Goal: Complete application form: Complete application form

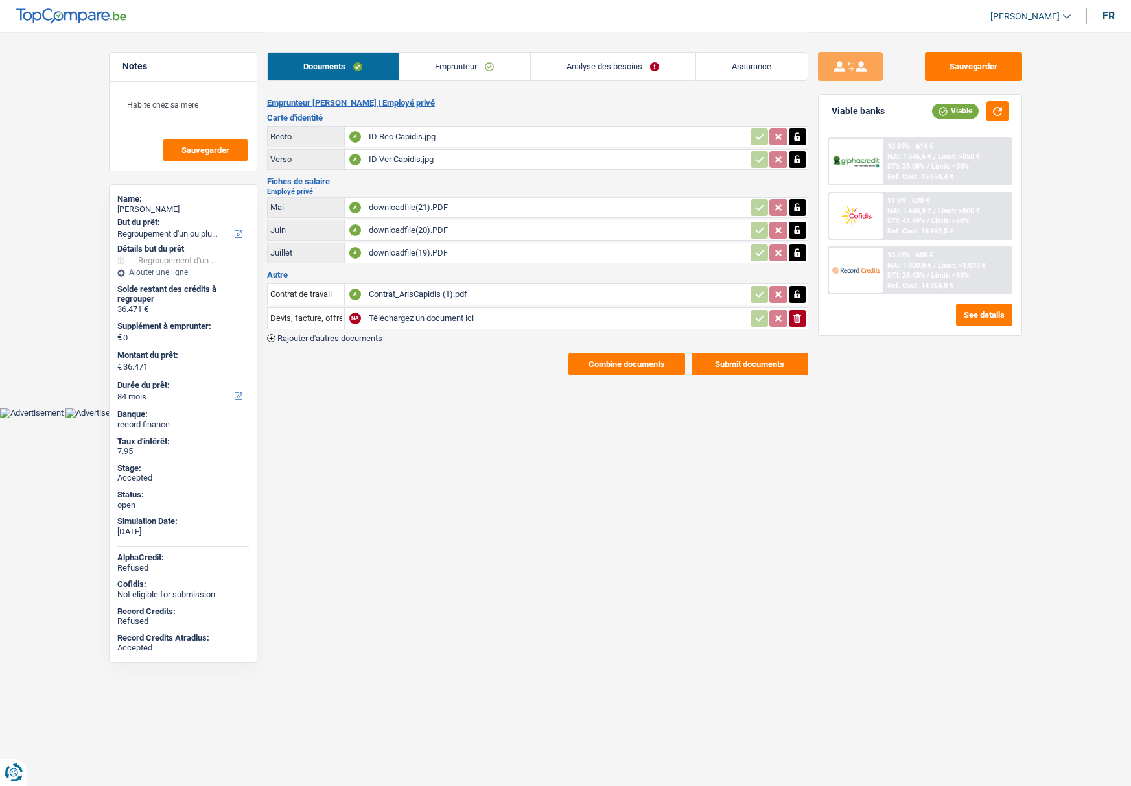
select select "refinancing"
select select "84"
click at [446, 69] on link "Emprunteur" at bounding box center [464, 67] width 131 height 28
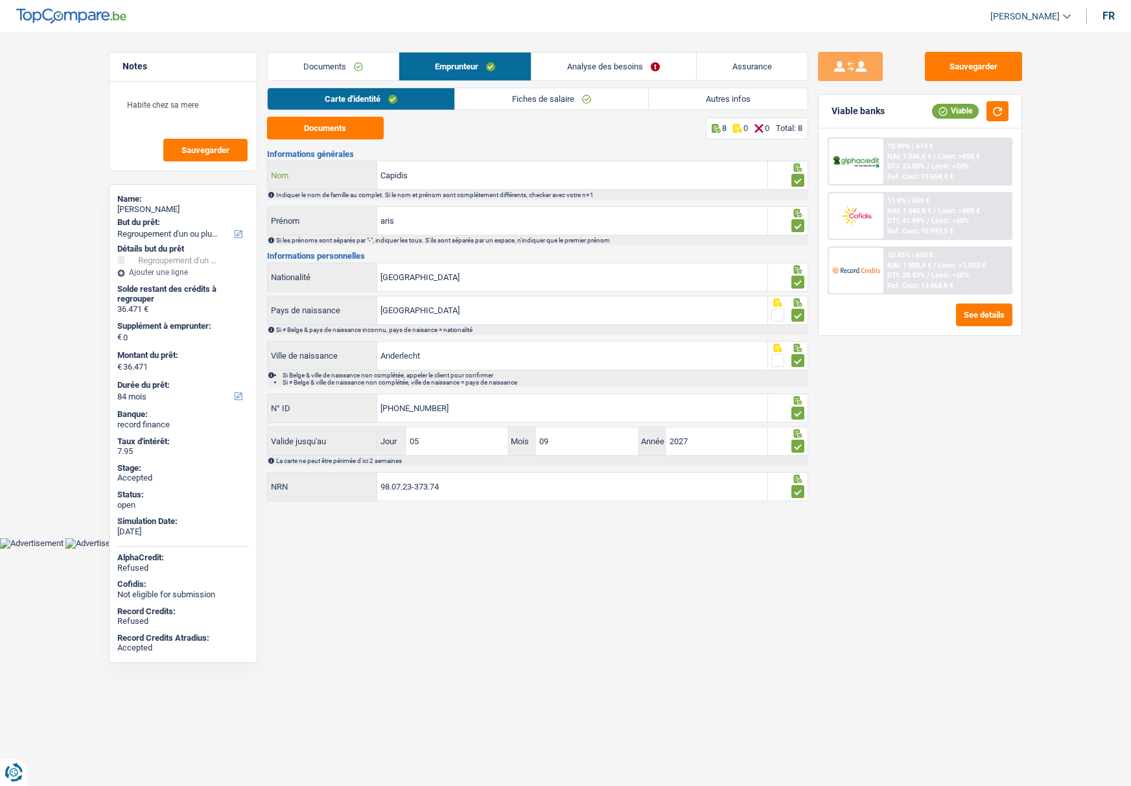
click at [392, 176] on input "Capidis" at bounding box center [572, 175] width 390 height 28
click at [603, 71] on link "Analyse des besoins" at bounding box center [614, 67] width 164 height 28
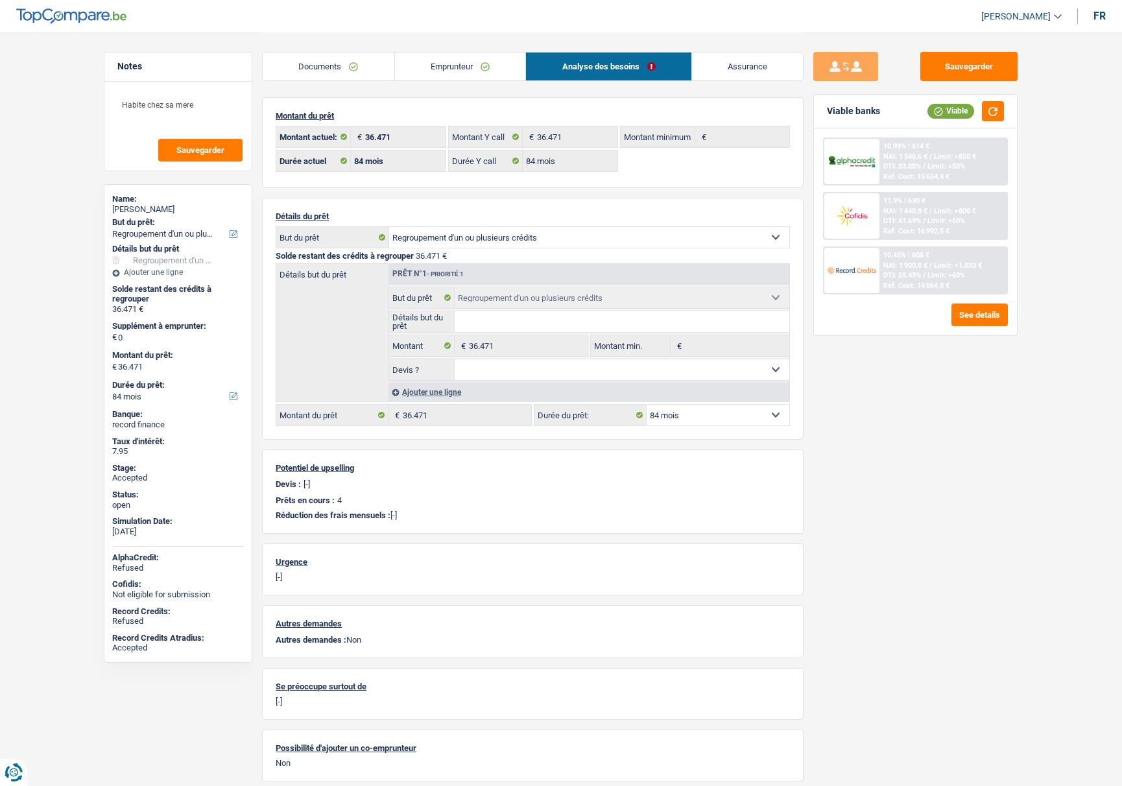
click at [509, 322] on input "Détails but du prêt" at bounding box center [622, 321] width 335 height 21
click at [466, 67] on link "Emprunteur" at bounding box center [460, 67] width 131 height 28
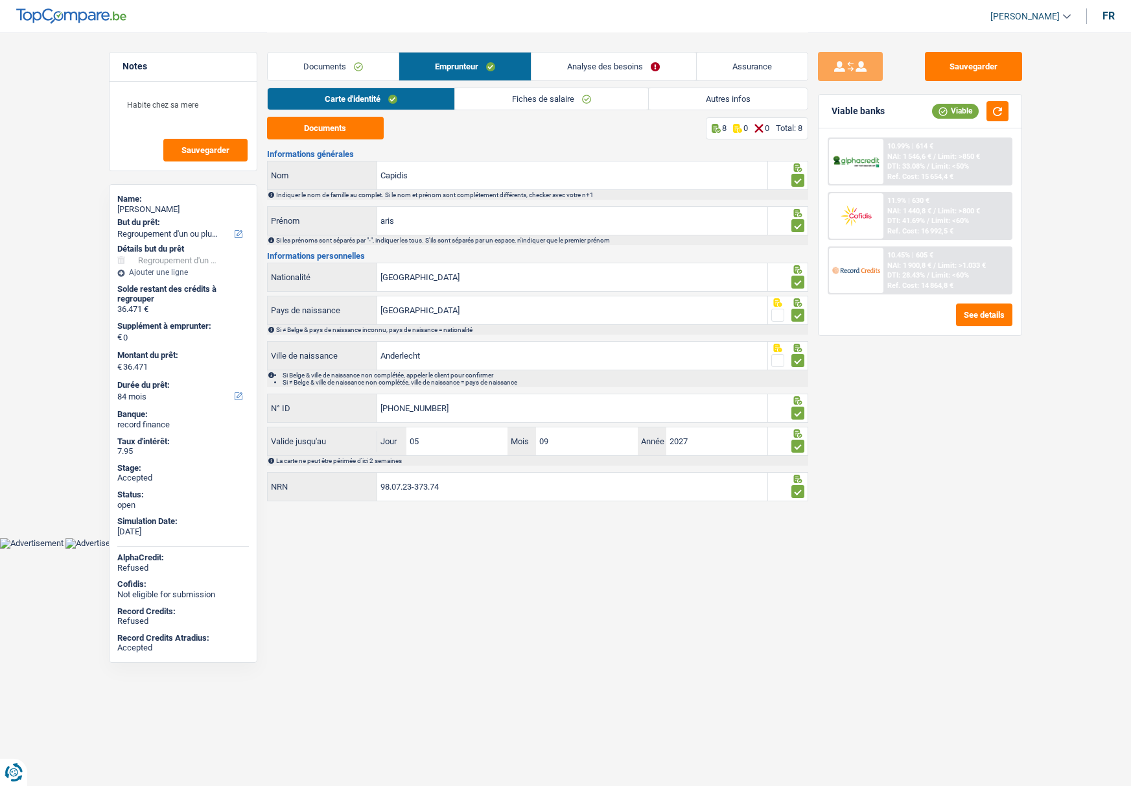
click at [696, 97] on link "Autres infos" at bounding box center [728, 98] width 159 height 21
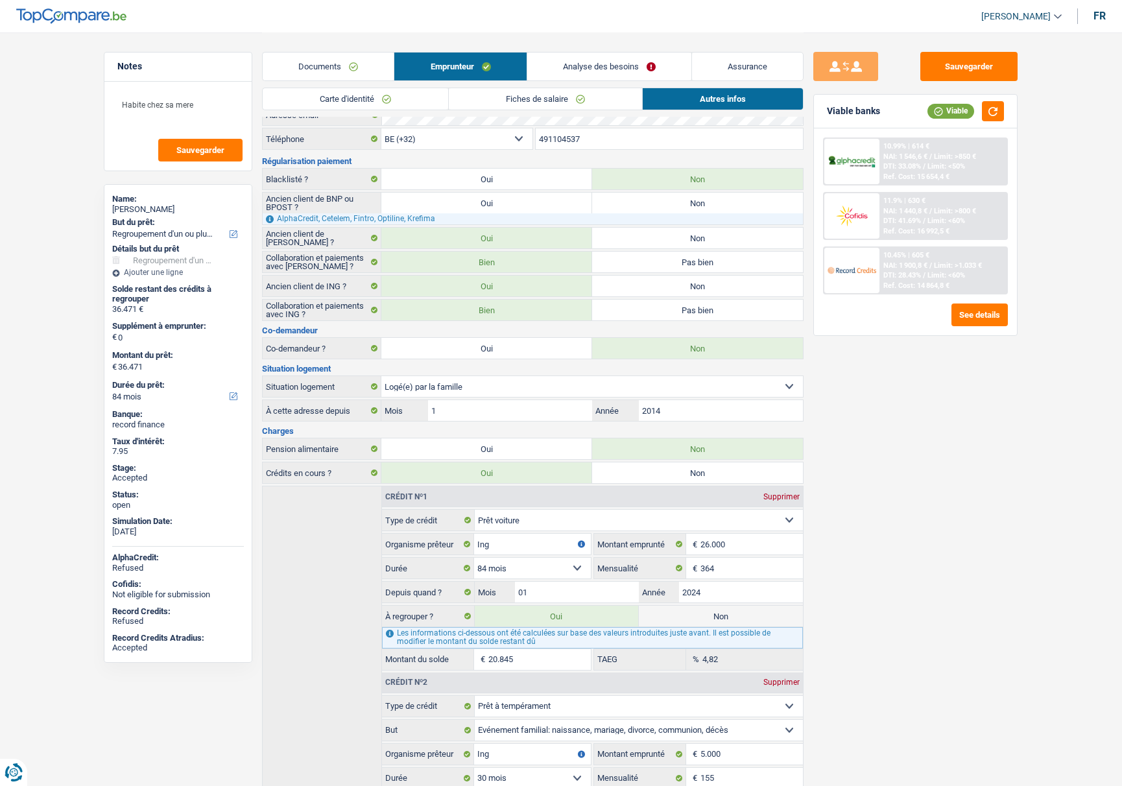
scroll to position [25, 0]
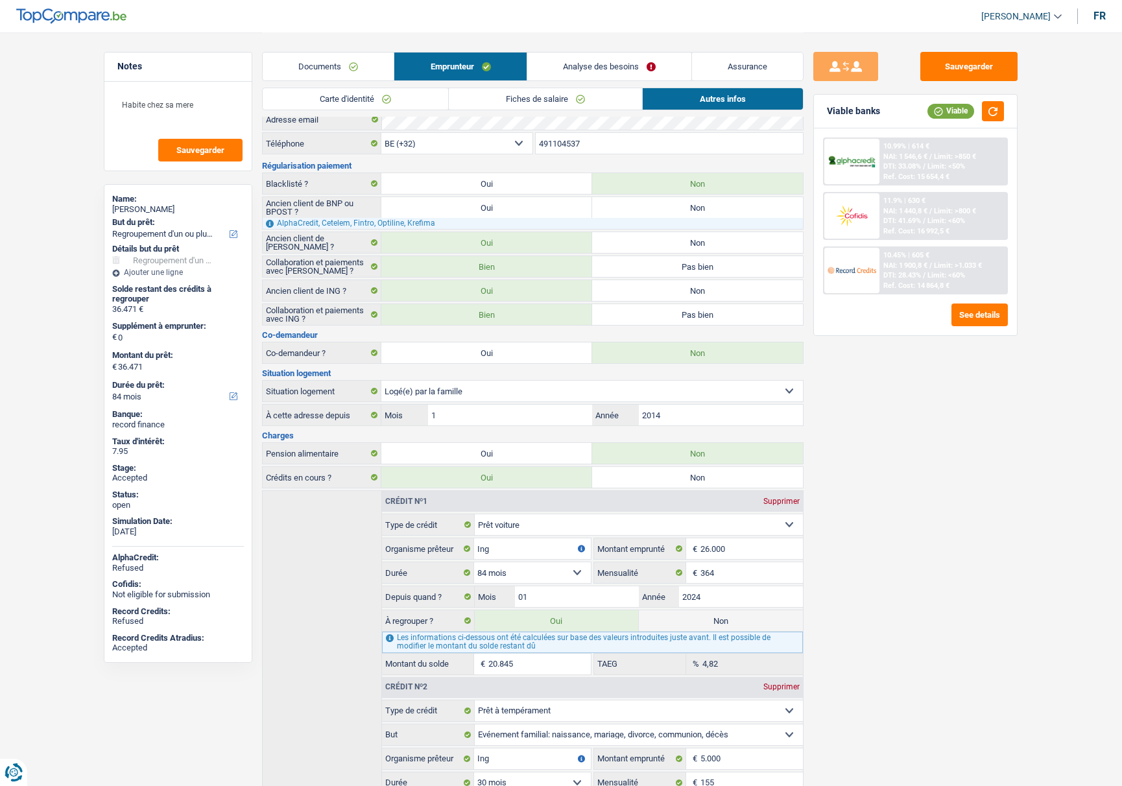
click at [320, 64] on link "Documents" at bounding box center [328, 67] width 131 height 28
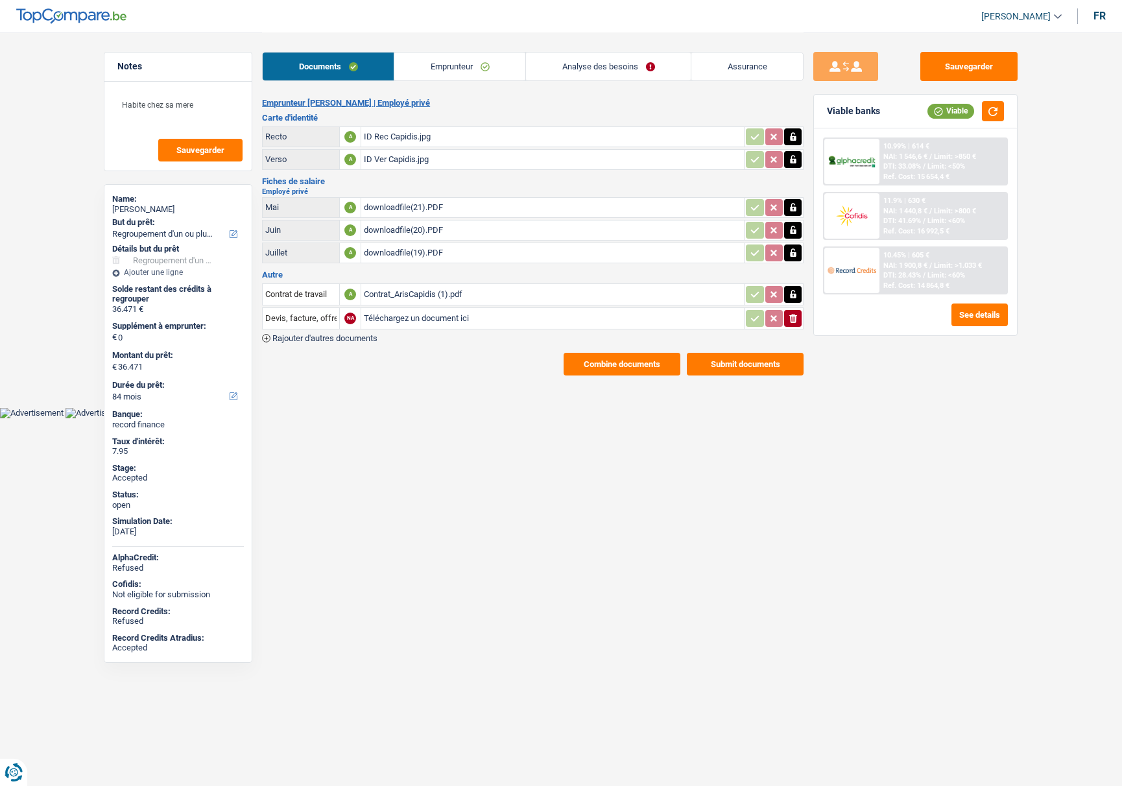
scroll to position [0, 0]
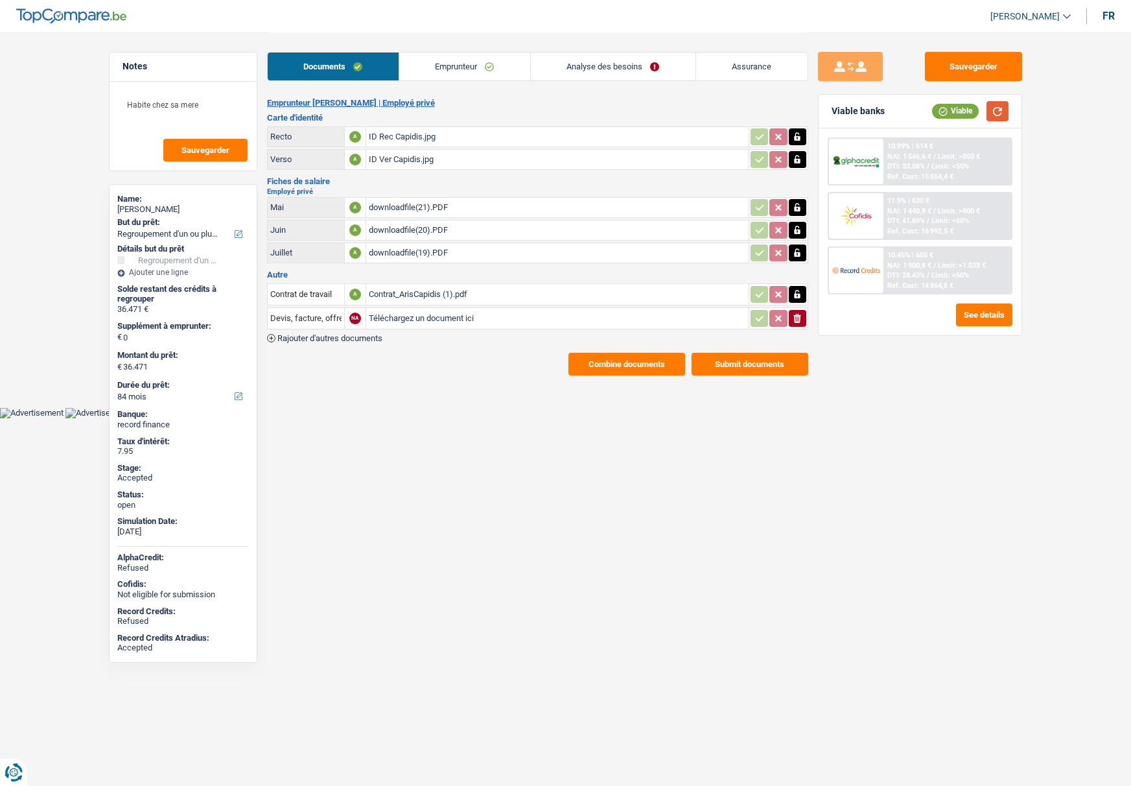
click at [994, 108] on button "button" at bounding box center [998, 111] width 22 height 20
click at [1000, 112] on button "button" at bounding box center [998, 111] width 22 height 20
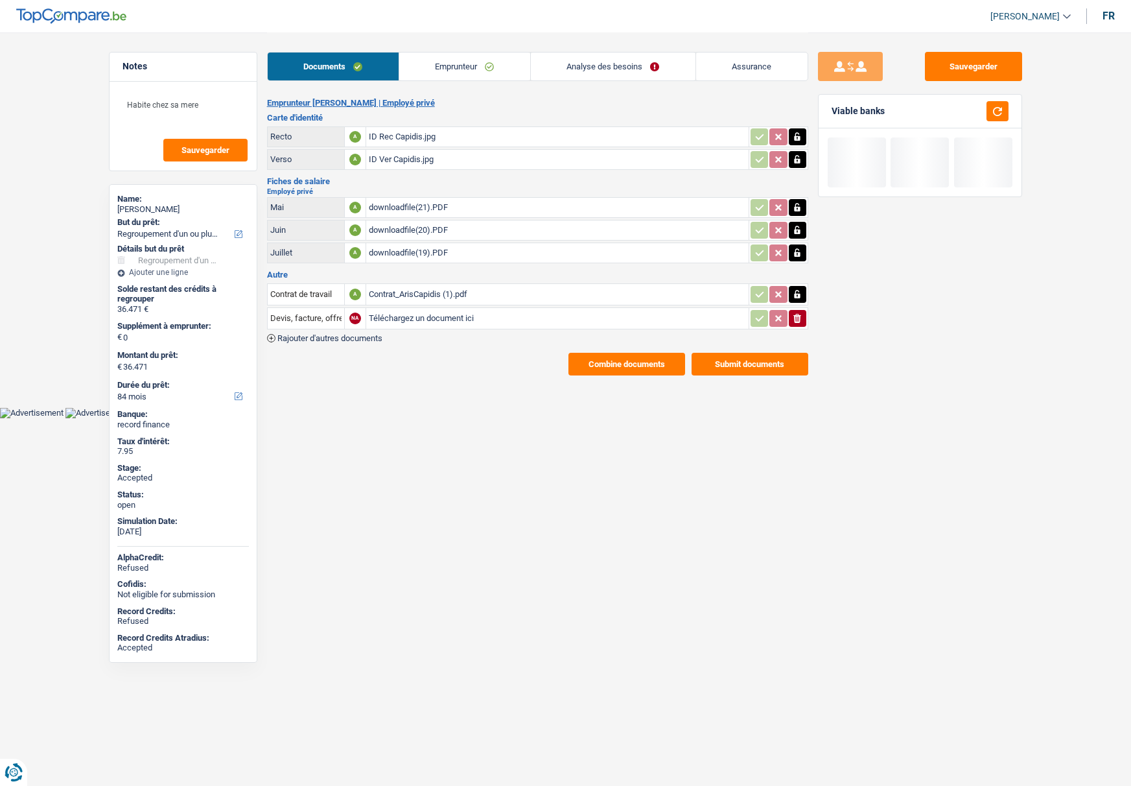
click at [624, 69] on link "Analyse des besoins" at bounding box center [613, 67] width 165 height 28
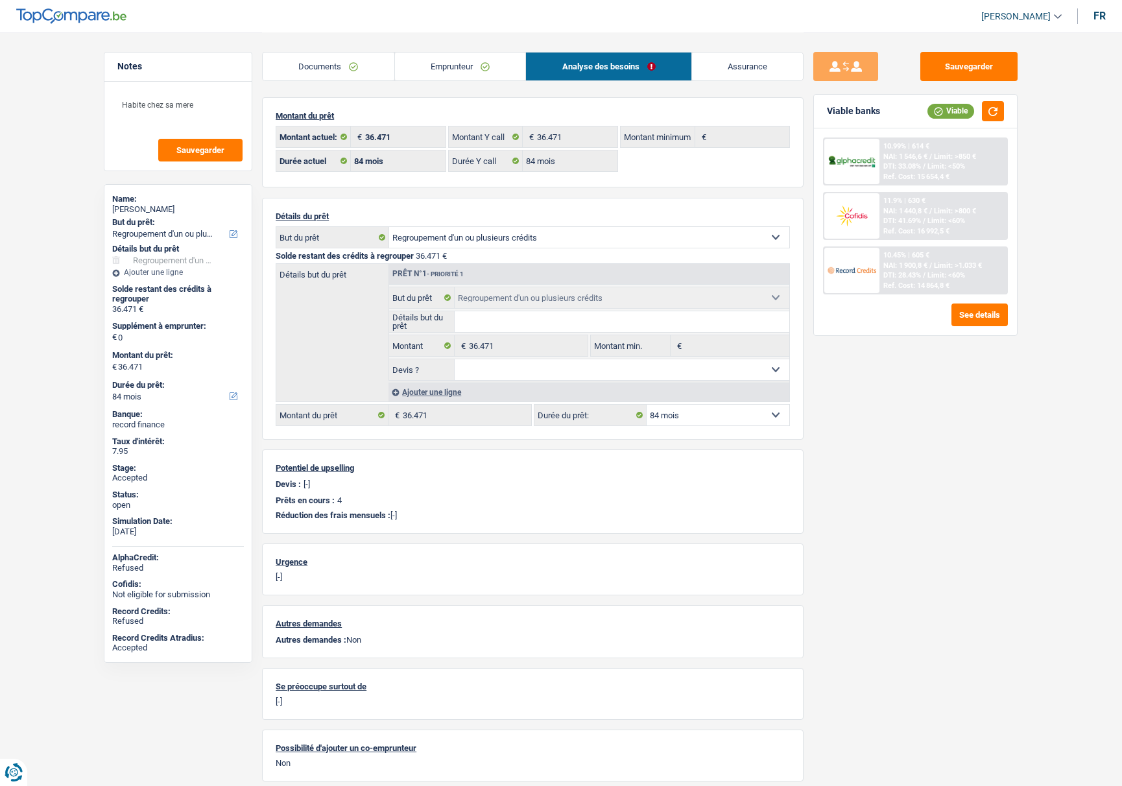
click at [445, 72] on link "Emprunteur" at bounding box center [460, 67] width 131 height 28
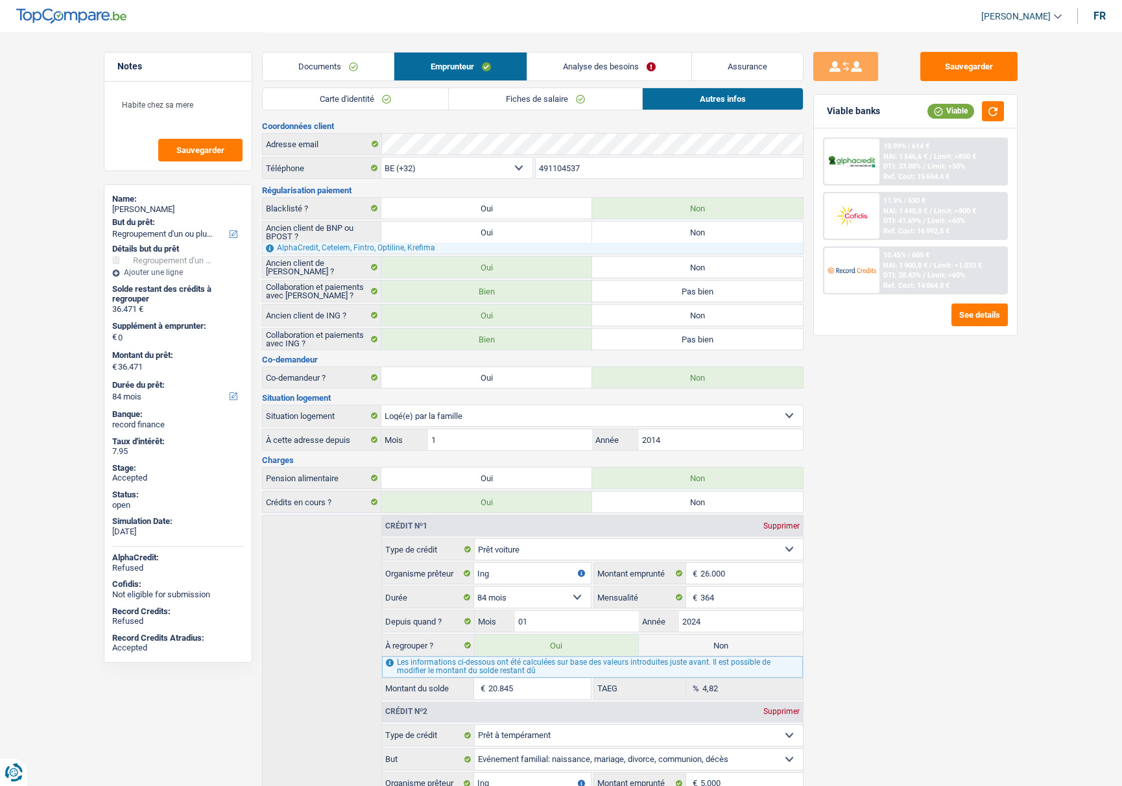
click at [556, 64] on link "Analyse des besoins" at bounding box center [609, 67] width 164 height 28
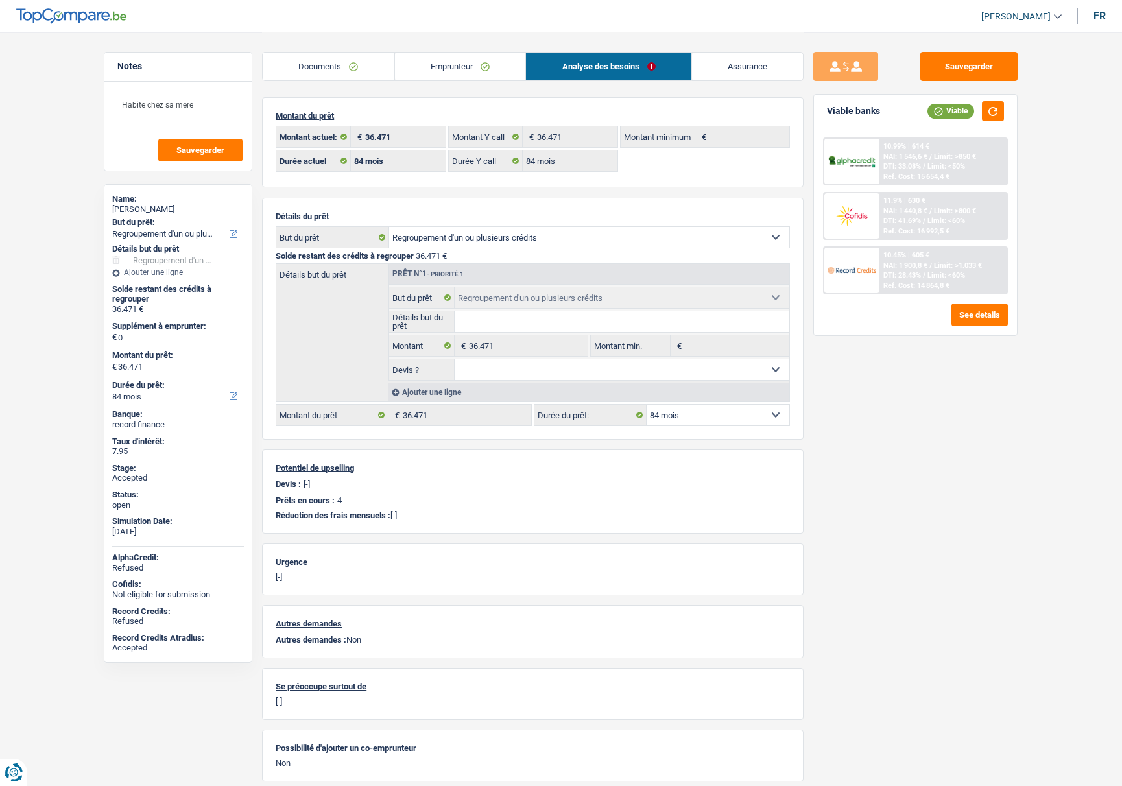
click at [329, 66] on link "Documents" at bounding box center [329, 67] width 132 height 28
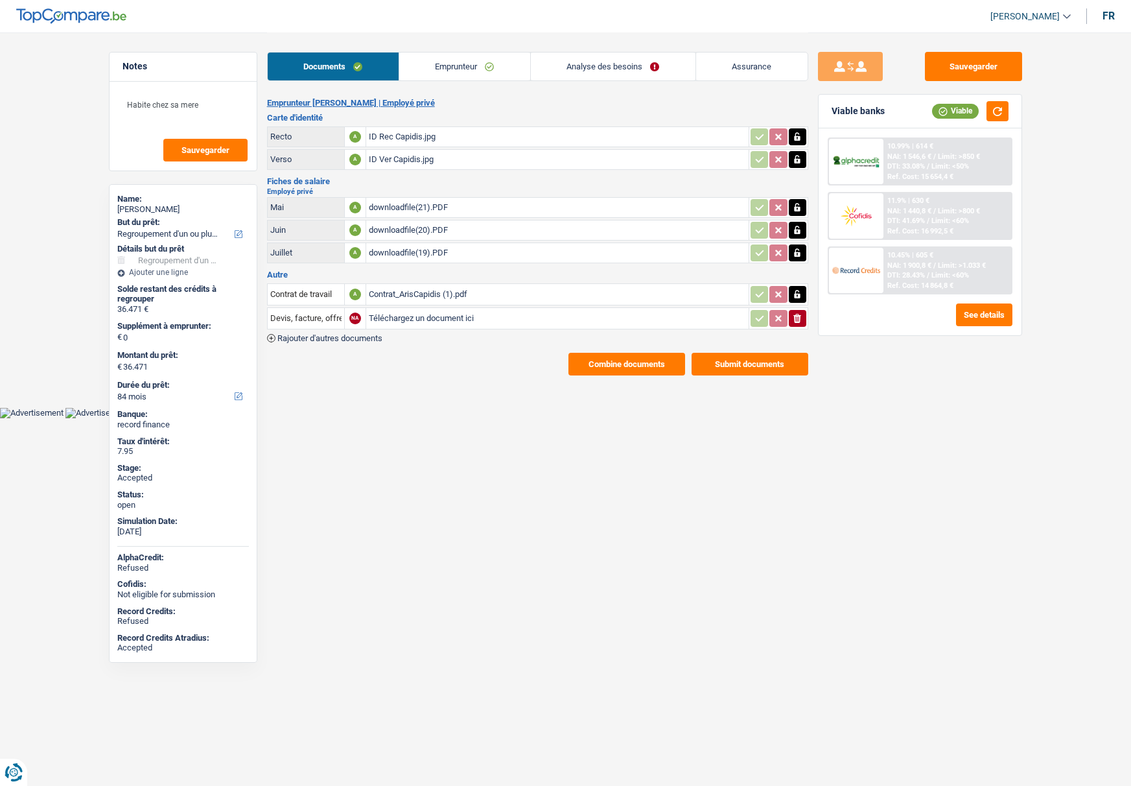
click at [608, 359] on button "Combine documents" at bounding box center [627, 364] width 117 height 23
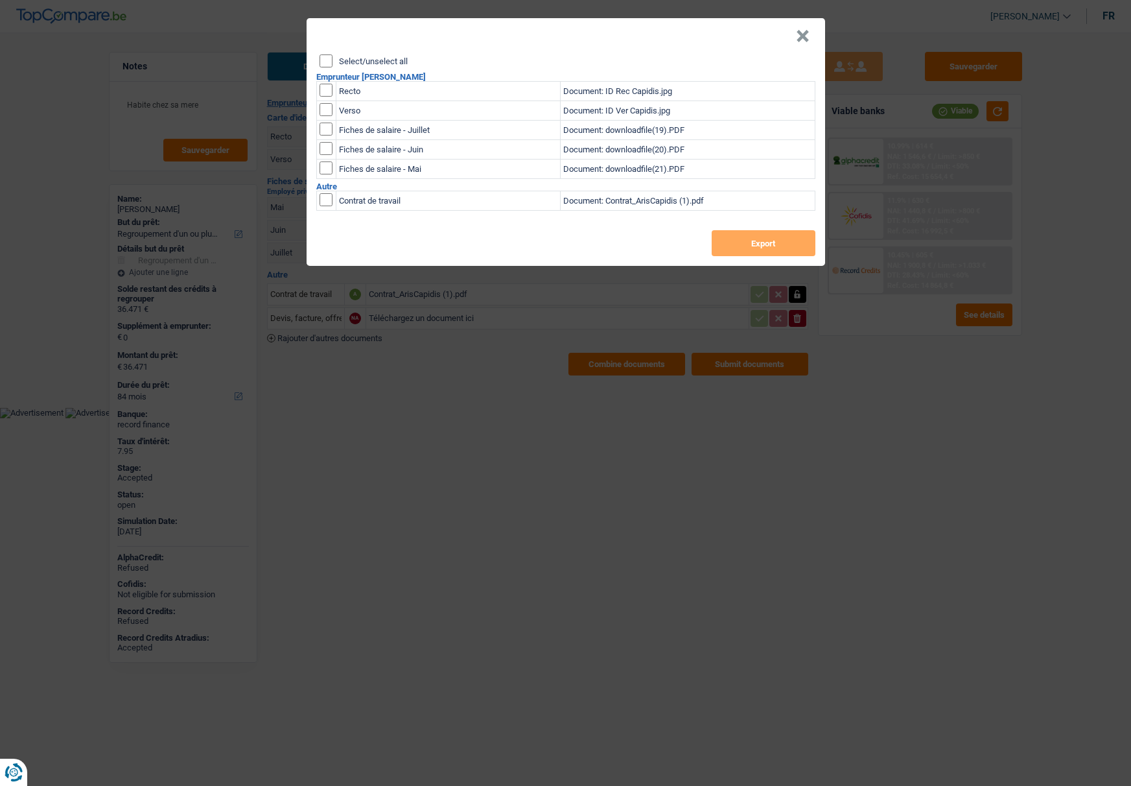
click at [327, 58] on input "Select/unselect all" at bounding box center [326, 60] width 13 height 13
checkbox input "true"
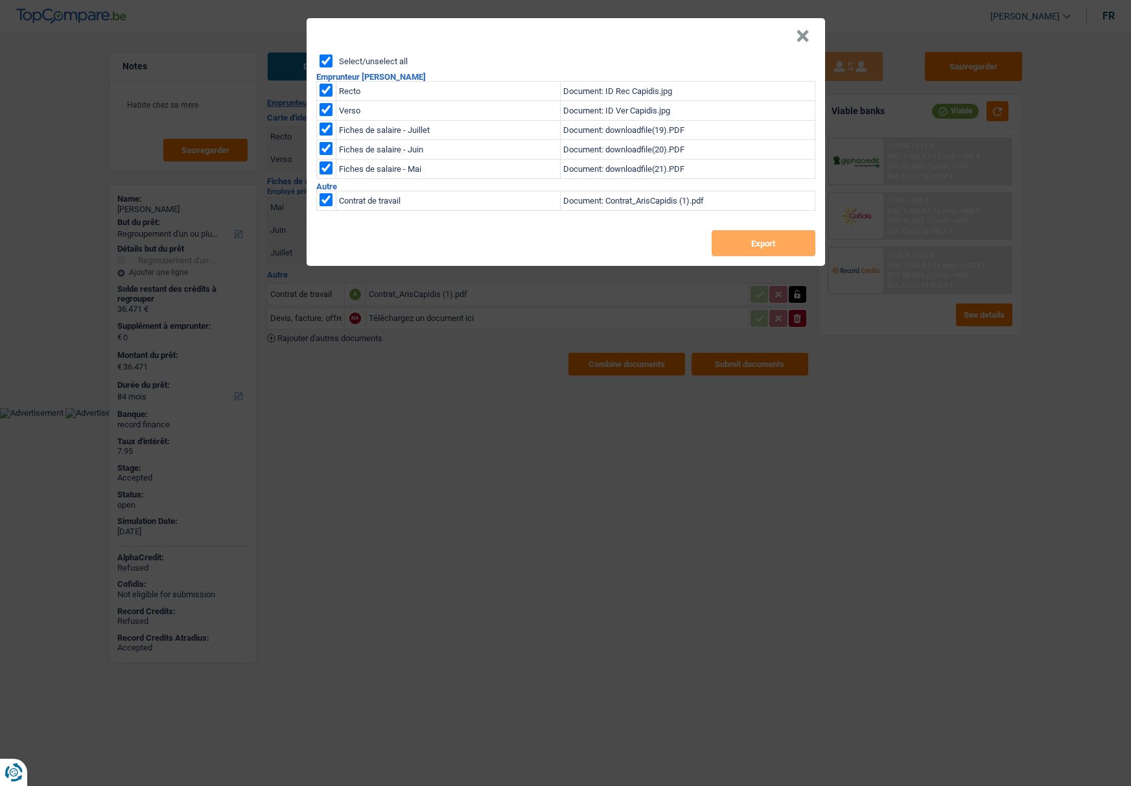
checkbox input "true"
click at [754, 246] on button "Export" at bounding box center [764, 243] width 104 height 26
click at [798, 32] on button "×" at bounding box center [803, 36] width 14 height 13
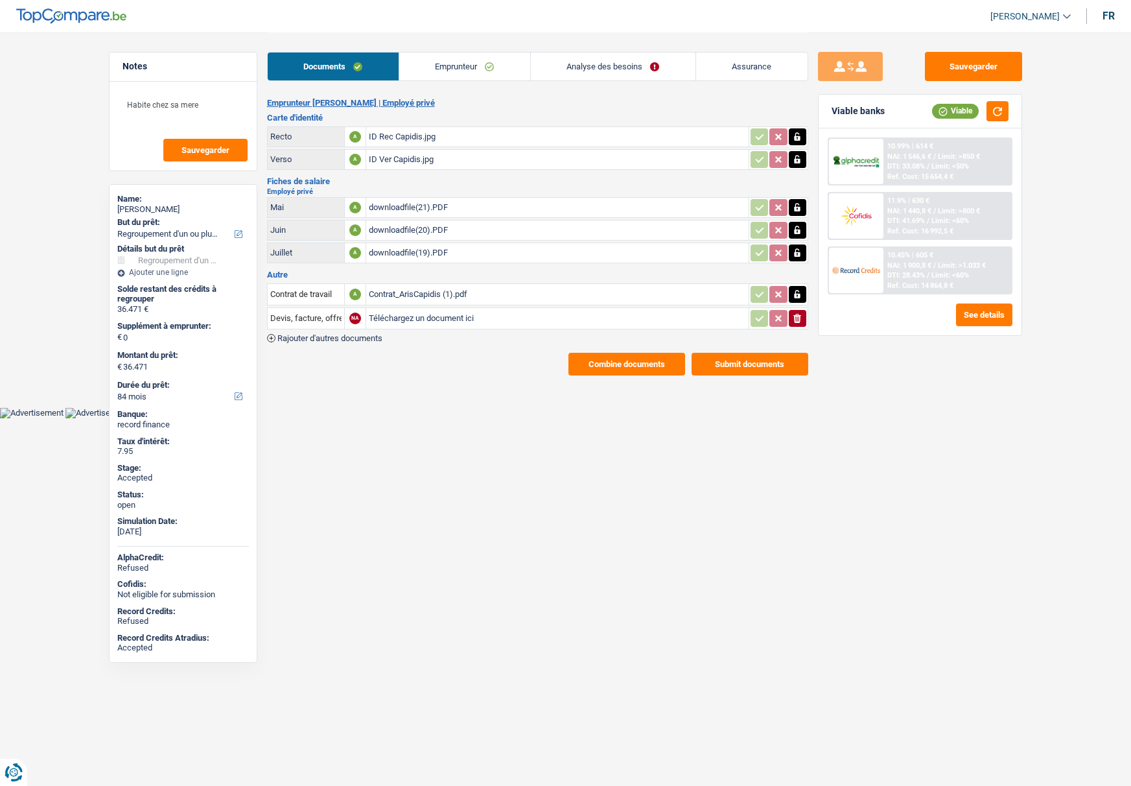
click at [429, 65] on link "Emprunteur" at bounding box center [464, 67] width 131 height 28
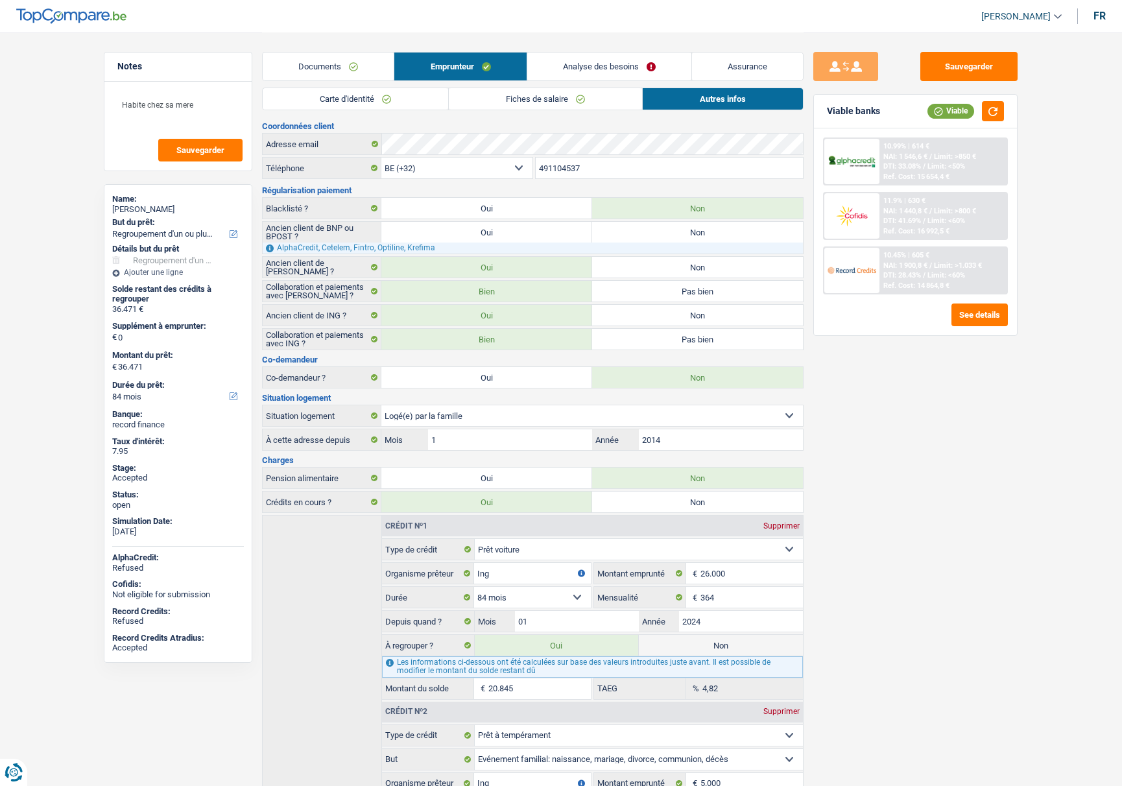
click at [340, 97] on link "Carte d'identité" at bounding box center [355, 98] width 185 height 21
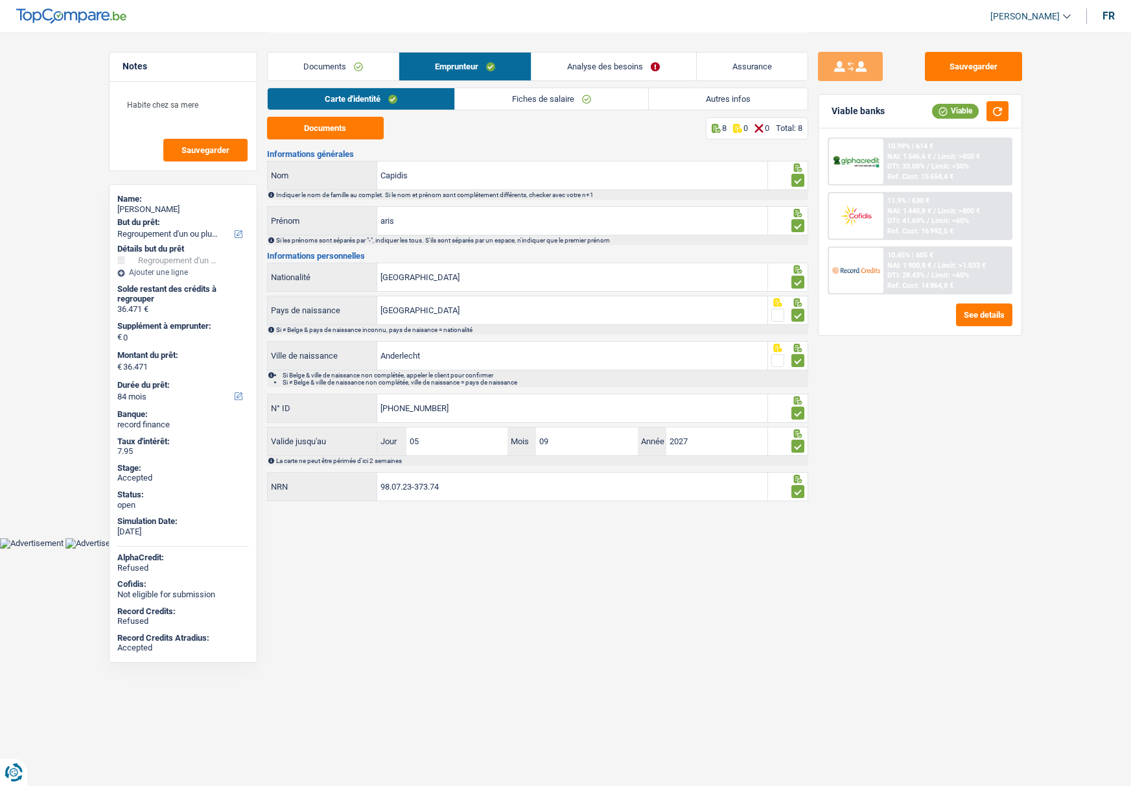
click at [553, 99] on link "Fiches de salaire" at bounding box center [551, 98] width 193 height 21
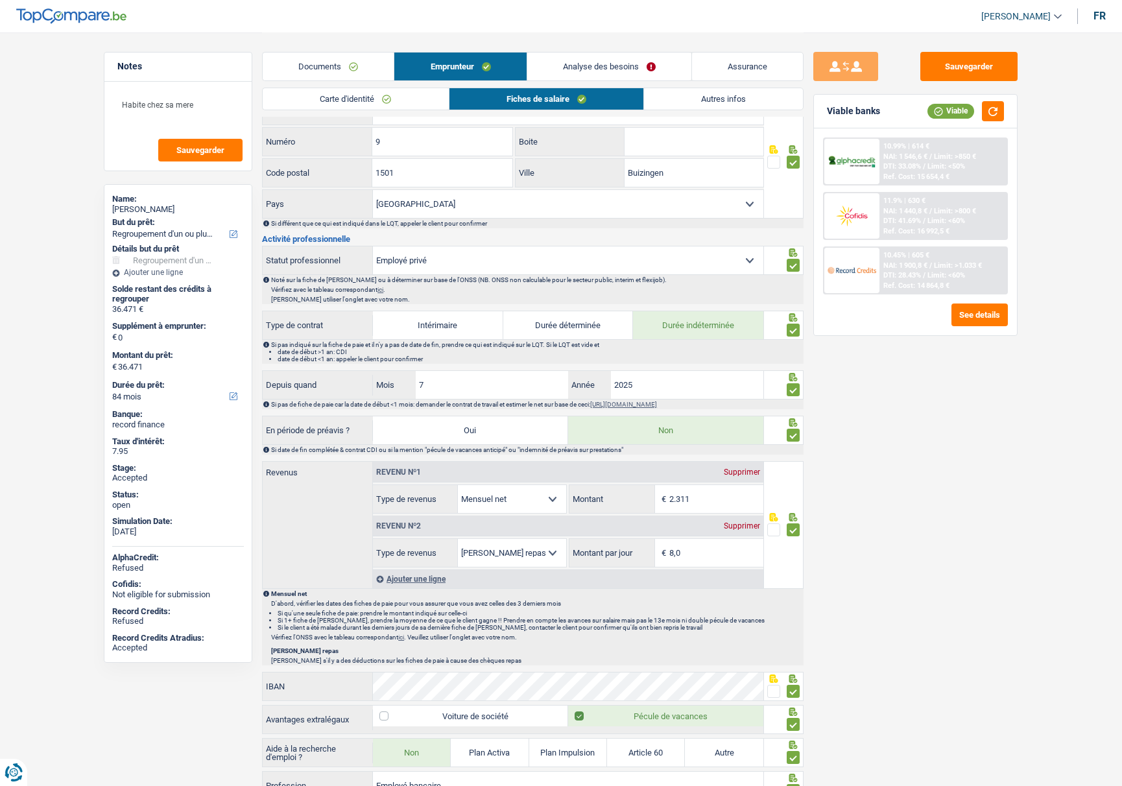
scroll to position [324, 0]
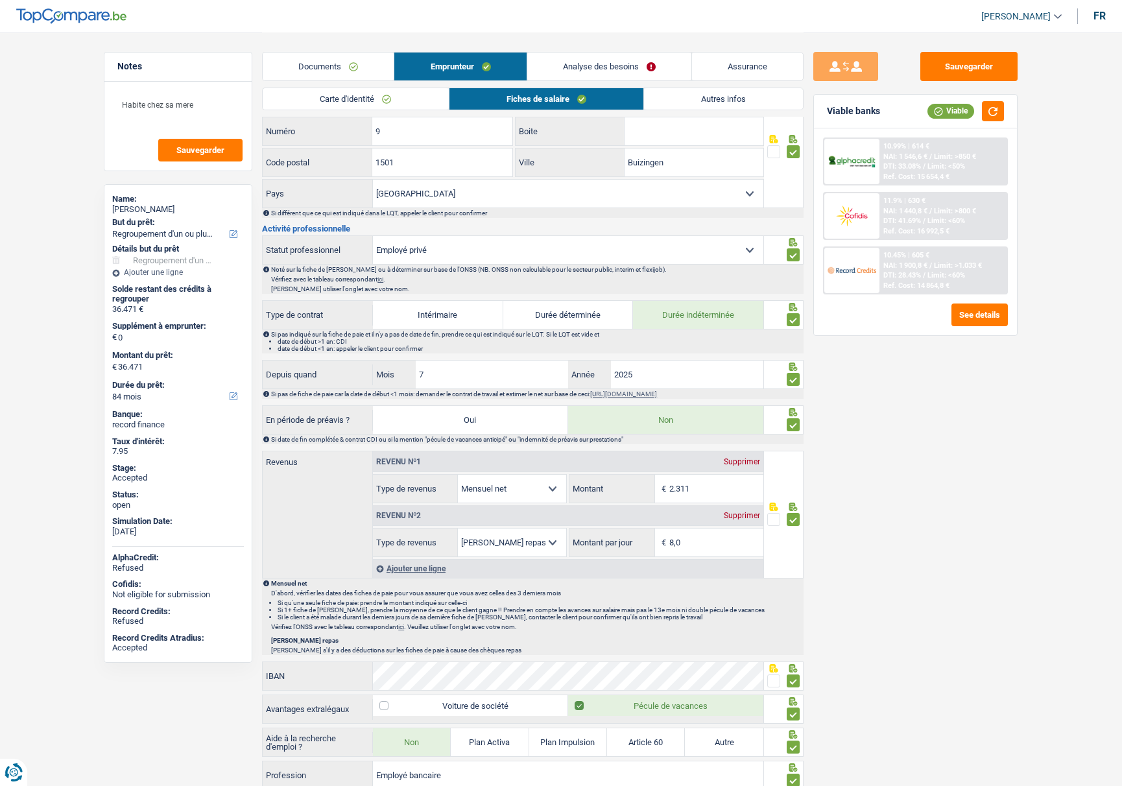
click at [897, 453] on div "Sauvegarder Viable banks Viable 10.99% | 614 € NAI: 1 546,6 € / Limit: >850 € D…" at bounding box center [915, 408] width 224 height 713
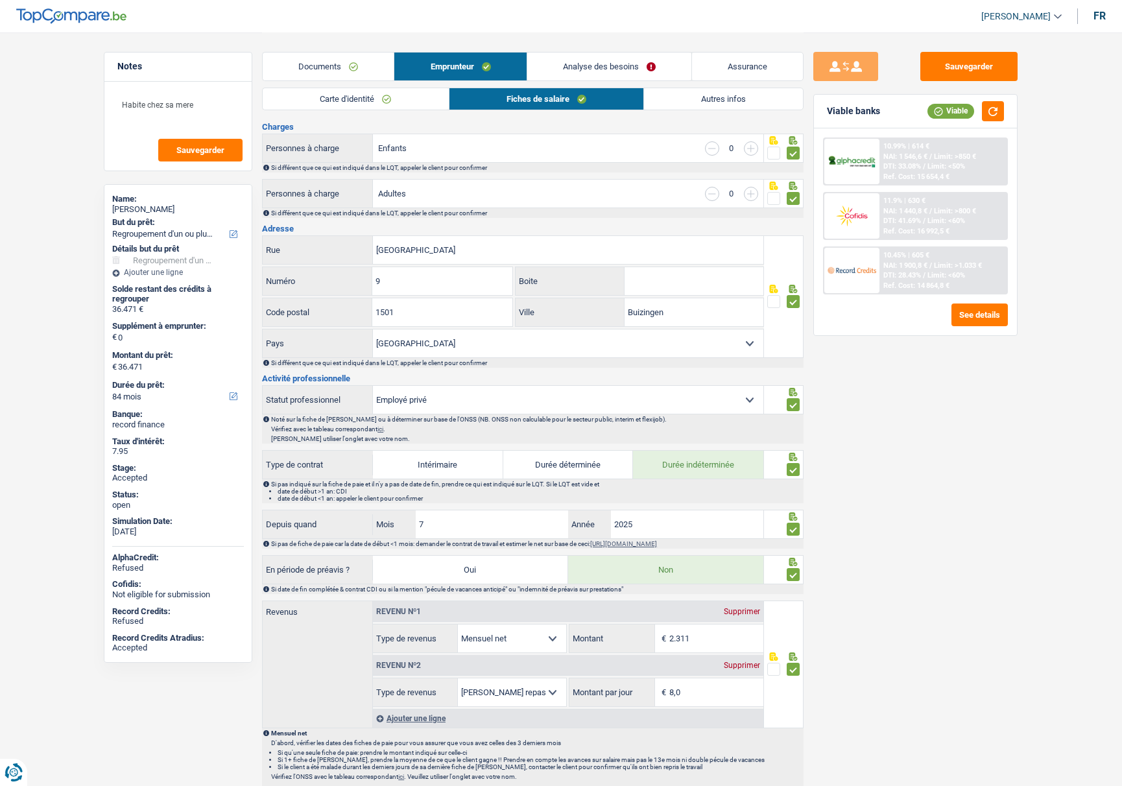
scroll to position [40, 0]
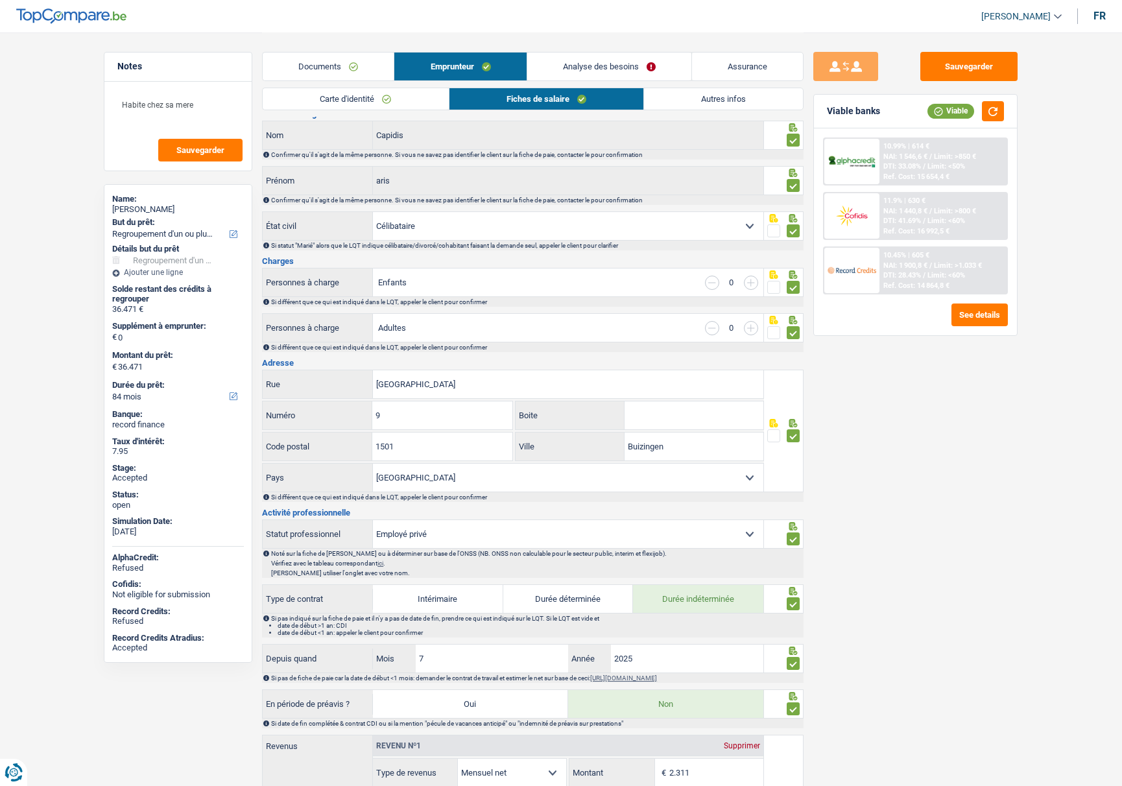
click at [572, 58] on link "Analyse des besoins" at bounding box center [609, 67] width 164 height 28
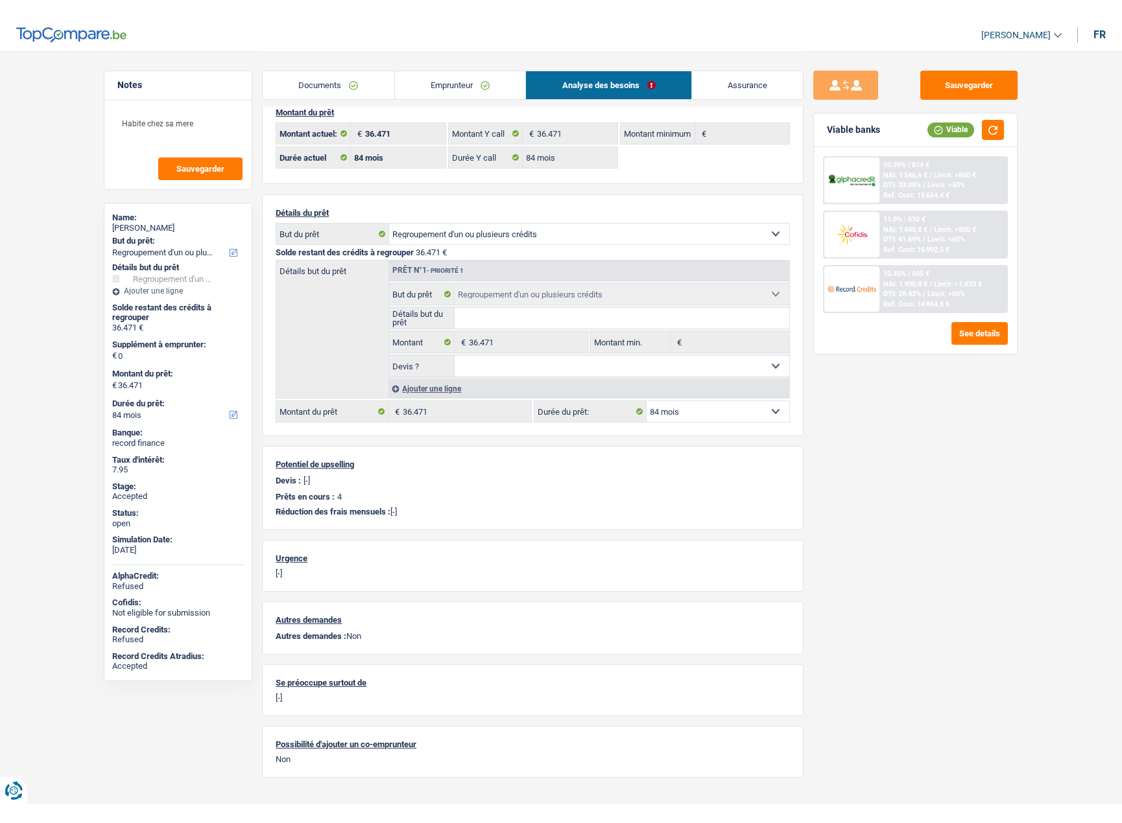
scroll to position [0, 0]
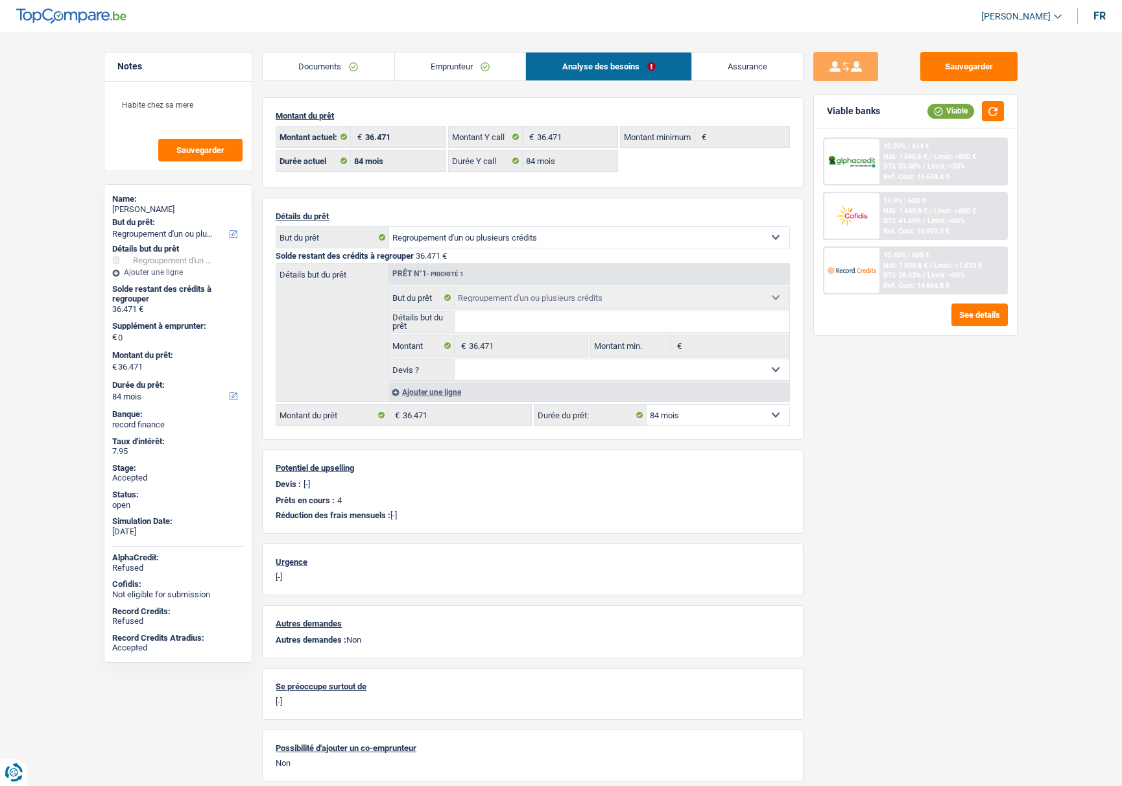
click at [334, 65] on link "Documents" at bounding box center [329, 67] width 132 height 28
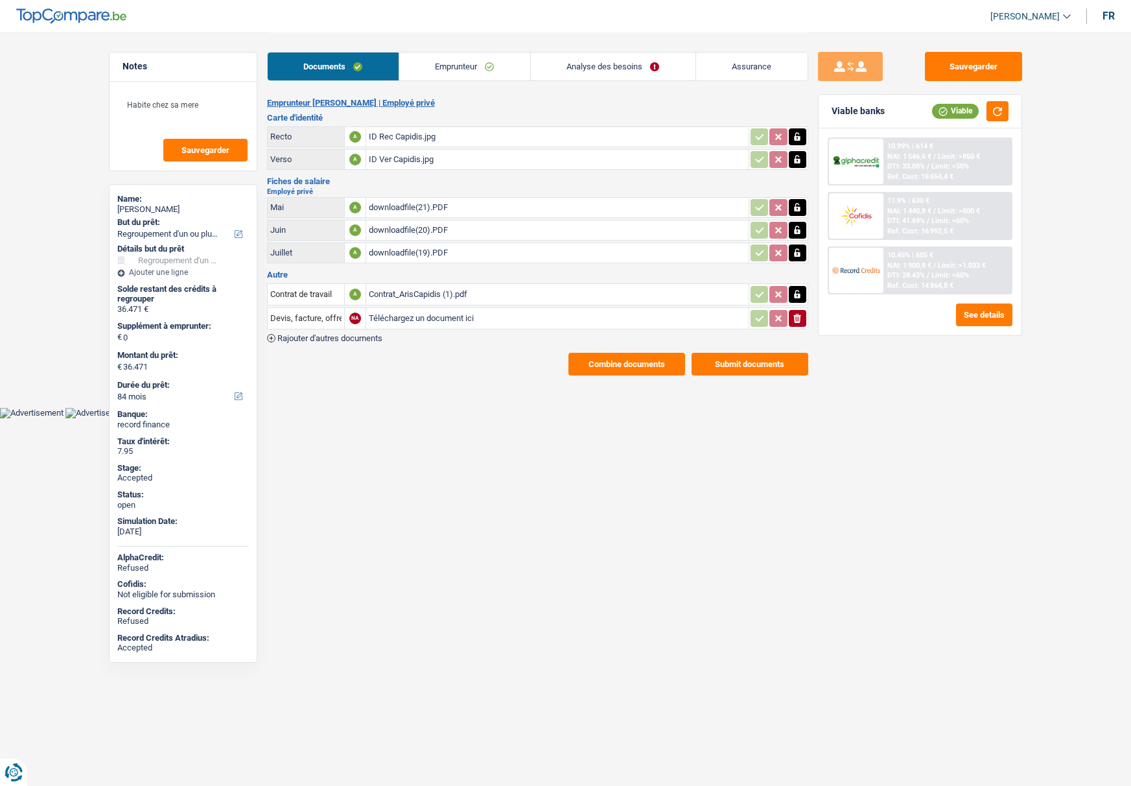
click at [444, 67] on link "Emprunteur" at bounding box center [464, 67] width 131 height 28
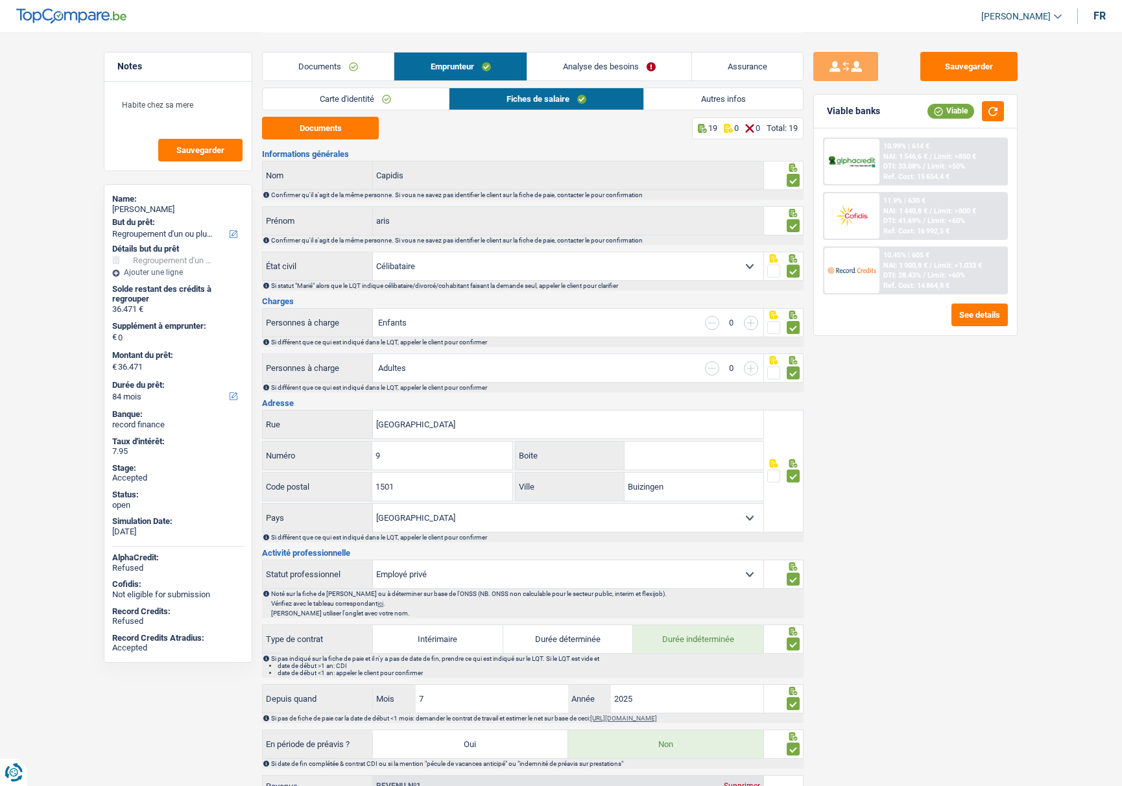
click at [325, 67] on link "Documents" at bounding box center [328, 67] width 131 height 28
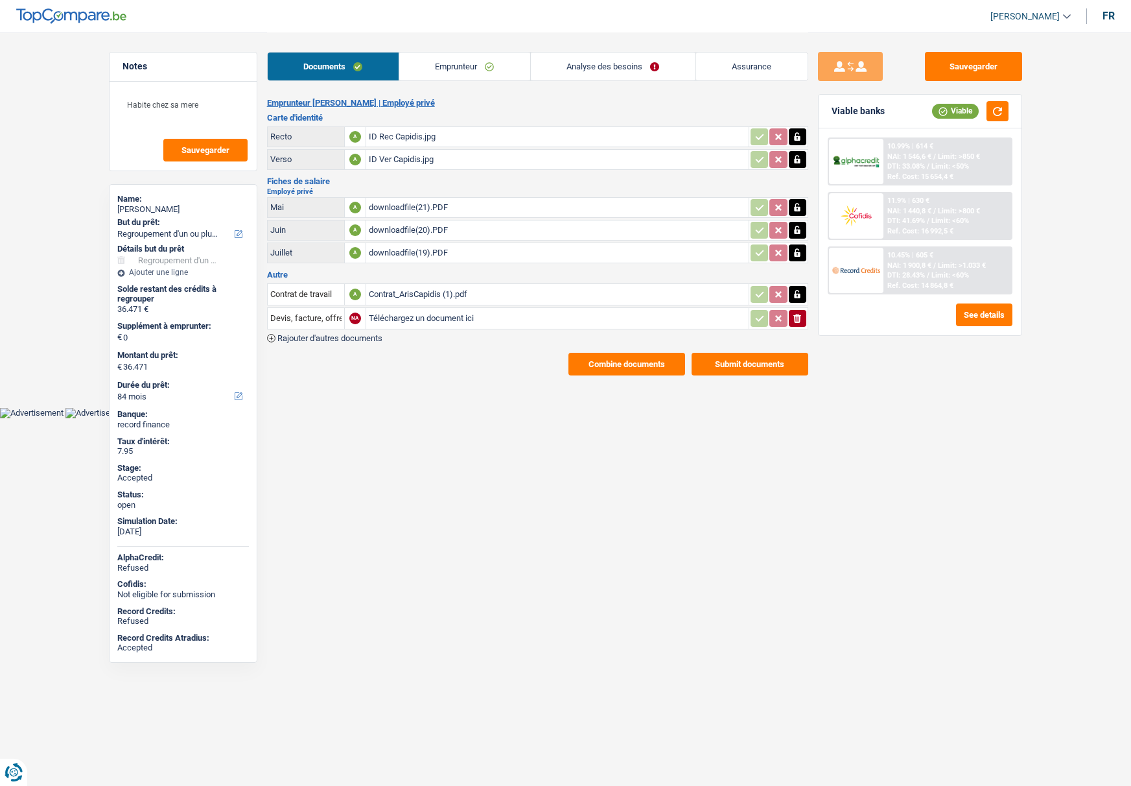
click at [135, 211] on div "aris Capidis" at bounding box center [183, 209] width 132 height 10
copy div "aris Capidis"
click at [593, 69] on link "Analyse des besoins" at bounding box center [613, 67] width 165 height 28
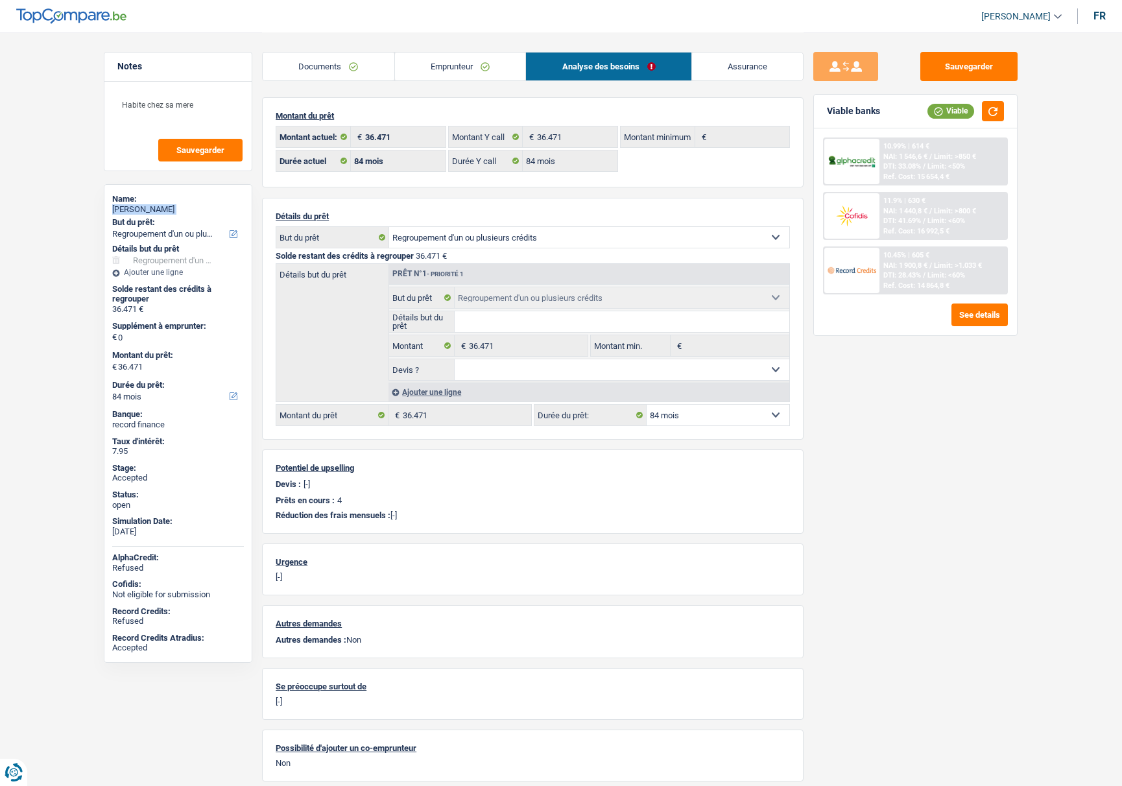
click at [434, 69] on link "Emprunteur" at bounding box center [460, 67] width 131 height 28
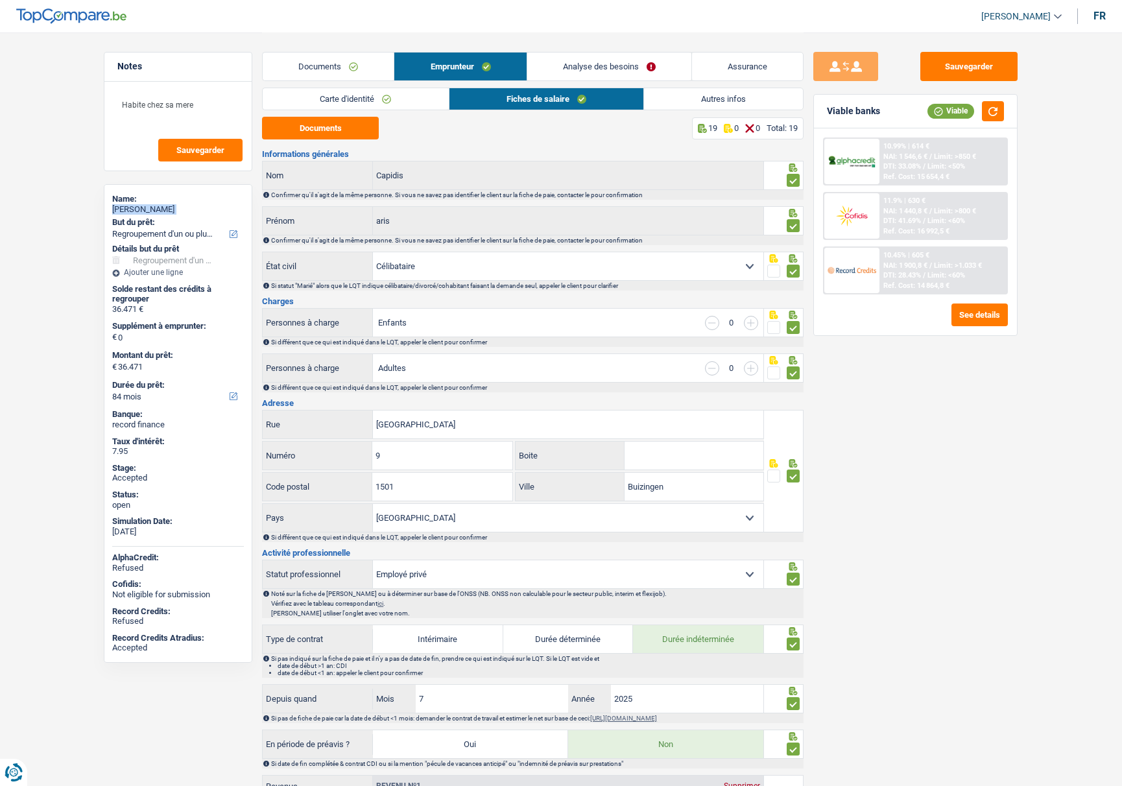
click at [691, 100] on link "Autres infos" at bounding box center [723, 98] width 159 height 21
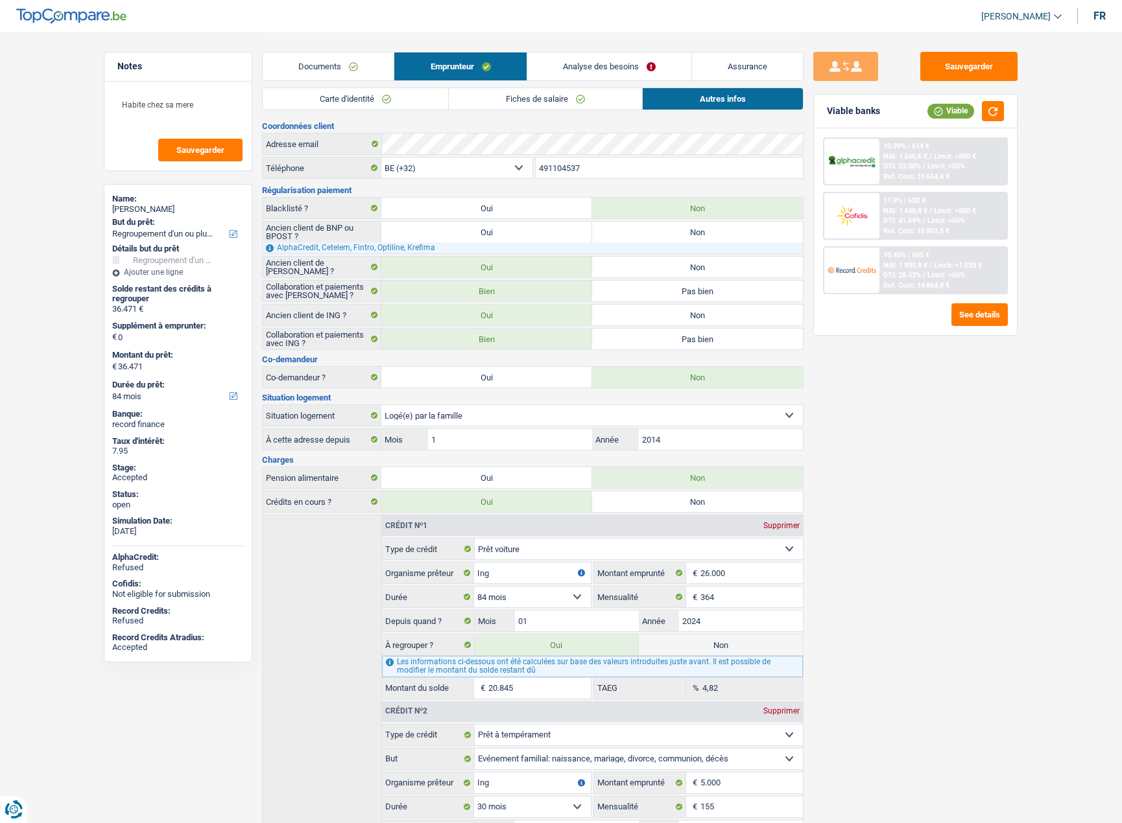
click at [557, 167] on input "491104537" at bounding box center [670, 168] width 268 height 21
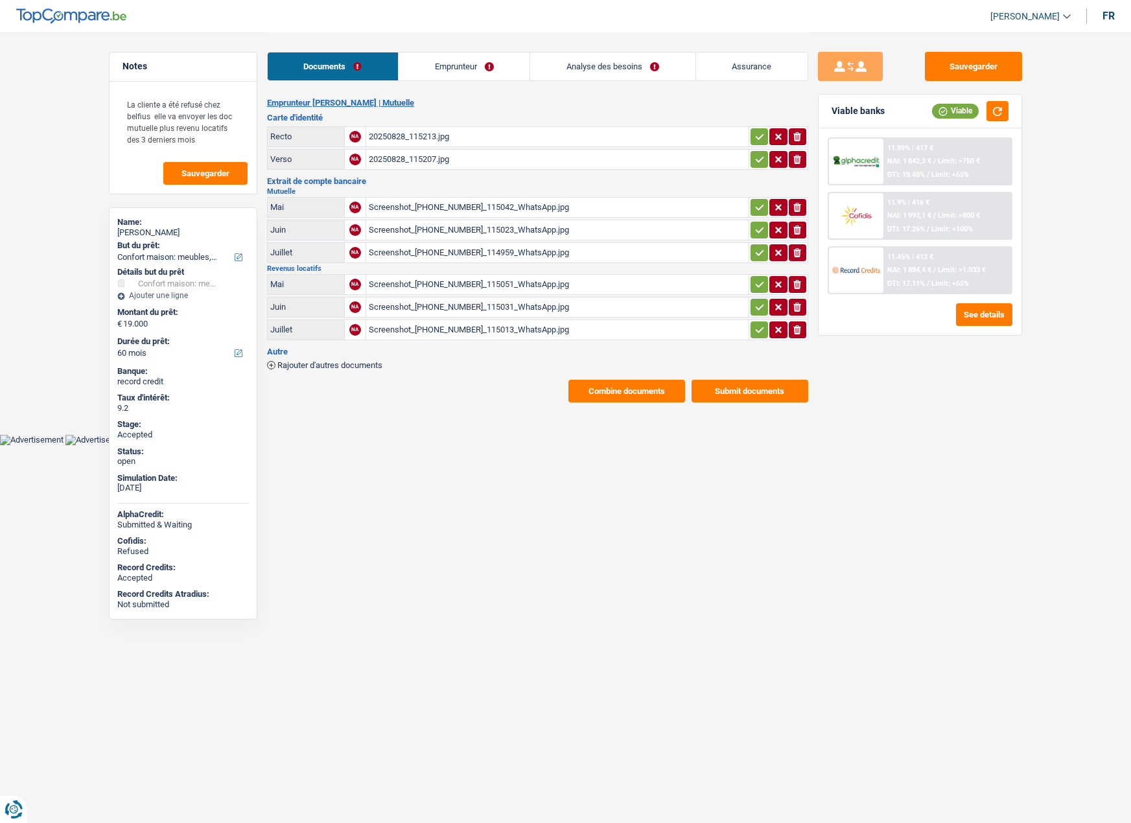
select select "household"
select select "60"
click at [614, 399] on button "Combine documents" at bounding box center [627, 391] width 117 height 23
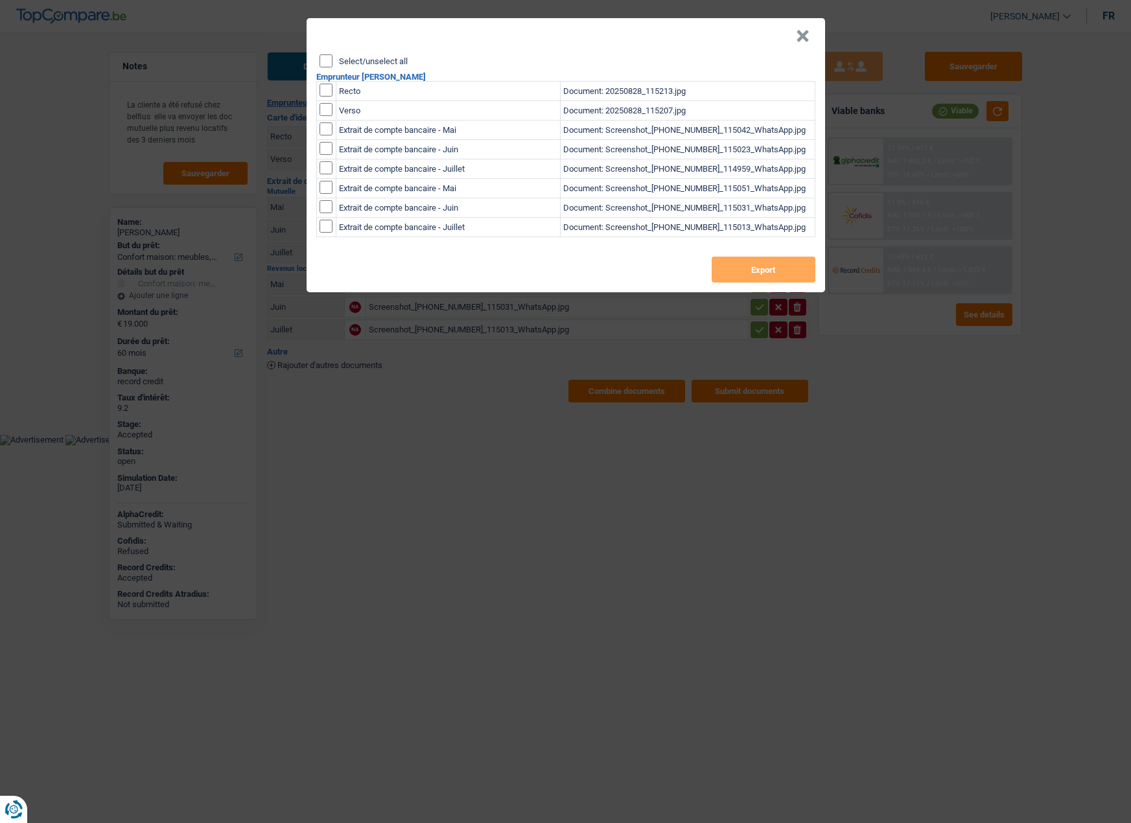
click at [320, 55] on input "Select/unselect all" at bounding box center [326, 60] width 13 height 13
checkbox input "true"
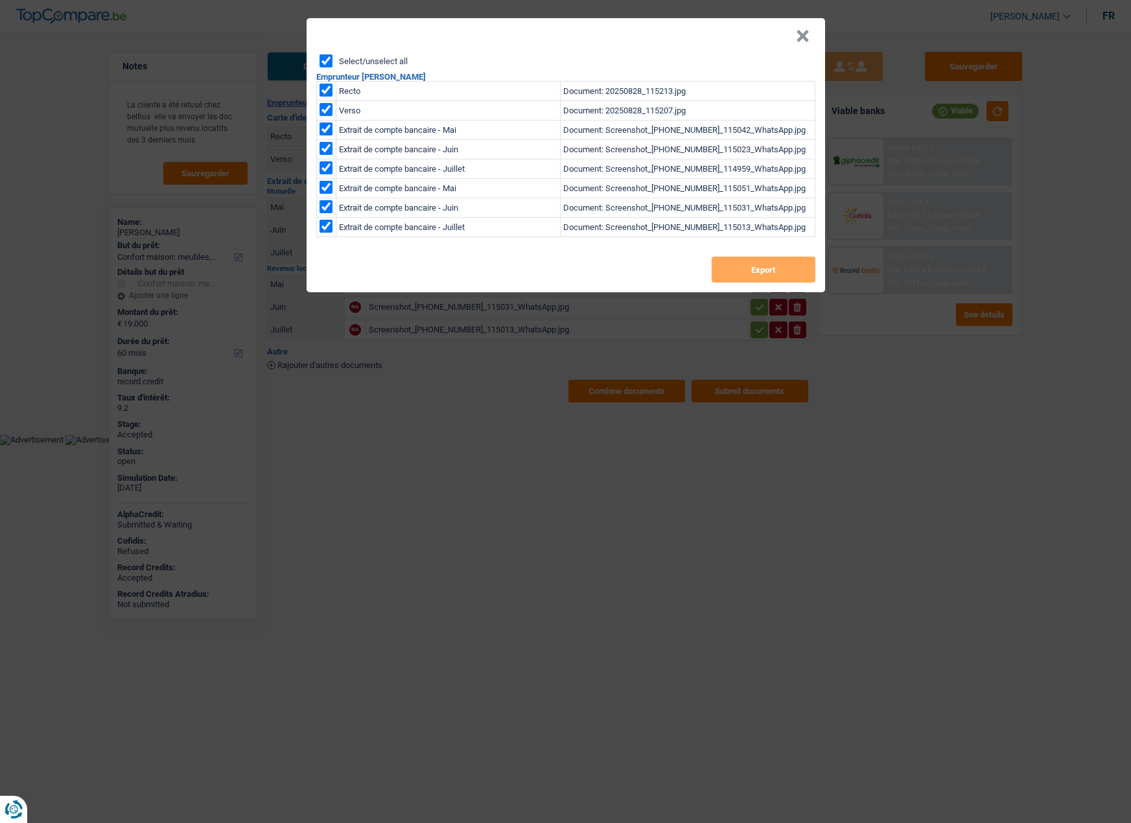
checkbox input "true"
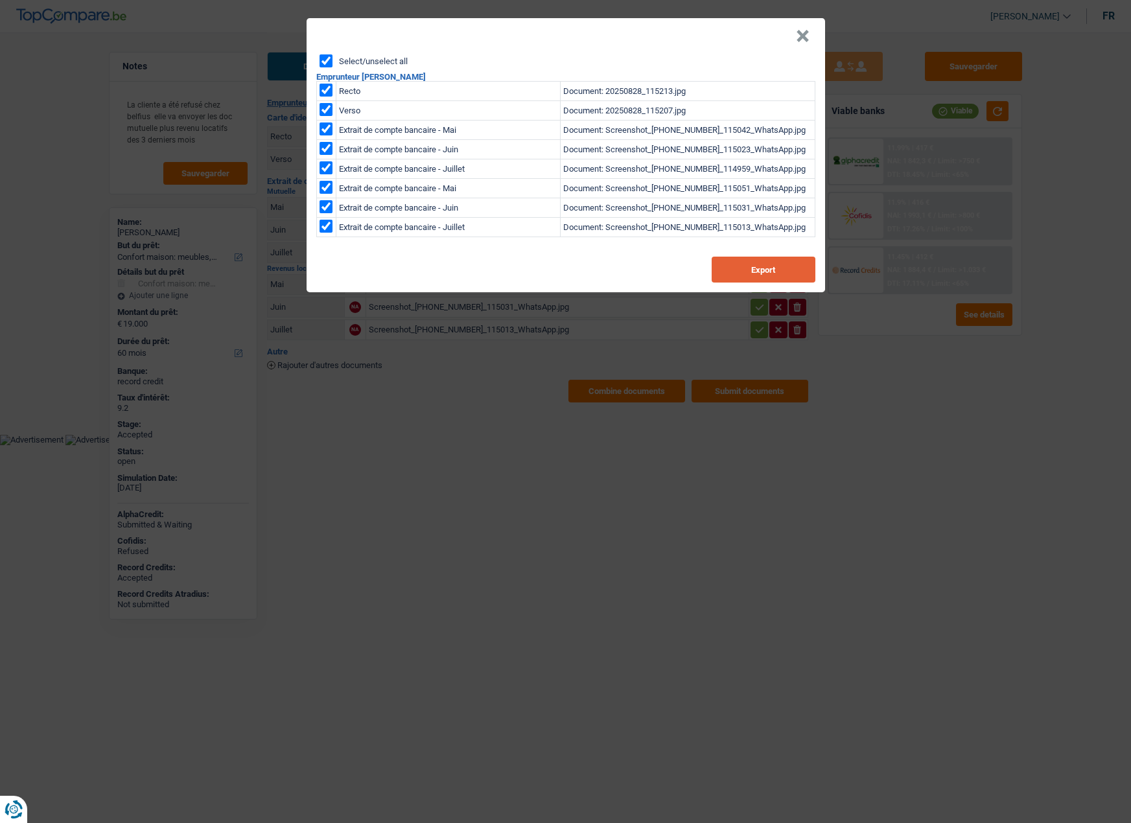
click at [745, 274] on button "Export" at bounding box center [764, 270] width 104 height 26
click at [803, 37] on button "×" at bounding box center [803, 36] width 14 height 13
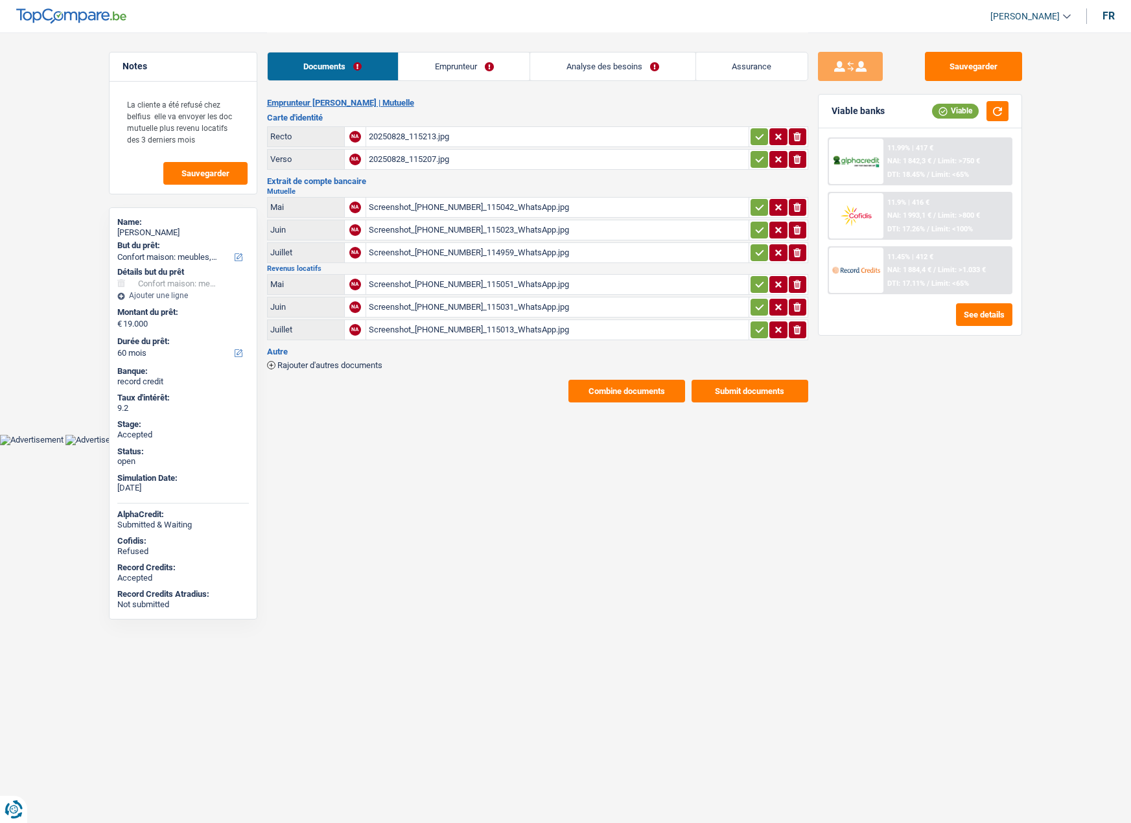
click at [439, 67] on link "Emprunteur" at bounding box center [464, 67] width 131 height 28
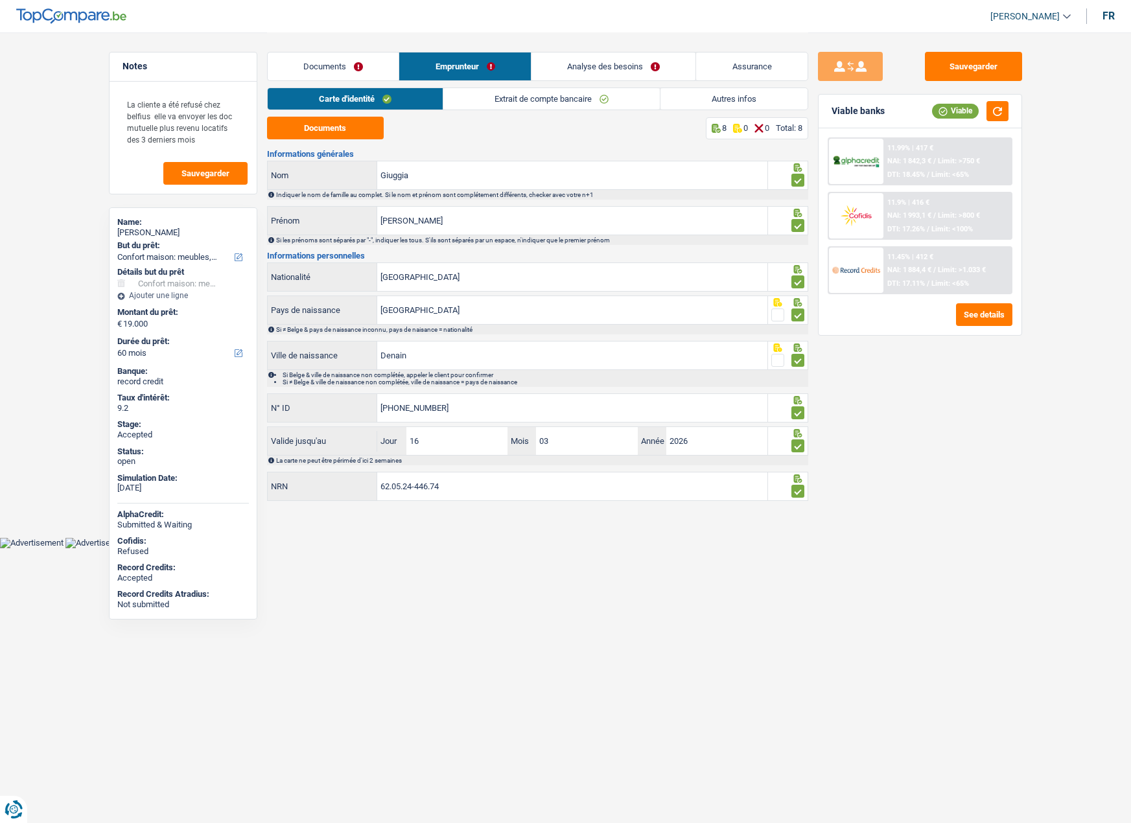
click at [480, 98] on link "Extrait de compte bancaire" at bounding box center [551, 98] width 217 height 21
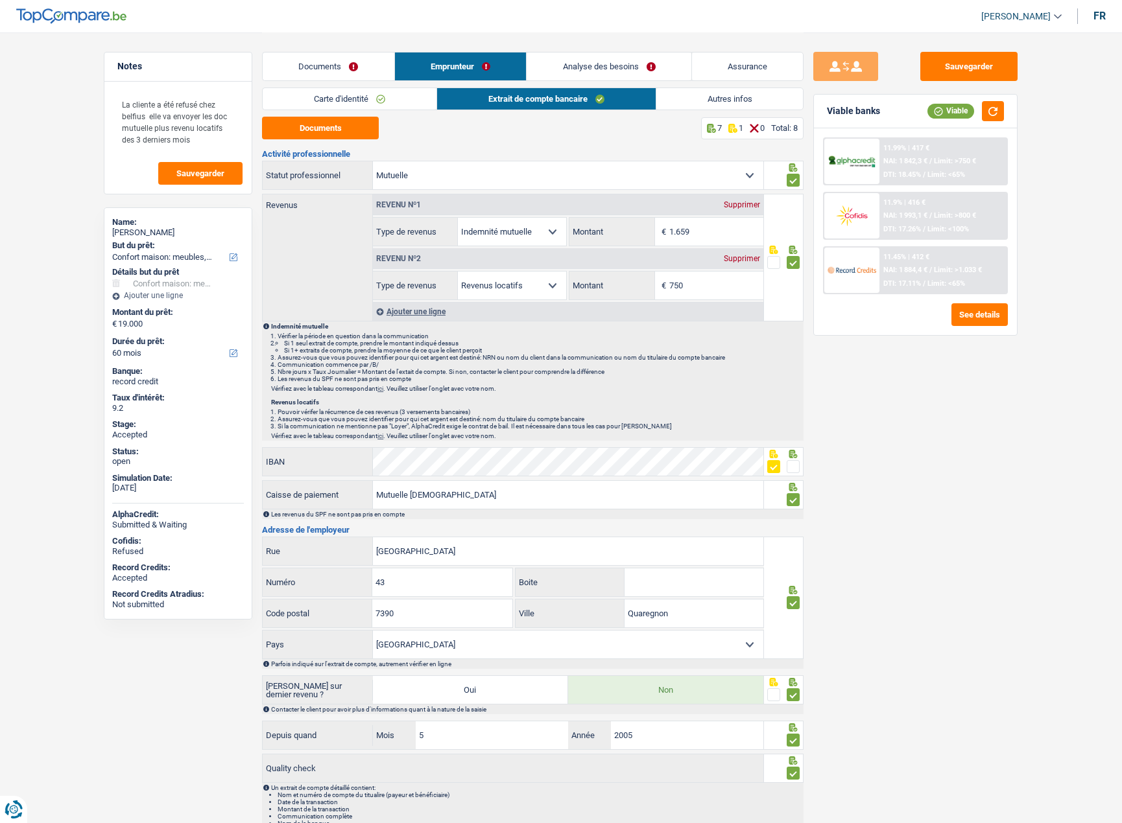
click at [551, 69] on link "Analyse des besoins" at bounding box center [608, 67] width 165 height 28
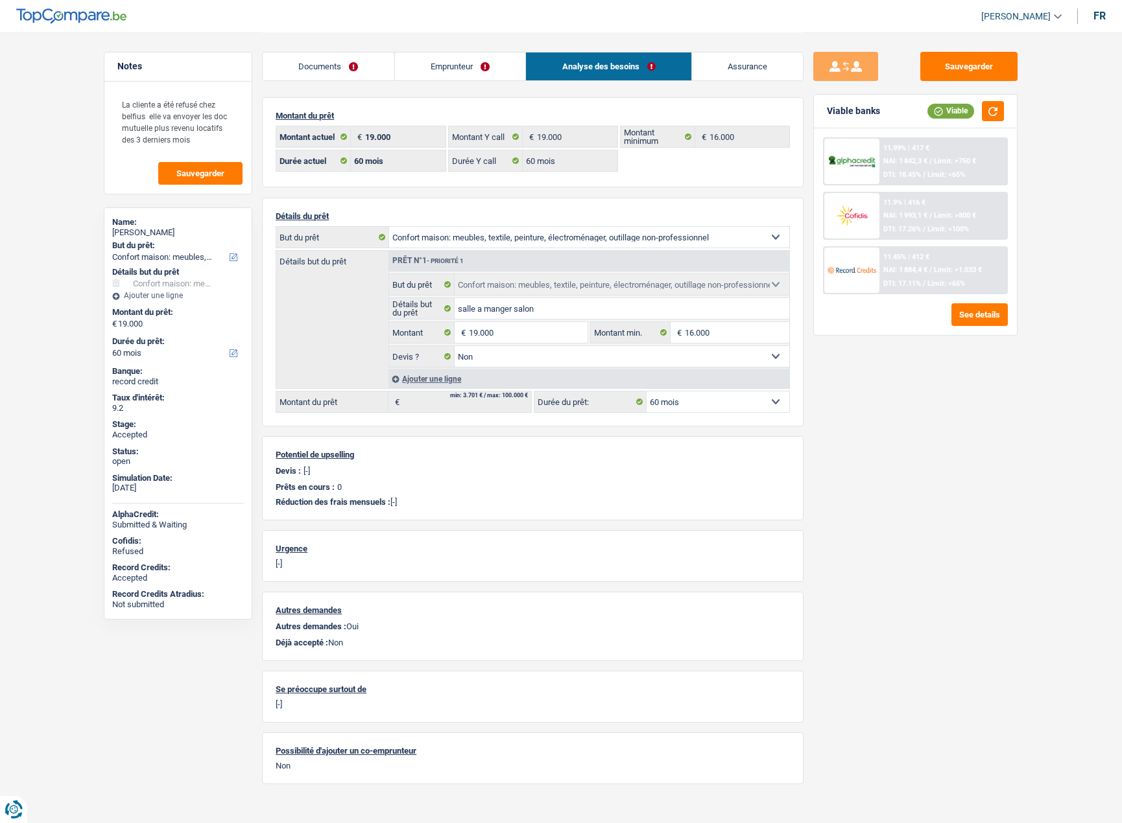
click at [717, 78] on link "Assurance" at bounding box center [748, 67] width 112 height 28
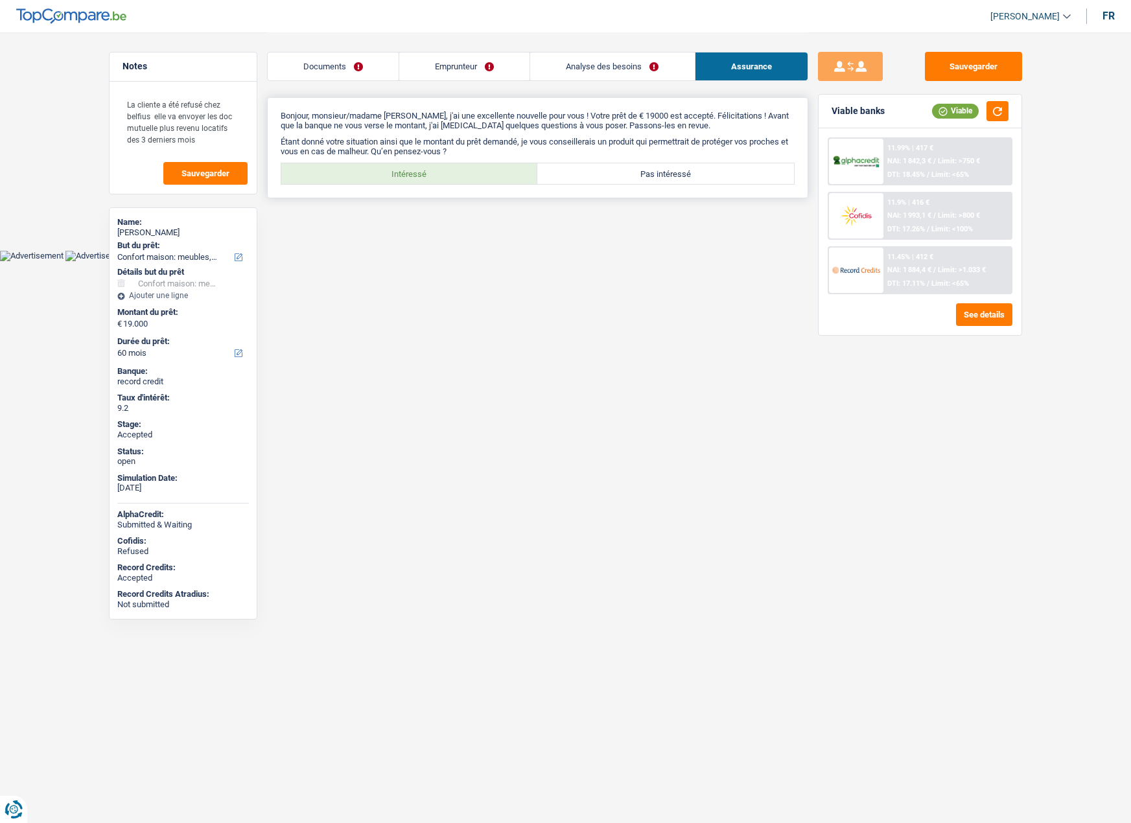
click at [411, 172] on label "Intéressé" at bounding box center [409, 173] width 257 height 21
click at [411, 172] on input "Intéressé" at bounding box center [409, 173] width 257 height 21
radio input "true"
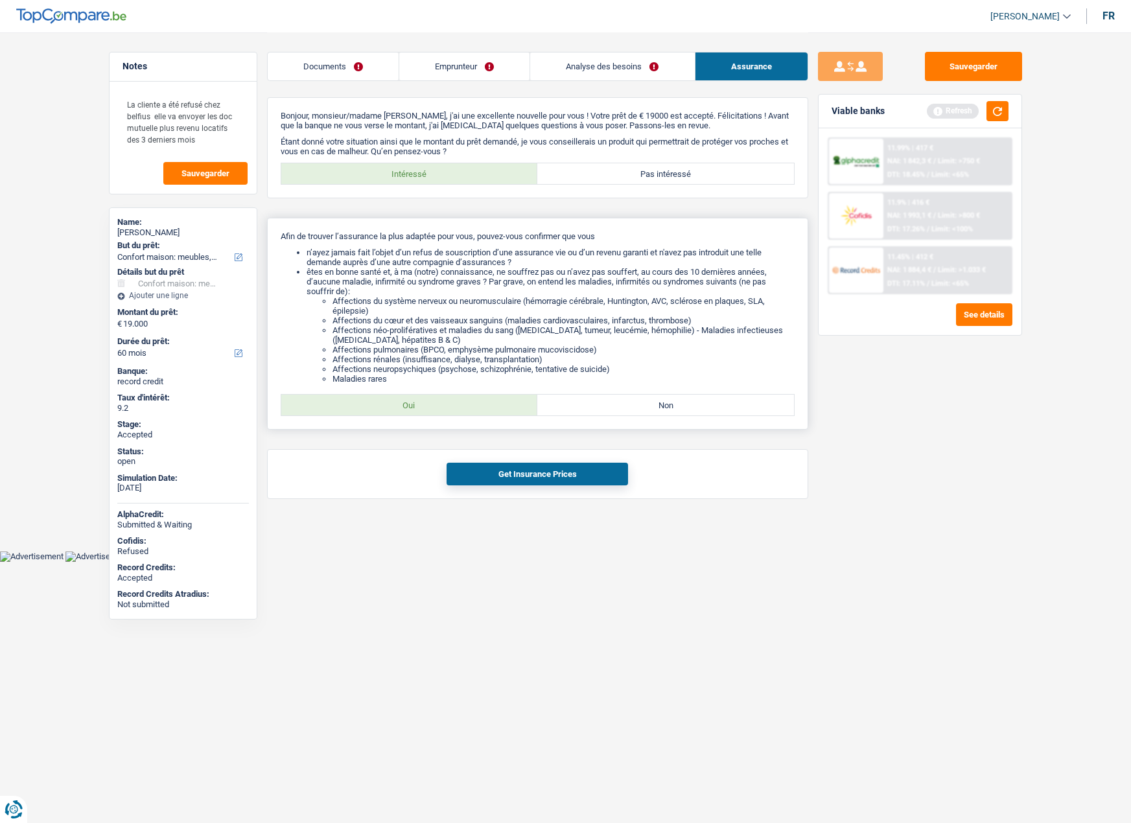
click at [467, 407] on label "Oui" at bounding box center [409, 405] width 257 height 21
click at [467, 407] on input "Oui" at bounding box center [409, 405] width 257 height 21
radio input "true"
click at [479, 467] on button "Get Insurance Prices" at bounding box center [538, 474] width 182 height 23
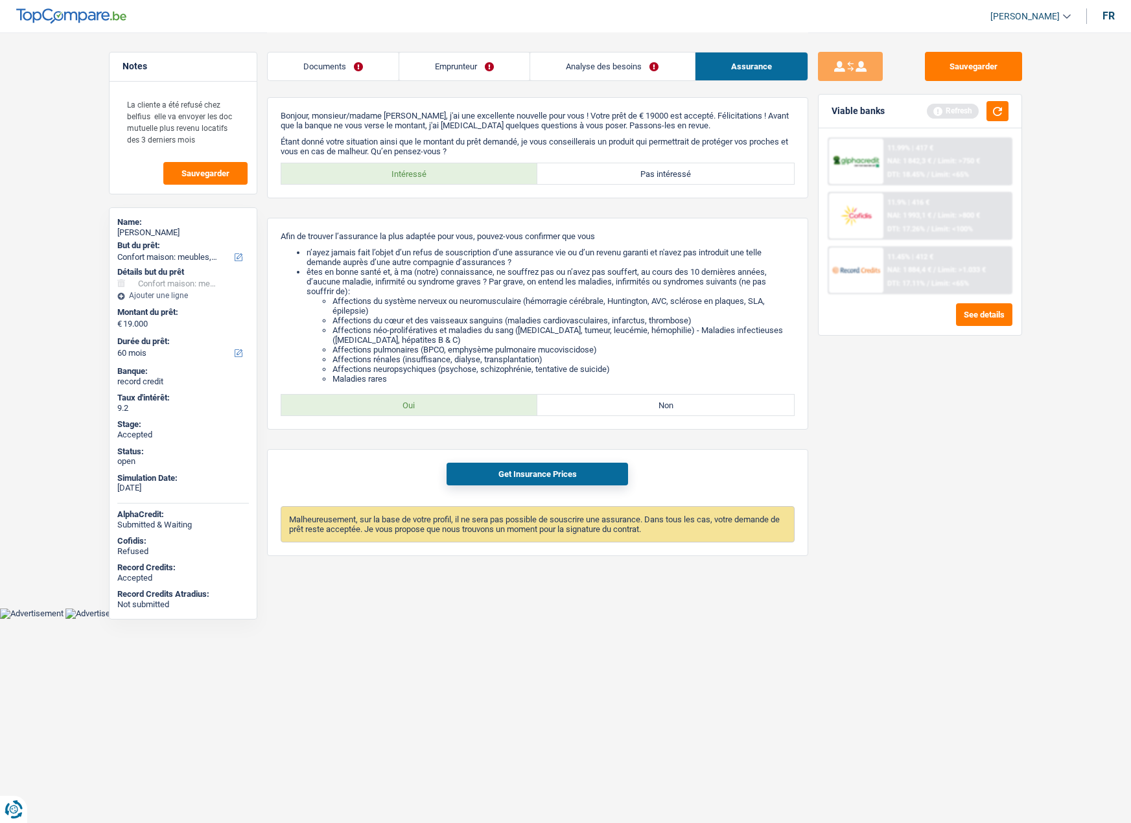
click at [335, 74] on link "Documents" at bounding box center [333, 67] width 131 height 28
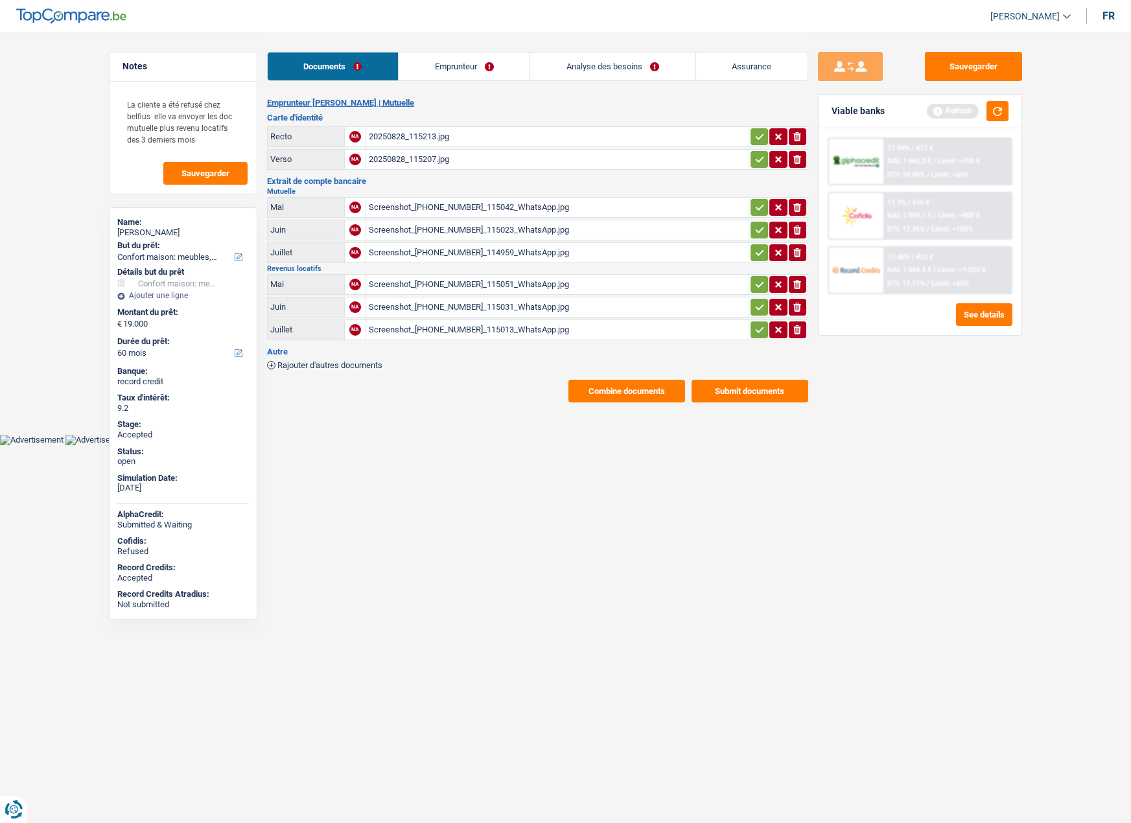
click at [440, 77] on link "Emprunteur" at bounding box center [464, 67] width 131 height 28
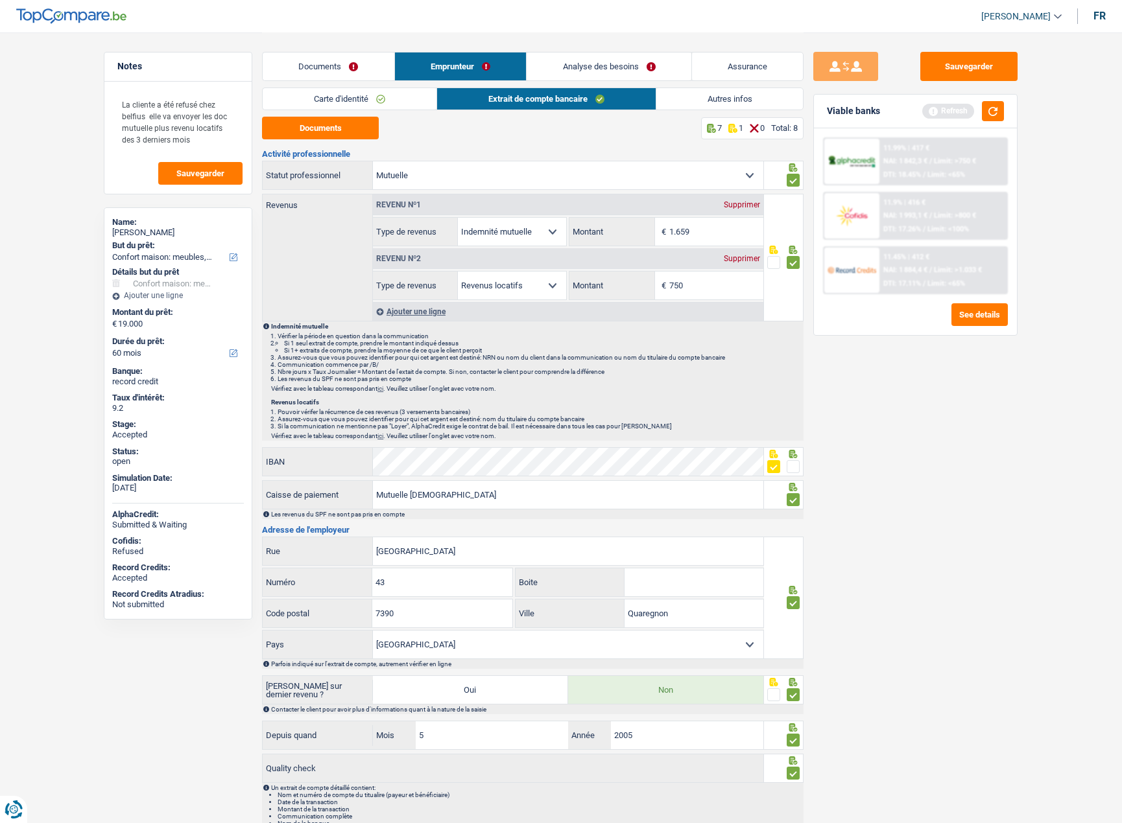
scroll to position [54, 0]
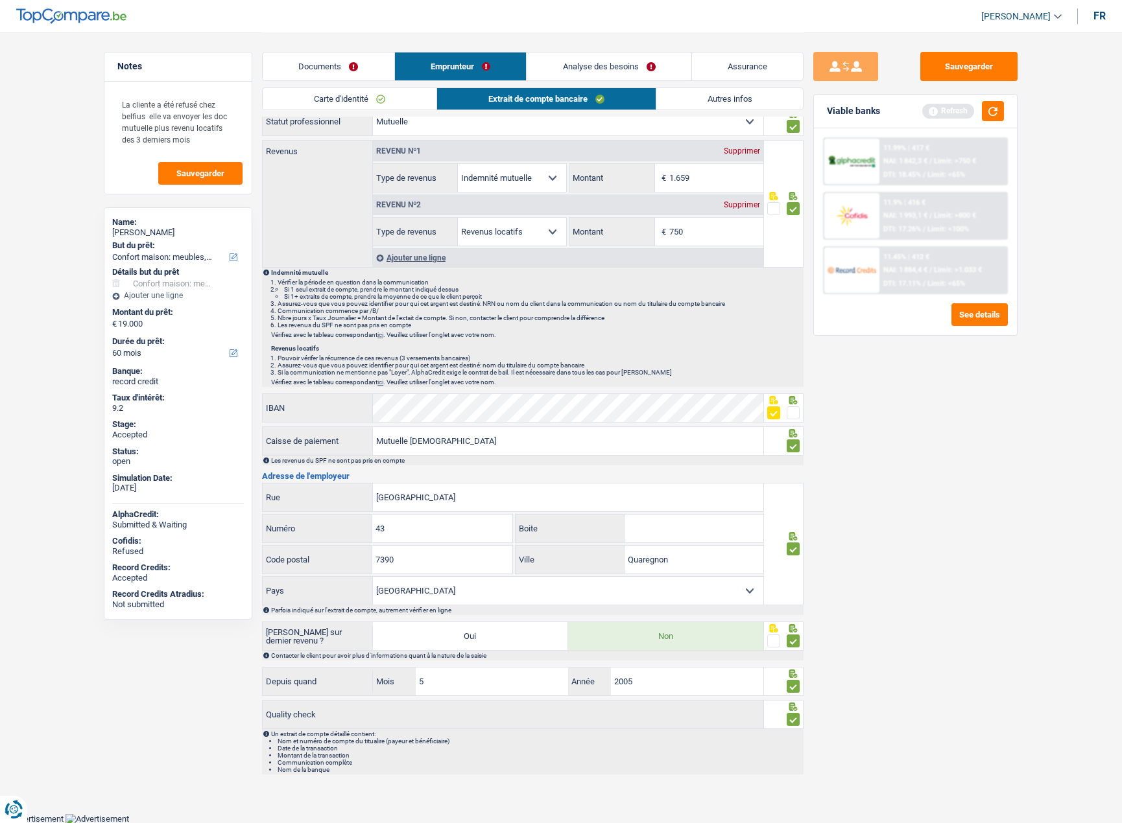
click at [308, 61] on link "Documents" at bounding box center [329, 67] width 132 height 28
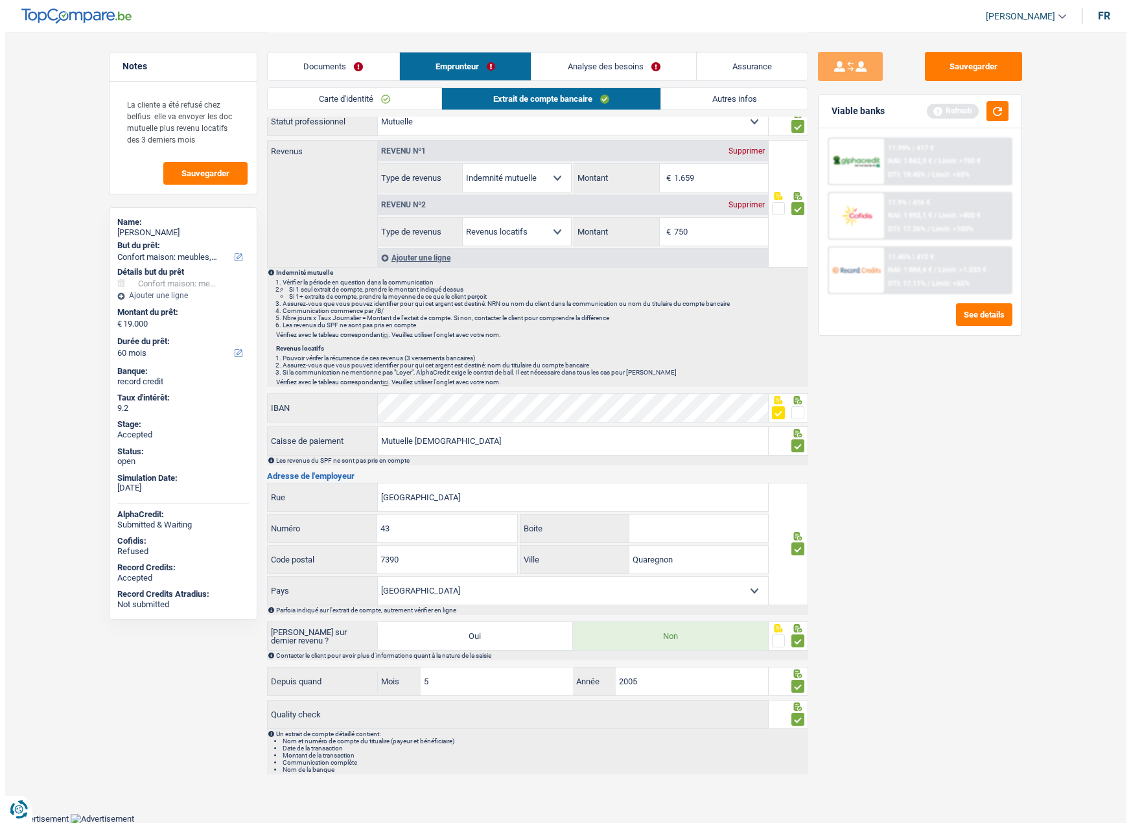
scroll to position [0, 0]
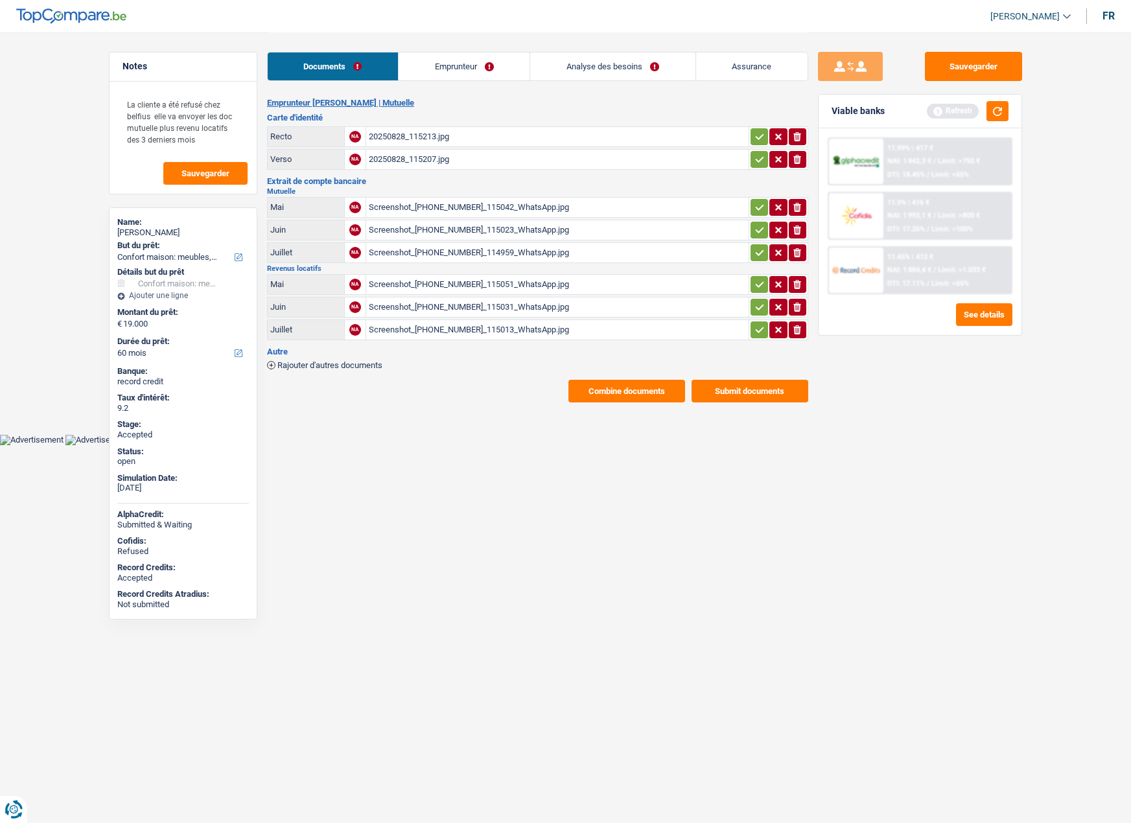
click at [580, 63] on link "Analyse des besoins" at bounding box center [612, 67] width 165 height 28
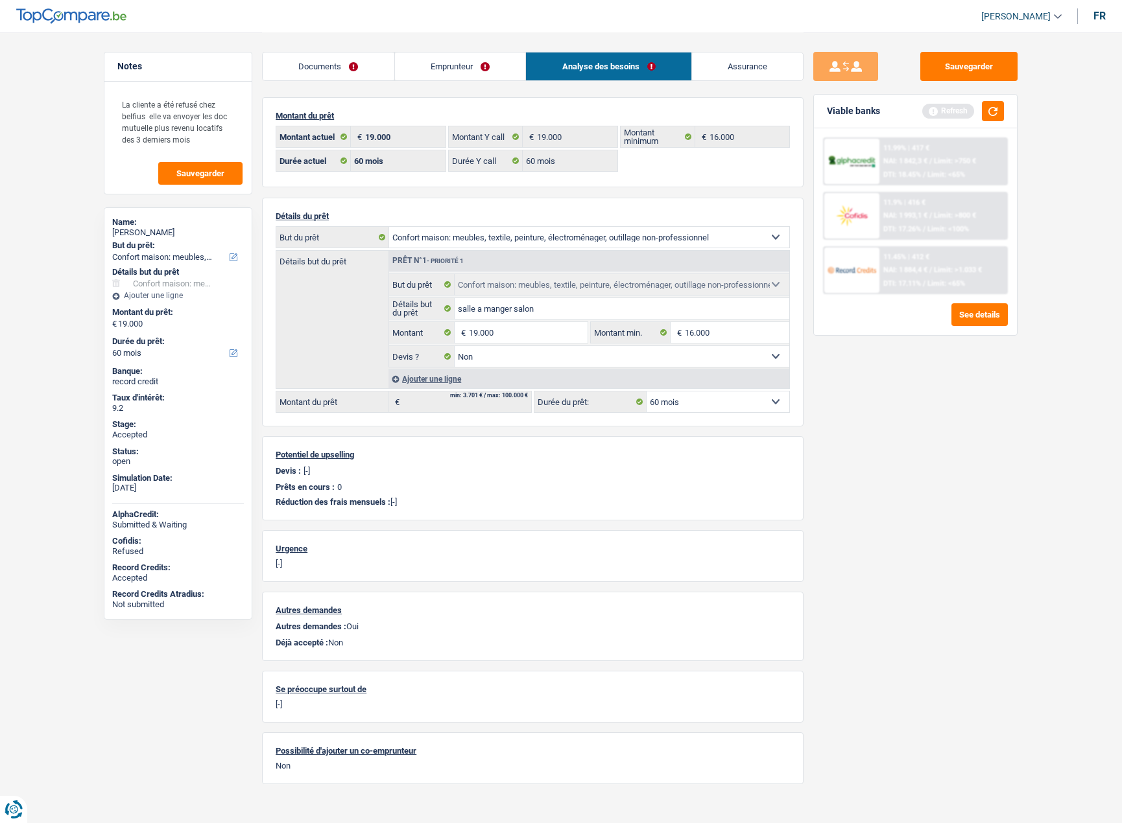
click at [142, 230] on div "HELENE Giuggia" at bounding box center [178, 233] width 132 height 10
copy div "HELENE Giuggia"
click at [737, 71] on link "Assurance" at bounding box center [748, 67] width 112 height 28
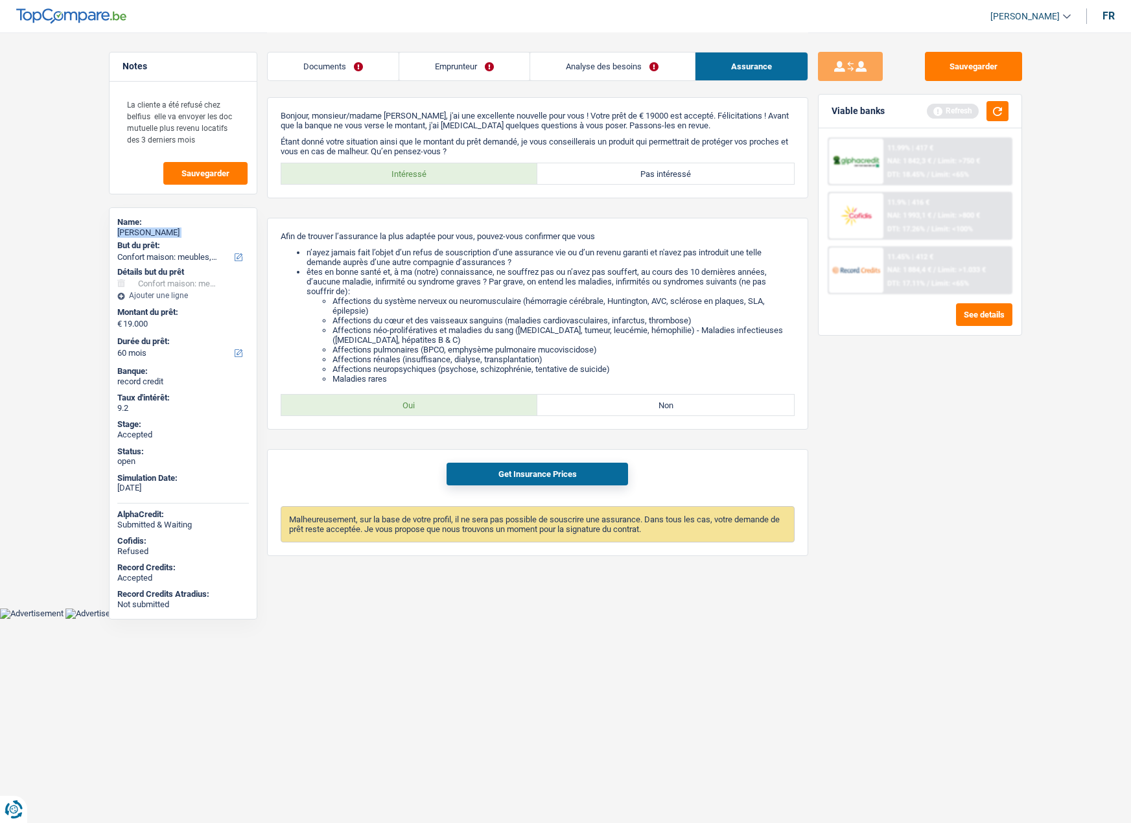
click at [604, 69] on link "Analyse des besoins" at bounding box center [612, 67] width 164 height 28
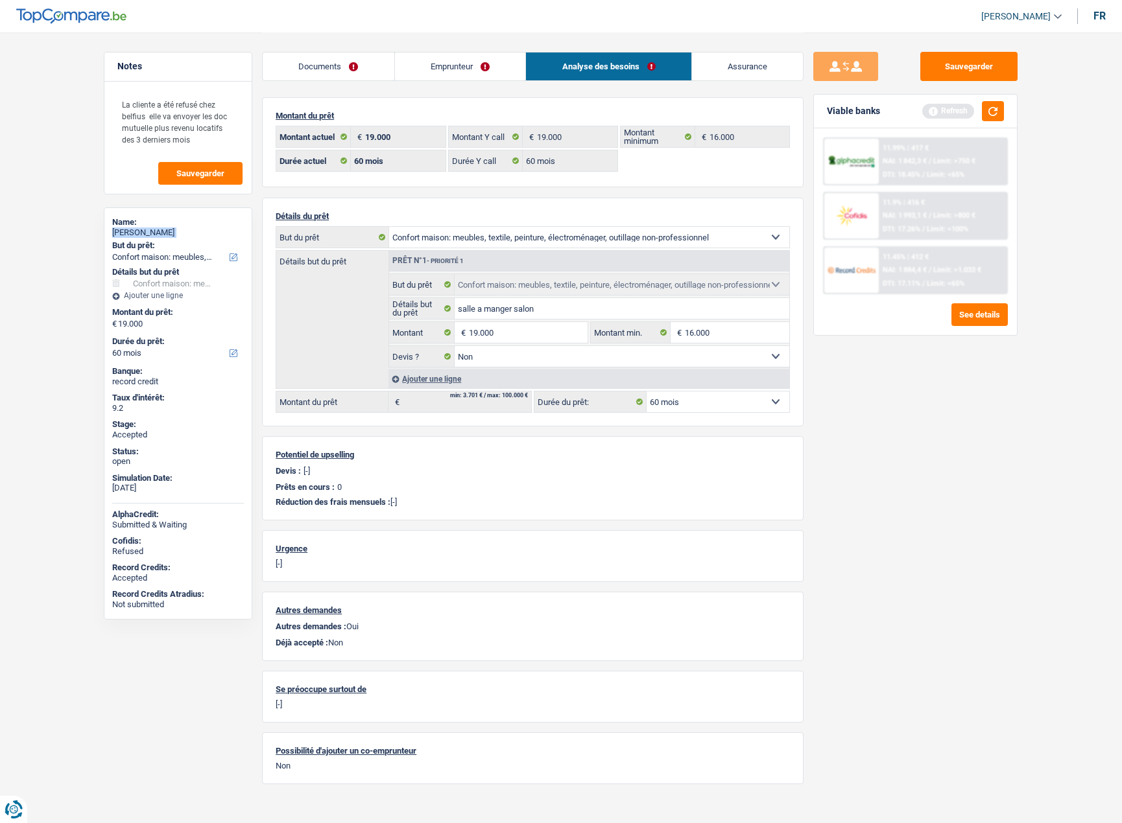
click at [451, 68] on link "Emprunteur" at bounding box center [460, 67] width 131 height 28
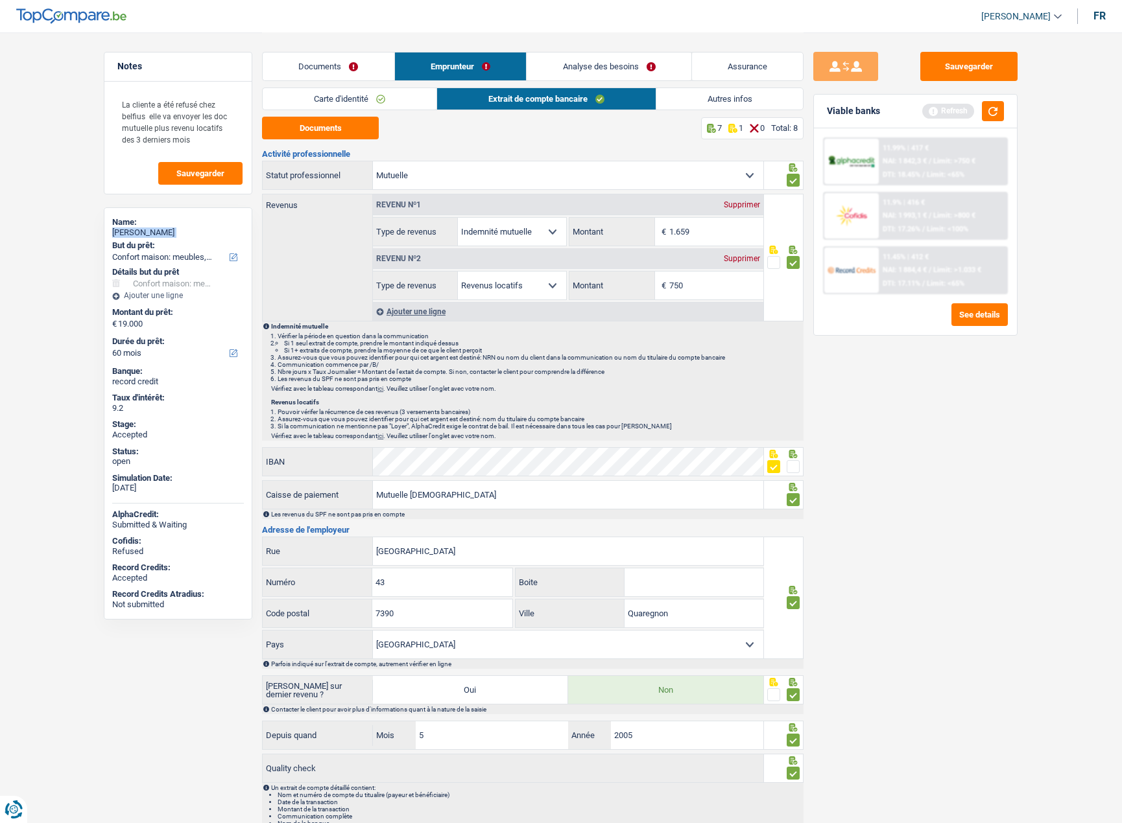
click at [699, 102] on link "Autres infos" at bounding box center [729, 98] width 147 height 21
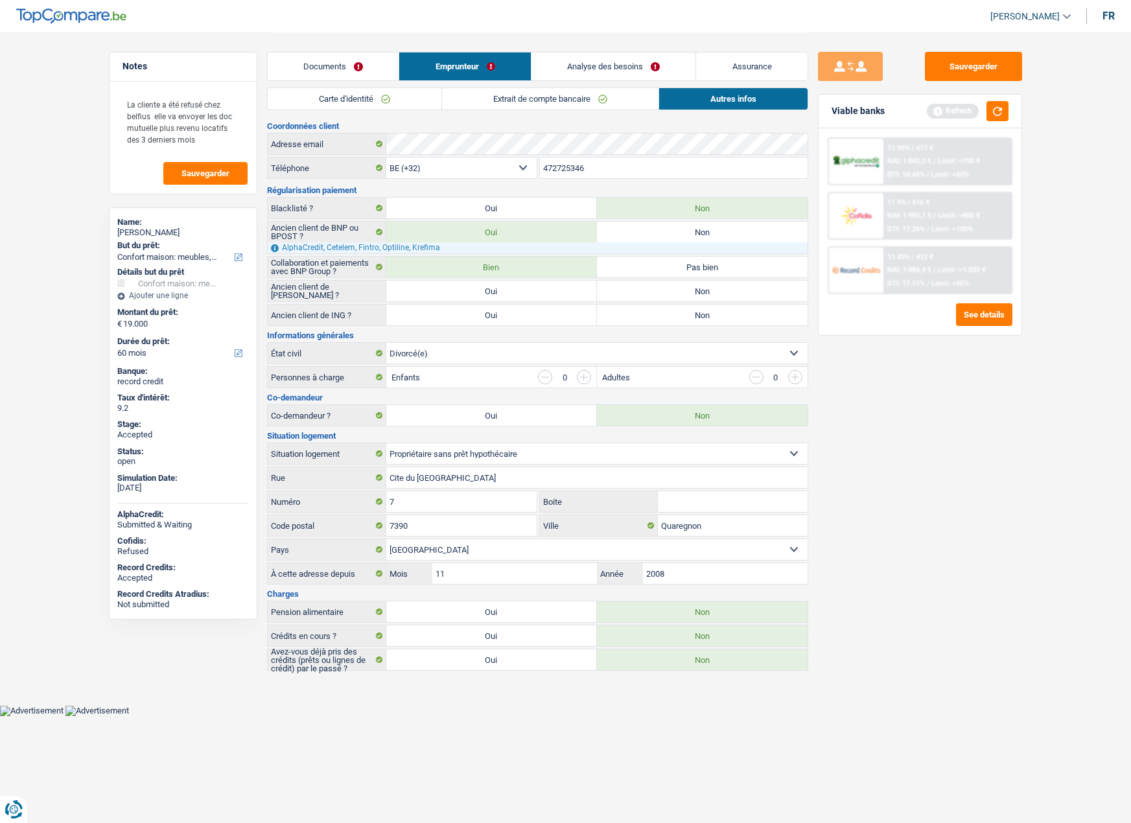
click at [570, 164] on input "472725346" at bounding box center [674, 168] width 268 height 21
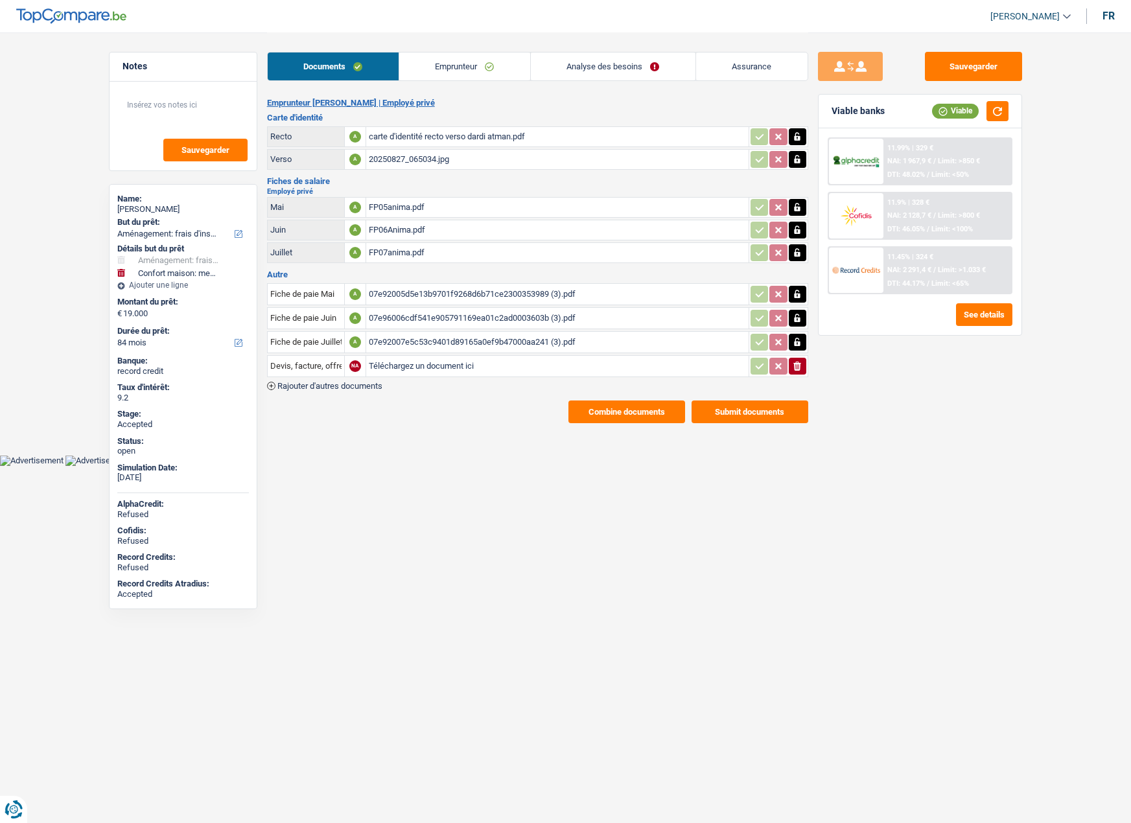
select select "movingOrInstallation"
select select "household"
select select "84"
click at [452, 71] on link "Emprunteur" at bounding box center [464, 67] width 131 height 28
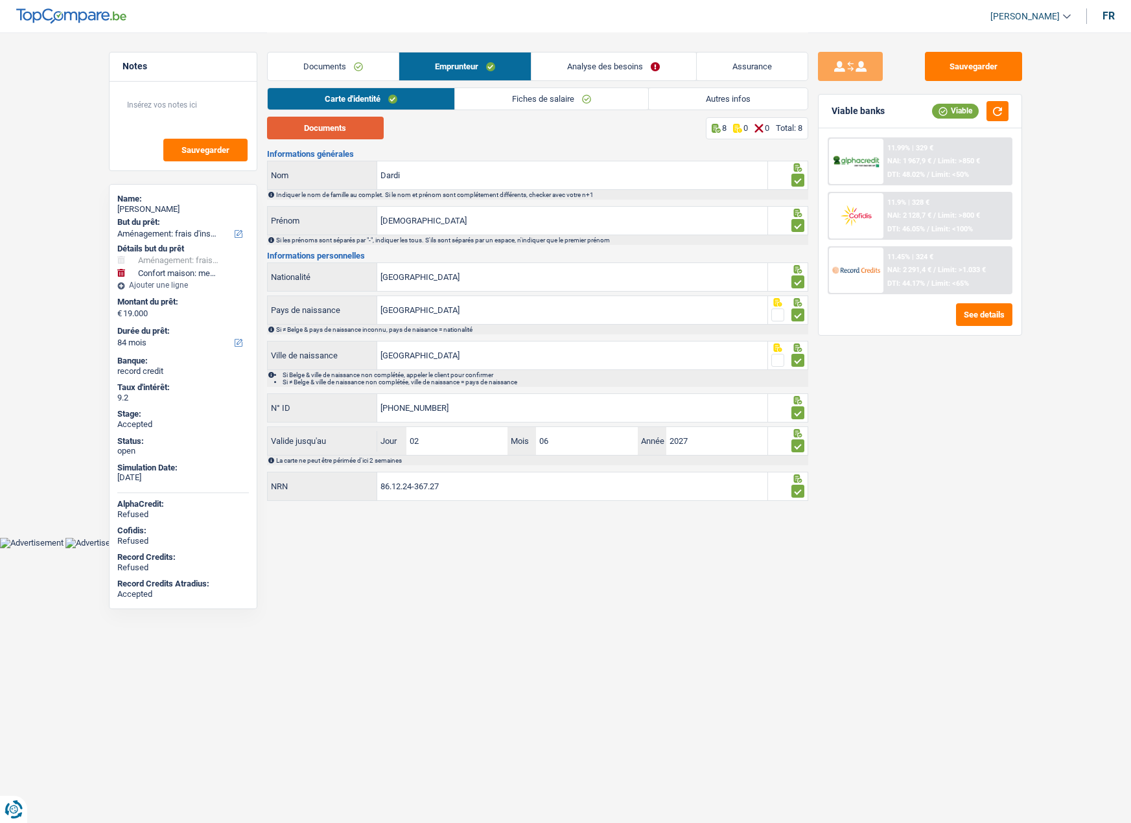
click at [344, 126] on button "Documents" at bounding box center [325, 128] width 117 height 23
click at [517, 100] on link "Fiches de salaire" at bounding box center [551, 98] width 193 height 21
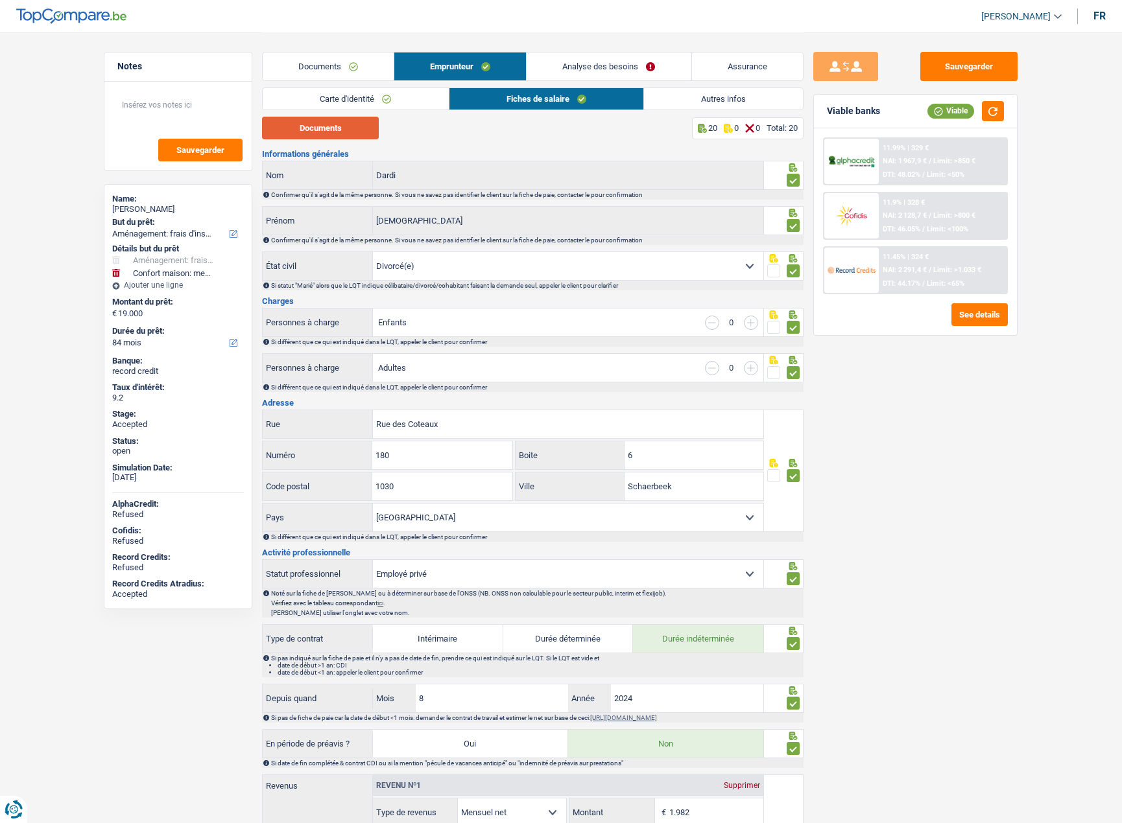
click at [337, 128] on button "Documents" at bounding box center [320, 128] width 117 height 23
click at [382, 102] on link "Carte d'identité" at bounding box center [355, 98] width 185 height 21
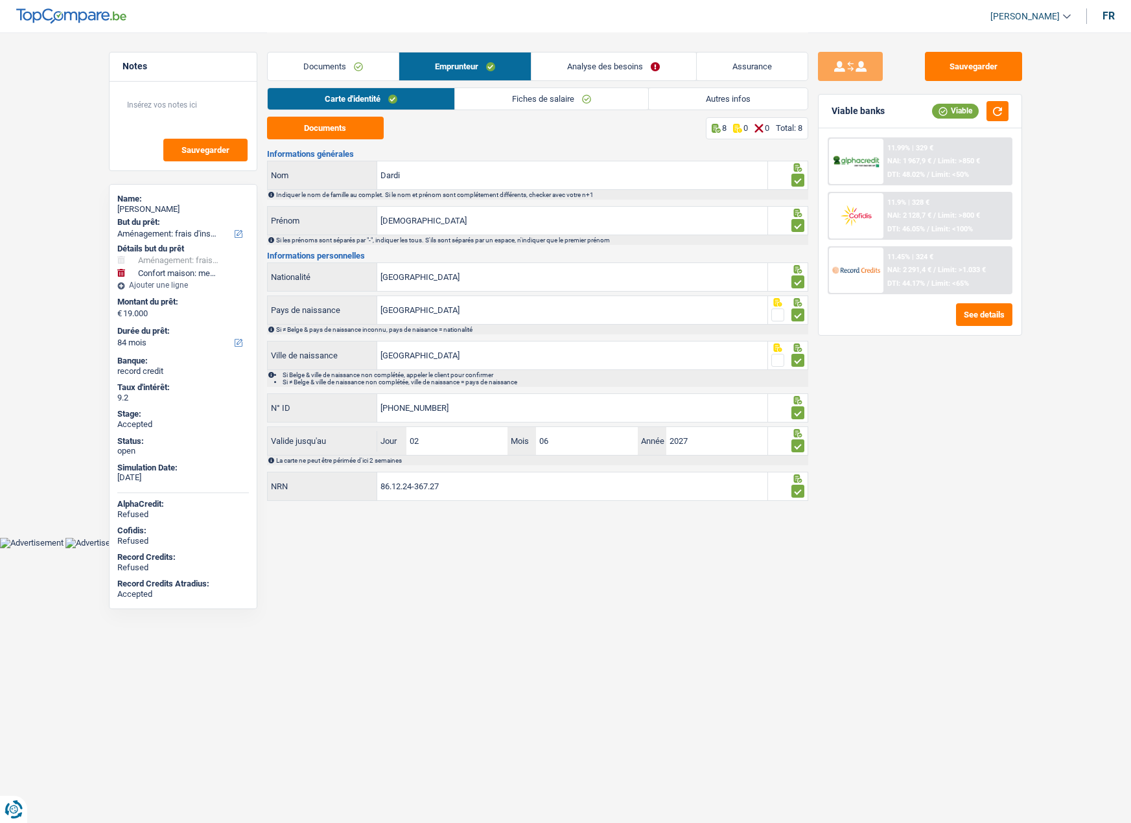
click at [495, 102] on link "Fiches de salaire" at bounding box center [551, 98] width 193 height 21
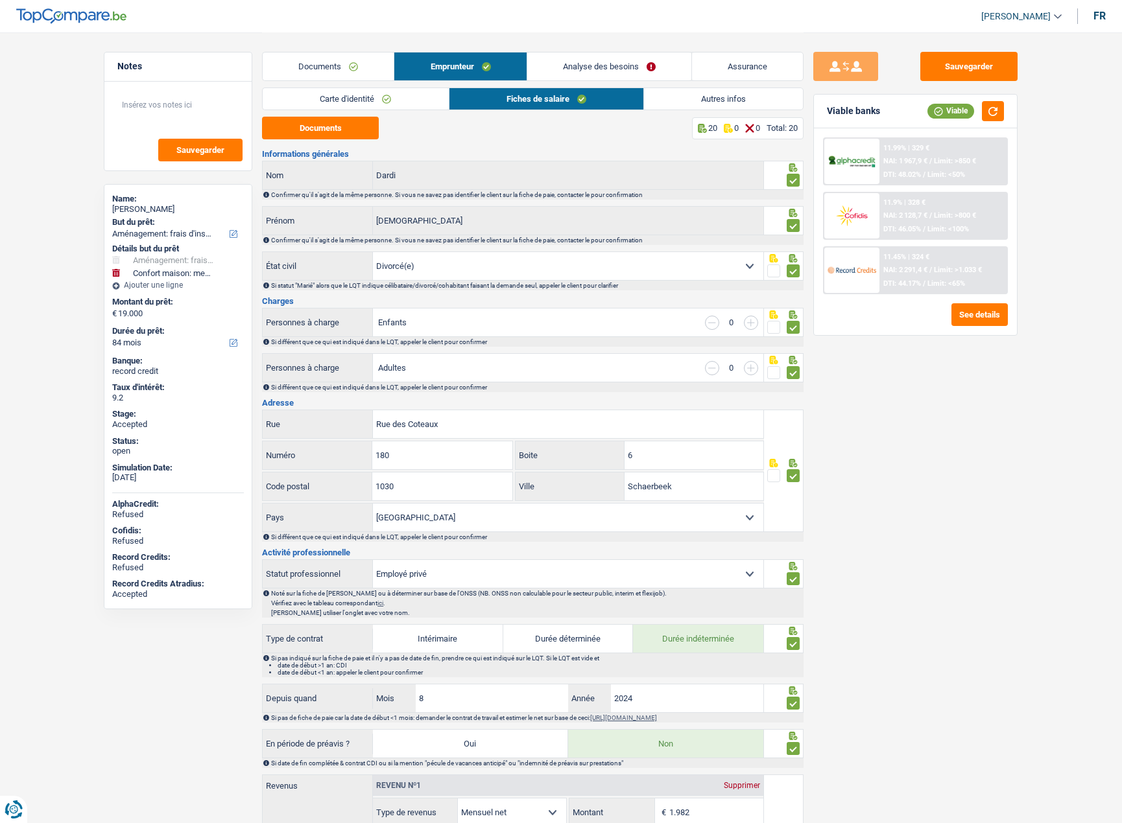
click at [689, 99] on link "Autres infos" at bounding box center [723, 98] width 159 height 21
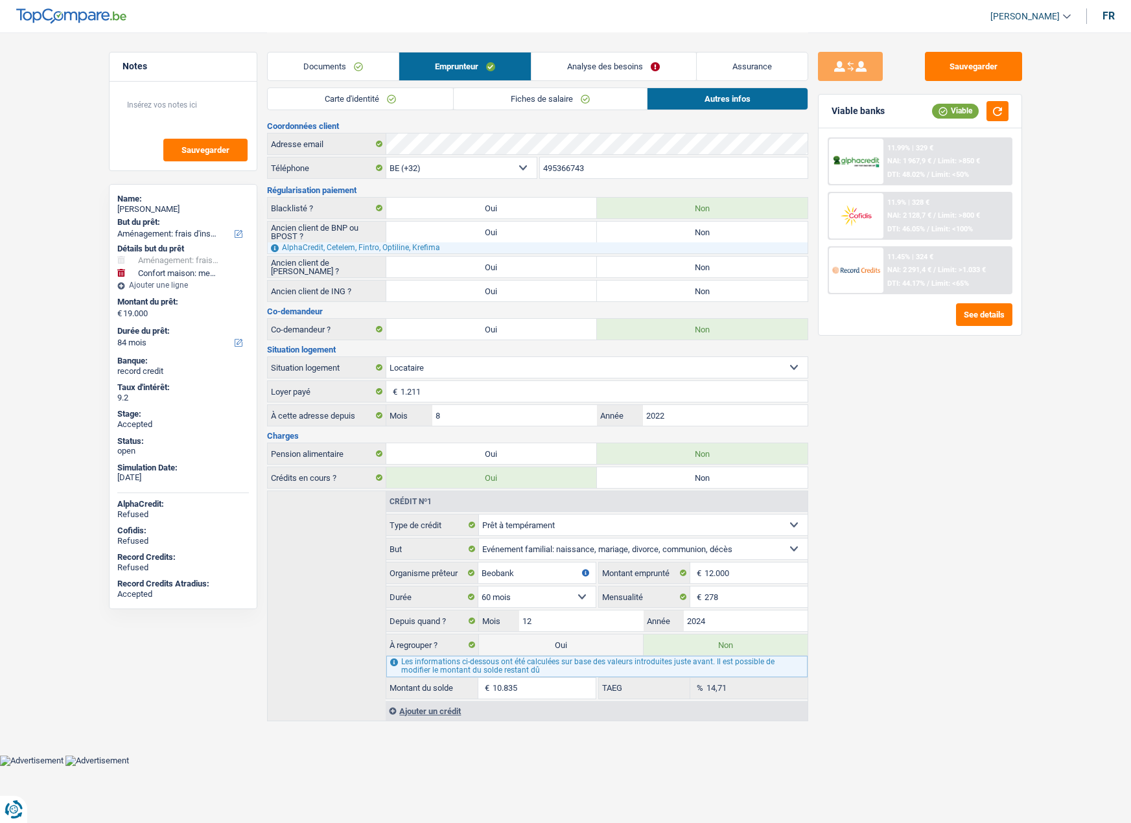
click at [419, 102] on link "Carte d'identité" at bounding box center [360, 98] width 185 height 21
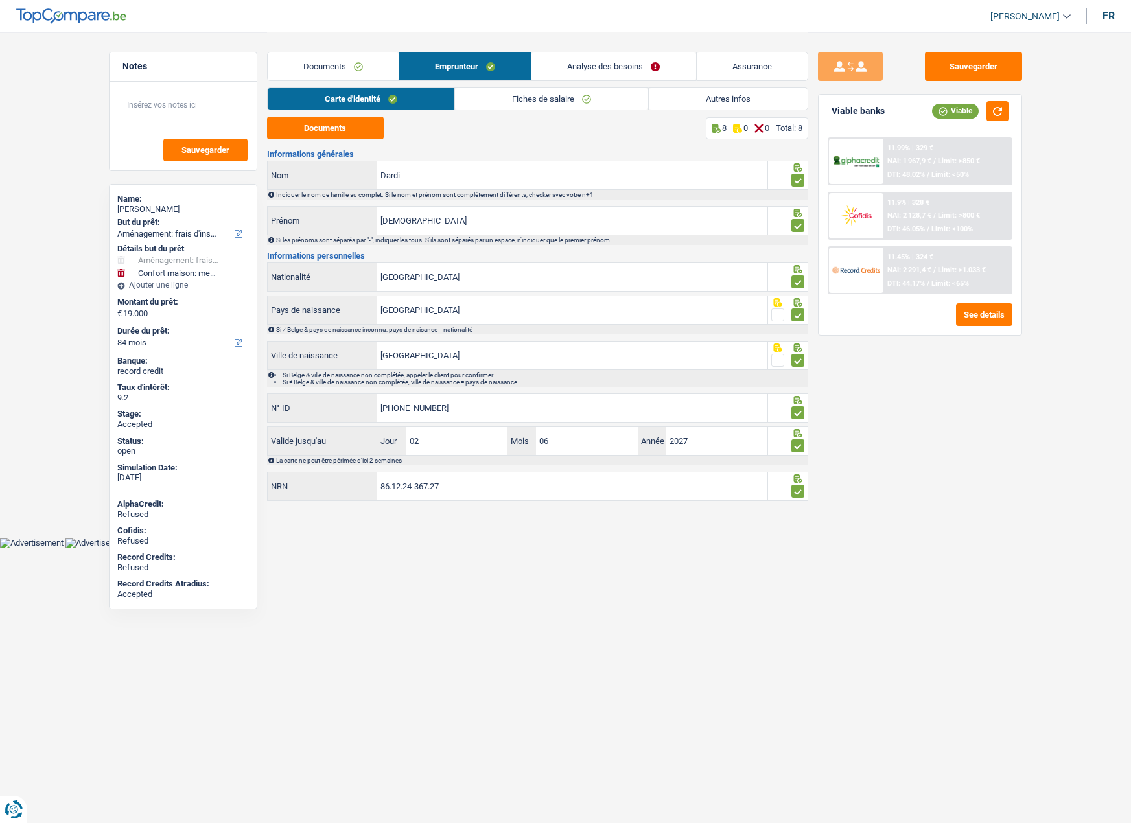
click at [496, 94] on link "Fiches de salaire" at bounding box center [551, 98] width 193 height 21
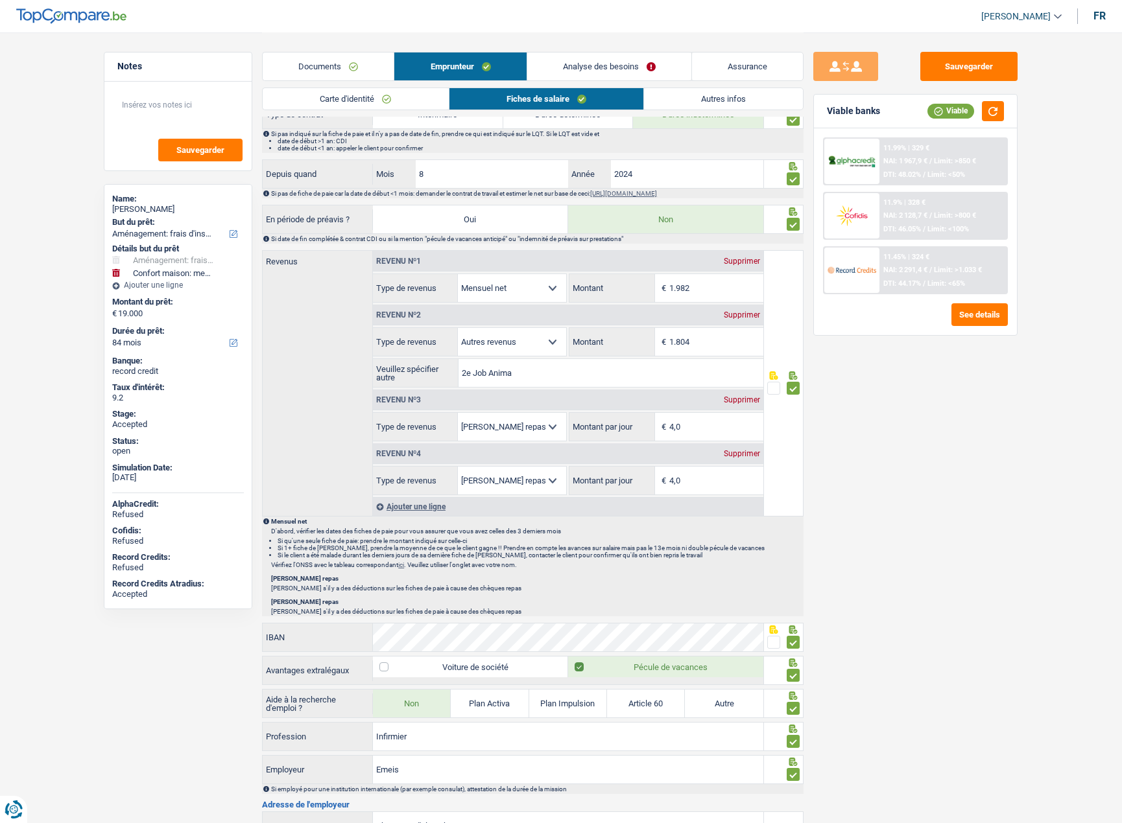
scroll to position [522, 0]
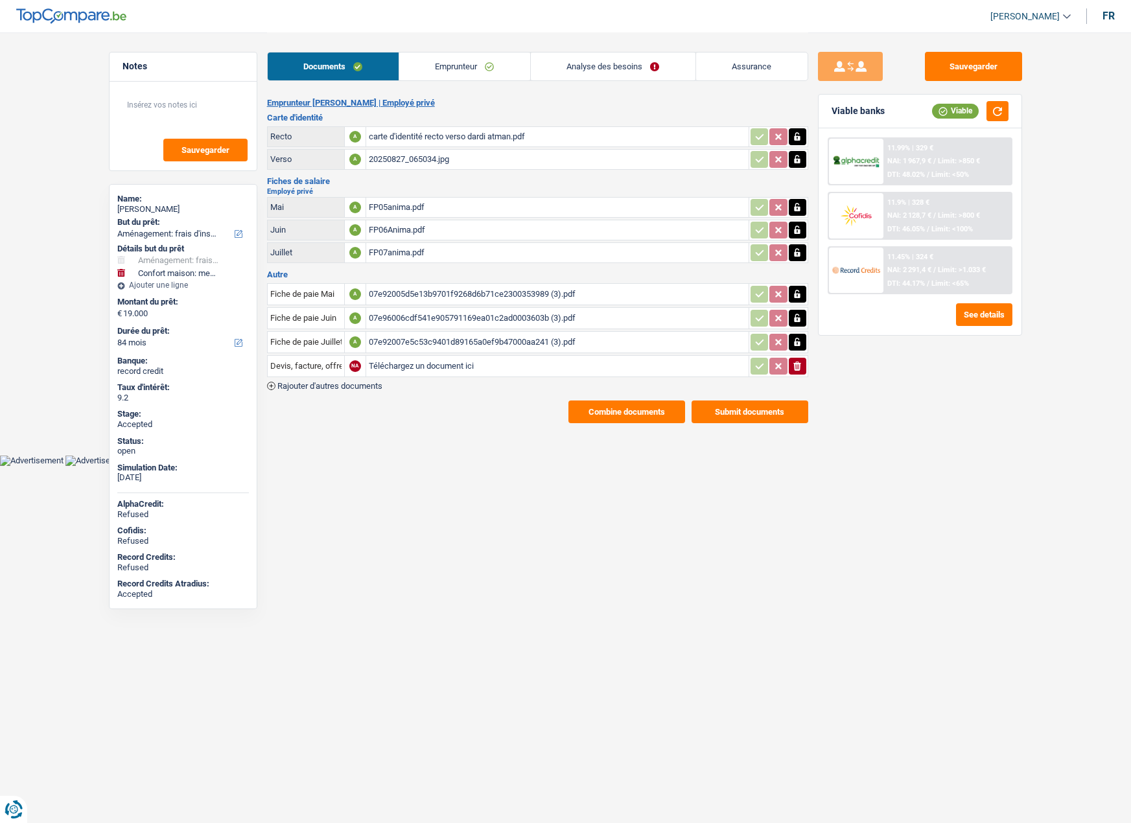
select select "movingOrInstallation"
select select "household"
select select "84"
click at [449, 60] on link "Emprunteur" at bounding box center [464, 67] width 131 height 28
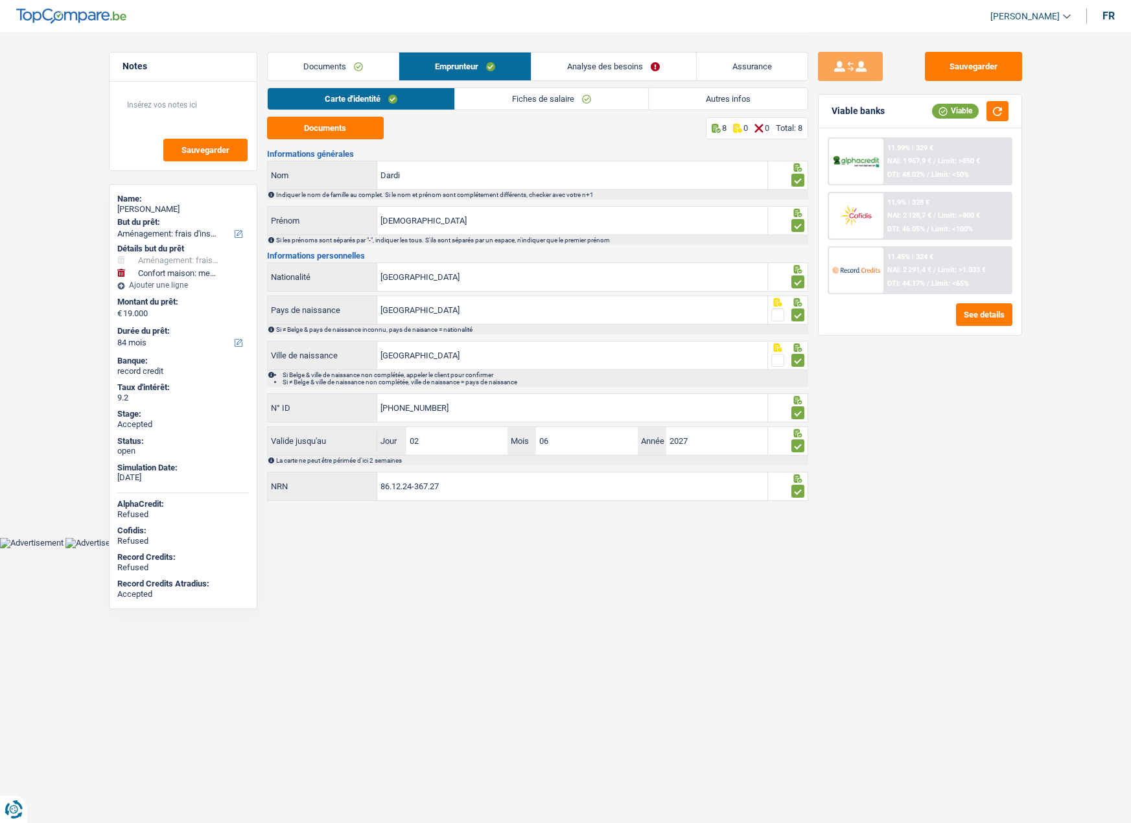
click at [493, 101] on link "Fiches de salaire" at bounding box center [551, 98] width 193 height 21
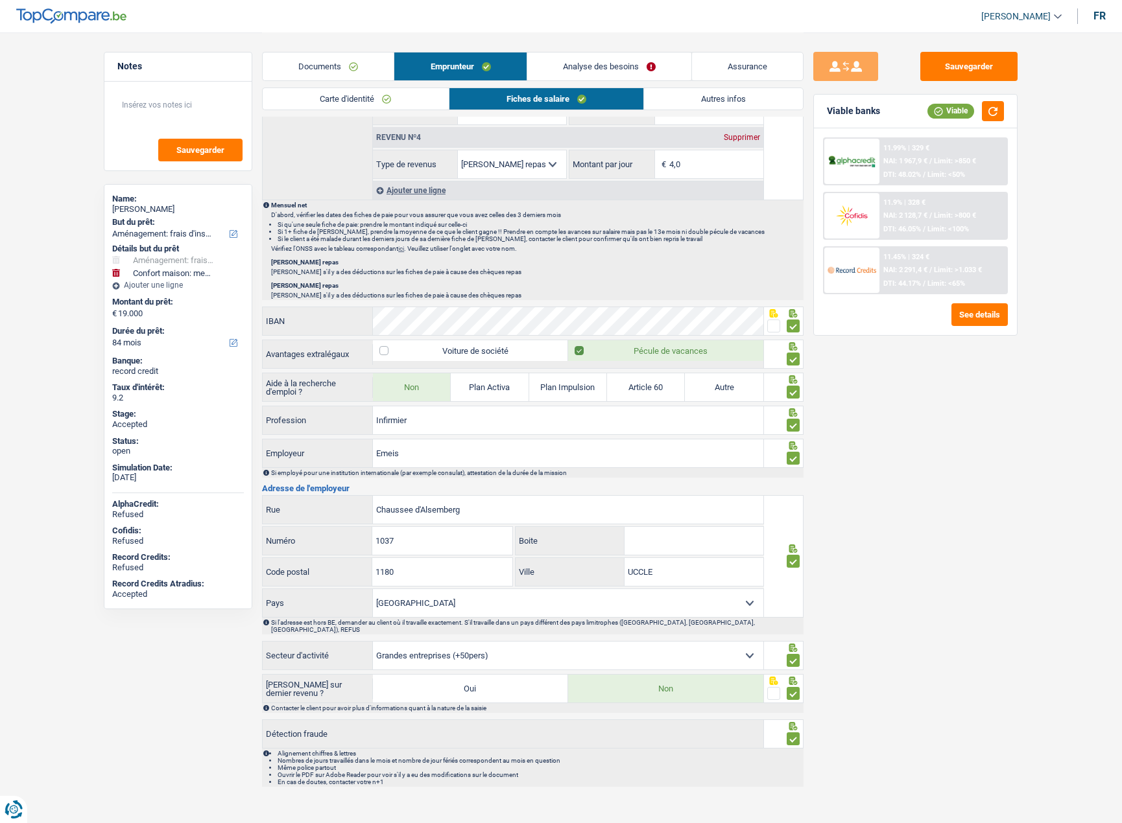
scroll to position [846, 0]
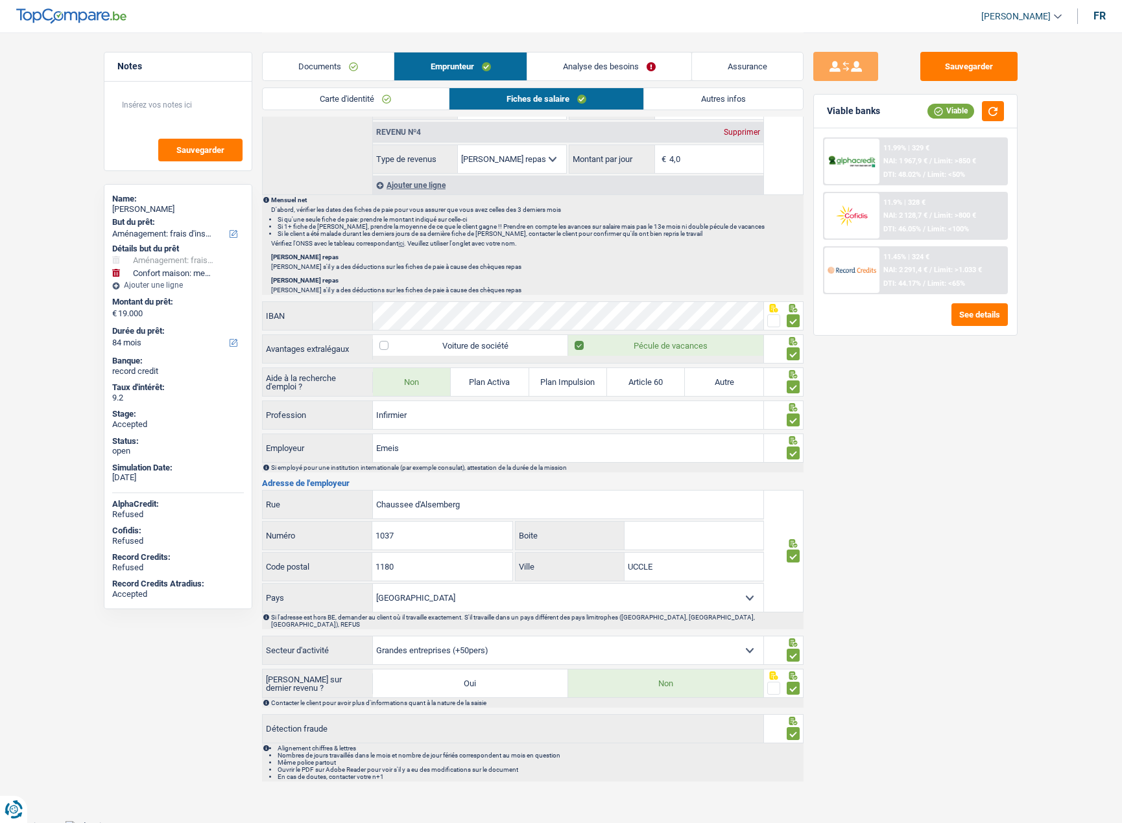
click at [790, 449] on span at bounding box center [792, 453] width 13 height 13
click at [0, 0] on input "radio" at bounding box center [0, 0] width 0 height 0
click at [401, 448] on input "Emeis" at bounding box center [568, 448] width 390 height 28
click at [401, 447] on input "Emeis" at bounding box center [568, 448] width 390 height 28
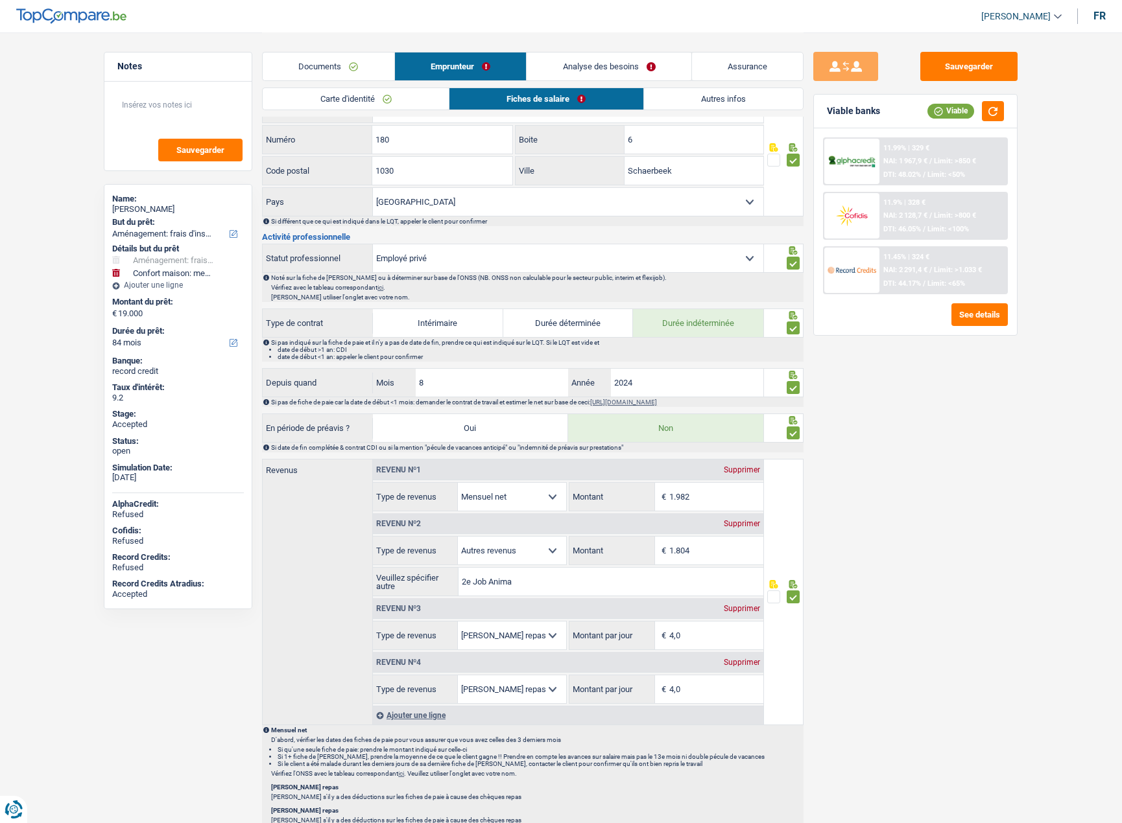
scroll to position [324, 0]
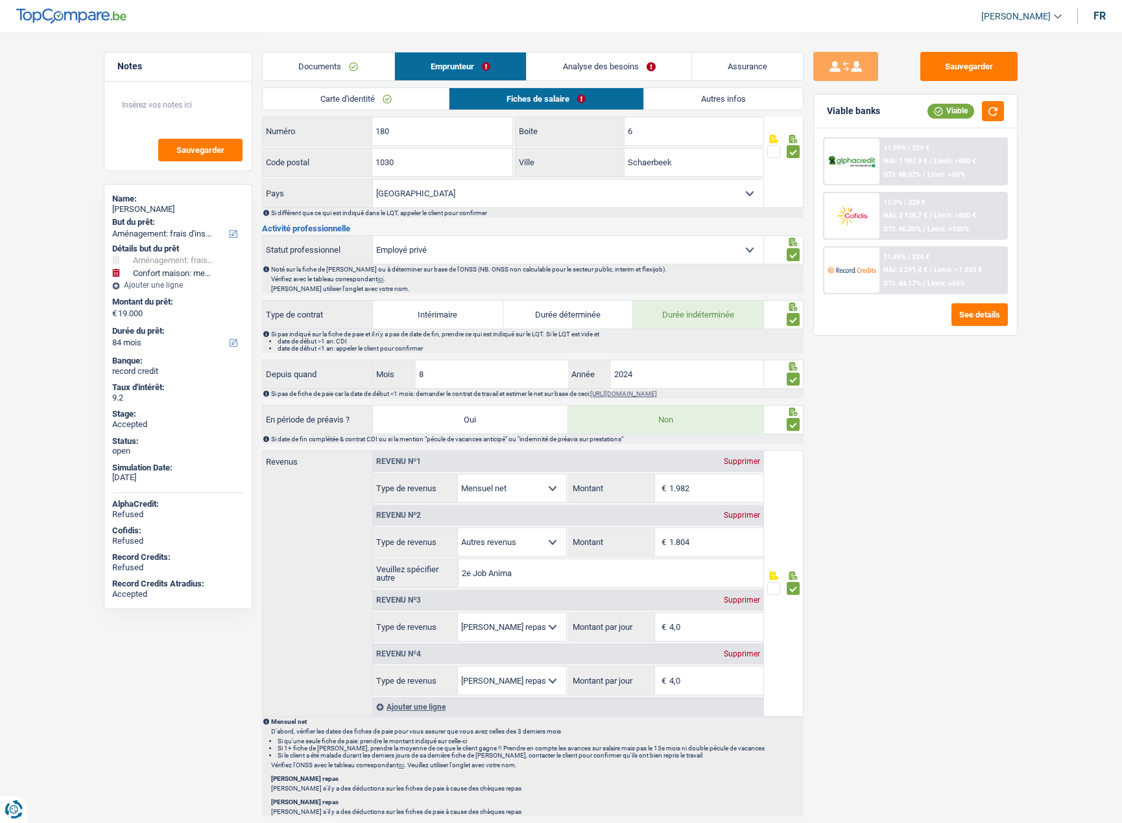
click at [796, 379] on span at bounding box center [792, 379] width 13 height 13
click at [0, 0] on input "radio" at bounding box center [0, 0] width 0 height 0
click at [520, 370] on input "8" at bounding box center [492, 375] width 152 height 28
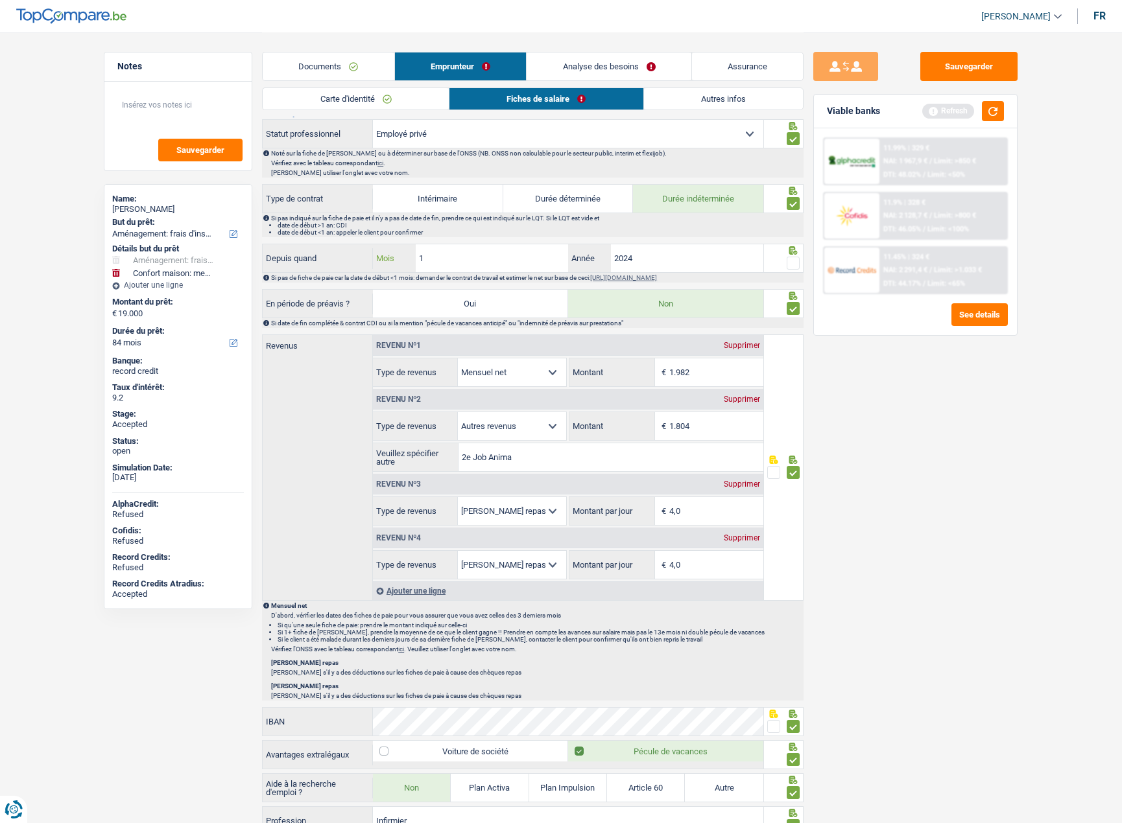
scroll to position [392, 0]
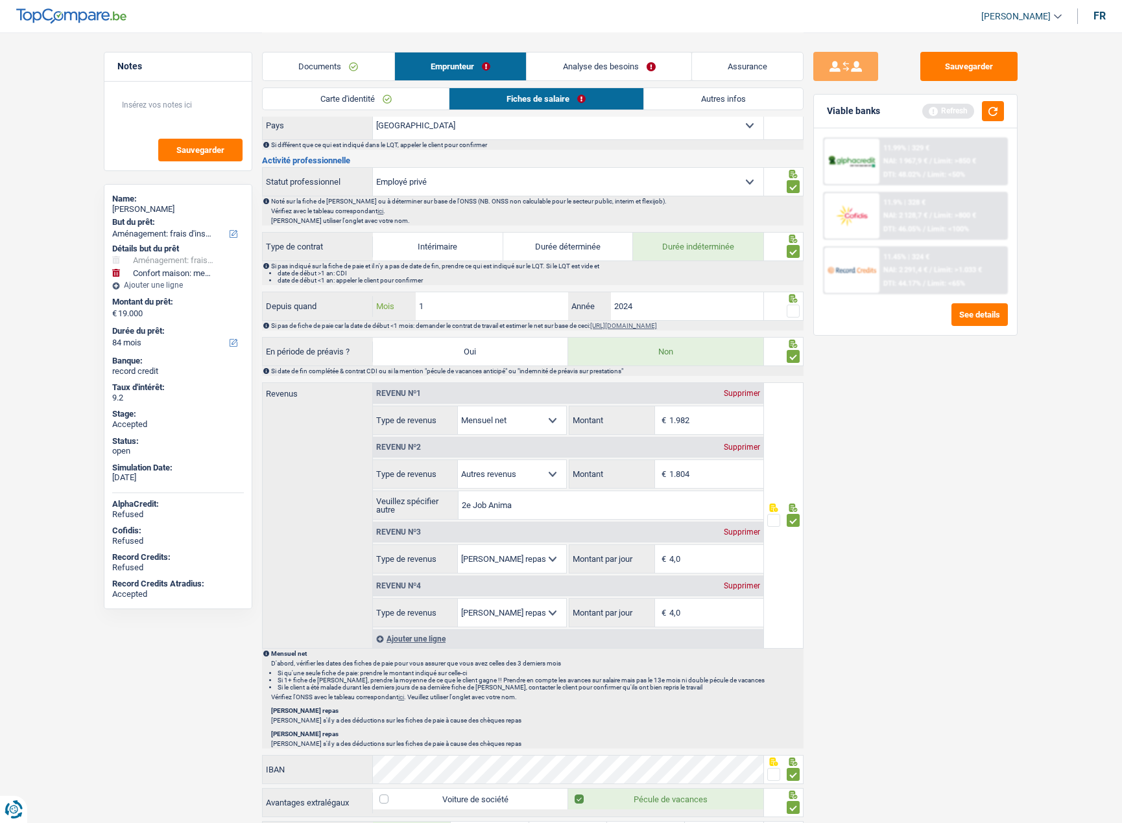
type input "1"
click at [798, 307] on span at bounding box center [792, 311] width 13 height 13
click at [0, 0] on input "radio" at bounding box center [0, 0] width 0 height 0
click at [882, 577] on div "Sauvegarder Viable banks Refresh 11.99% | 329 € NAI: 1 967,9 € / Limit: >850 € …" at bounding box center [915, 427] width 224 height 751
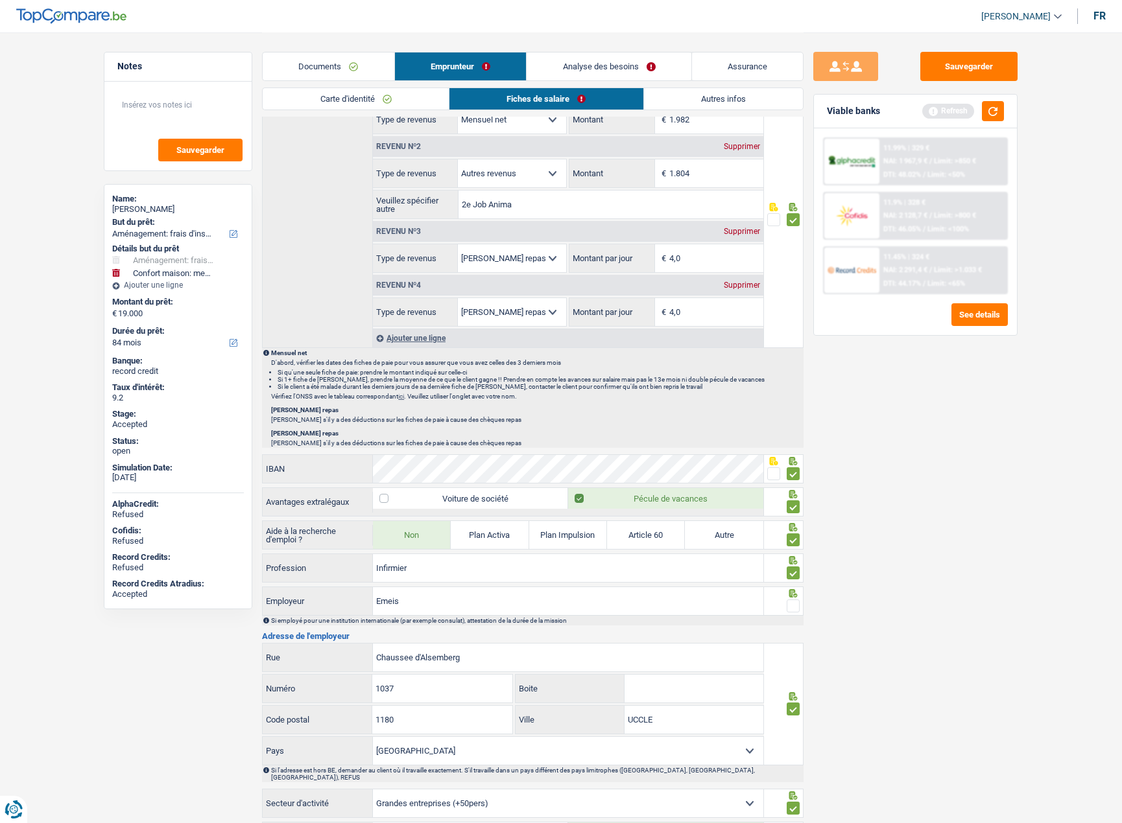
scroll to position [716, 0]
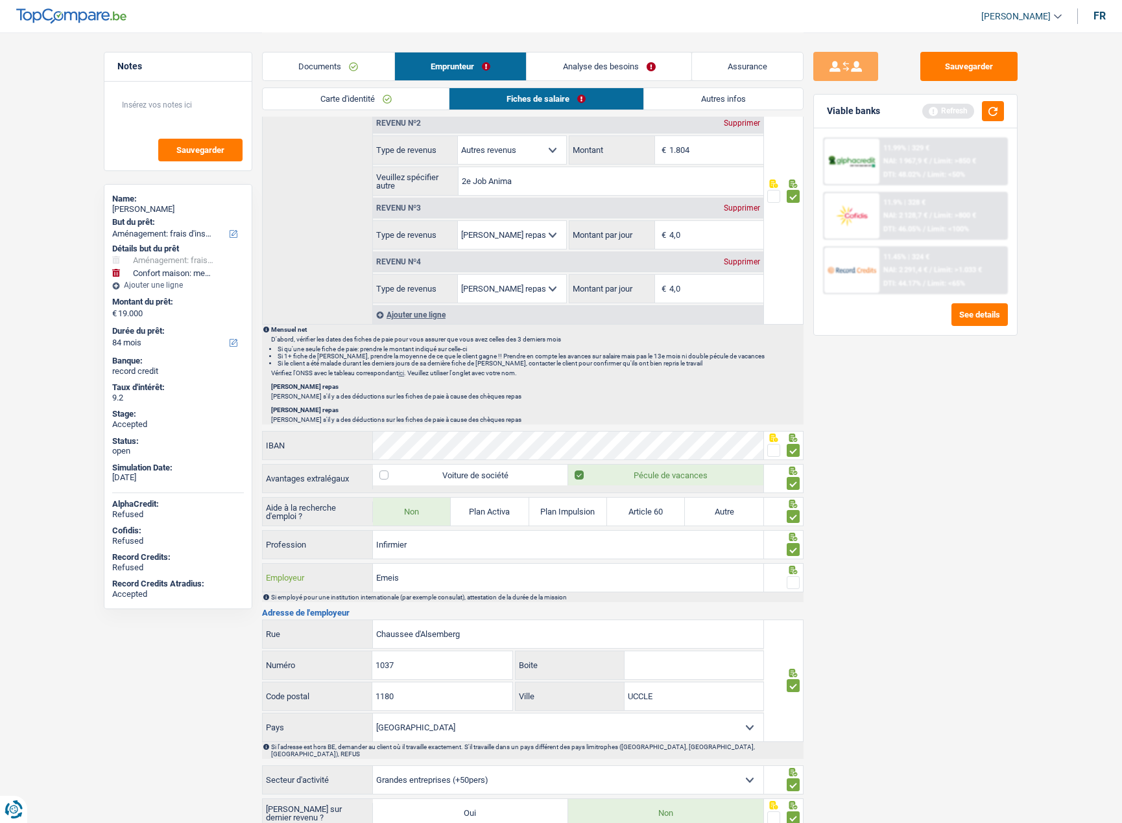
click at [408, 577] on input "Emeis" at bounding box center [568, 578] width 390 height 28
paste input "PALACEA"
type input "PALACEA"
click at [796, 583] on span at bounding box center [792, 582] width 13 height 13
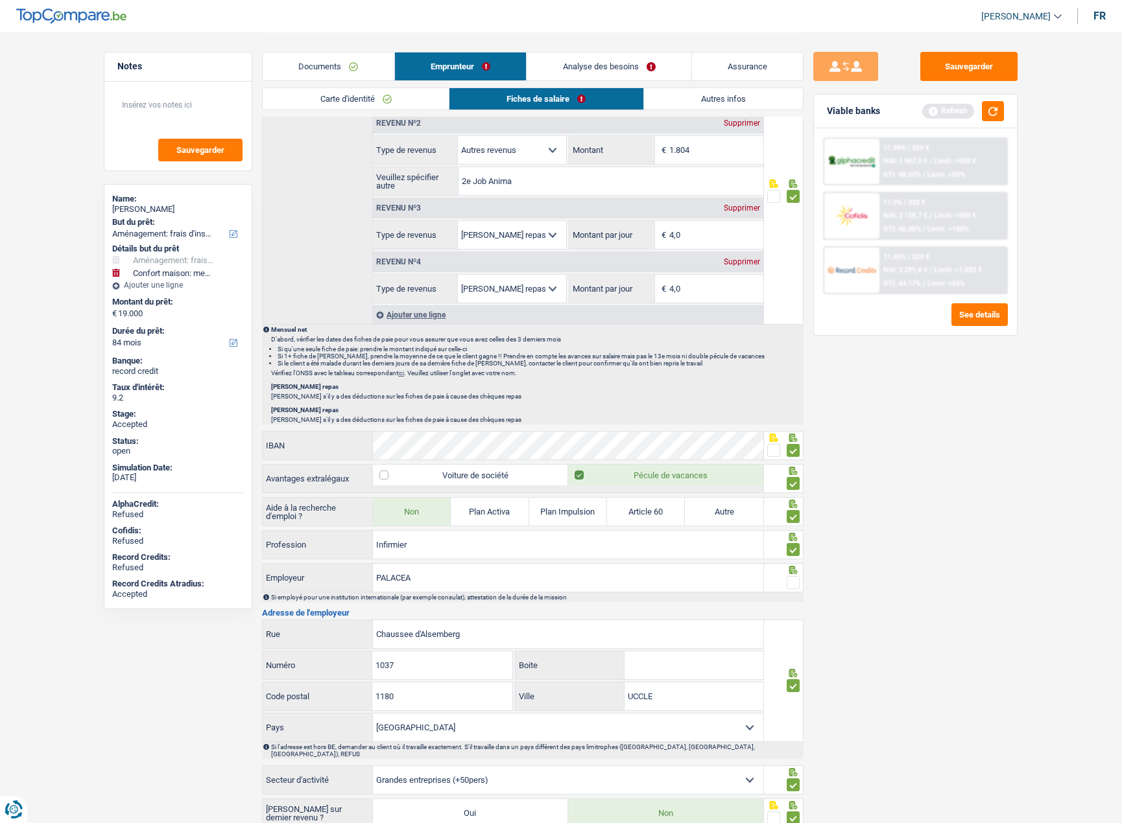
click at [0, 0] on input "radio" at bounding box center [0, 0] width 0 height 0
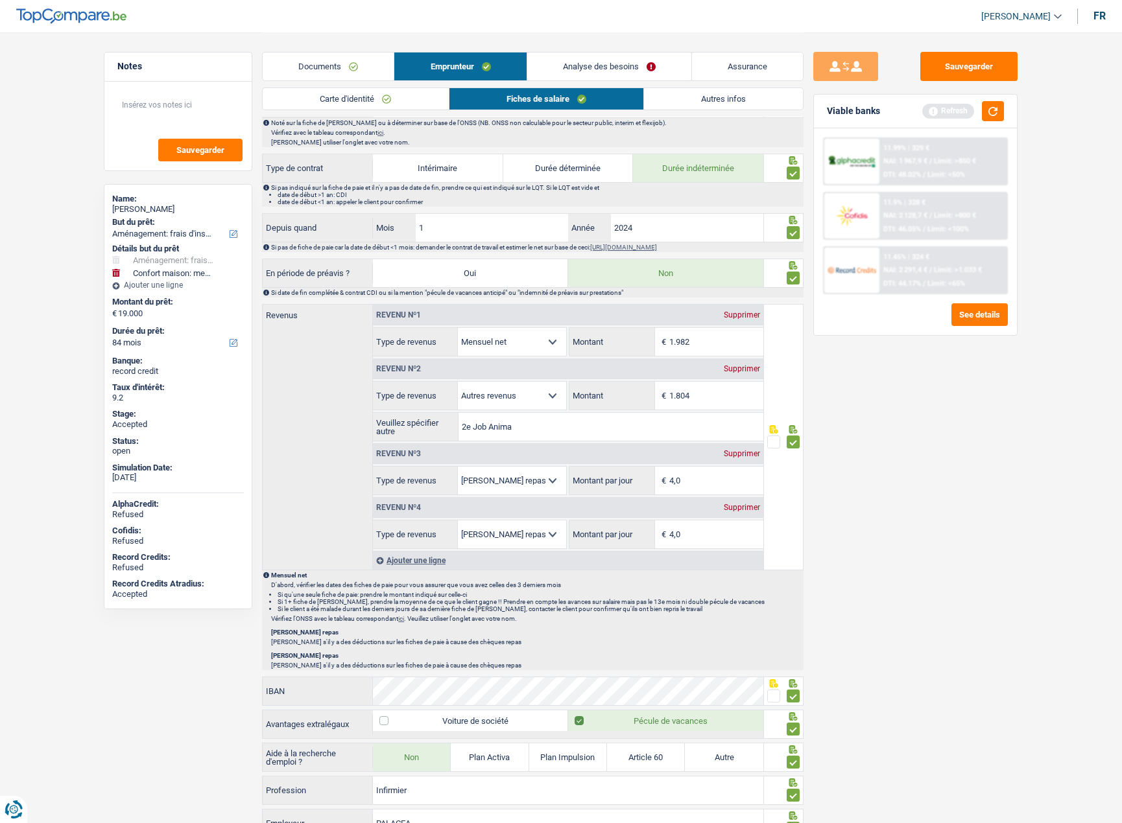
scroll to position [457, 0]
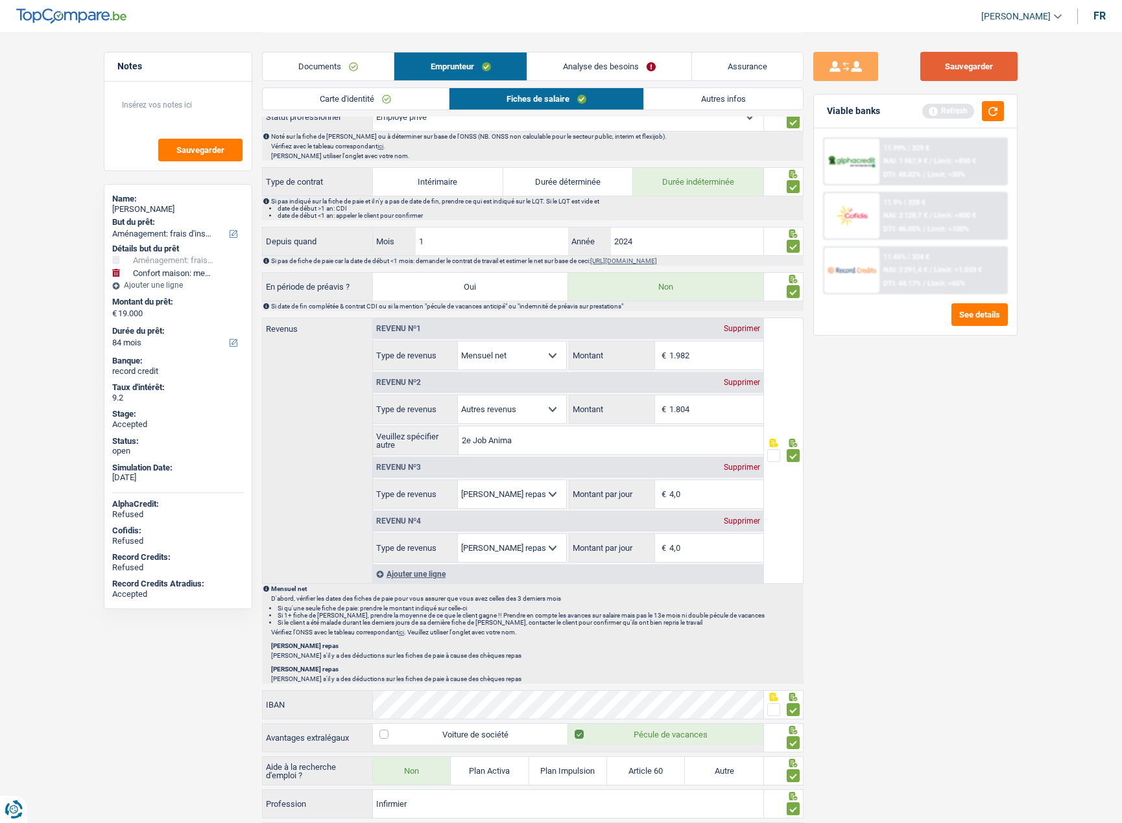
click at [940, 71] on button "Sauvegarder" at bounding box center [968, 66] width 97 height 29
click at [958, 62] on button "Sauvegarder" at bounding box center [968, 66] width 97 height 29
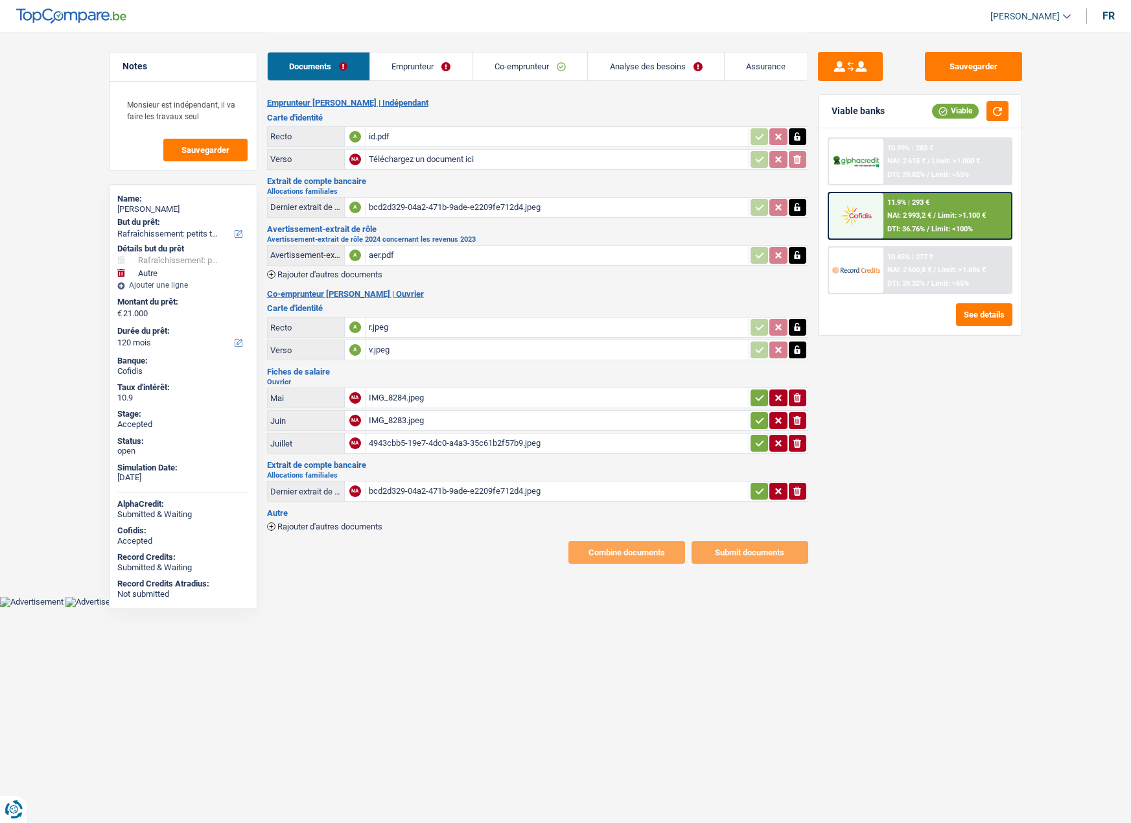
select select "houseOrGarden"
select select "other"
select select "120"
select select "married"
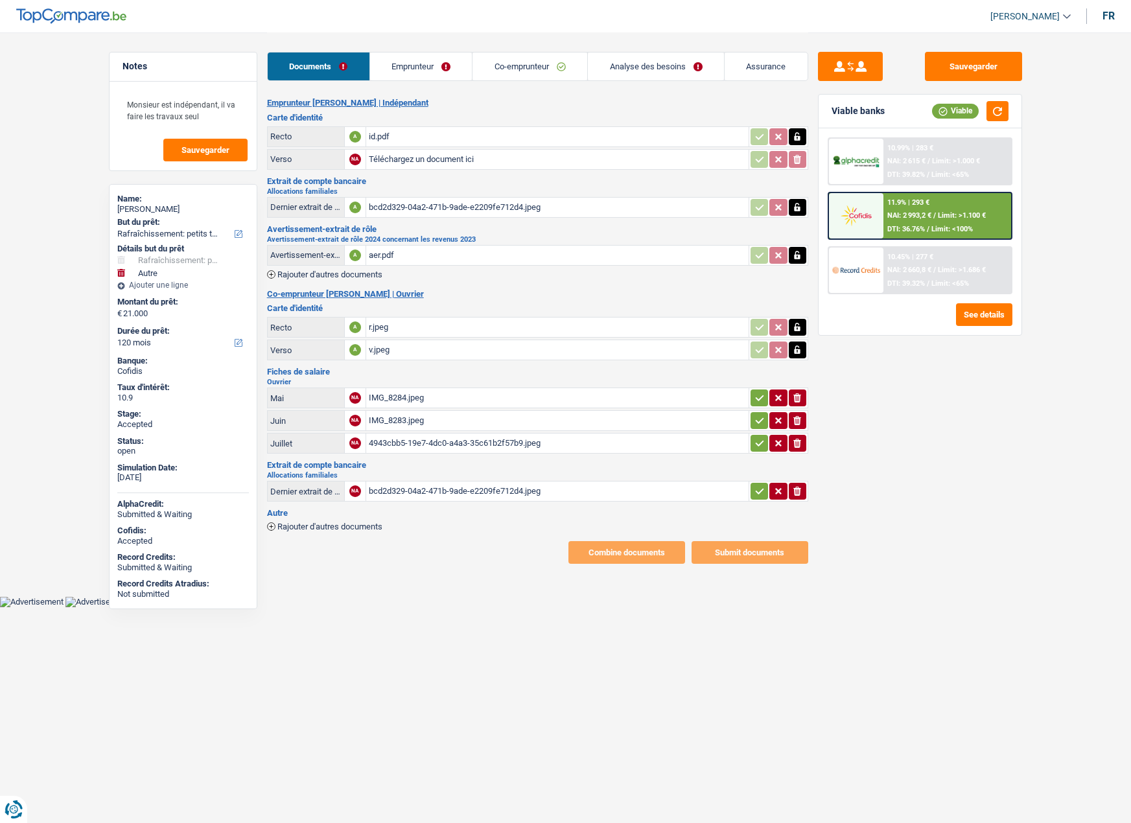
select select "BE"
select select "independent"
select select "BE"
select select "netSalary"
select select "familyAllowances"
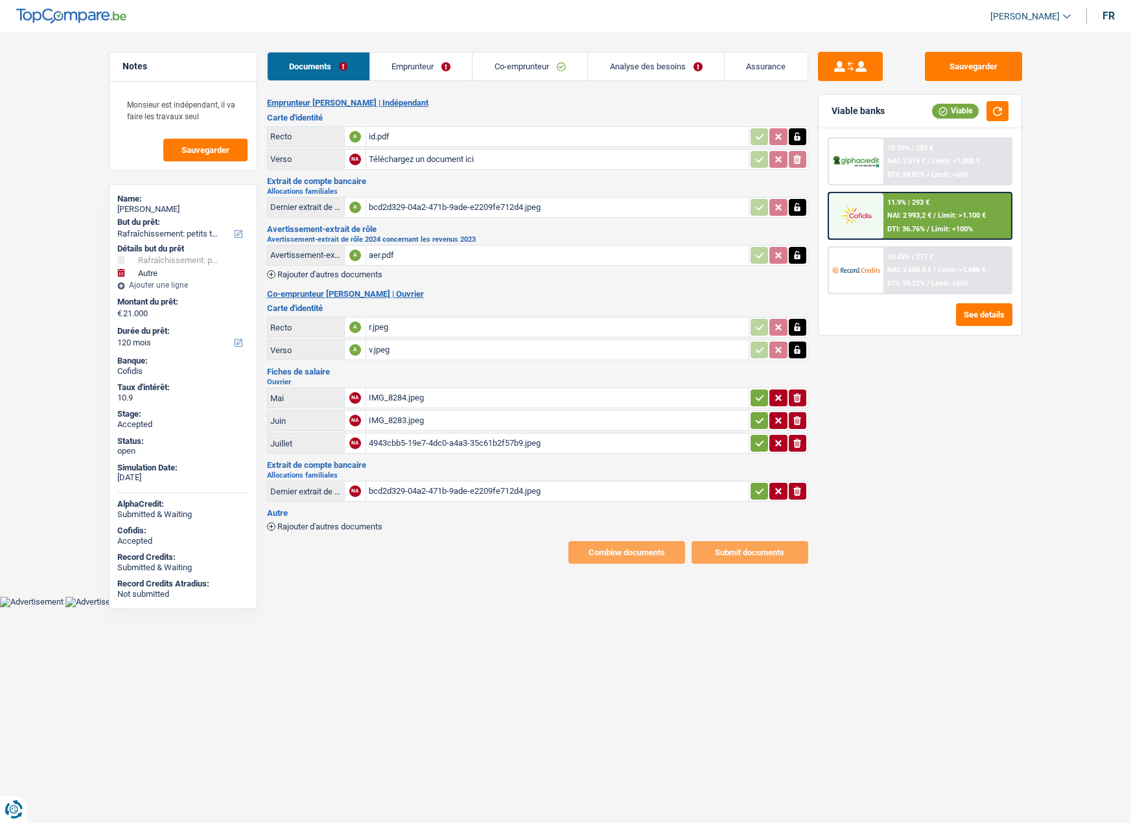
click at [409, 71] on link "Emprunteur" at bounding box center [421, 67] width 102 height 28
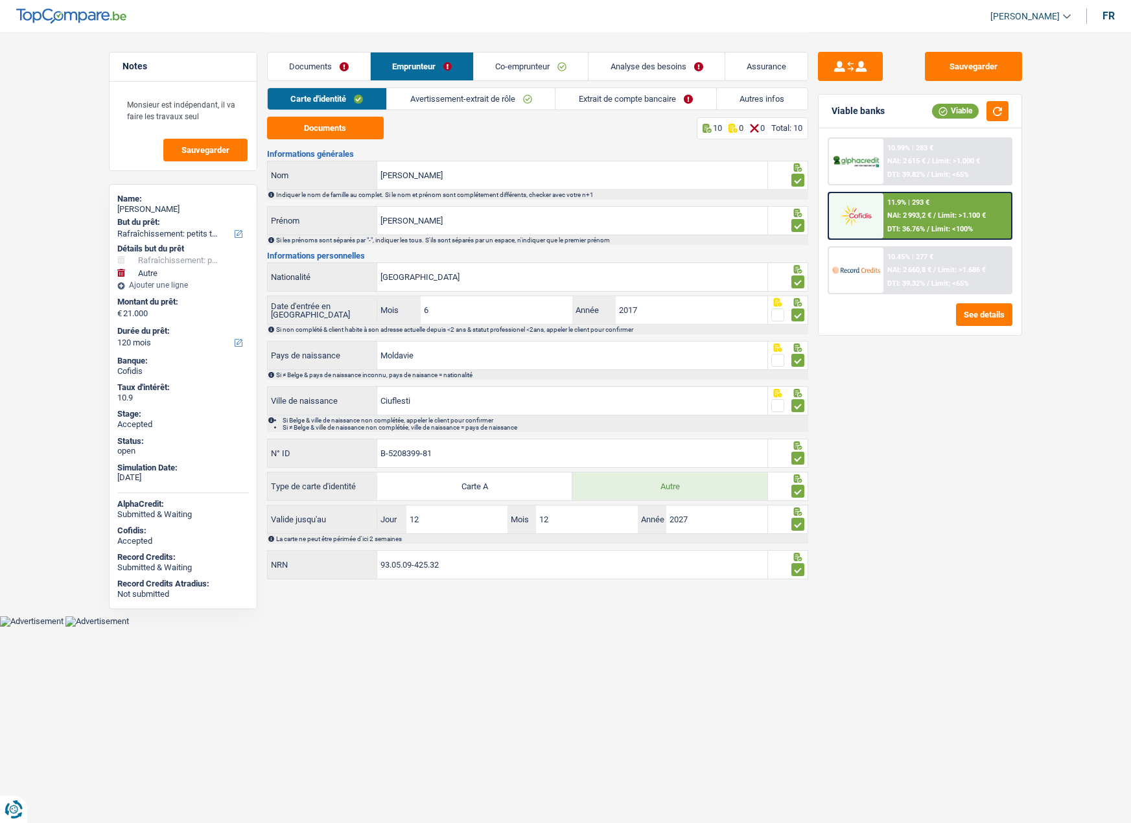
click at [452, 100] on link "Avertissement-extrait de rôle" at bounding box center [471, 98] width 168 height 21
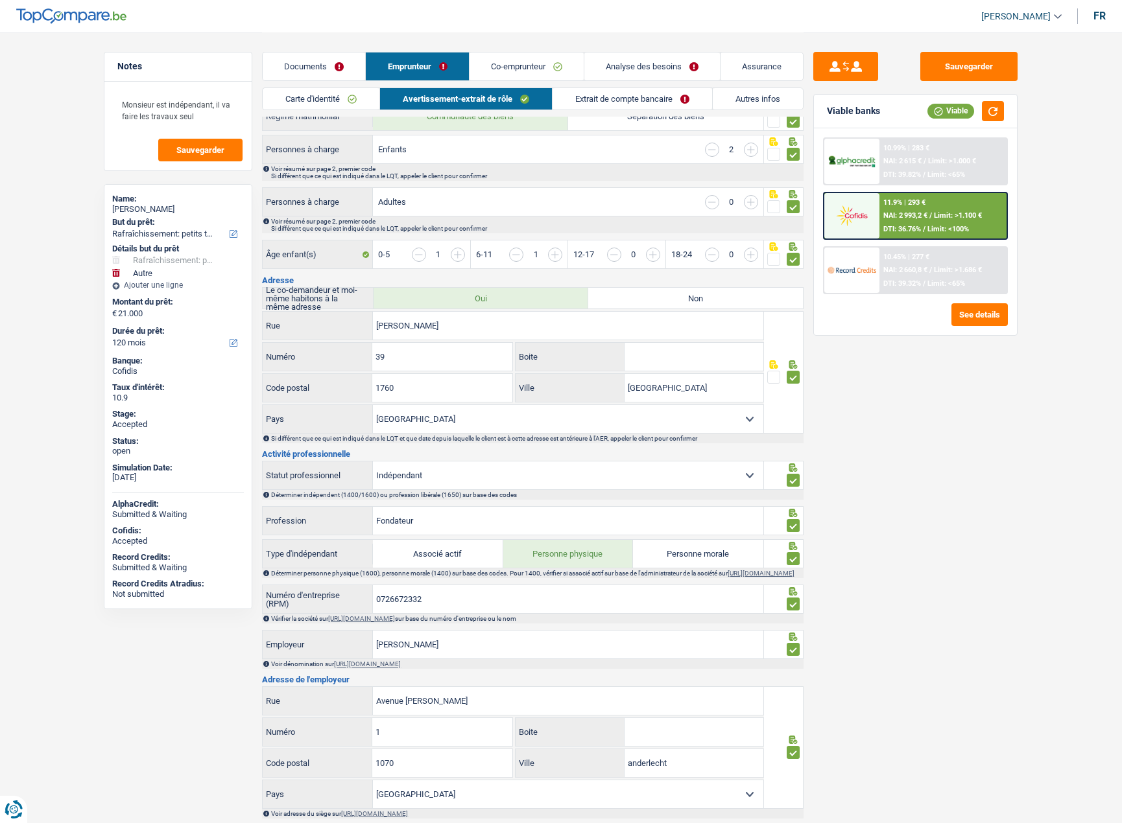
scroll to position [195, 0]
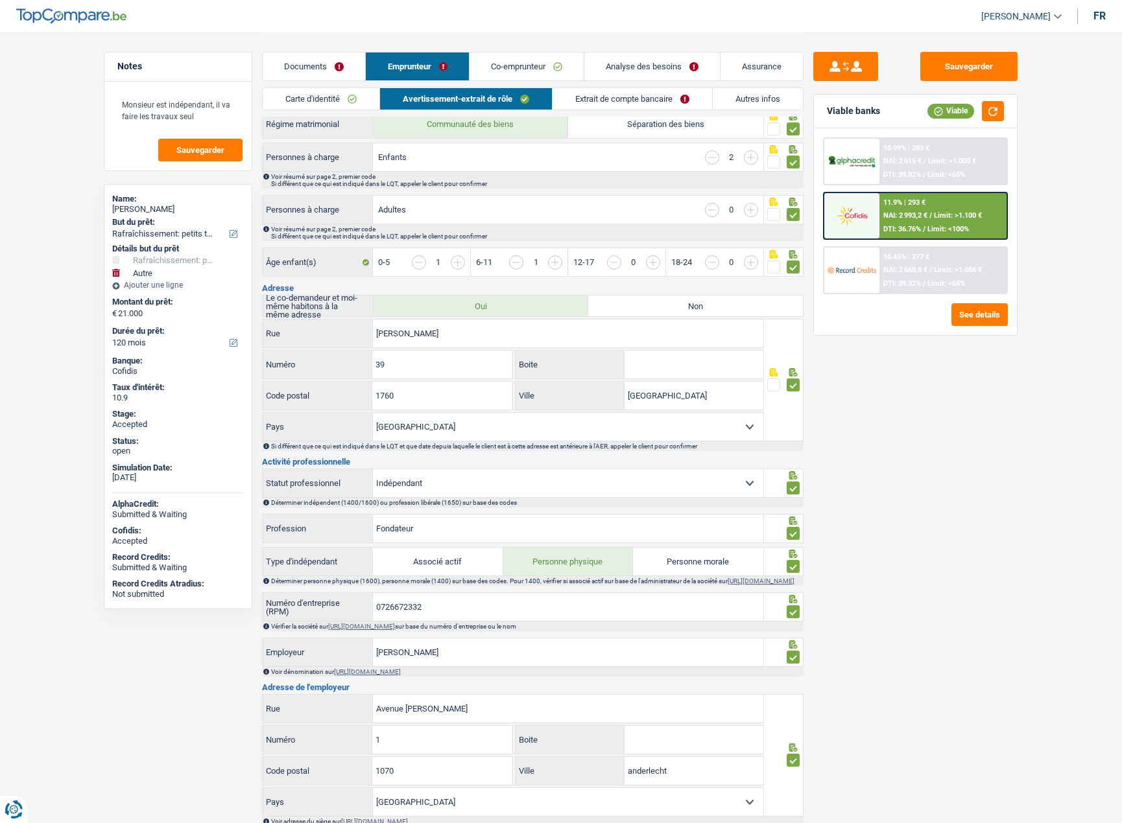
click at [161, 211] on div "DUMITRU BORODIN" at bounding box center [178, 209] width 132 height 10
copy div "BORODIN"
click at [519, 64] on link "Co-emprunteur" at bounding box center [526, 67] width 114 height 28
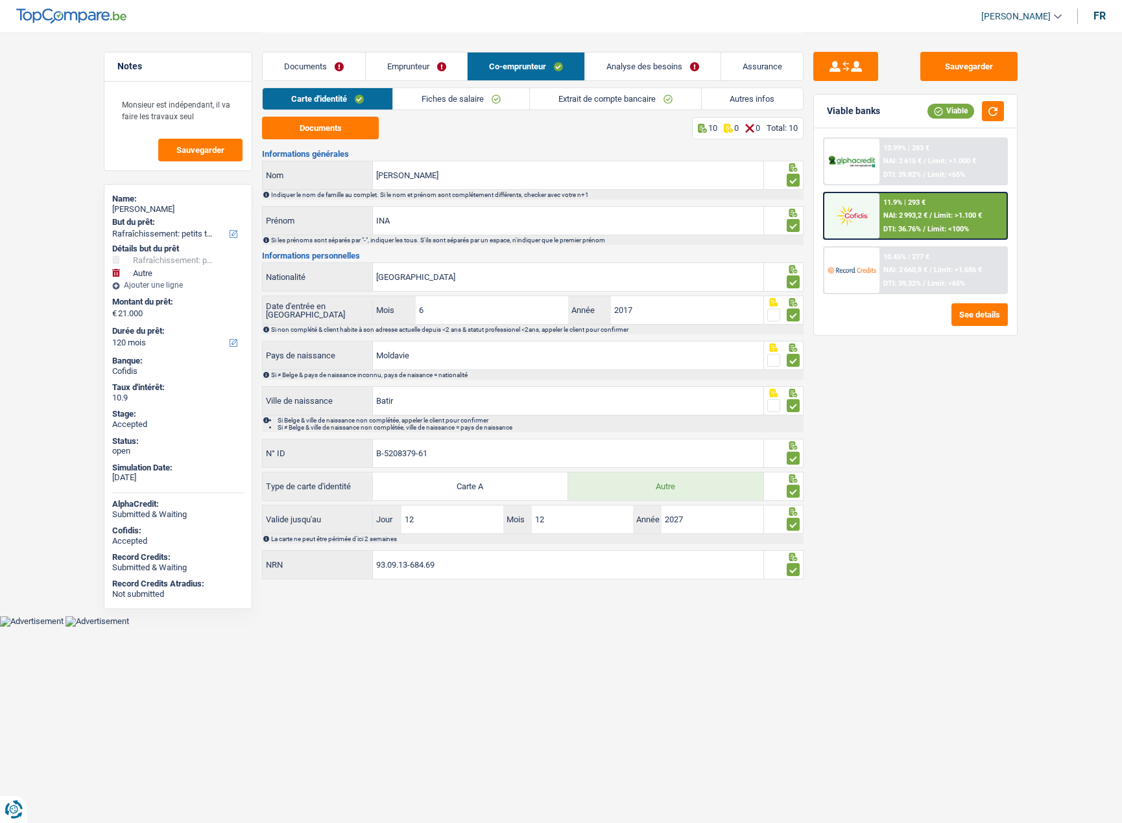
scroll to position [0, 0]
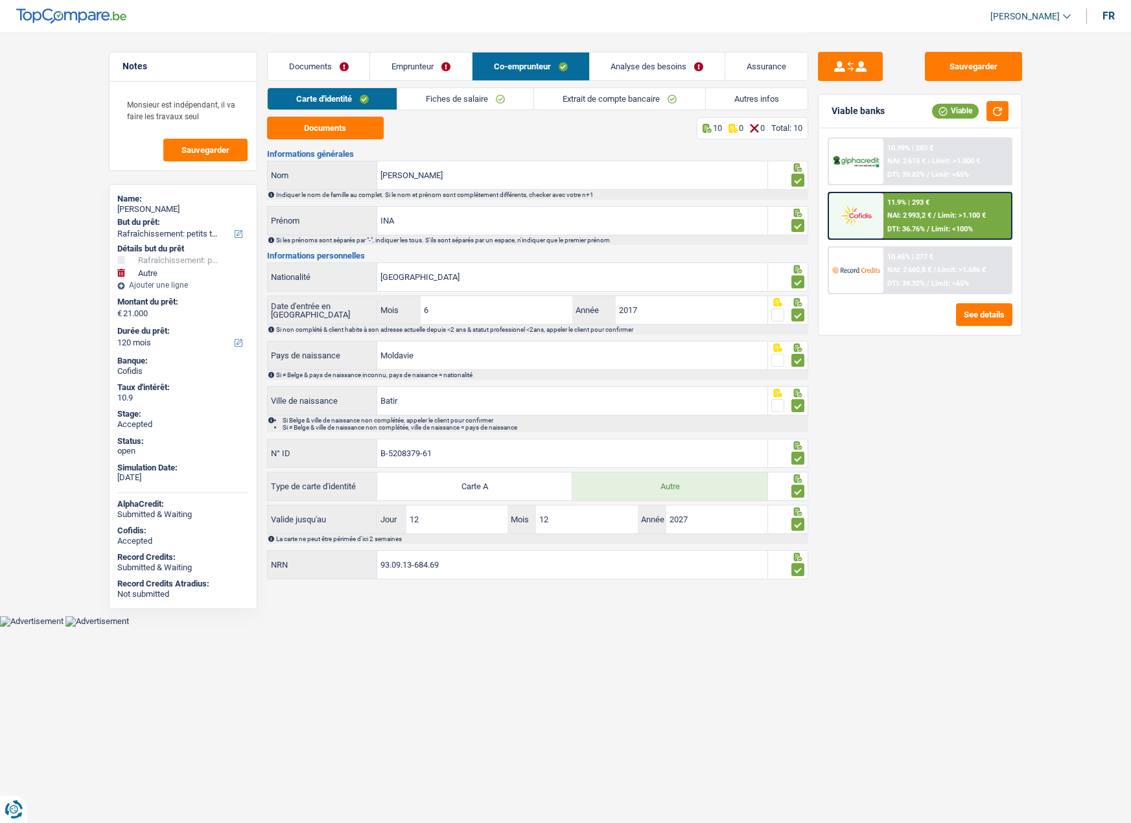
click at [447, 95] on link "Fiches de salaire" at bounding box center [465, 98] width 136 height 21
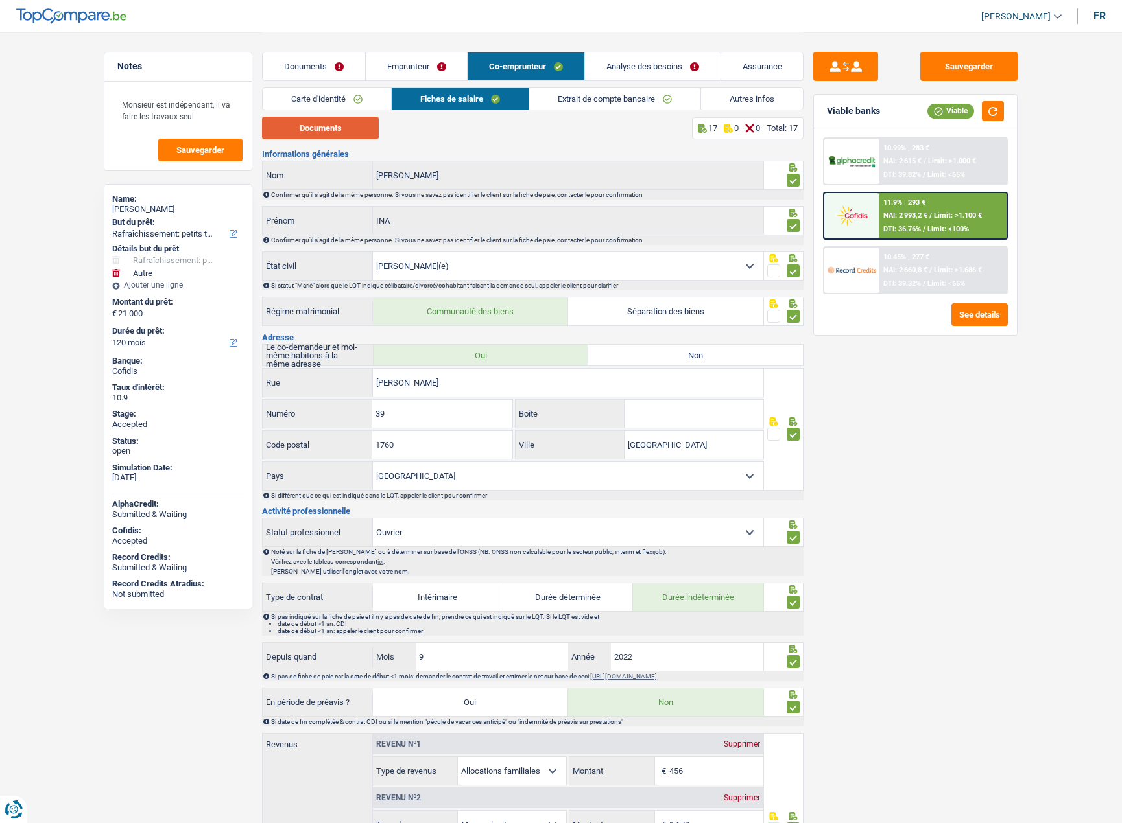
click at [345, 133] on button "Documents" at bounding box center [320, 128] width 117 height 23
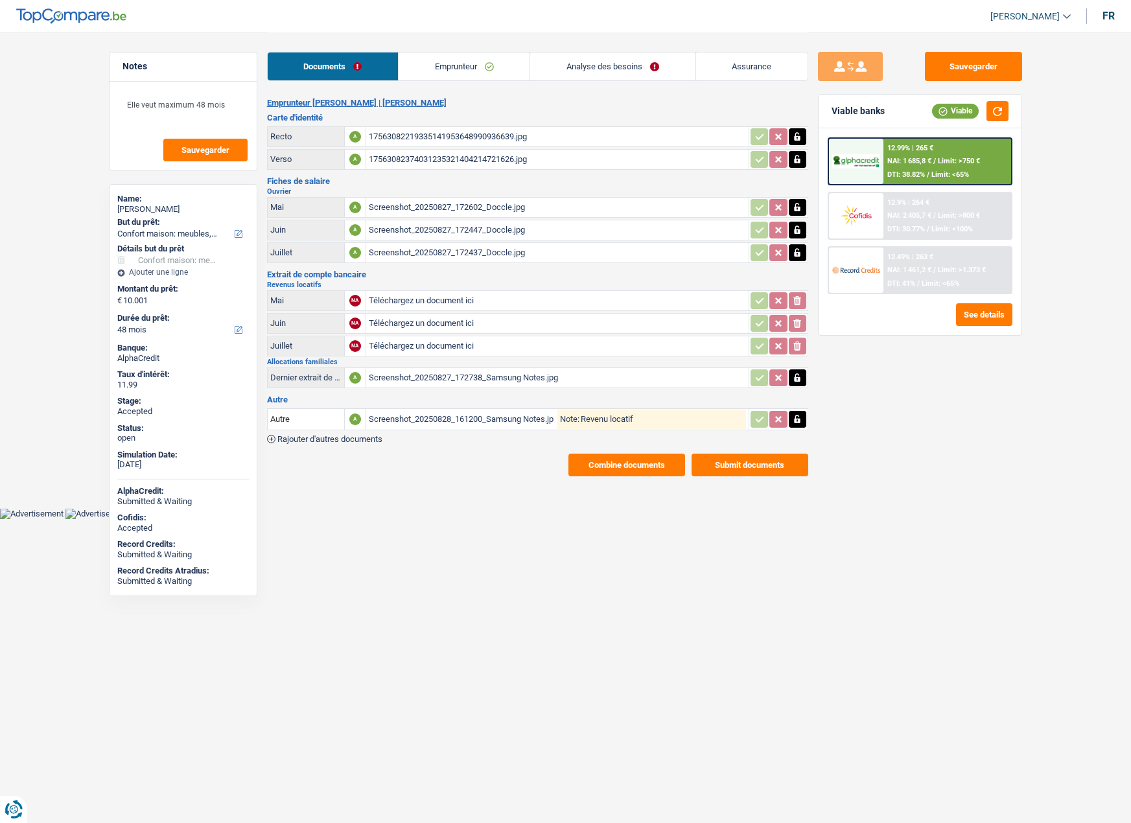
select select "household"
select select "48"
click at [447, 74] on link "Emprunteur" at bounding box center [464, 67] width 131 height 28
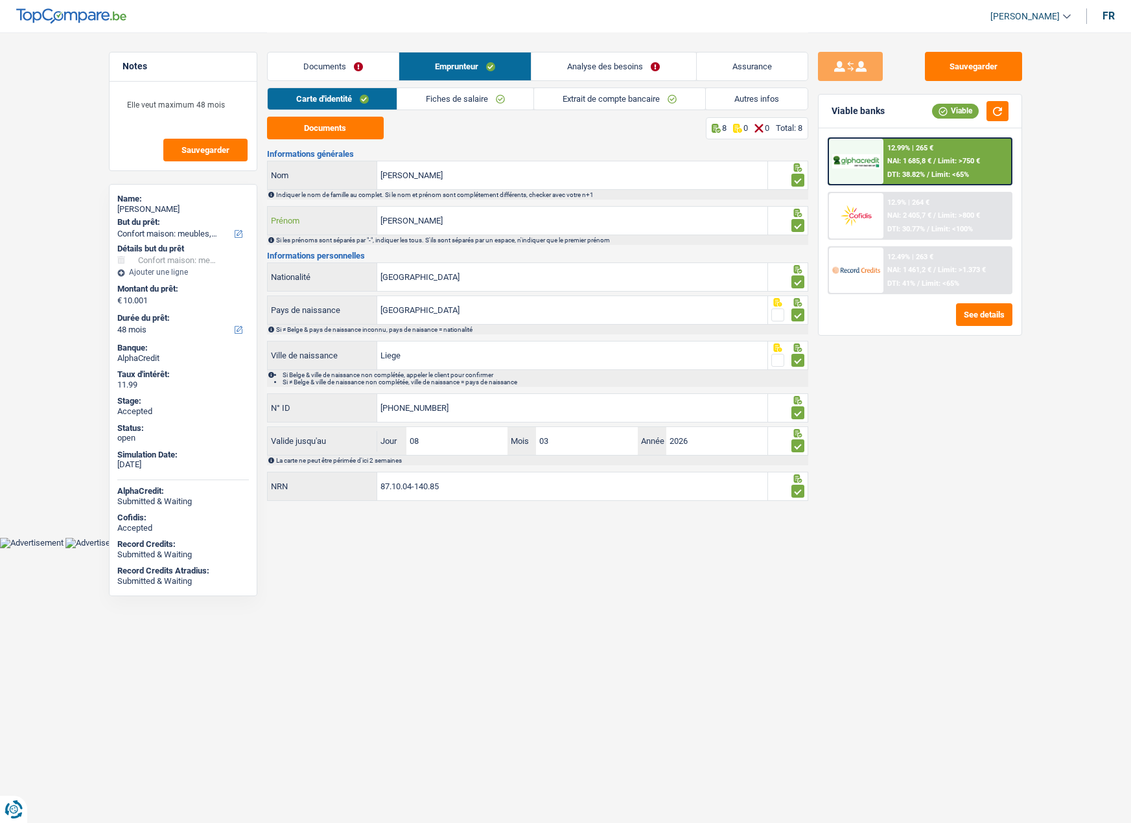
click at [422, 223] on input "[PERSON_NAME]" at bounding box center [572, 221] width 390 height 28
click at [419, 220] on input "[PERSON_NAME]" at bounding box center [572, 221] width 390 height 28
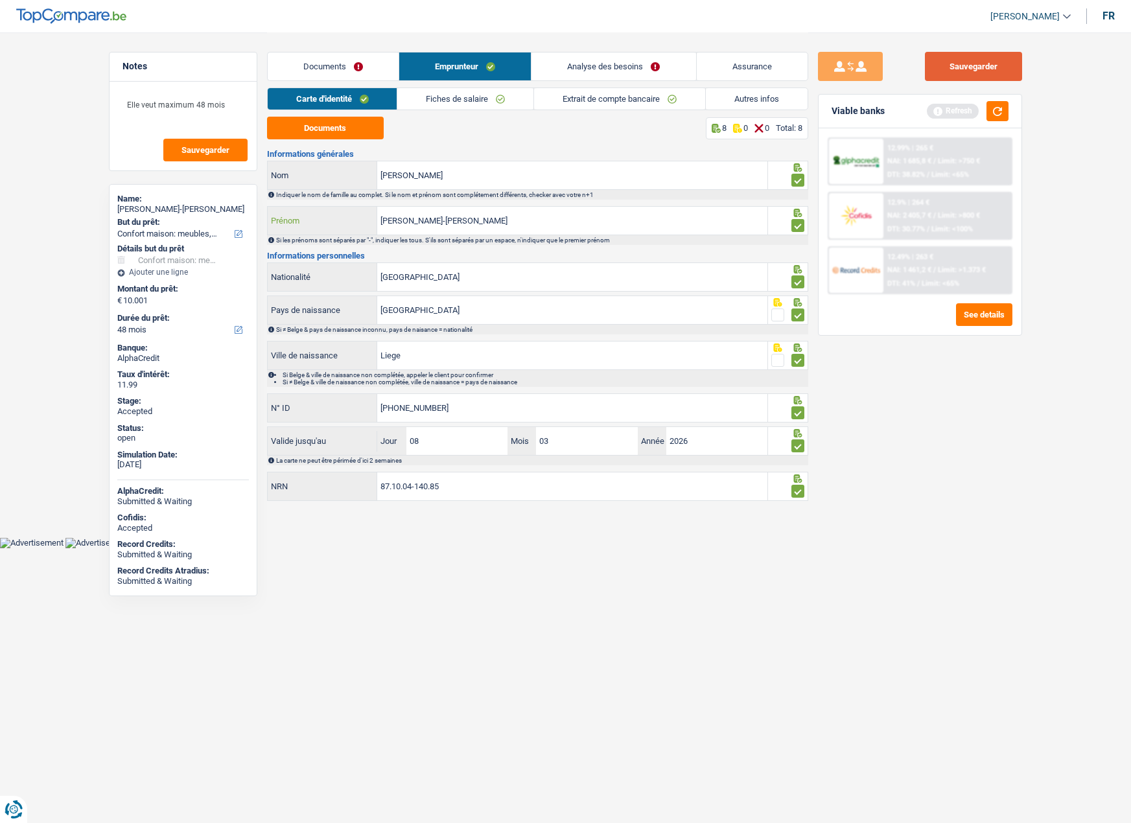
type input "[PERSON_NAME]-[PERSON_NAME]"
click at [984, 58] on button "Sauvegarder" at bounding box center [973, 66] width 97 height 29
click at [447, 100] on link "Fiches de salaire" at bounding box center [465, 98] width 136 height 21
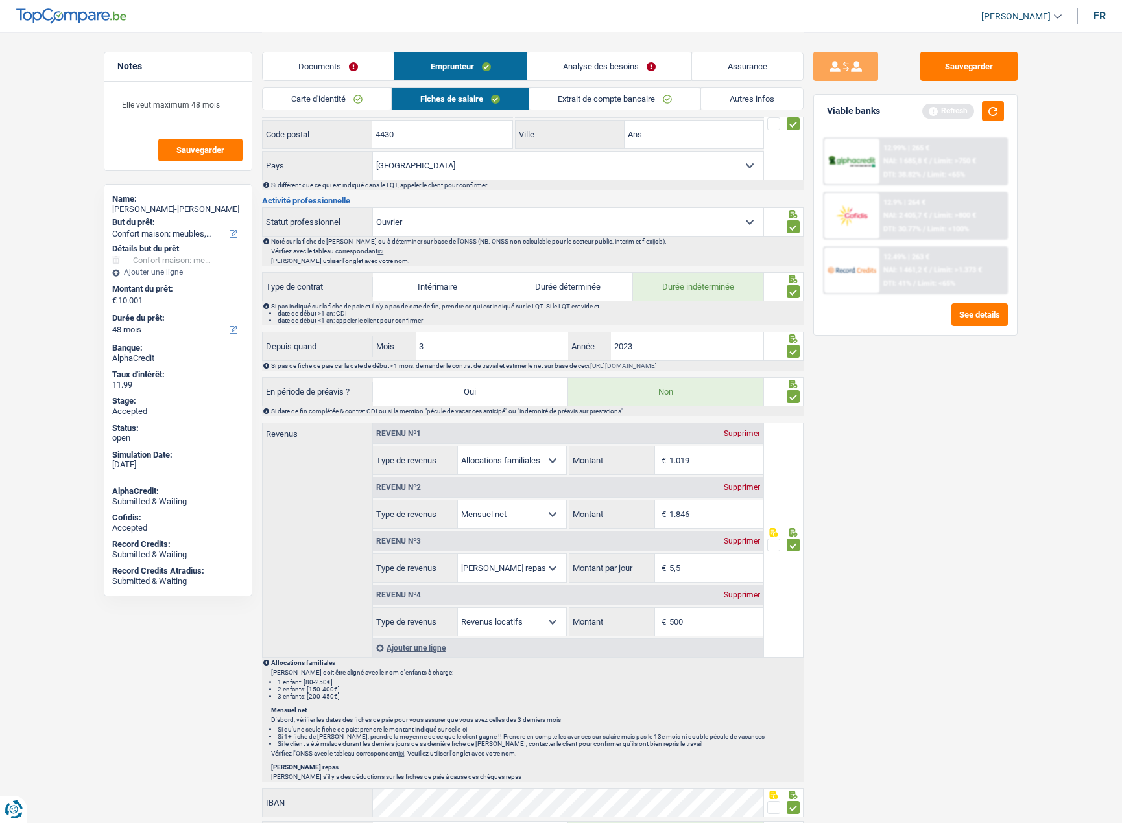
scroll to position [389, 0]
click at [182, 210] on div "[PERSON_NAME]-[PERSON_NAME]" at bounding box center [178, 209] width 132 height 10
copy div "[PERSON_NAME]"
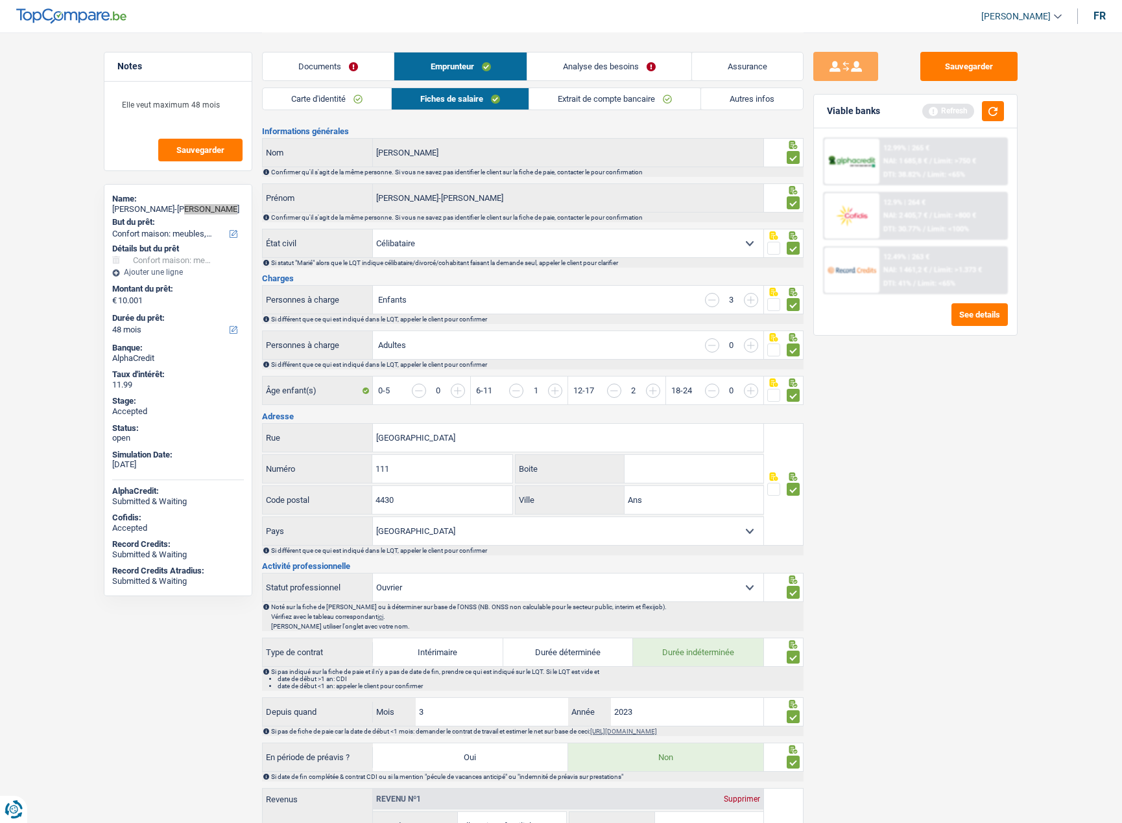
scroll to position [0, 0]
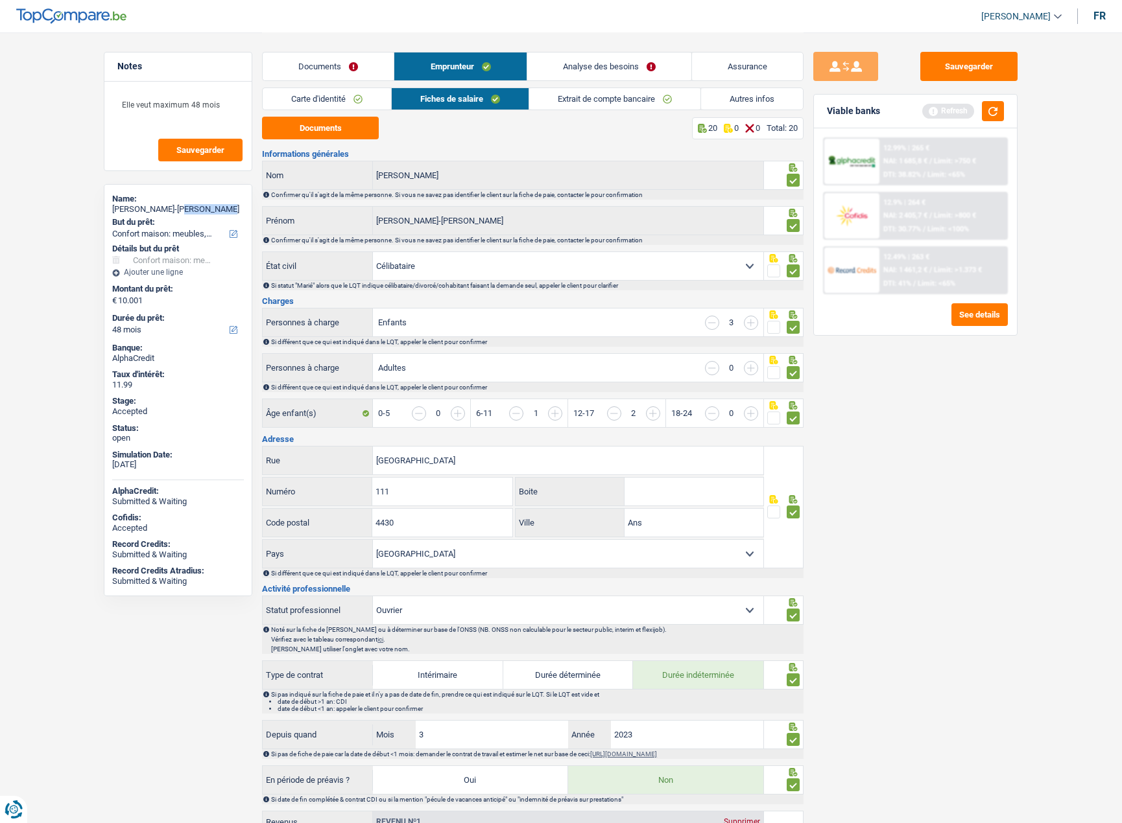
click at [349, 94] on link "Carte d'identité" at bounding box center [327, 98] width 128 height 21
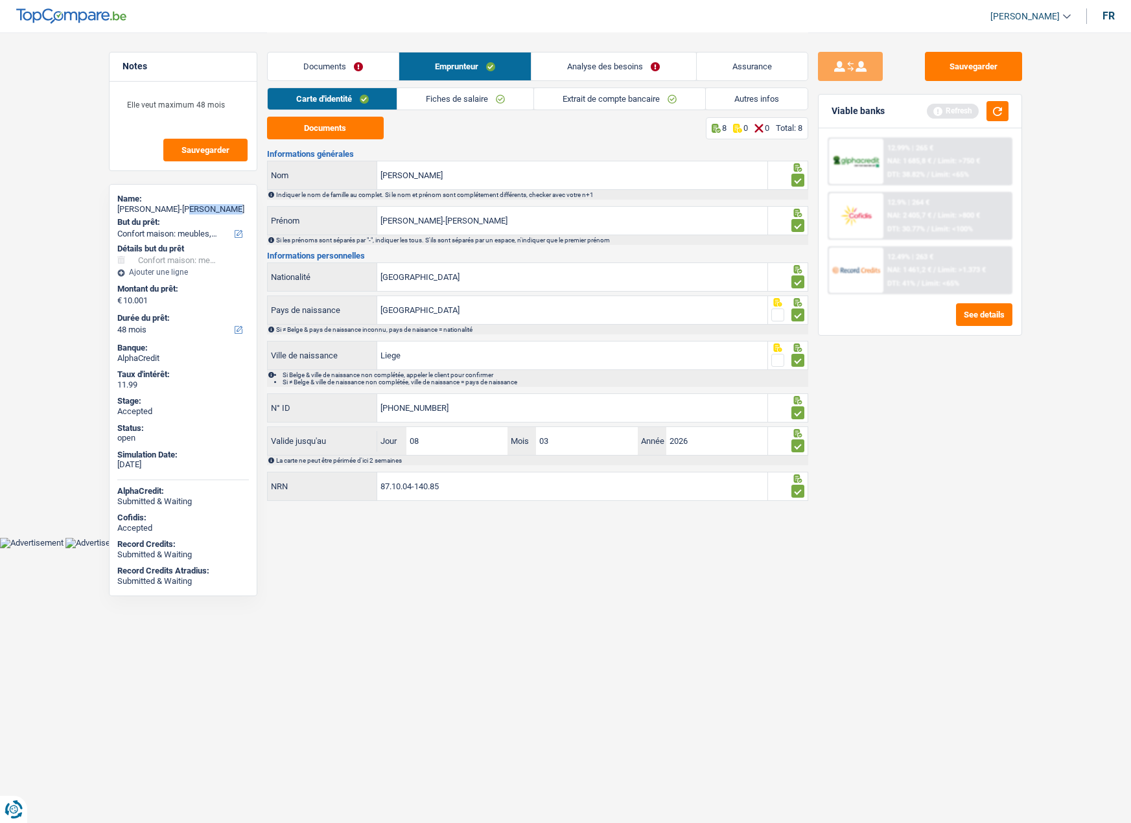
click at [581, 69] on link "Analyse des besoins" at bounding box center [614, 67] width 164 height 28
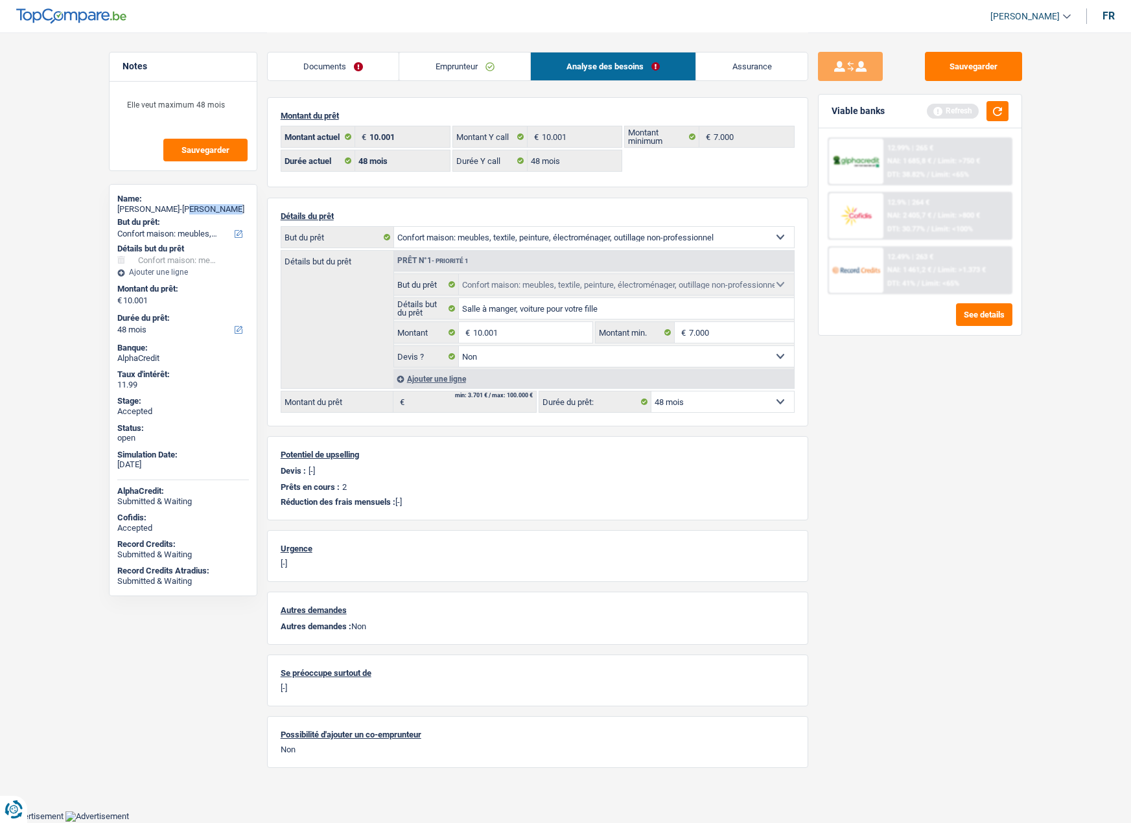
click at [731, 67] on link "Assurance" at bounding box center [752, 67] width 112 height 28
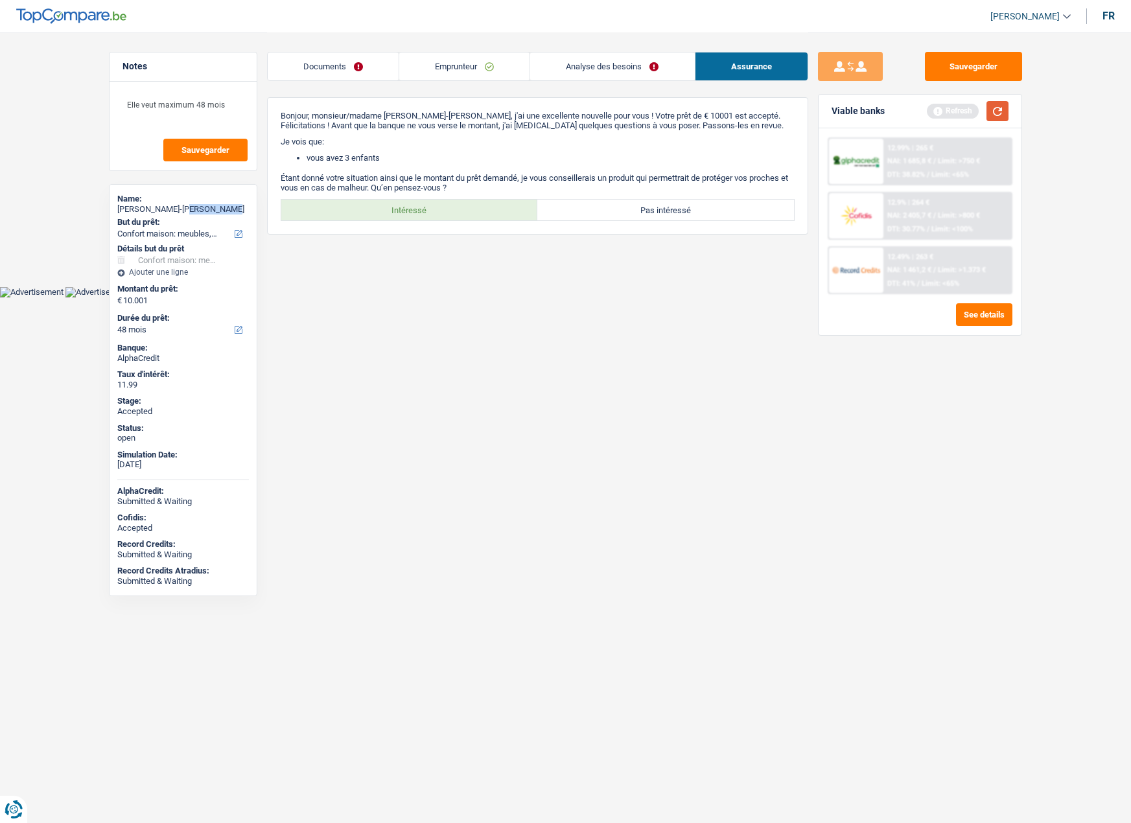
click at [1000, 110] on button "button" at bounding box center [998, 111] width 22 height 20
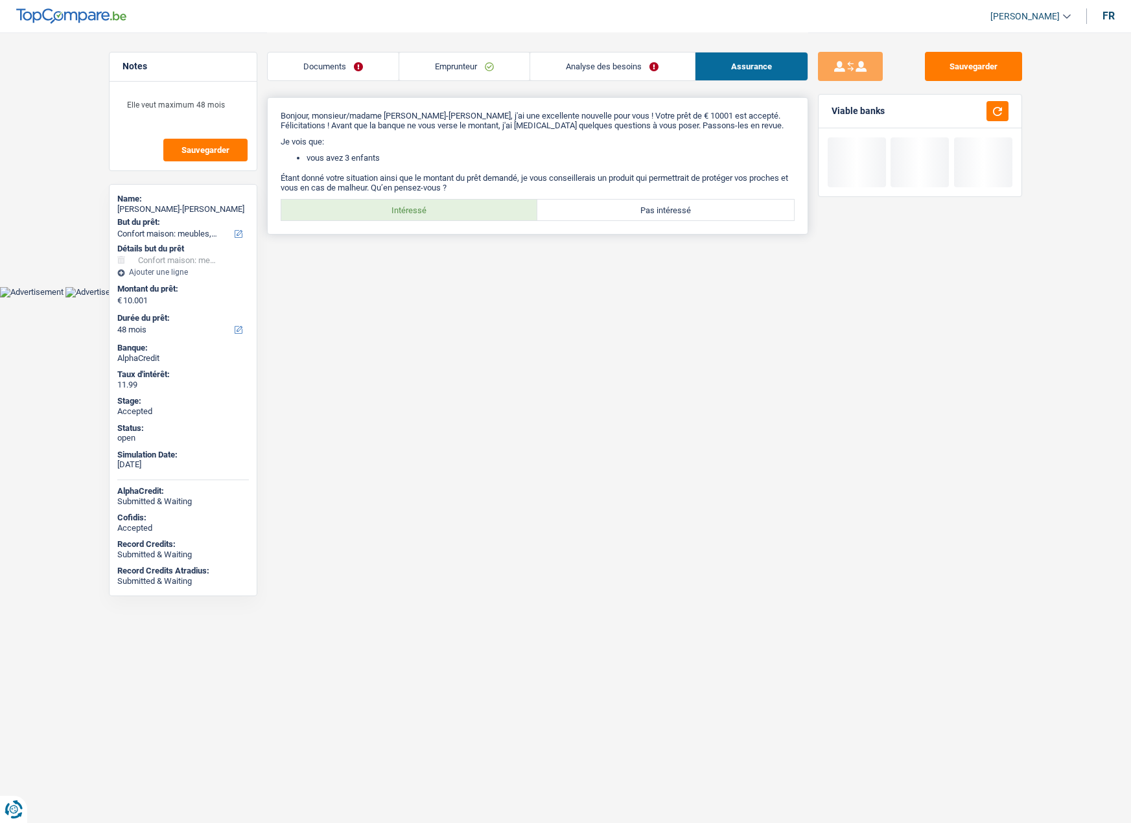
click at [388, 217] on label "Intéressé" at bounding box center [409, 210] width 257 height 21
click at [388, 217] on input "Intéressé" at bounding box center [409, 210] width 257 height 21
radio input "true"
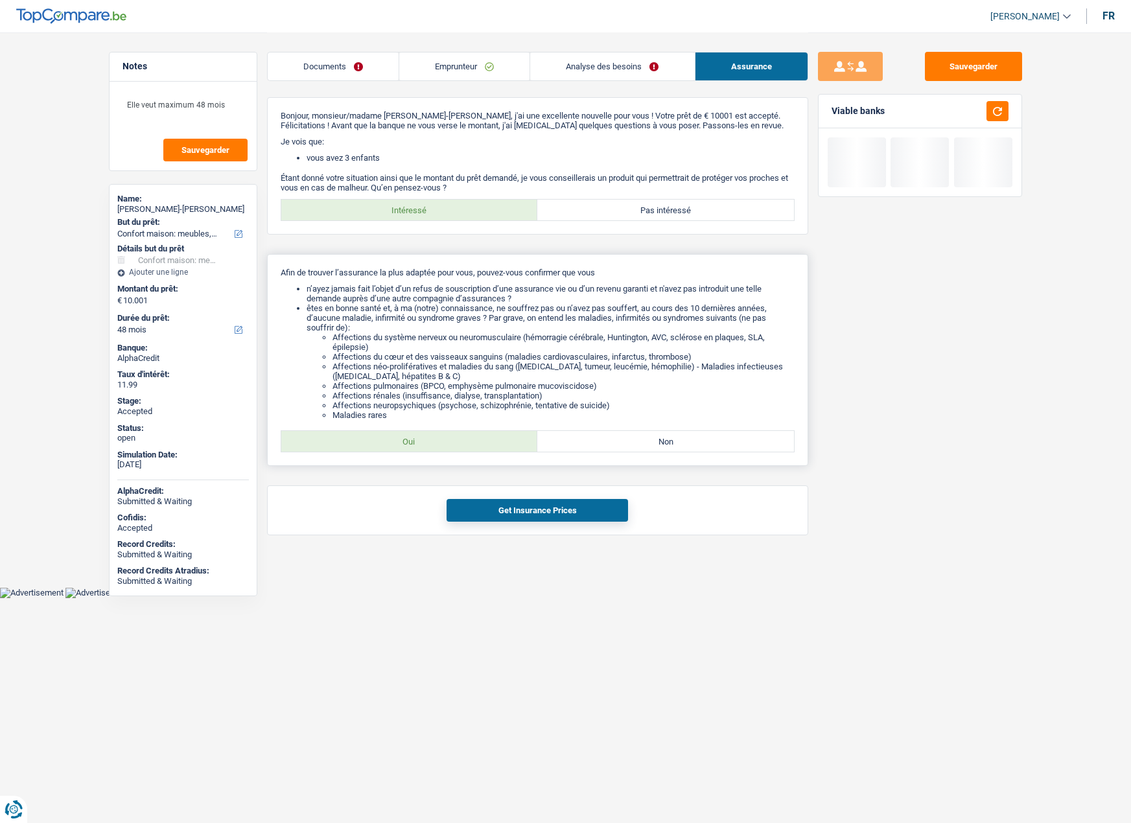
click at [419, 451] on label "Oui" at bounding box center [409, 441] width 257 height 21
click at [419, 451] on input "Oui" at bounding box center [409, 441] width 257 height 21
radio input "true"
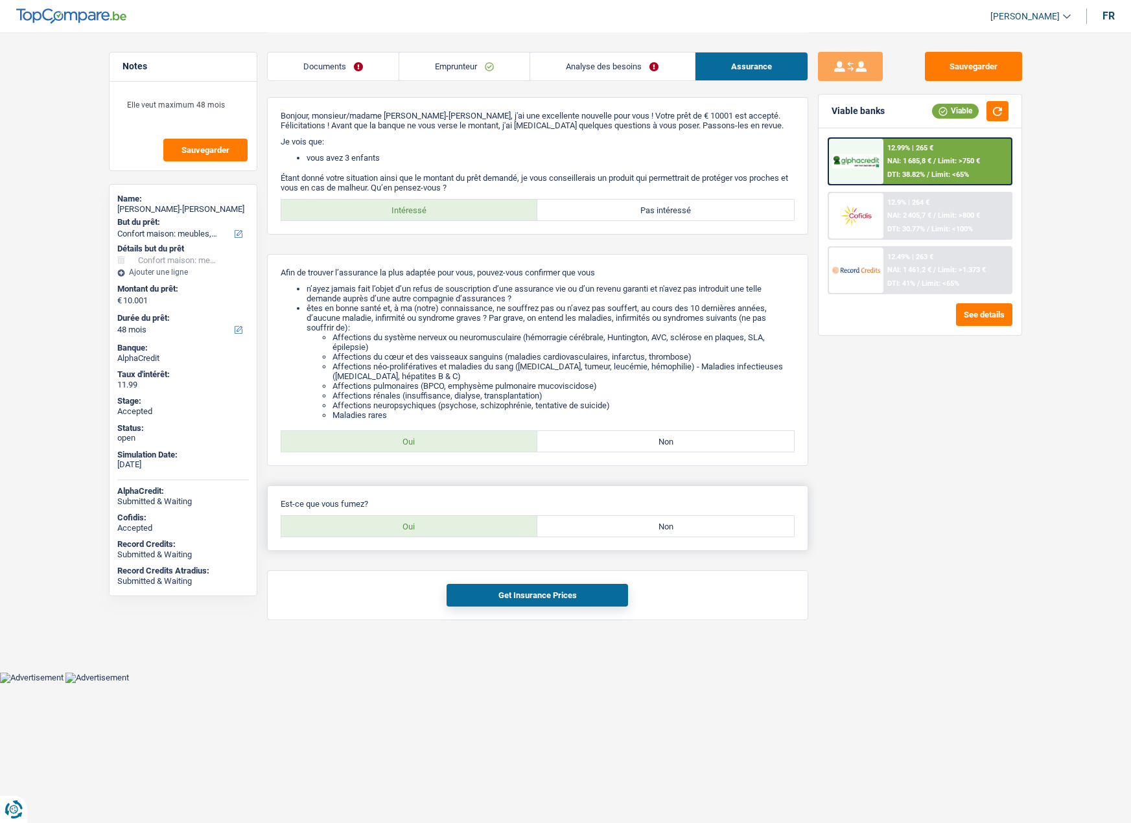
click at [431, 524] on label "Oui" at bounding box center [409, 526] width 257 height 21
click at [431, 524] on input "Oui" at bounding box center [409, 526] width 257 height 21
radio input "true"
click at [445, 60] on link "Emprunteur" at bounding box center [464, 67] width 130 height 28
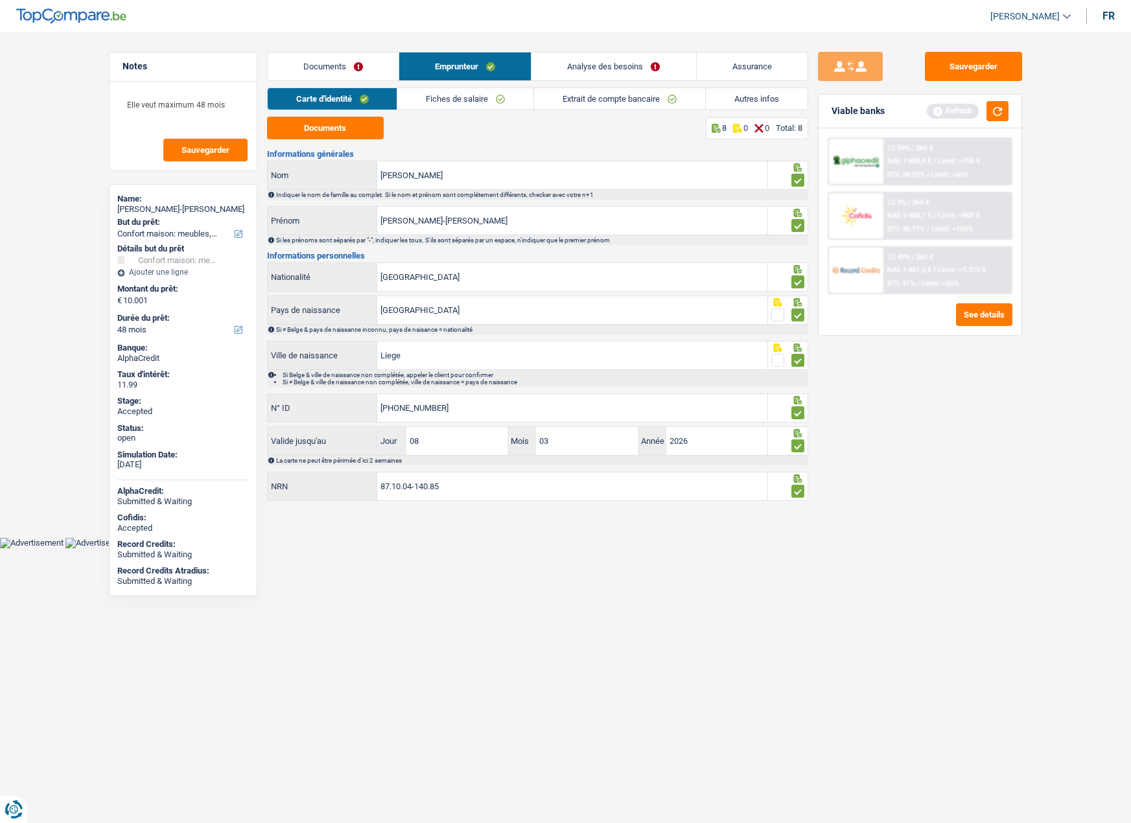
click at [741, 100] on link "Autres infos" at bounding box center [757, 98] width 102 height 21
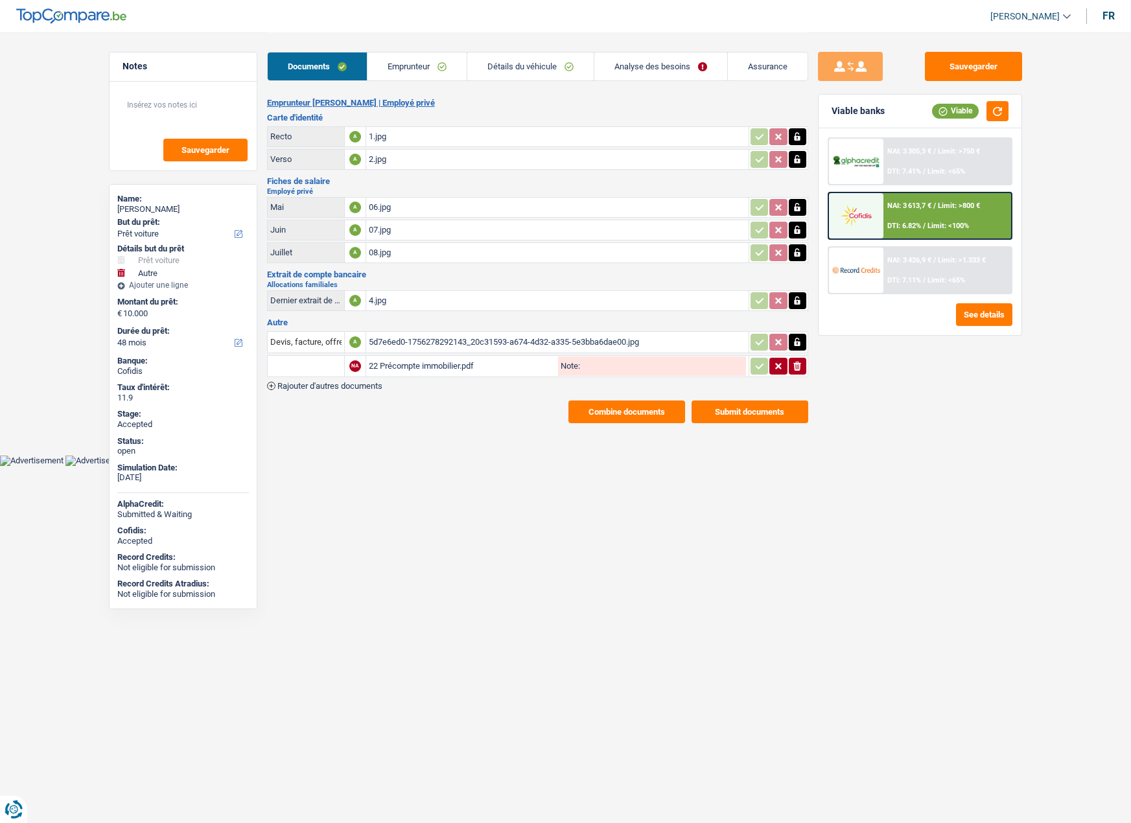
select select "car"
select select "other"
select select "48"
select select "32"
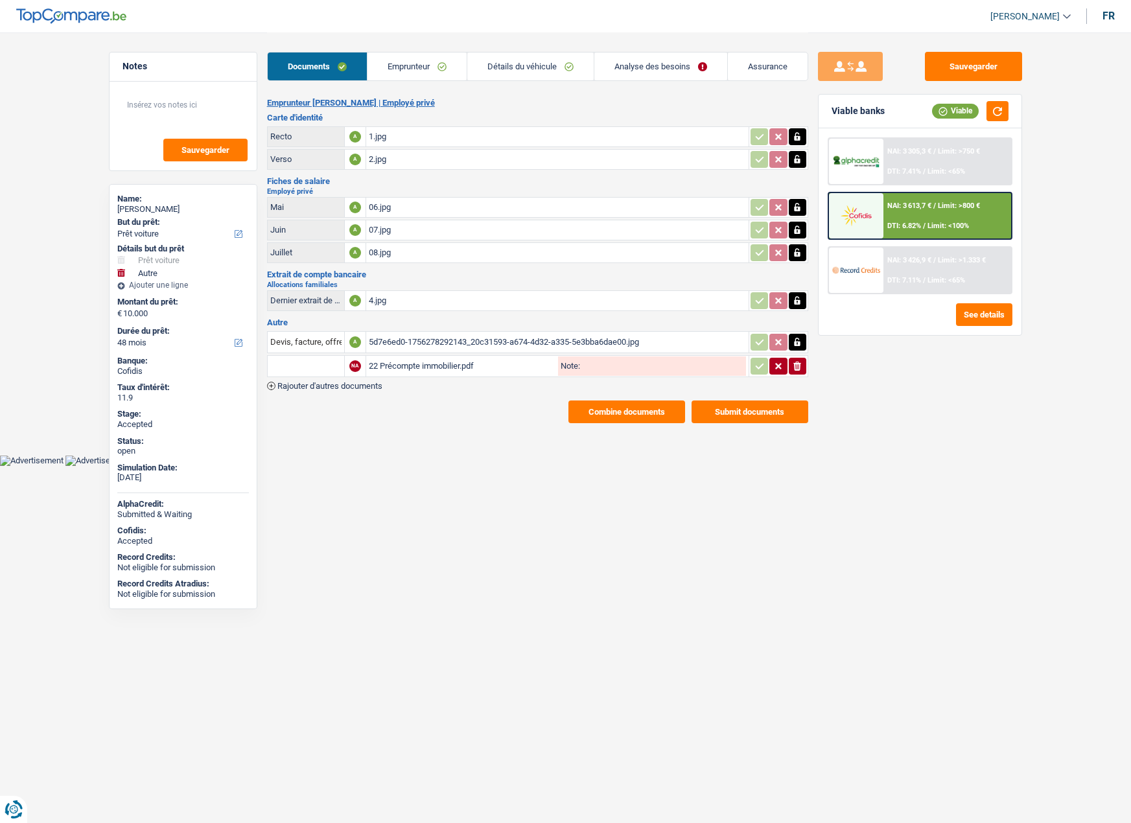
select select "ownerWithoutMortgage"
click at [412, 74] on link "Emprunteur" at bounding box center [417, 67] width 99 height 28
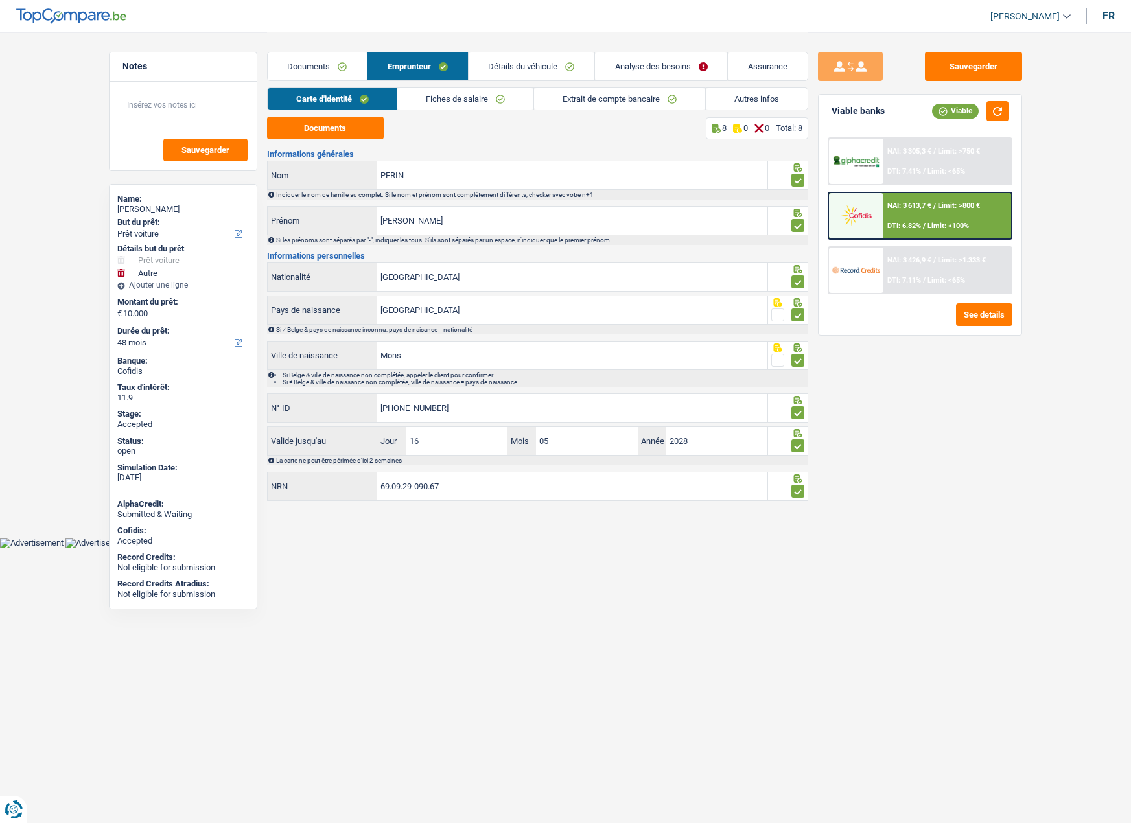
click at [755, 101] on link "Autres infos" at bounding box center [757, 98] width 102 height 21
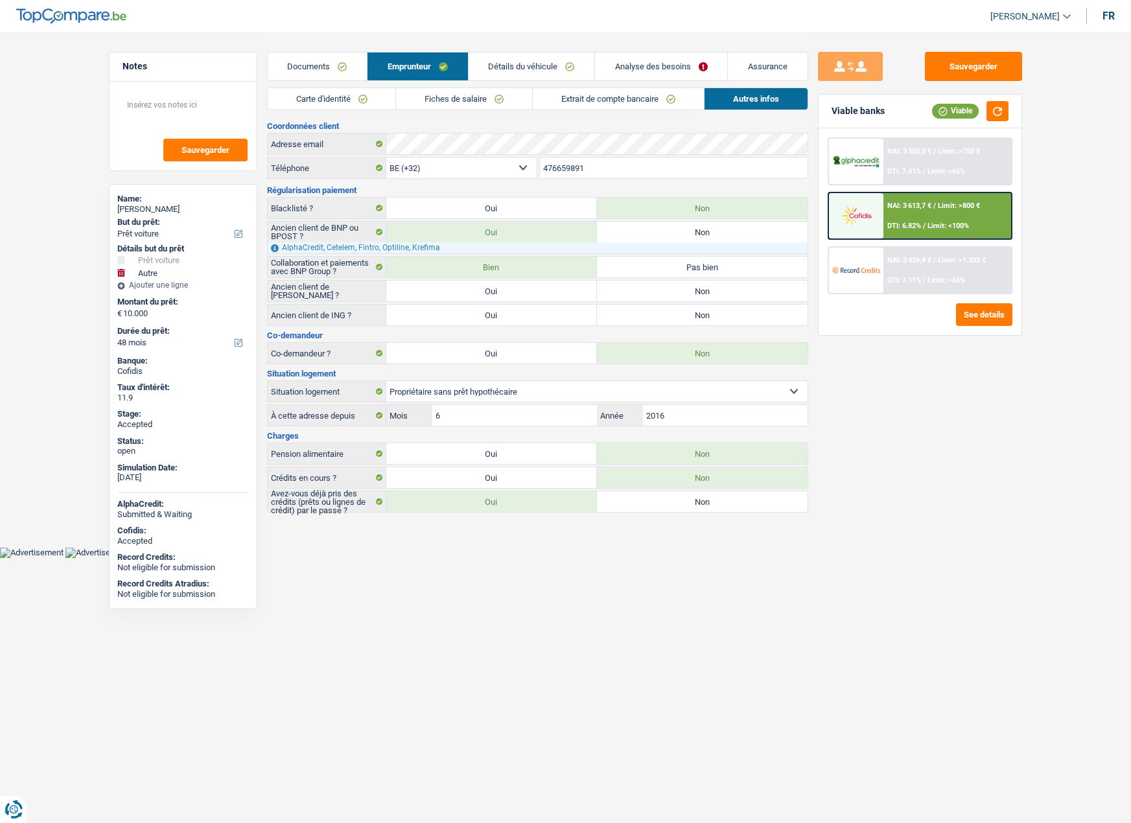
click at [143, 209] on div "NATHALIE PERIN" at bounding box center [183, 209] width 132 height 10
copy div "NATHALIE PERIN"
click at [432, 97] on link "Fiches de salaire" at bounding box center [464, 98] width 136 height 21
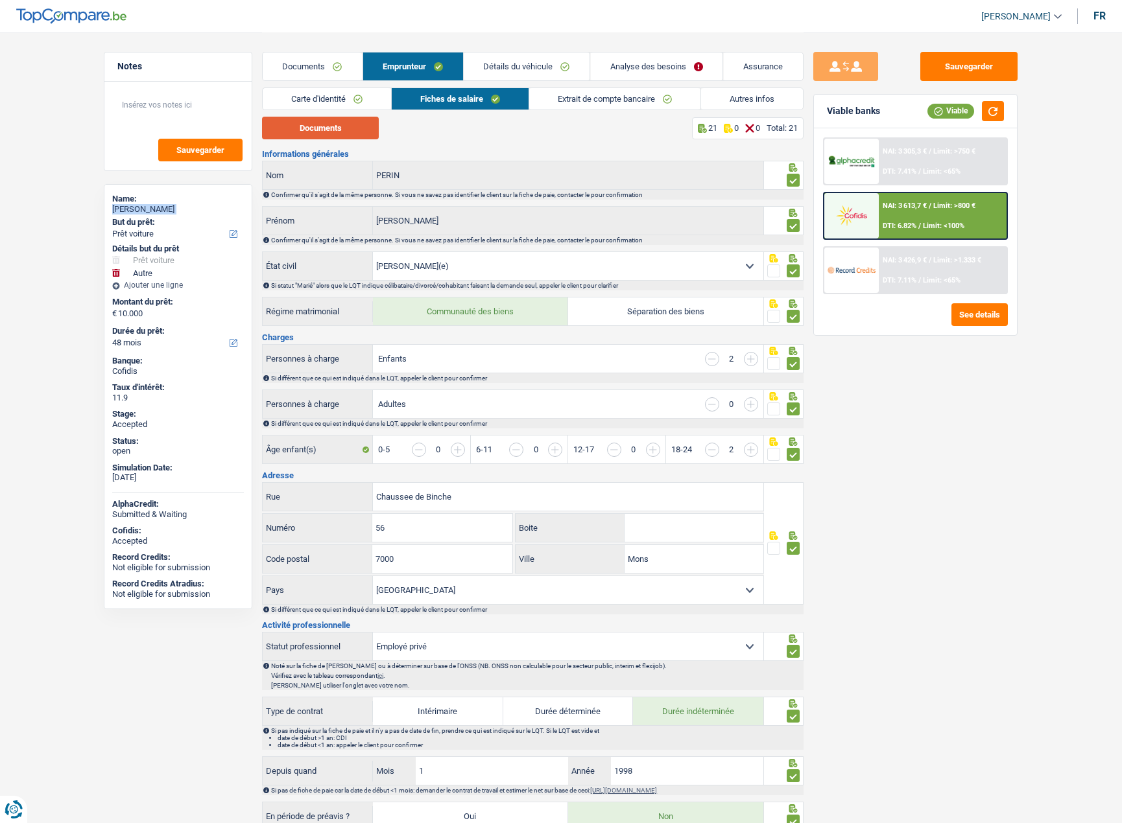
click at [344, 131] on button "Documents" at bounding box center [320, 128] width 117 height 23
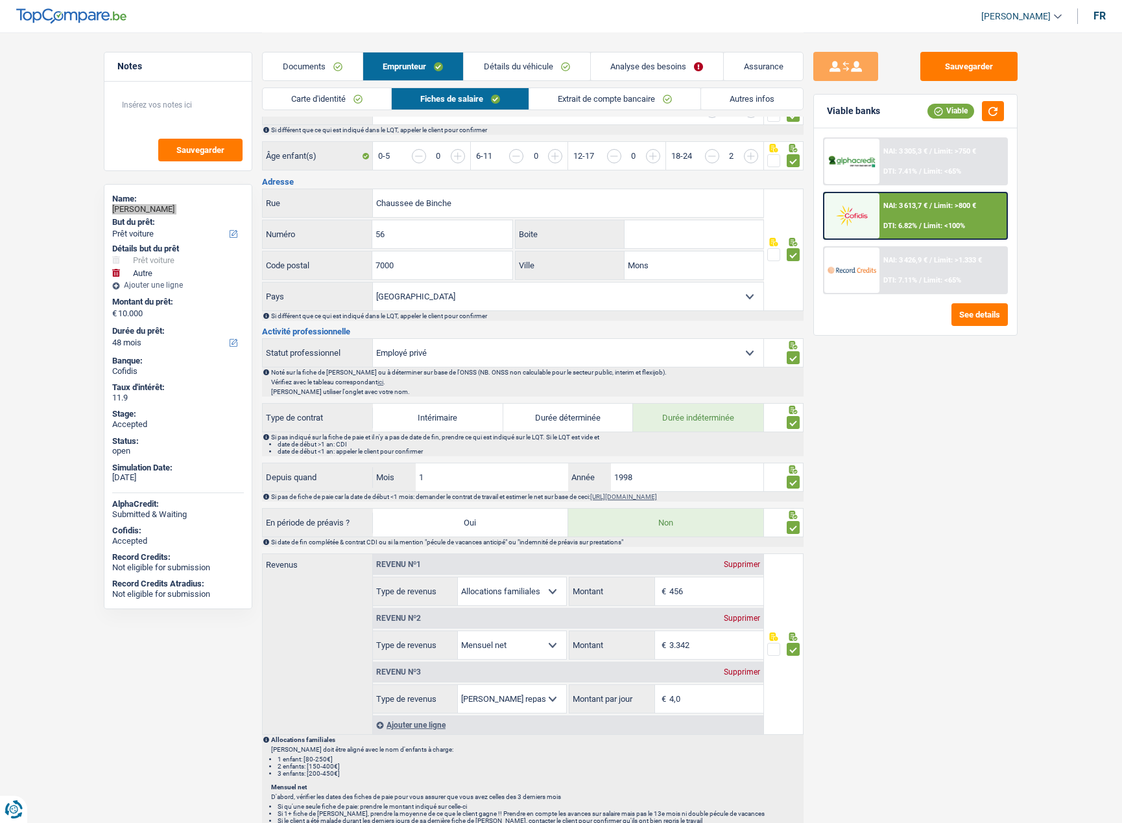
scroll to position [324, 0]
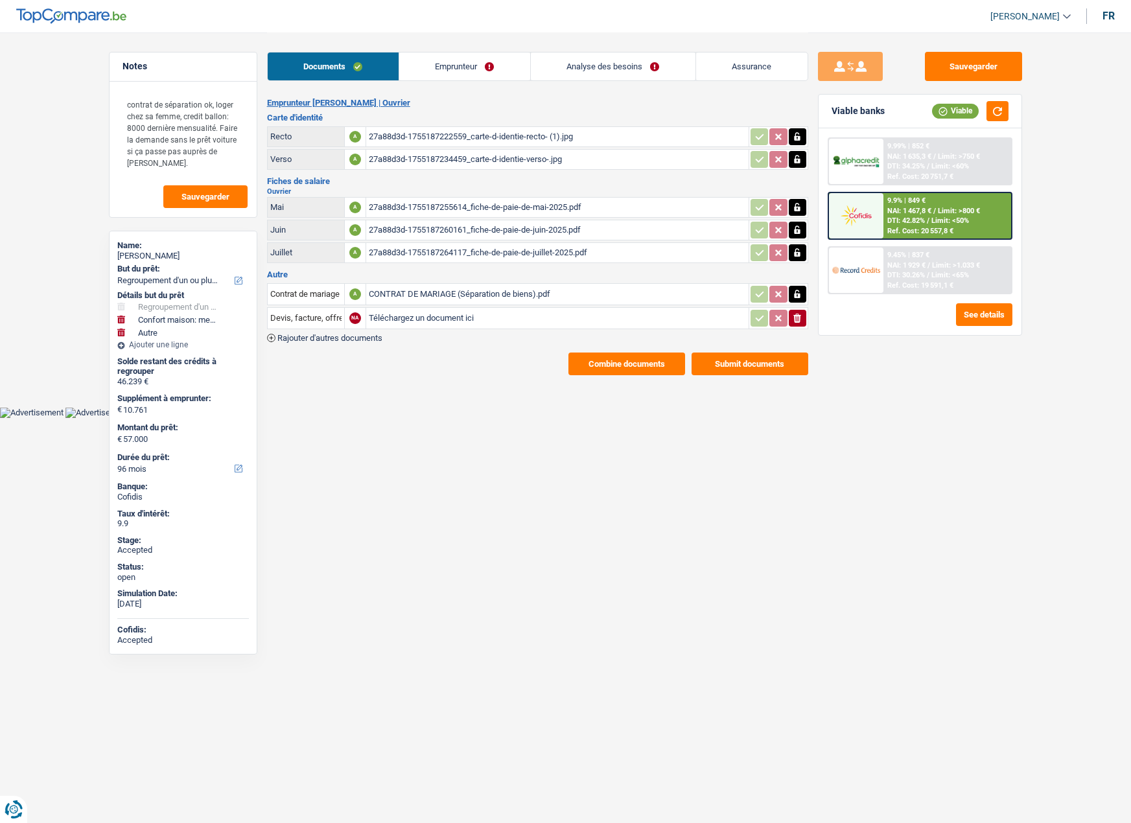
select select "refinancing"
select select "household"
select select "other"
select select "96"
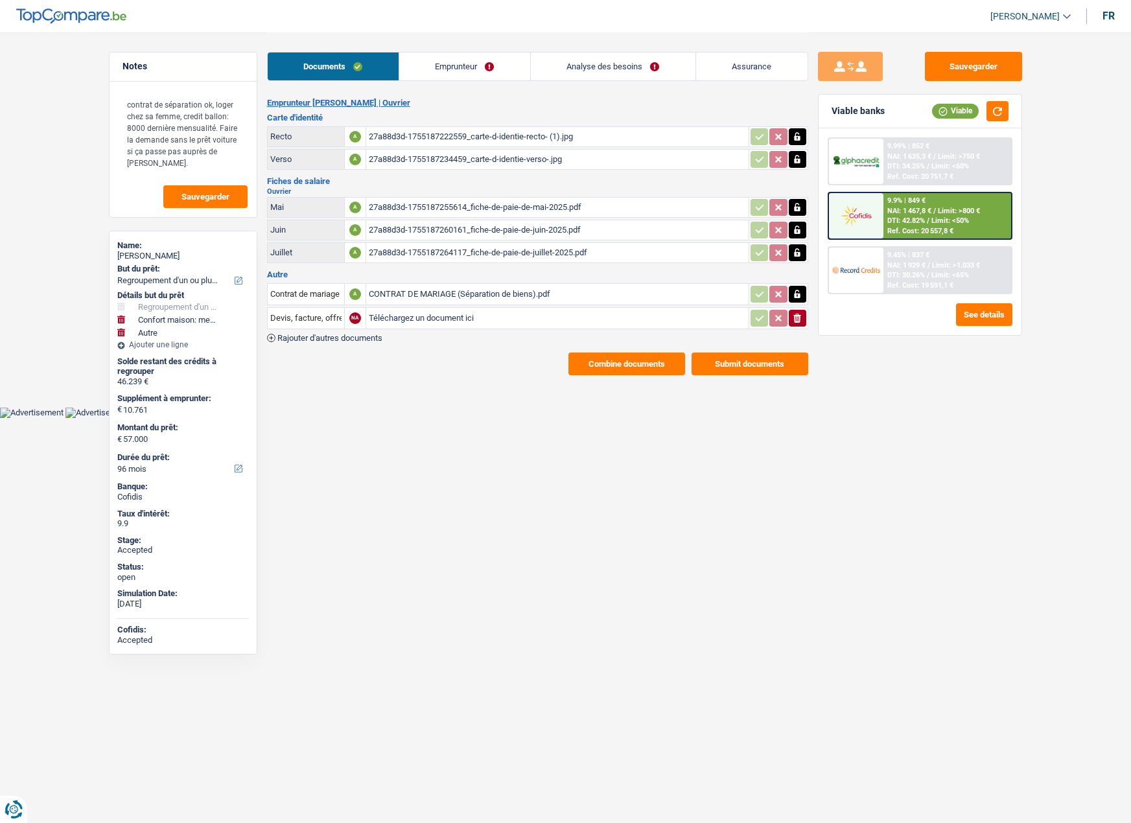
click at [946, 62] on button "Sauvegarder" at bounding box center [973, 66] width 97 height 29
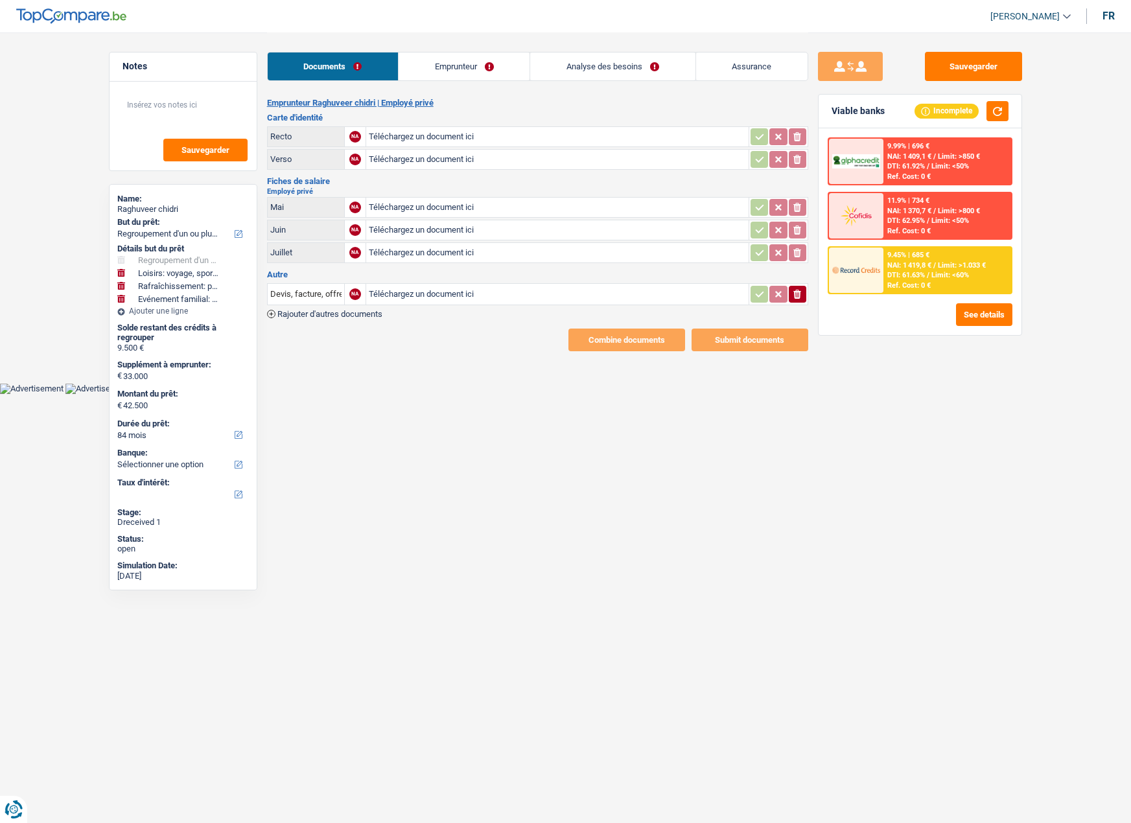
select select "refinancing"
select select "hobbies"
select select "houseOrGarden"
select select "familyEvent"
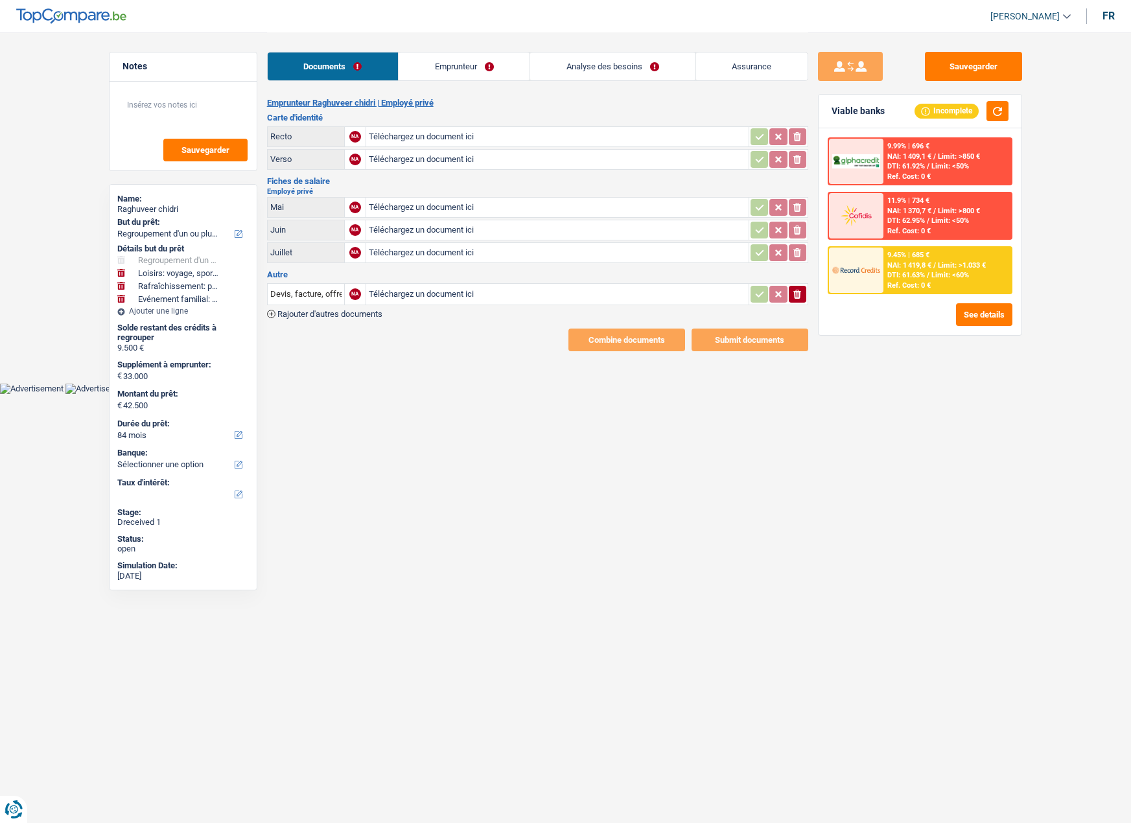
select select "84"
select select "refinancing"
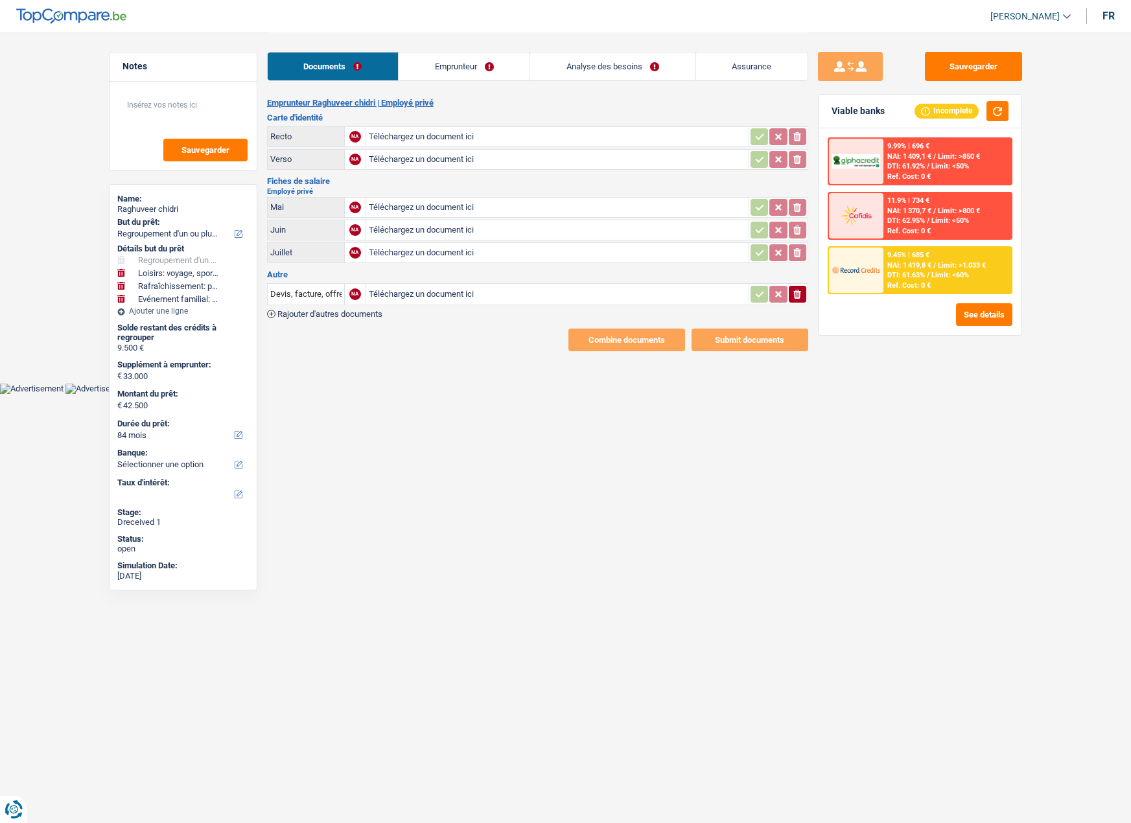
select select "hobbies"
select select "houseOrGarden"
select select "familyEvent"
select select "84"
click at [585, 64] on link "Analyse des besoins" at bounding box center [612, 67] width 165 height 28
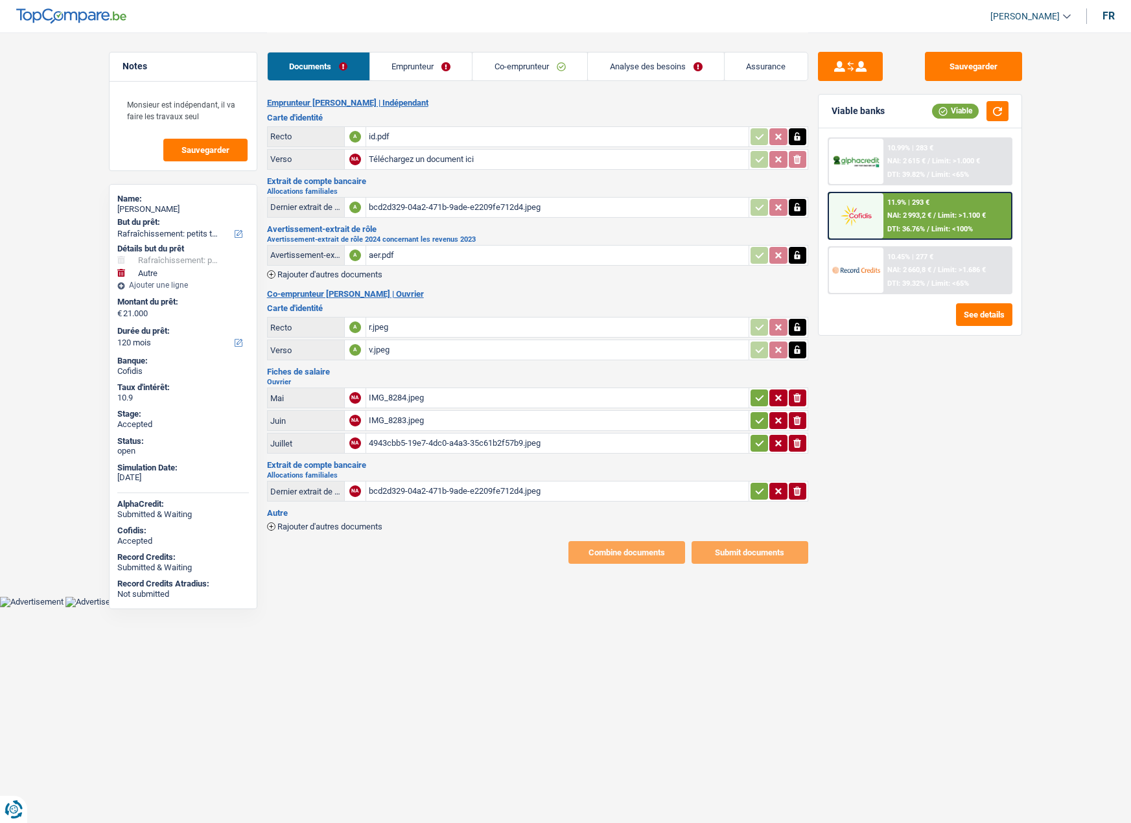
select select "houseOrGarden"
select select "other"
select select "120"
select select "married"
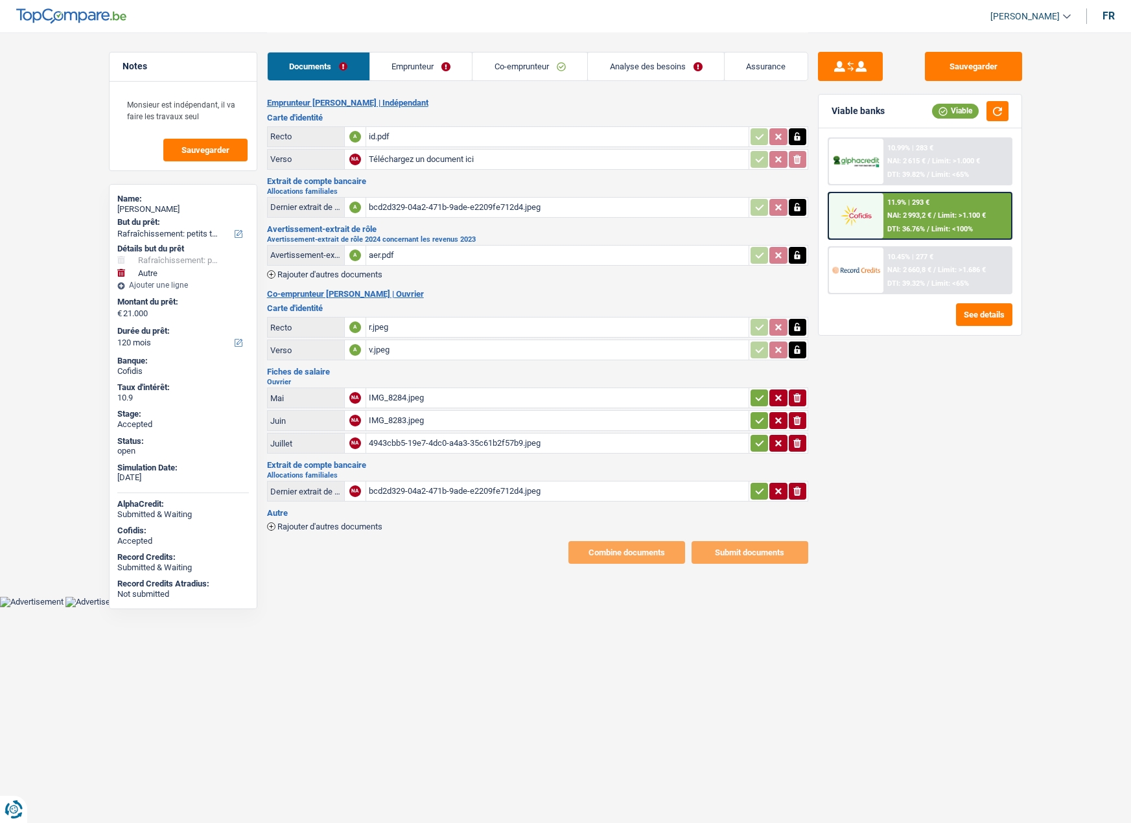
select select "BE"
select select "worker"
select select "familyAllowances"
select select "netSalary"
select select "mealVouchers"
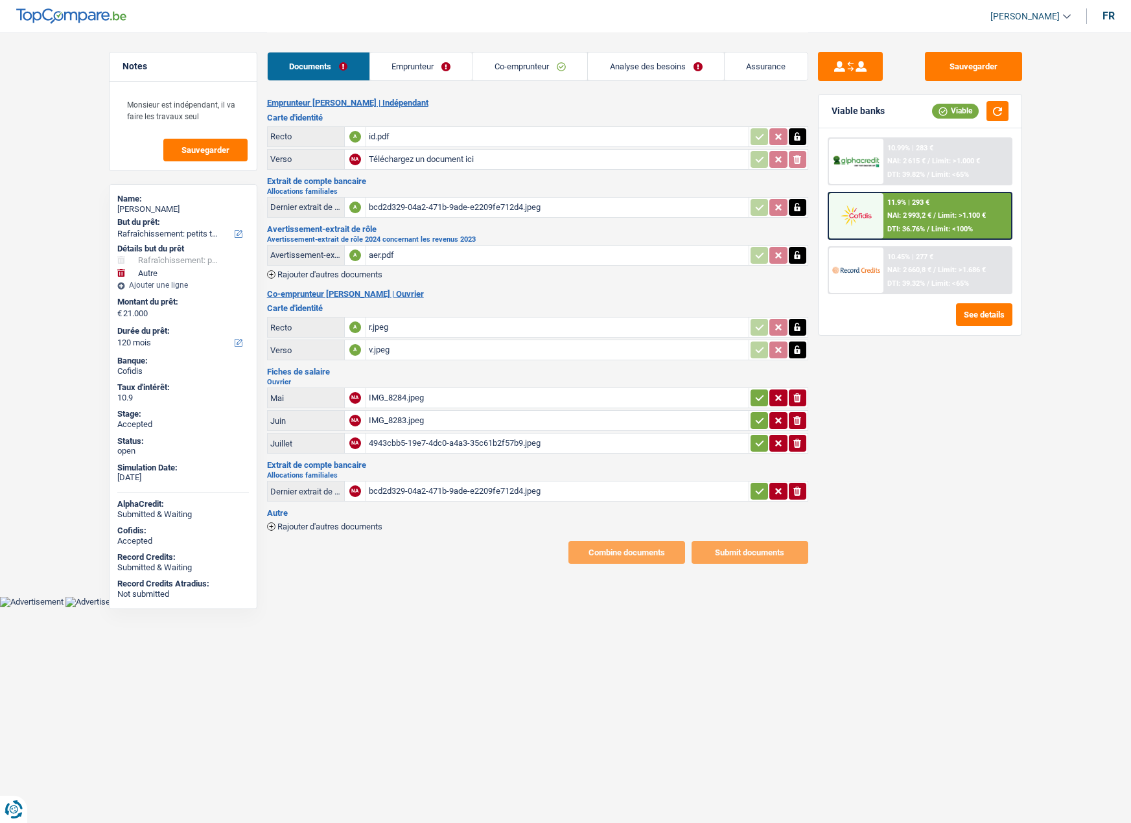
select select "BE"
click at [408, 65] on link "Emprunteur" at bounding box center [421, 67] width 102 height 28
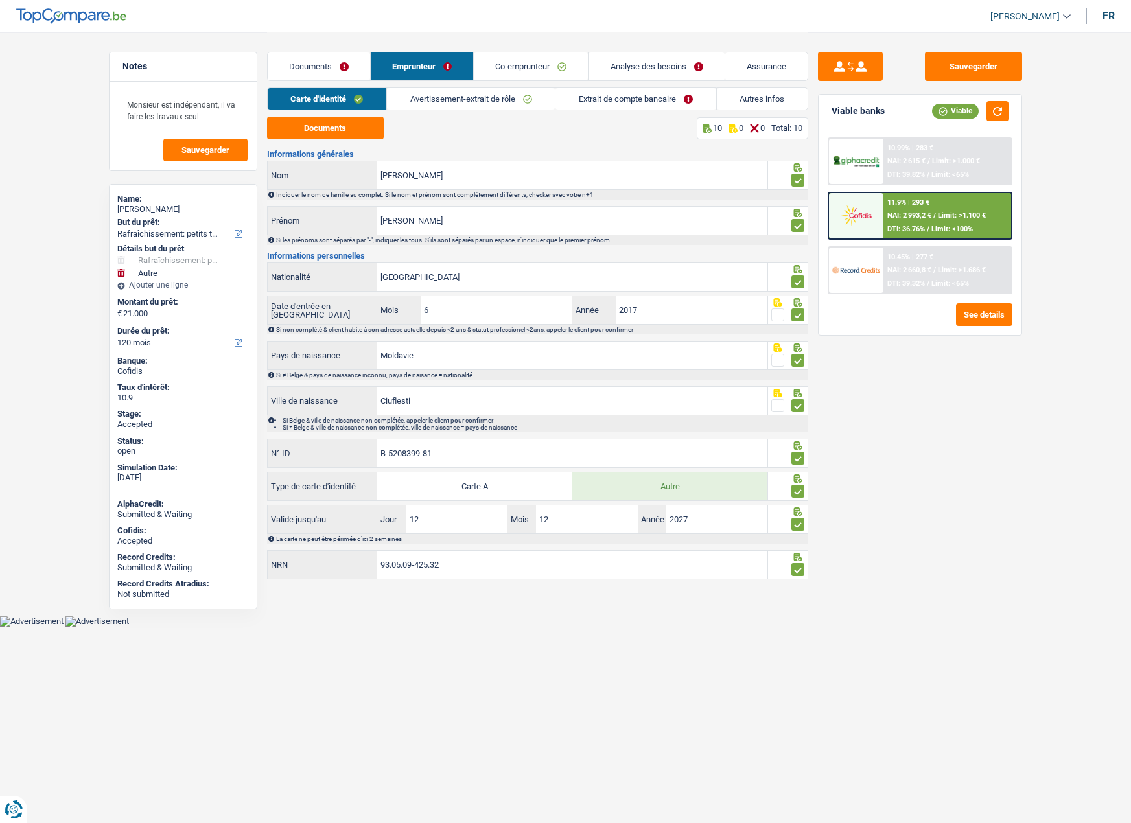
click at [431, 102] on link "Avertissement-extrait de rôle" at bounding box center [471, 98] width 168 height 21
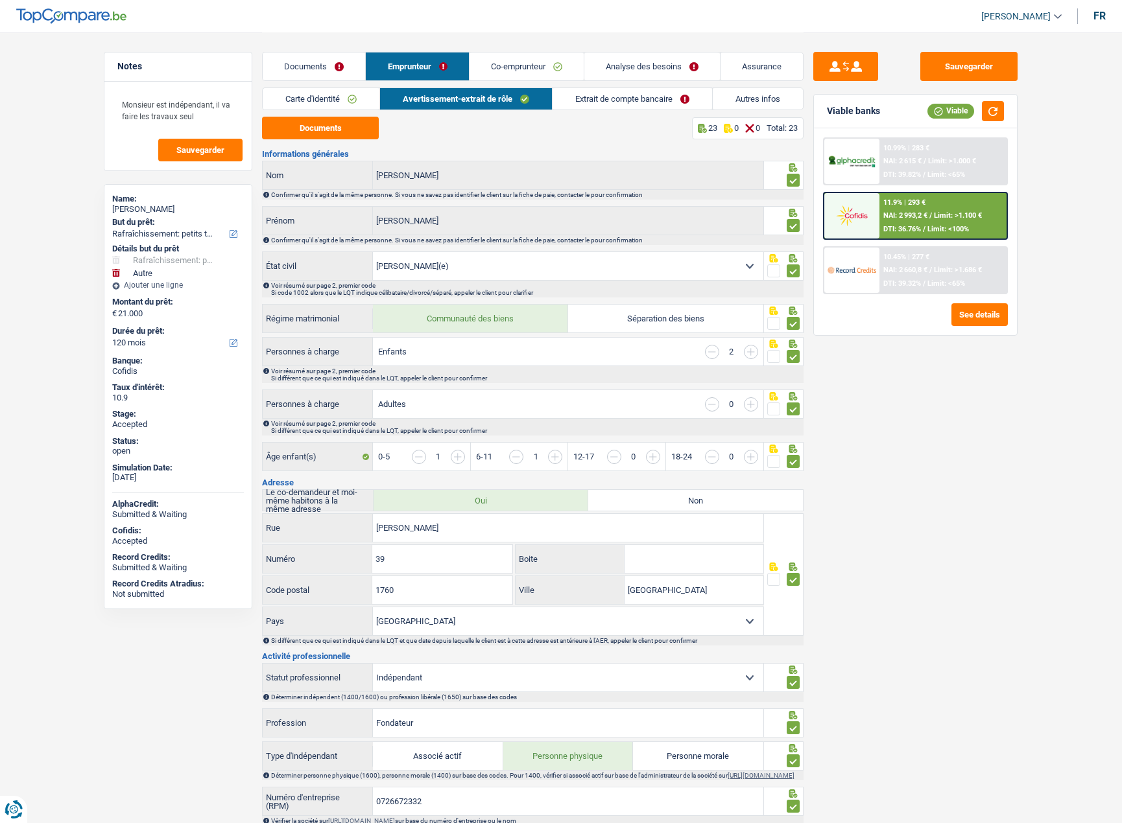
click at [521, 70] on link "Co-emprunteur" at bounding box center [526, 67] width 114 height 28
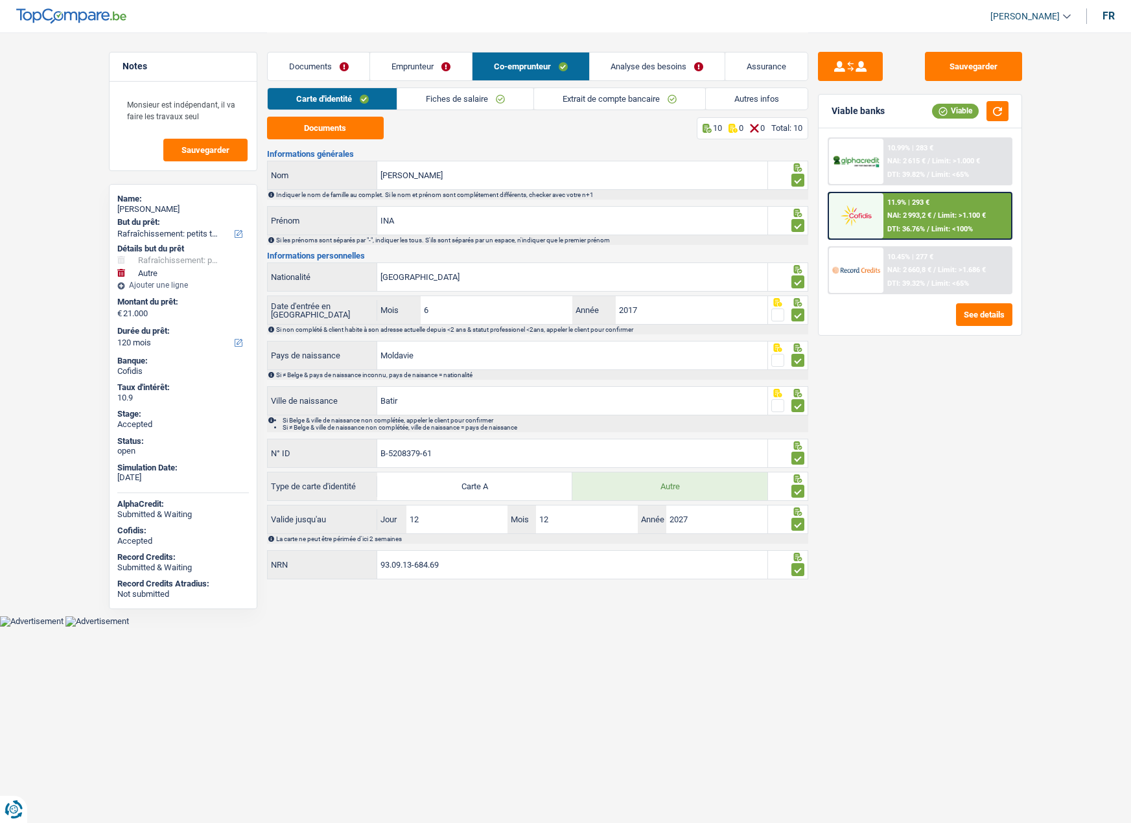
click at [442, 100] on link "Fiches de salaire" at bounding box center [465, 98] width 136 height 21
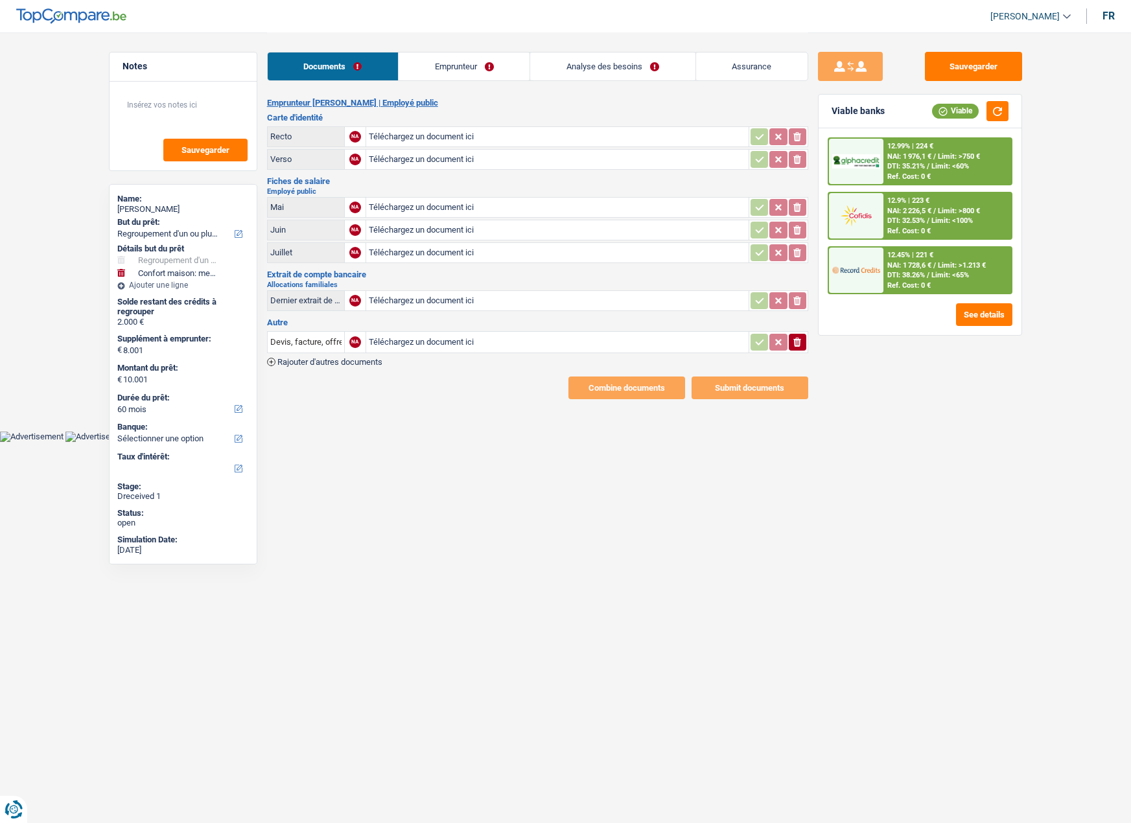
select select "refinancing"
select select "household"
select select "60"
click at [429, 135] on input "Téléchargez un document ici" at bounding box center [557, 136] width 377 height 19
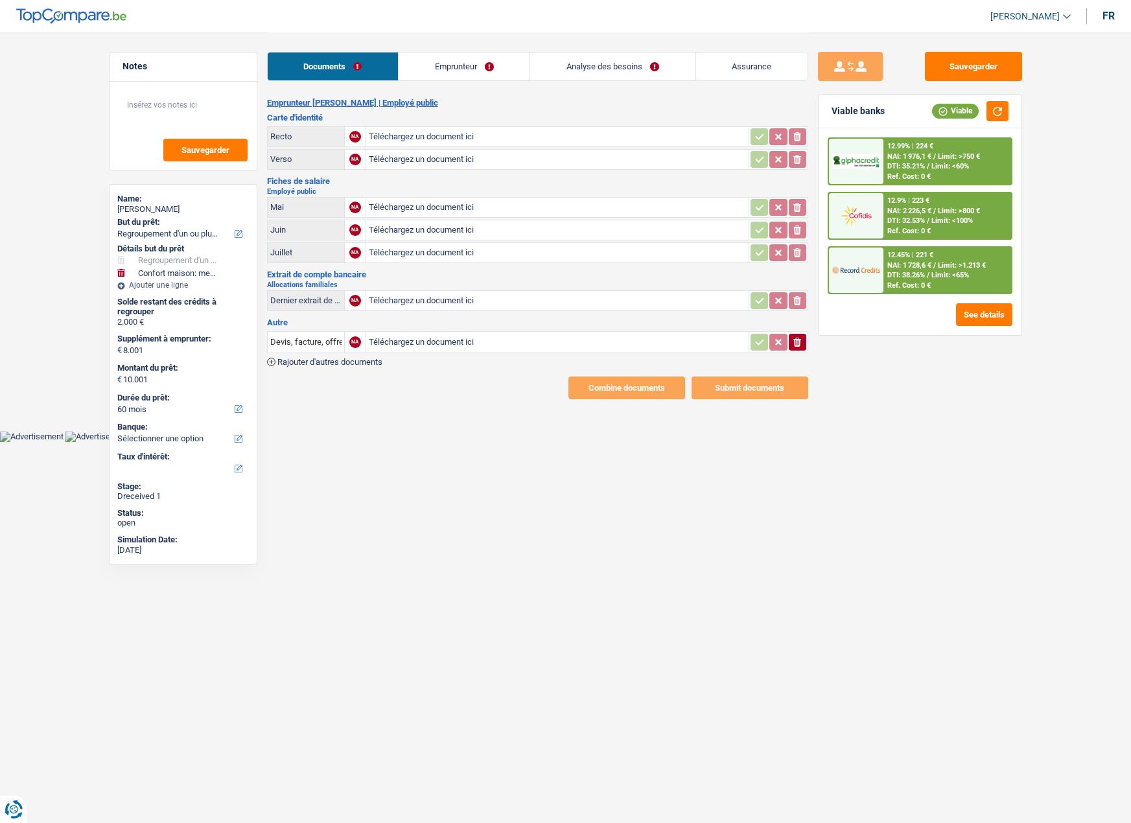
type input "C:\fakepath\id recto mme.pdf"
click at [399, 155] on input "Téléchargez un document ici" at bounding box center [557, 159] width 377 height 19
type input "C:\fakepath\id verso mme.pdf"
click at [401, 204] on input "Téléchargez un document ici" at bounding box center [557, 207] width 377 height 19
type input "C:\fakepath\fs 05.pdf"
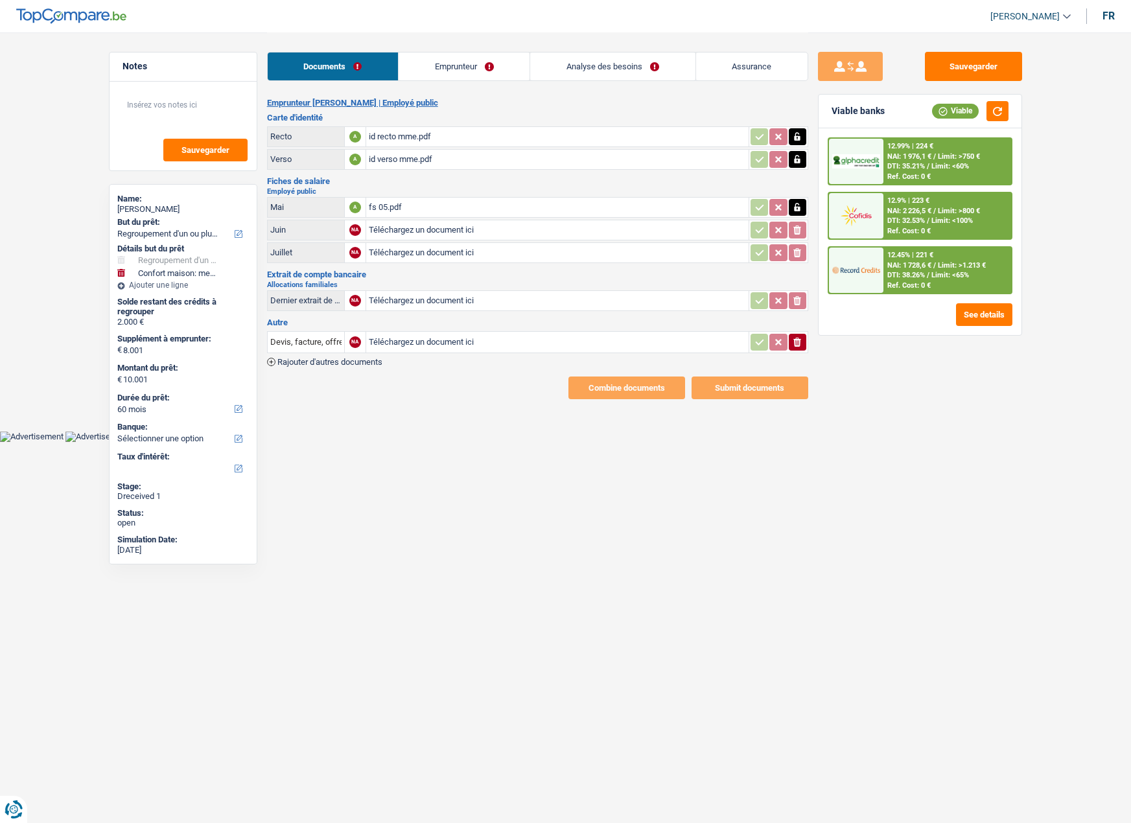
click at [410, 249] on input "Téléchargez un document ici" at bounding box center [557, 252] width 377 height 19
type input "C:\fakepath\fs 07.pdf"
click at [979, 67] on button "Sauvegarder" at bounding box center [973, 66] width 97 height 29
click at [444, 63] on link "Emprunteur" at bounding box center [464, 67] width 131 height 28
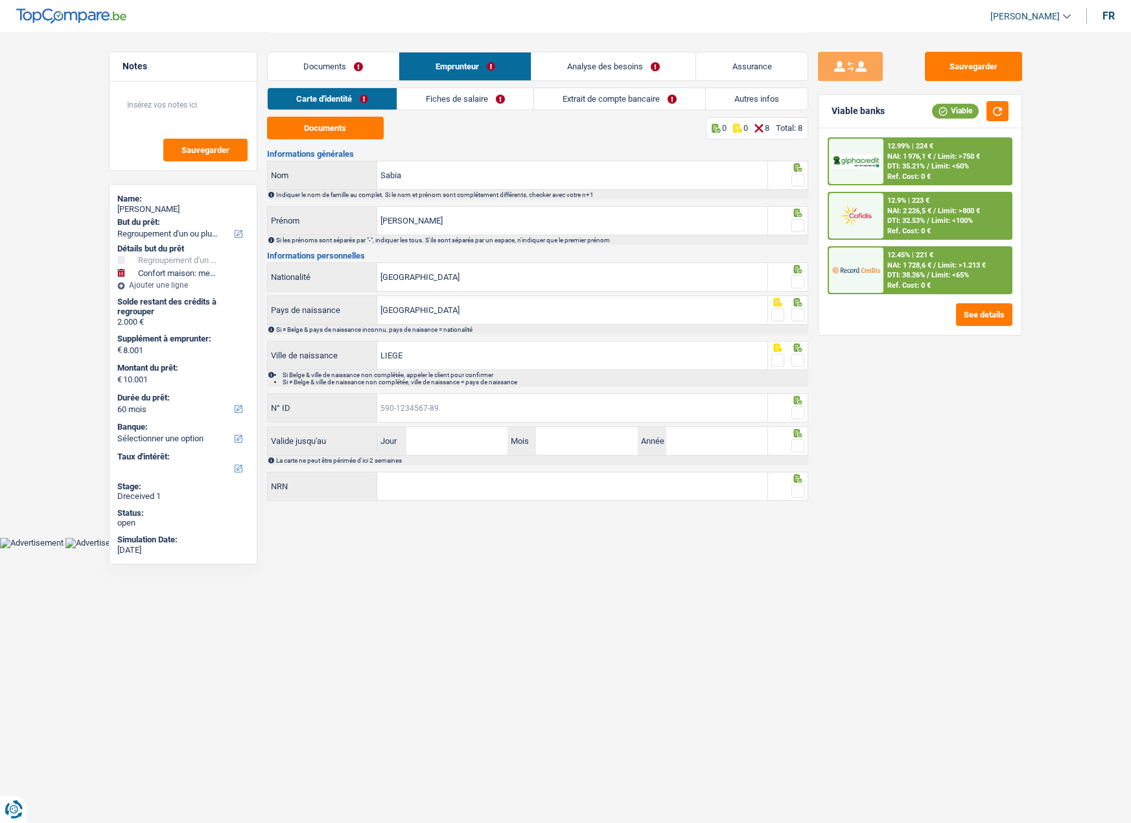
click at [424, 406] on input "N° ID" at bounding box center [572, 408] width 390 height 28
click at [417, 413] on input "N° ID" at bounding box center [572, 408] width 390 height 28
click at [403, 484] on input "NRN" at bounding box center [572, 487] width 390 height 28
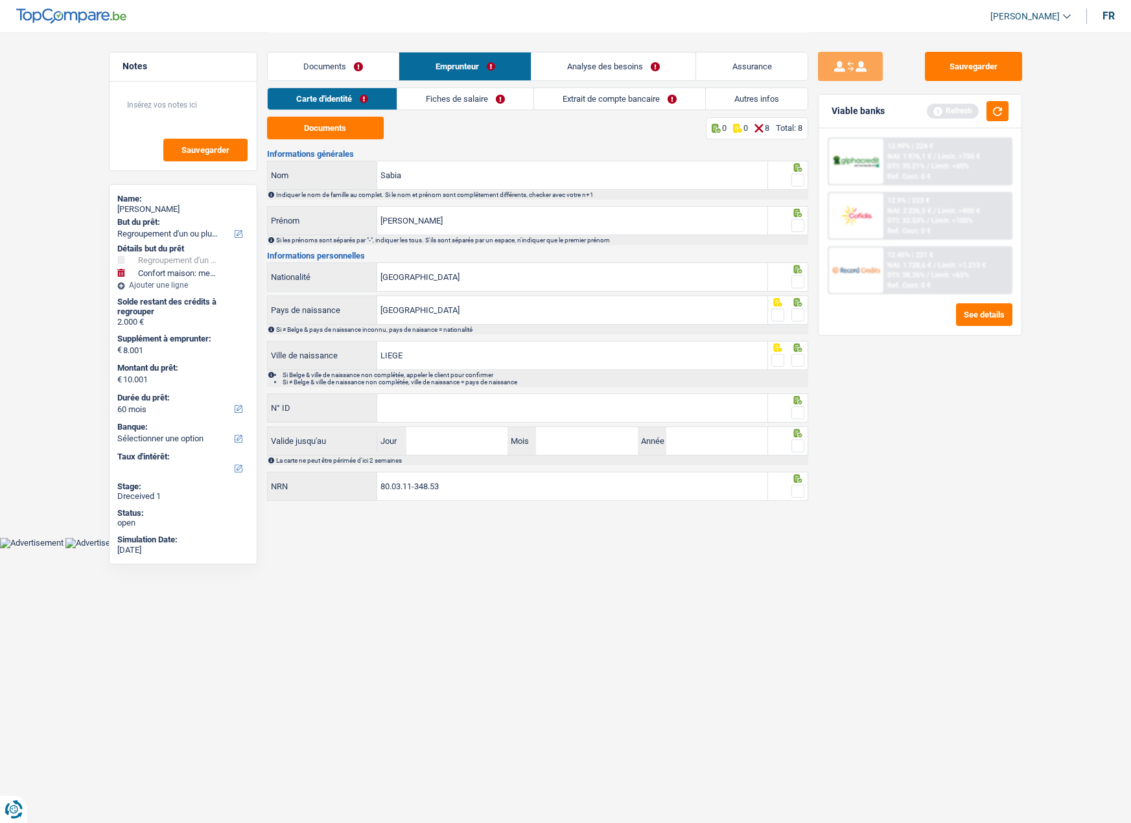
type input "80.03.11-348.53"
click at [434, 440] on input "Jour" at bounding box center [457, 441] width 101 height 28
type input "05"
type input "06"
type input "2028"
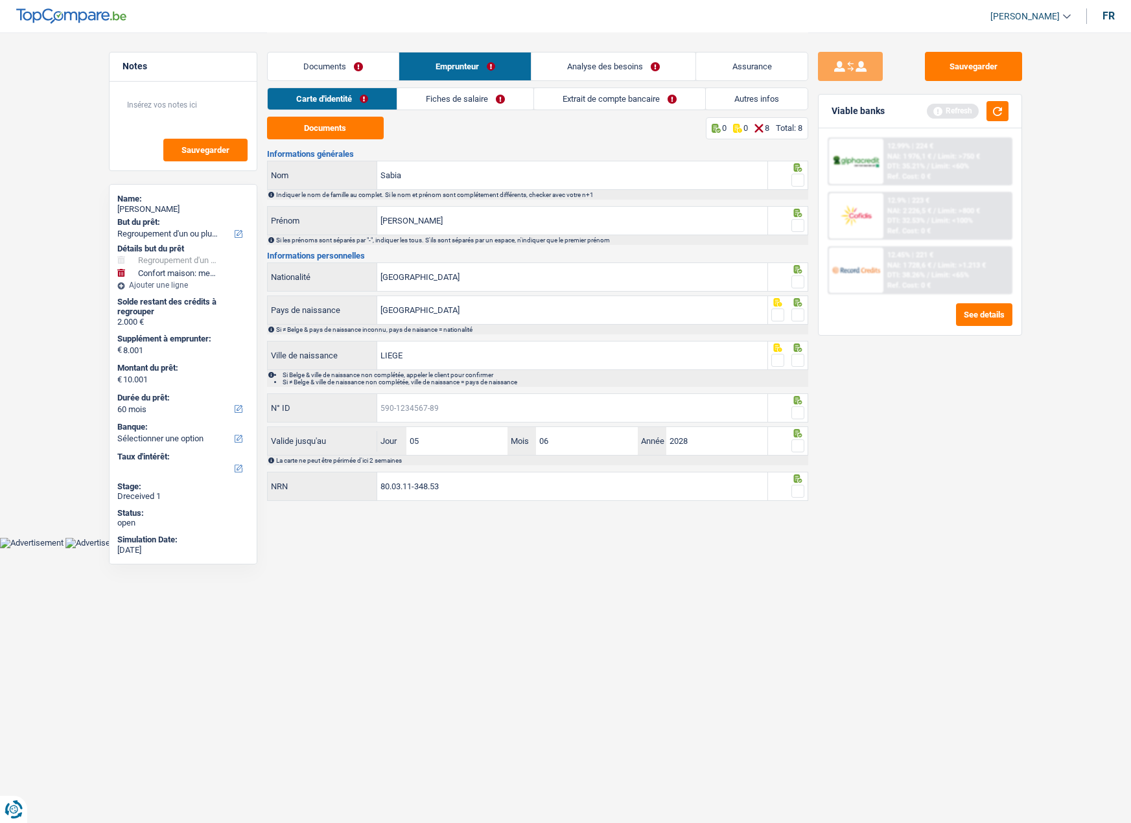
click at [429, 406] on input "N° ID" at bounding box center [572, 408] width 390 height 28
click at [320, 97] on link "Carte d'identité" at bounding box center [332, 98] width 129 height 21
click at [314, 122] on button "Documents" at bounding box center [325, 128] width 117 height 23
click at [455, 401] on input "N° ID" at bounding box center [572, 408] width 390 height 28
type input "592-8160700-74"
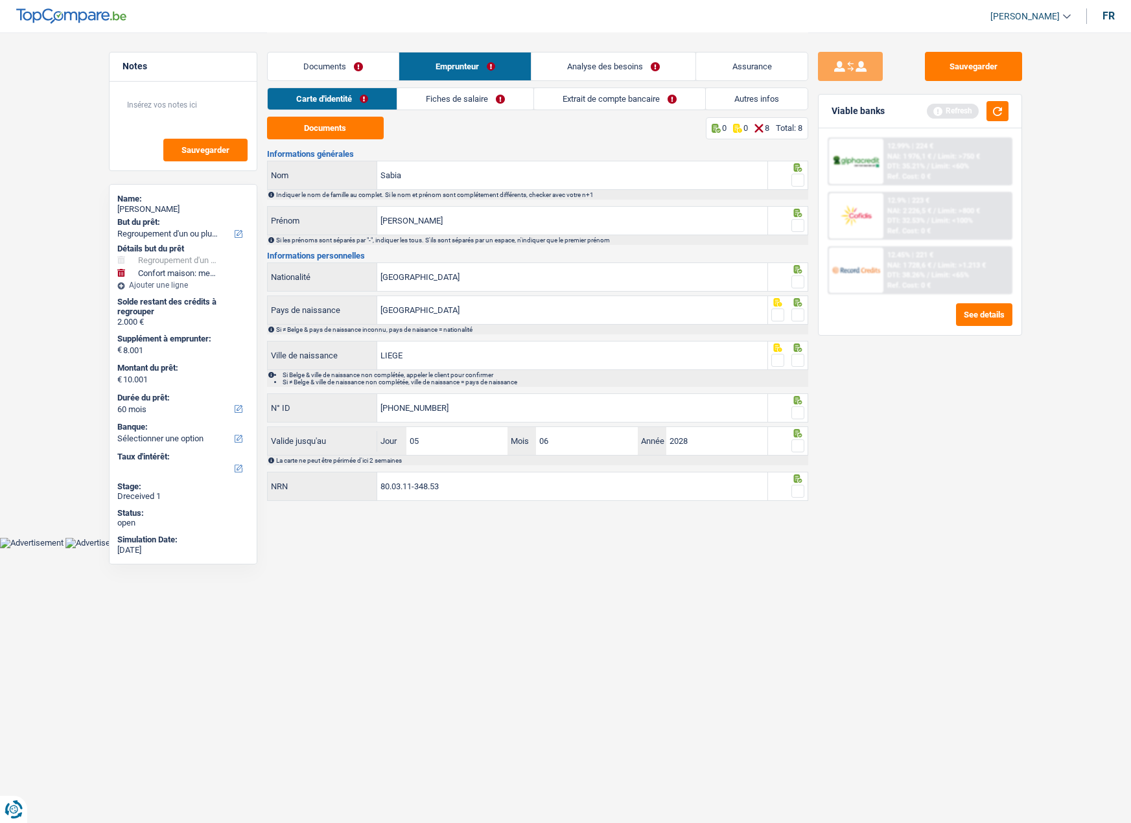
click at [803, 412] on span at bounding box center [798, 413] width 13 height 13
click at [0, 0] on input "radio" at bounding box center [0, 0] width 0 height 0
click at [804, 355] on span at bounding box center [798, 360] width 13 height 13
click at [0, 0] on input "radio" at bounding box center [0, 0] width 0 height 0
click at [805, 315] on div at bounding box center [788, 310] width 40 height 29
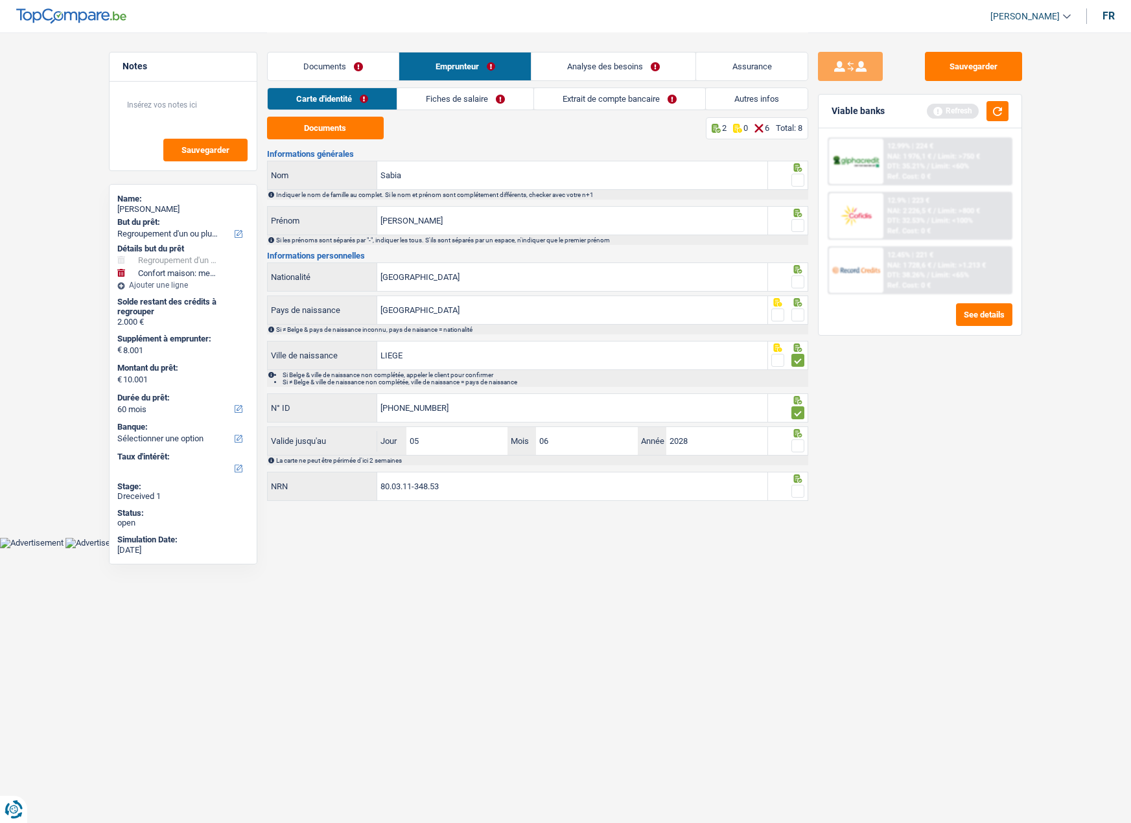
click at [797, 289] on div at bounding box center [798, 282] width 13 height 16
click at [794, 287] on span at bounding box center [798, 282] width 13 height 13
click at [0, 0] on input "radio" at bounding box center [0, 0] width 0 height 0
click at [792, 307] on icon at bounding box center [798, 302] width 13 height 8
click at [797, 228] on span at bounding box center [798, 225] width 13 height 13
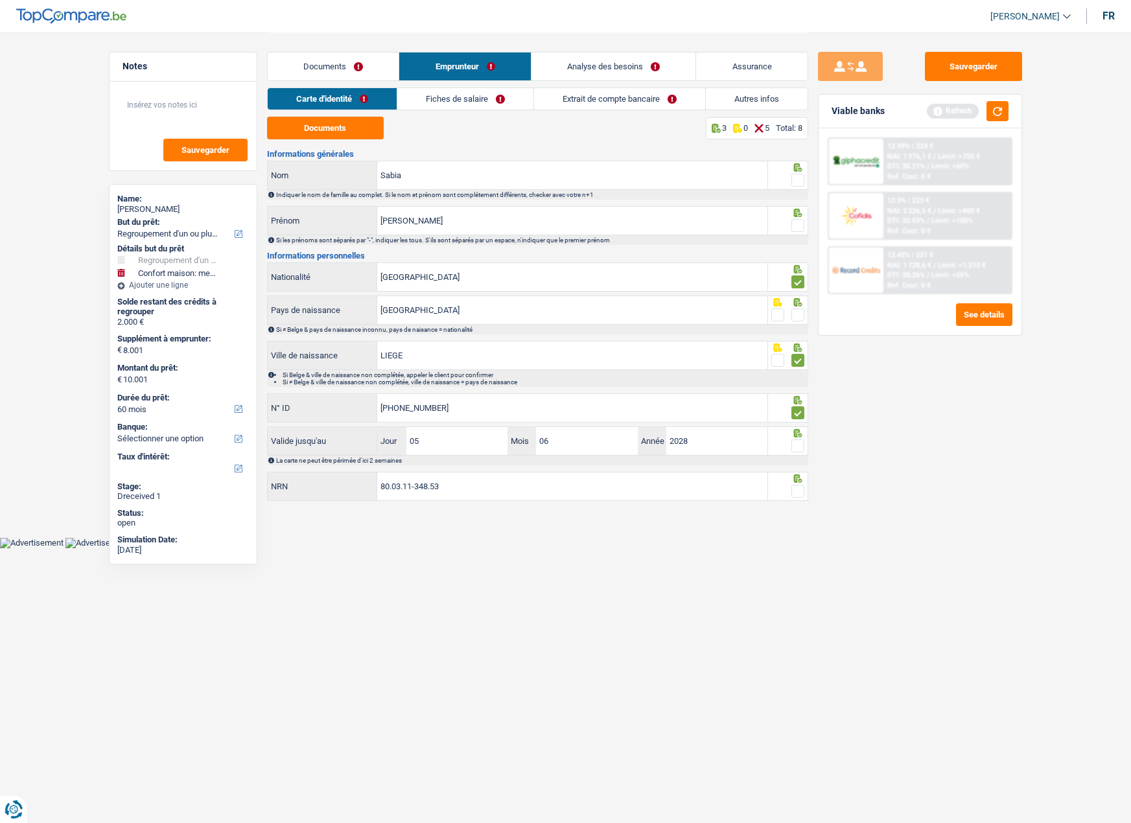
click at [0, 0] on input "radio" at bounding box center [0, 0] width 0 height 0
drag, startPoint x: 799, startPoint y: 176, endPoint x: 793, endPoint y: 223, distance: 47.0
click at [799, 176] on span at bounding box center [798, 180] width 13 height 13
click at [0, 0] on input "radio" at bounding box center [0, 0] width 0 height 0
click at [798, 314] on span at bounding box center [798, 315] width 13 height 13
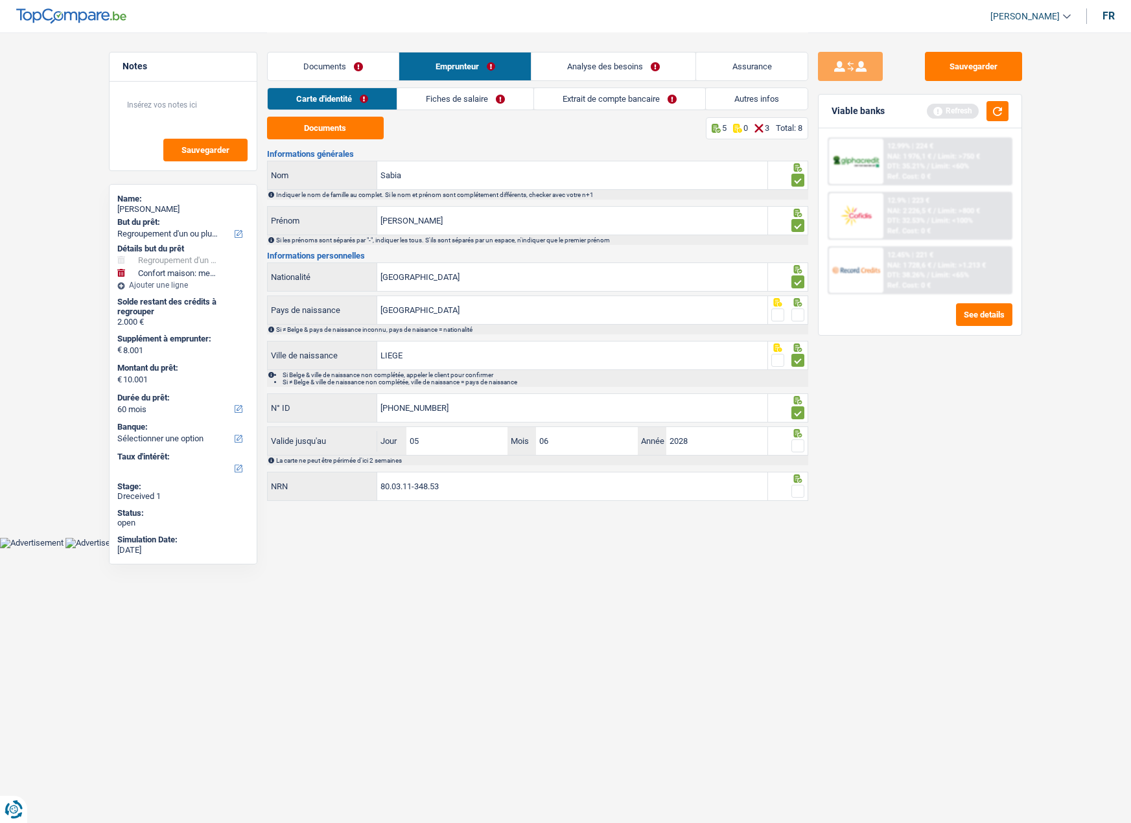
click at [0, 0] on input "radio" at bounding box center [0, 0] width 0 height 0
click at [799, 484] on div at bounding box center [788, 486] width 40 height 29
click at [796, 448] on span at bounding box center [798, 446] width 13 height 13
click at [0, 0] on input "radio" at bounding box center [0, 0] width 0 height 0
click at [795, 488] on span at bounding box center [798, 491] width 13 height 13
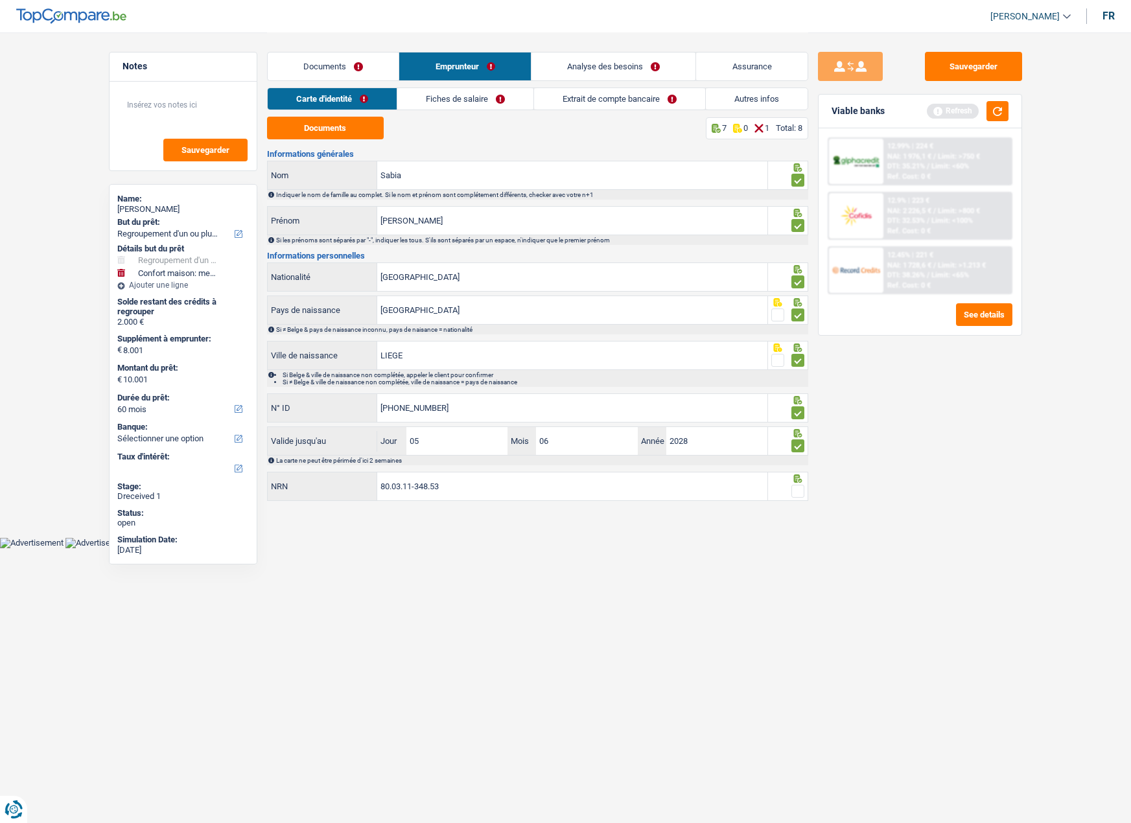
click at [0, 0] on input "radio" at bounding box center [0, 0] width 0 height 0
click at [460, 97] on link "Fiches de salaire" at bounding box center [465, 98] width 136 height 21
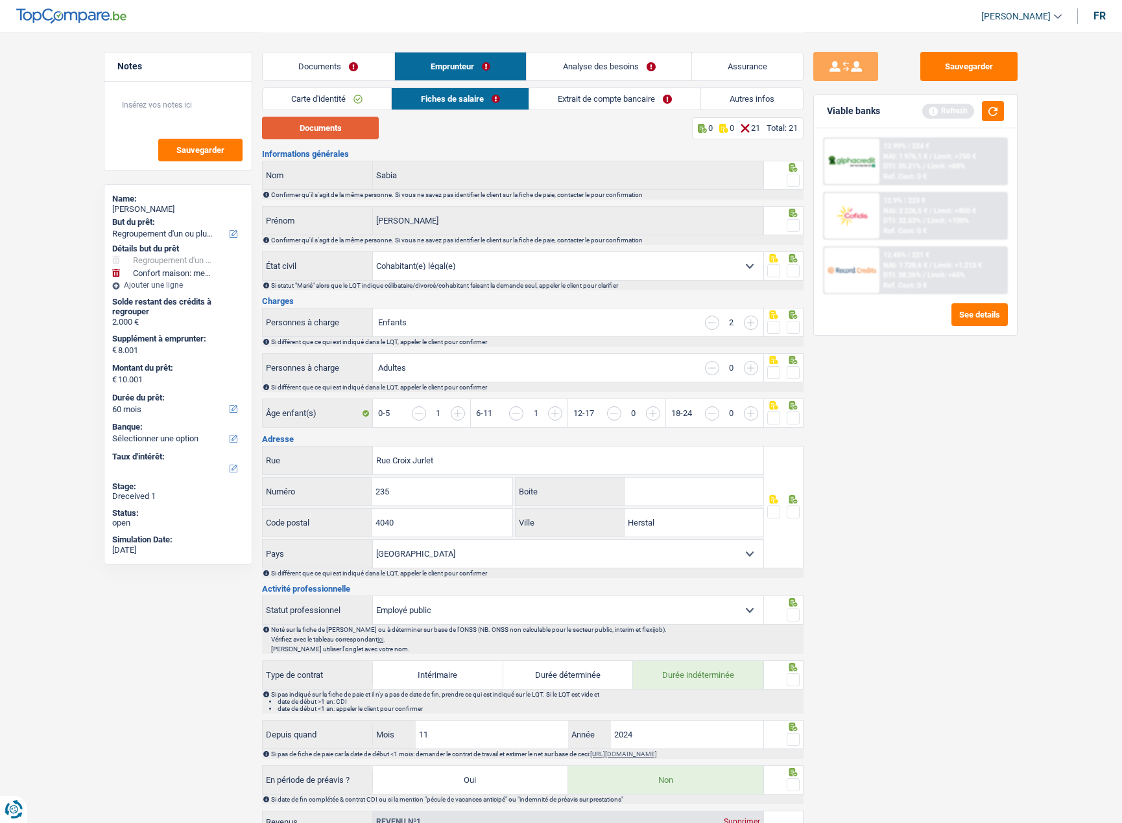
click at [321, 124] on button "Documents" at bounding box center [320, 128] width 117 height 23
click at [793, 180] on span at bounding box center [792, 180] width 13 height 13
click at [0, 0] on input "radio" at bounding box center [0, 0] width 0 height 0
click at [792, 227] on span at bounding box center [792, 225] width 13 height 13
click at [0, 0] on input "radio" at bounding box center [0, 0] width 0 height 0
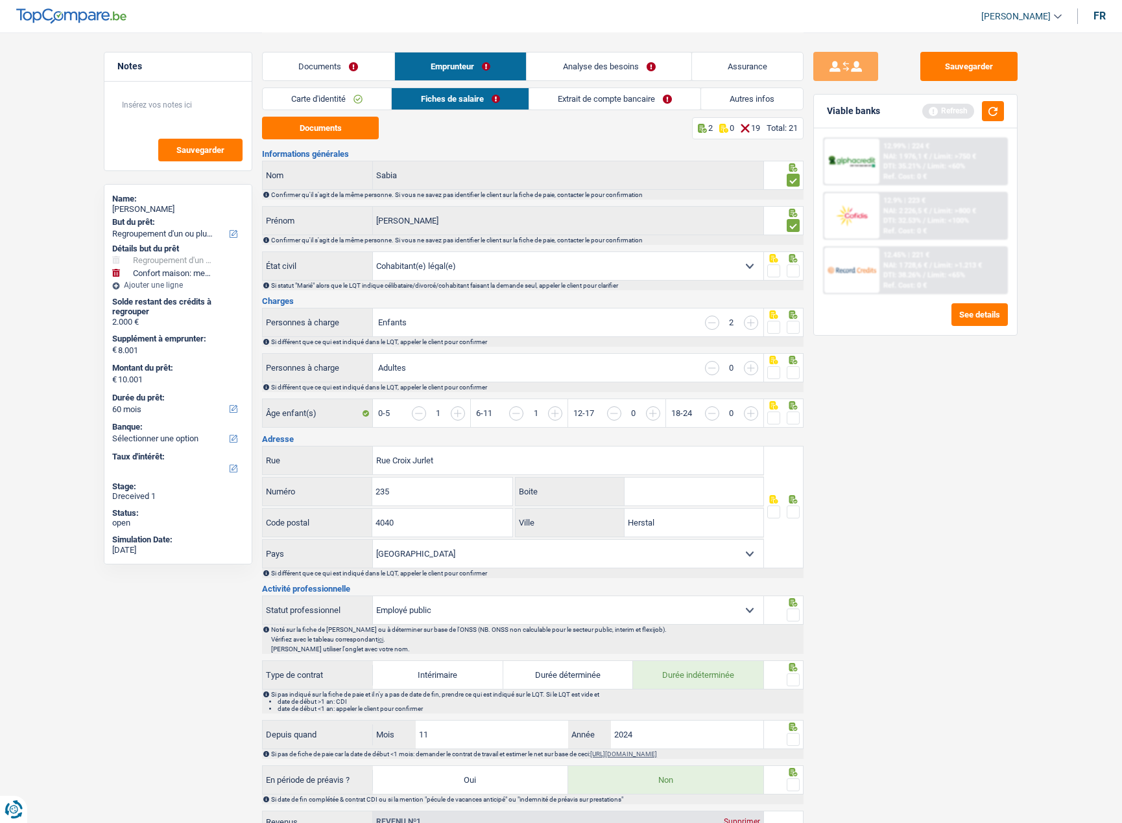
click at [797, 325] on span at bounding box center [792, 327] width 13 height 13
click at [0, 0] on input "radio" at bounding box center [0, 0] width 0 height 0
click at [793, 272] on span at bounding box center [792, 271] width 13 height 13
click at [0, 0] on input "radio" at bounding box center [0, 0] width 0 height 0
click at [394, 460] on input "Rue Croix Jurlet" at bounding box center [568, 461] width 390 height 28
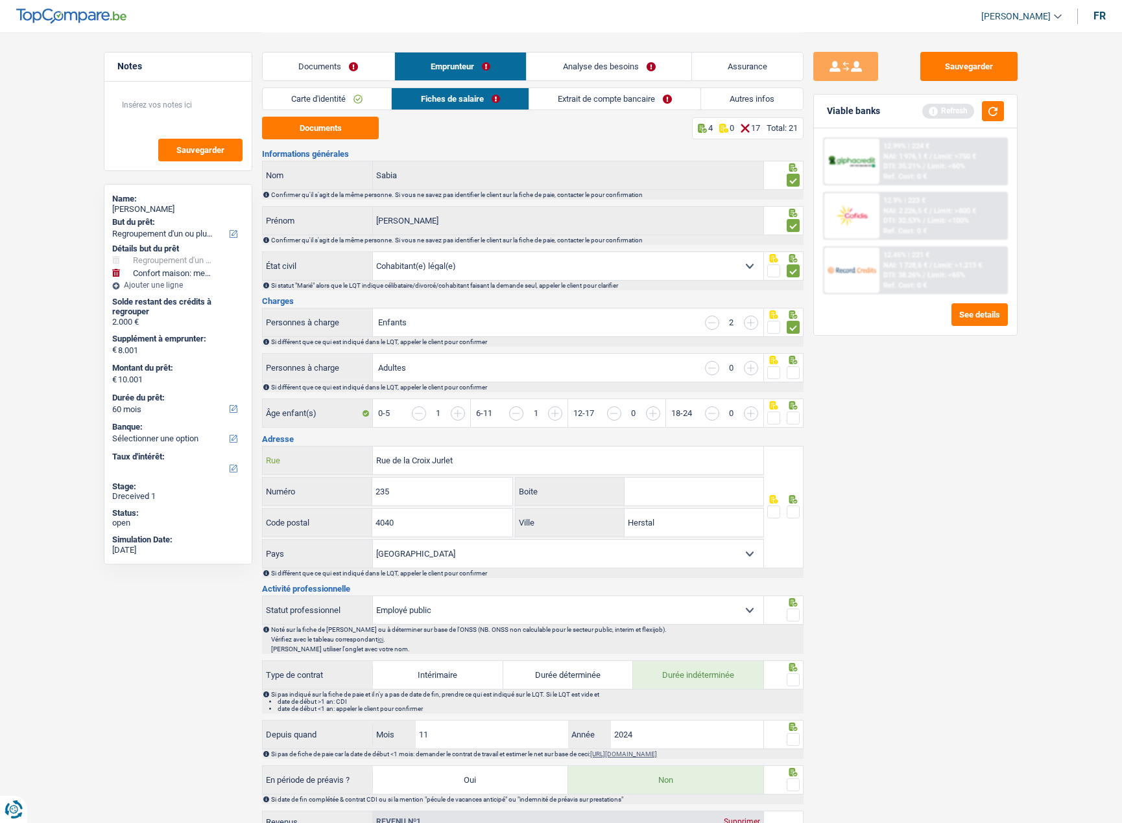
type input "Rue de la Croix Jurlet"
click at [793, 508] on span at bounding box center [792, 512] width 13 height 13
click at [0, 0] on input "radio" at bounding box center [0, 0] width 0 height 0
click at [794, 376] on span at bounding box center [792, 372] width 13 height 13
click at [0, 0] on input "radio" at bounding box center [0, 0] width 0 height 0
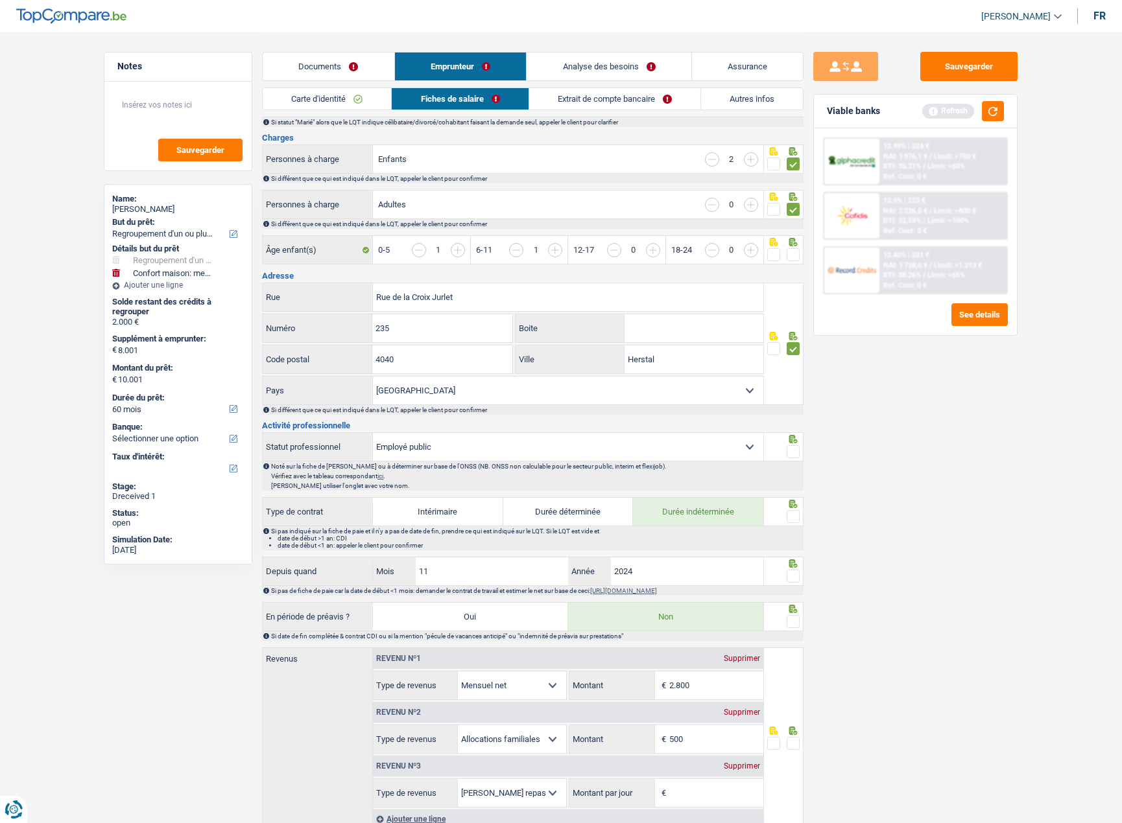
scroll to position [195, 0]
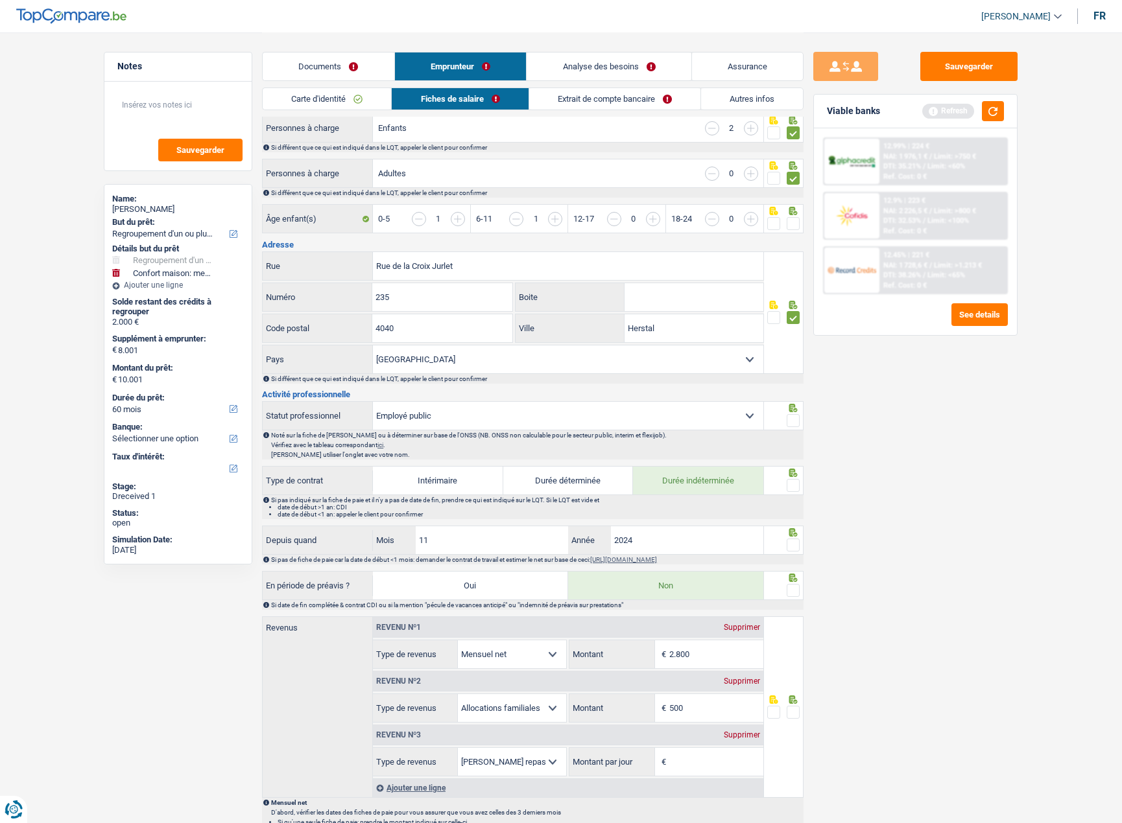
click at [443, 418] on select "Ouvrier Employé privé Employé public Invalide Indépendant Pensionné Chômeur Mut…" at bounding box center [568, 416] width 390 height 28
select select "privateEmployee"
click at [373, 402] on select "Ouvrier Employé privé Employé public Invalide Indépendant Pensionné Chômeur Mut…" at bounding box center [568, 416] width 390 height 28
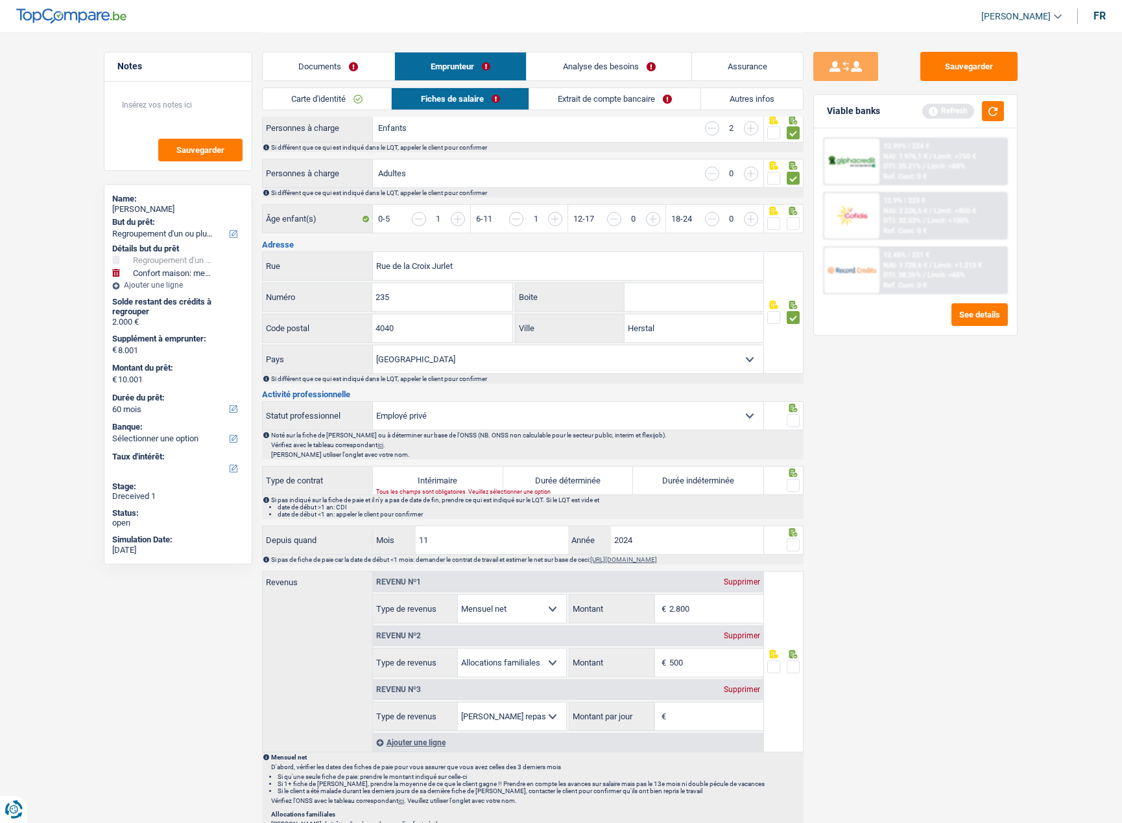
click at [794, 420] on span at bounding box center [792, 420] width 13 height 13
click at [0, 0] on input "radio" at bounding box center [0, 0] width 0 height 0
click at [708, 475] on label "Durée indéterminée" at bounding box center [698, 481] width 130 height 28
click at [708, 475] on input "Durée indéterminée" at bounding box center [698, 481] width 130 height 28
radio input "true"
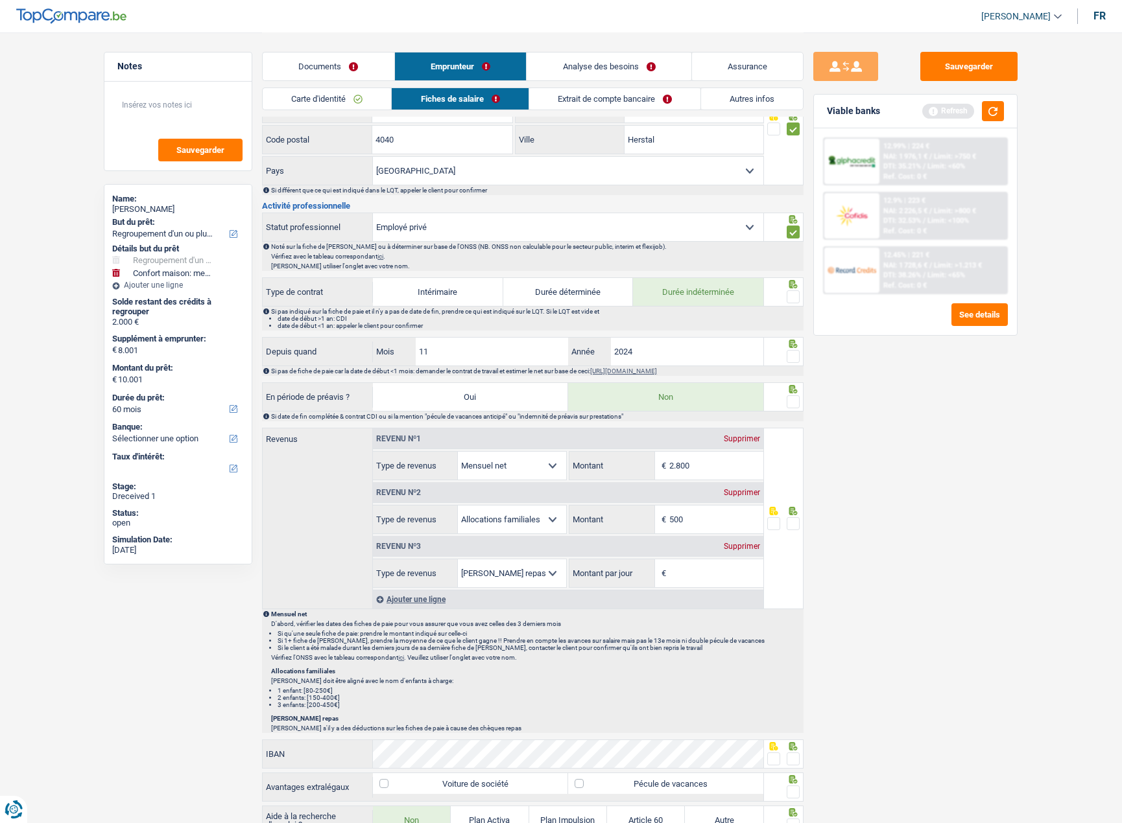
scroll to position [389, 0]
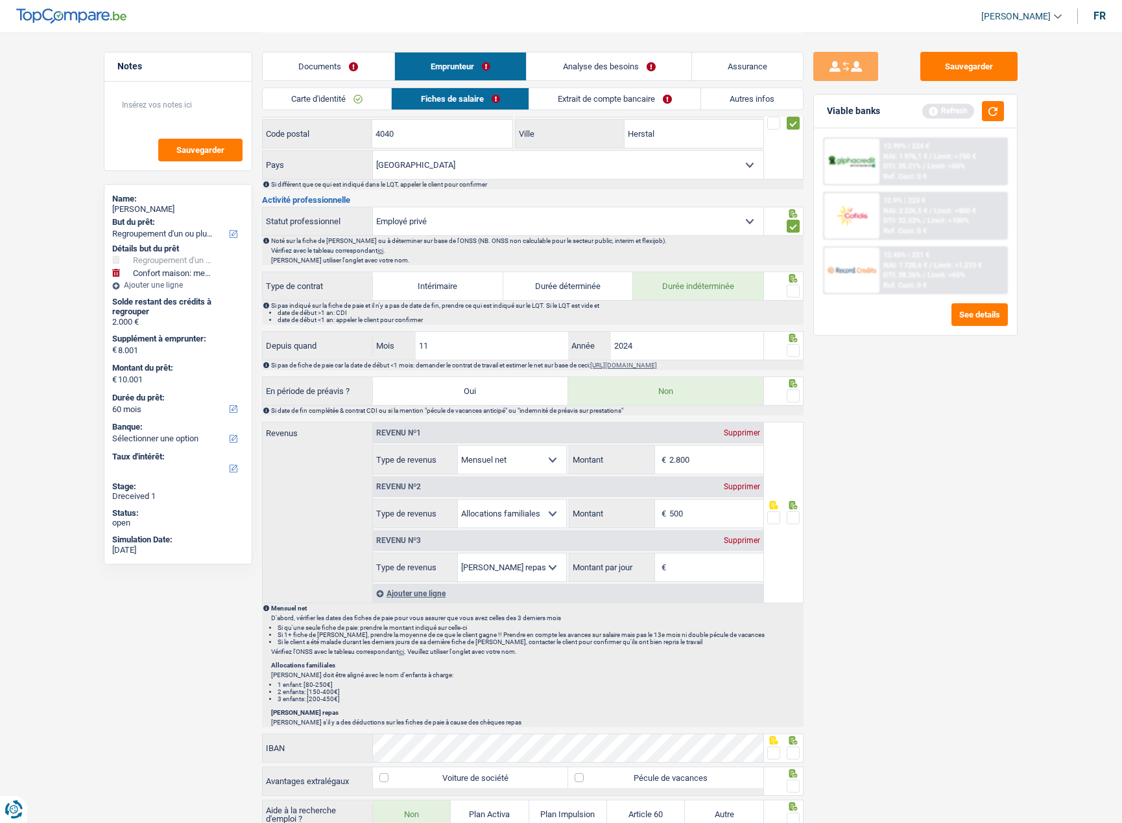
click at [794, 289] on span at bounding box center [792, 291] width 13 height 13
click at [0, 0] on input "radio" at bounding box center [0, 0] width 0 height 0
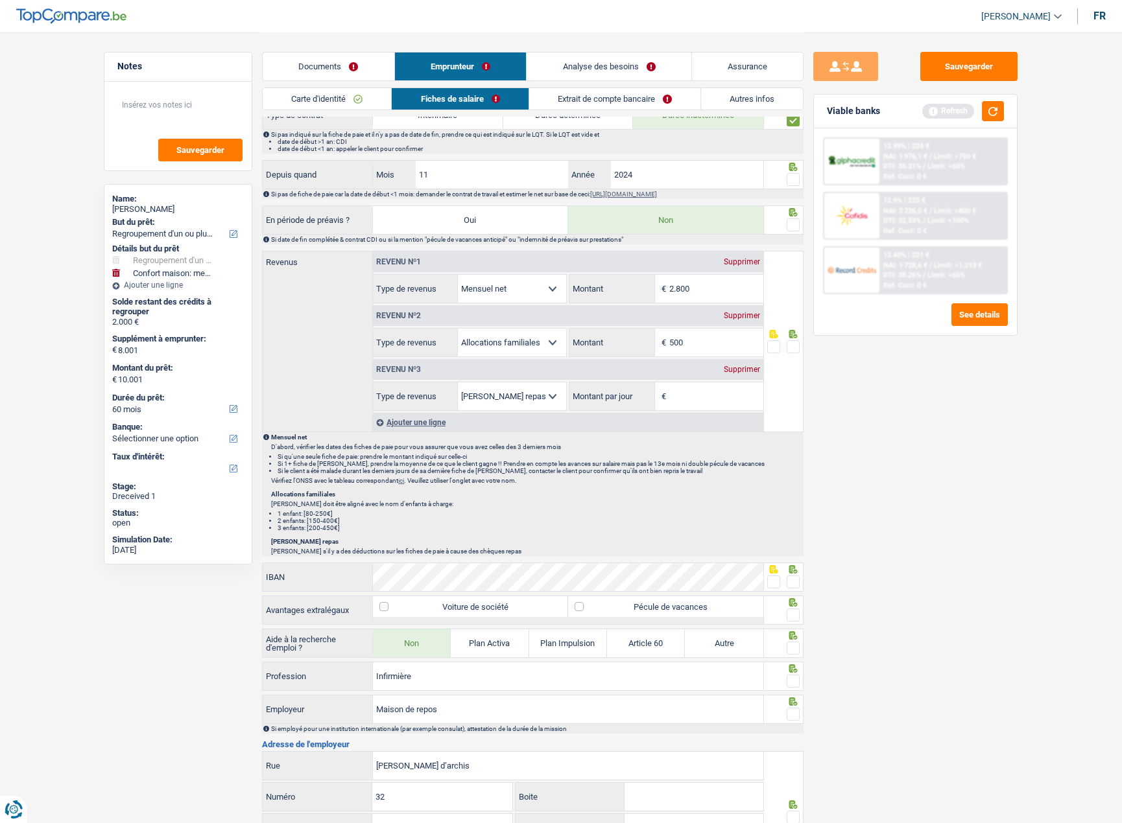
scroll to position [713, 0]
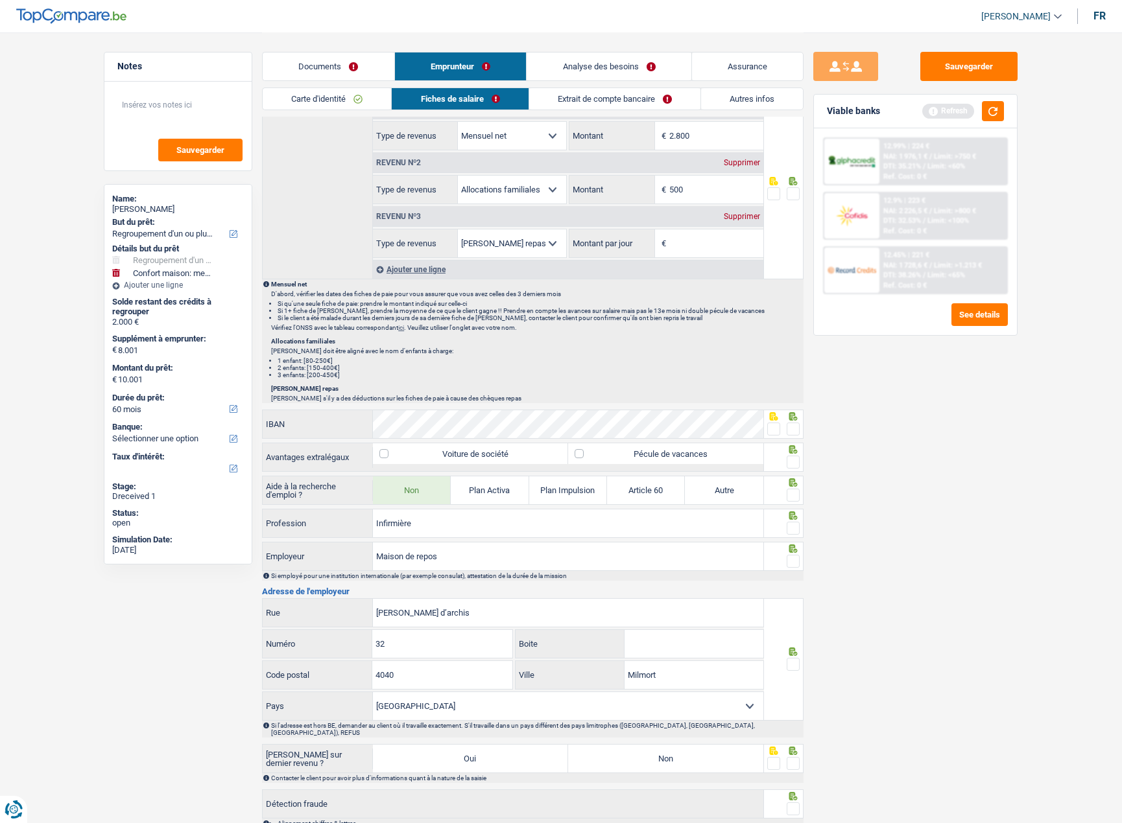
click at [792, 430] on span at bounding box center [792, 429] width 13 height 13
click at [0, 0] on input "radio" at bounding box center [0, 0] width 0 height 0
click at [571, 455] on label "Pécule de vacances" at bounding box center [665, 453] width 195 height 21
click at [571, 455] on input "Pécule de vacances" at bounding box center [665, 453] width 195 height 21
checkbox input "true"
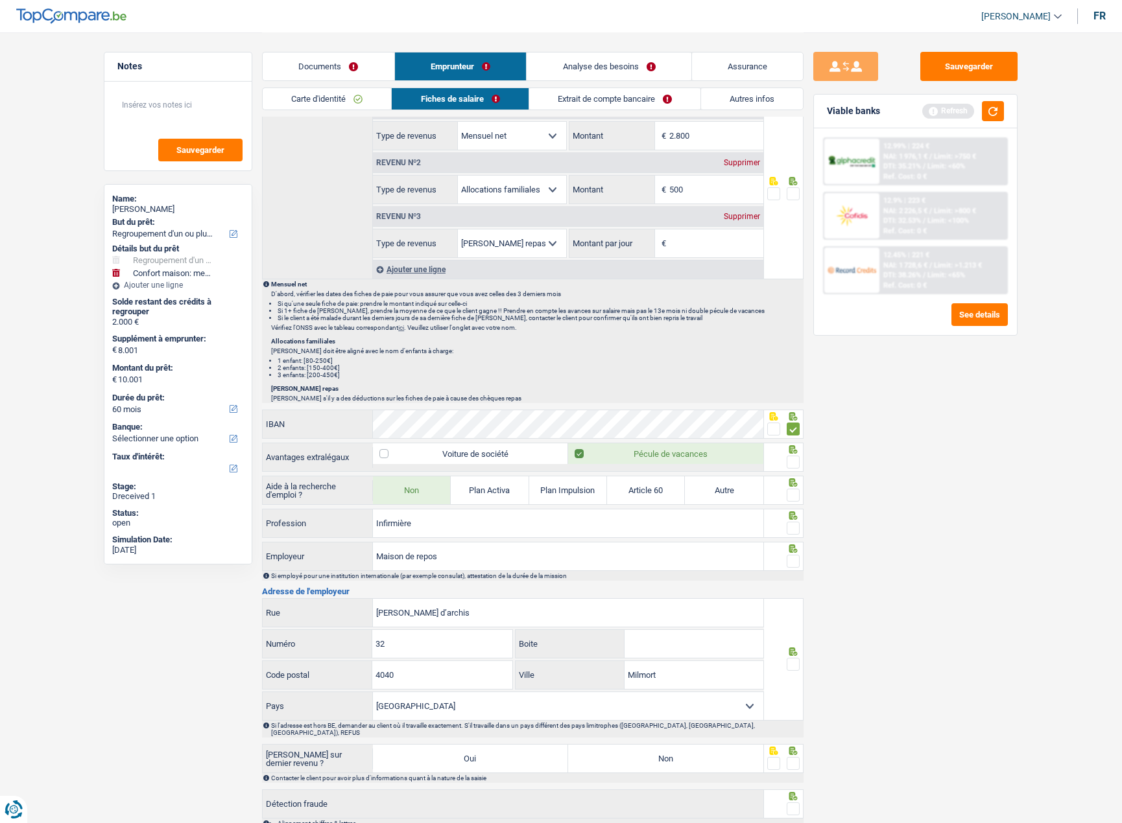
click at [794, 455] on div at bounding box center [792, 463] width 13 height 16
click at [794, 457] on span at bounding box center [792, 462] width 13 height 13
click at [0, 0] on input "radio" at bounding box center [0, 0] width 0 height 0
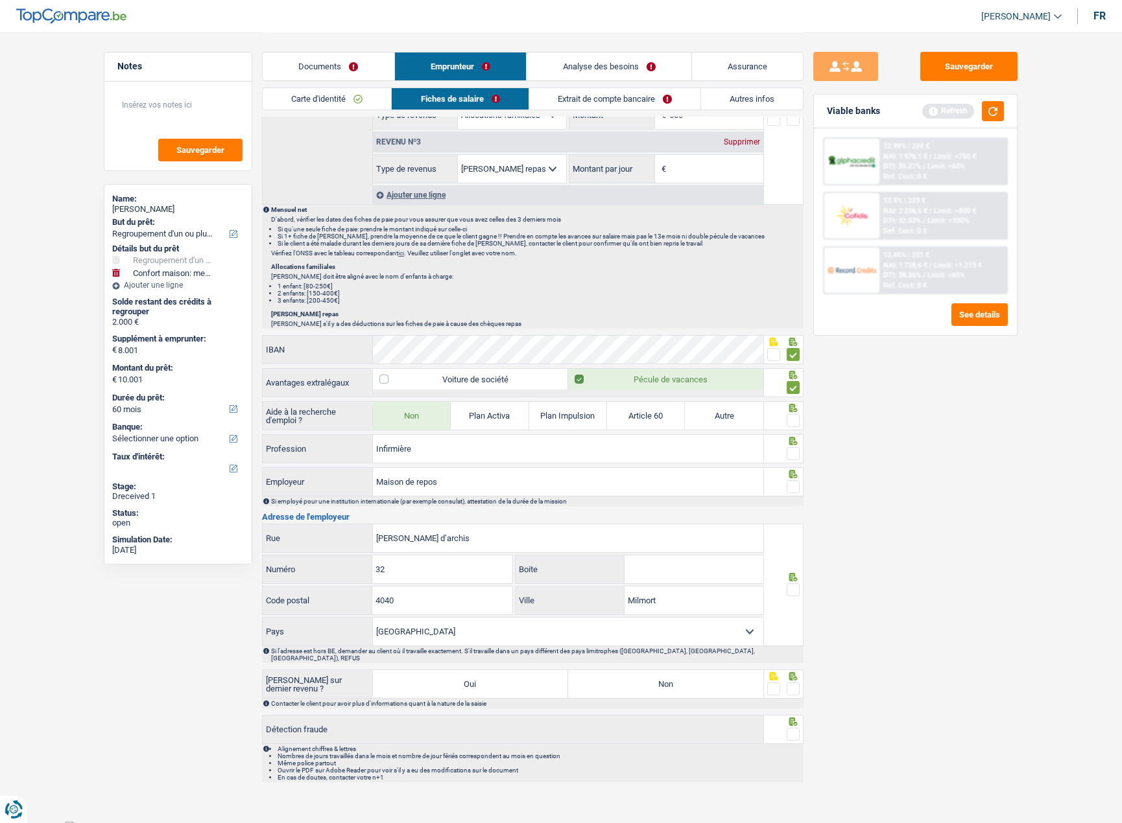
scroll to position [788, 0]
click at [796, 447] on span at bounding box center [792, 453] width 13 height 13
click at [0, 0] on input "radio" at bounding box center [0, 0] width 0 height 0
drag, startPoint x: 620, startPoint y: 482, endPoint x: 358, endPoint y: 479, distance: 262.0
click at [358, 479] on div "Maison de repos Employeur" at bounding box center [513, 481] width 501 height 28
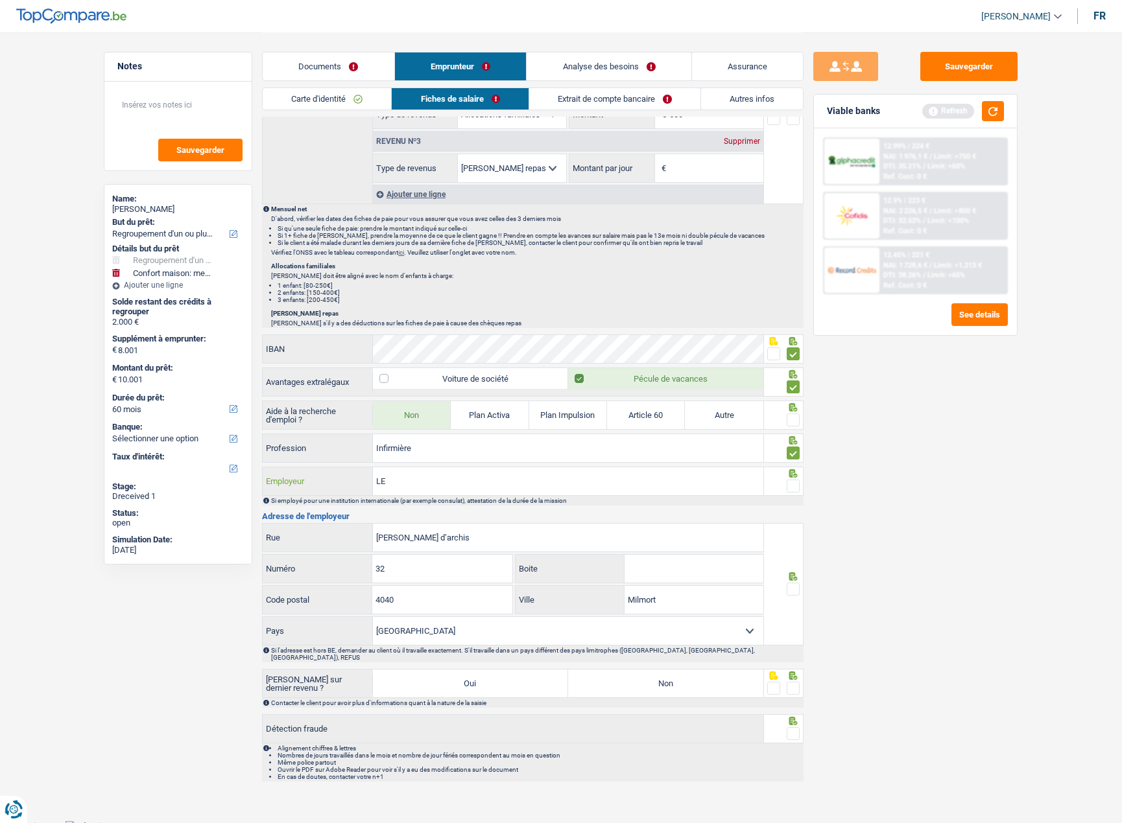
type input "L"
type input "Le domaine d'archis"
type input "rue Lambert d’archis"
click at [794, 584] on span at bounding box center [792, 589] width 13 height 13
click at [0, 0] on input "radio" at bounding box center [0, 0] width 0 height 0
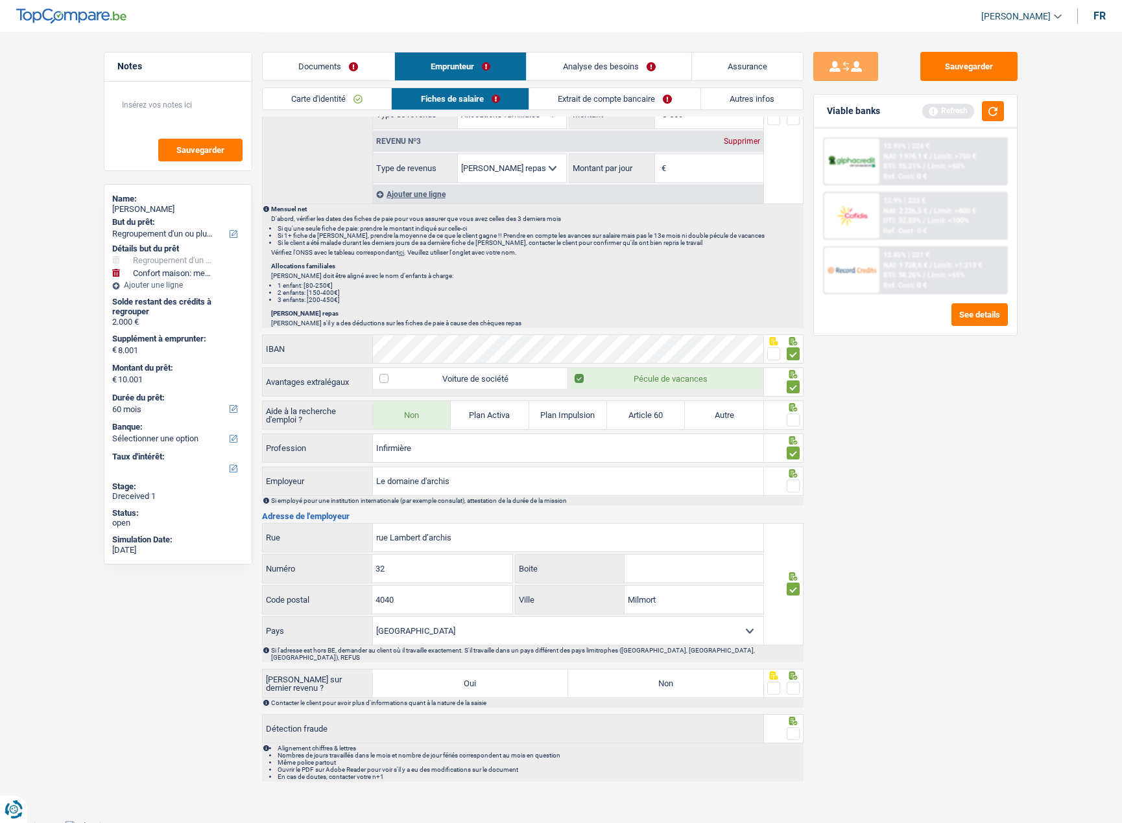
click at [644, 672] on label "Non" at bounding box center [665, 684] width 195 height 28
click at [644, 672] on input "Non" at bounding box center [665, 684] width 195 height 28
radio input "true"
click at [792, 682] on span at bounding box center [792, 688] width 13 height 13
click at [0, 0] on input "radio" at bounding box center [0, 0] width 0 height 0
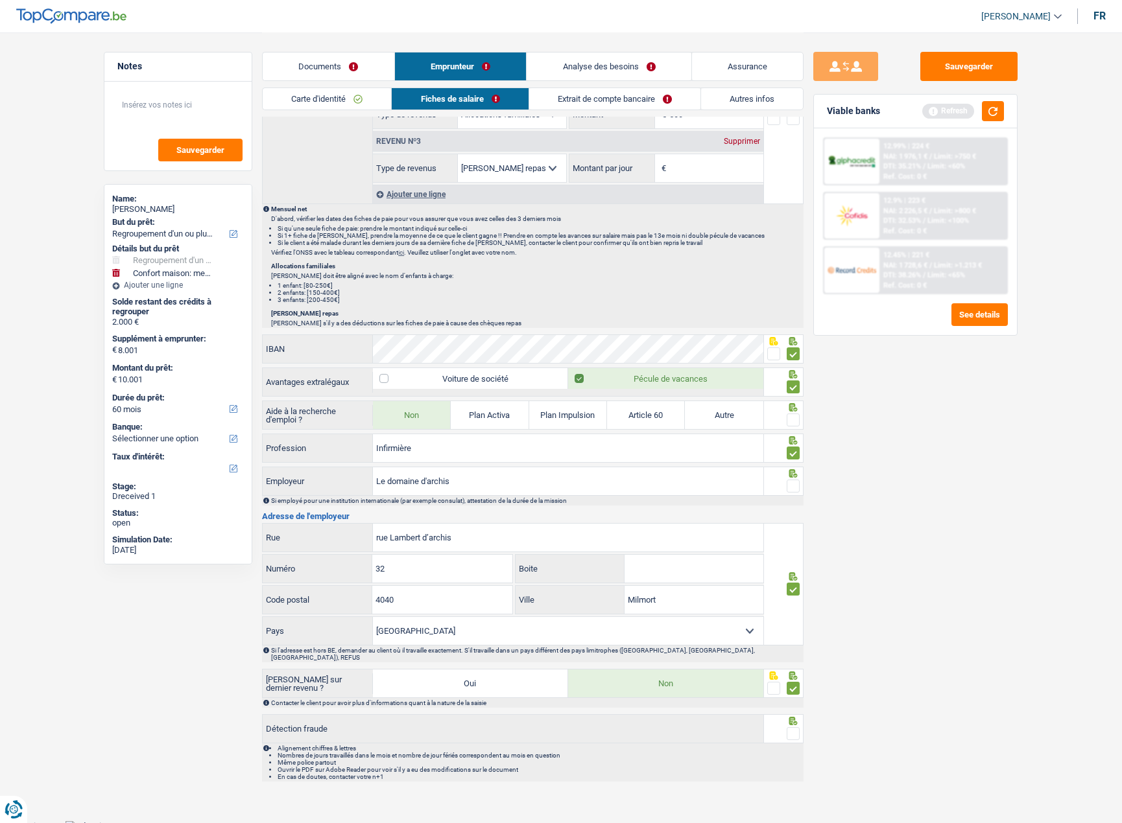
click at [796, 727] on span at bounding box center [792, 733] width 13 height 13
click at [0, 0] on input "radio" at bounding box center [0, 0] width 0 height 0
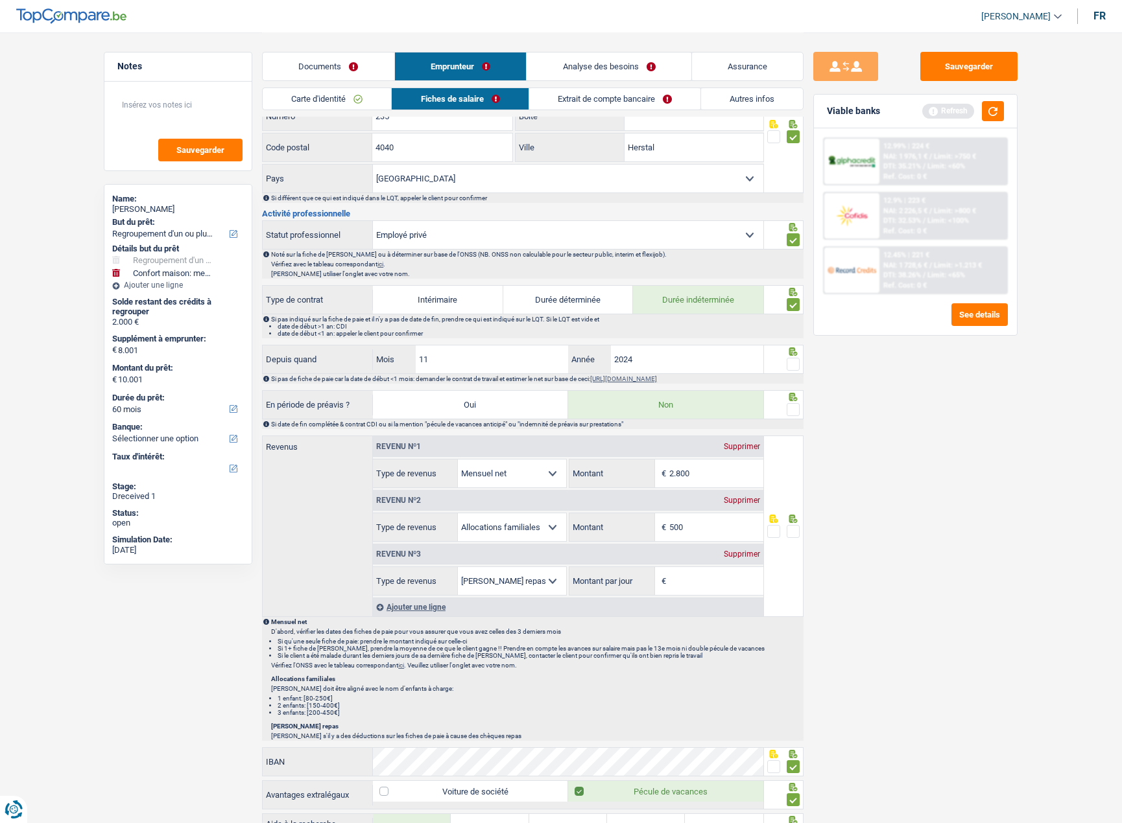
scroll to position [335, 0]
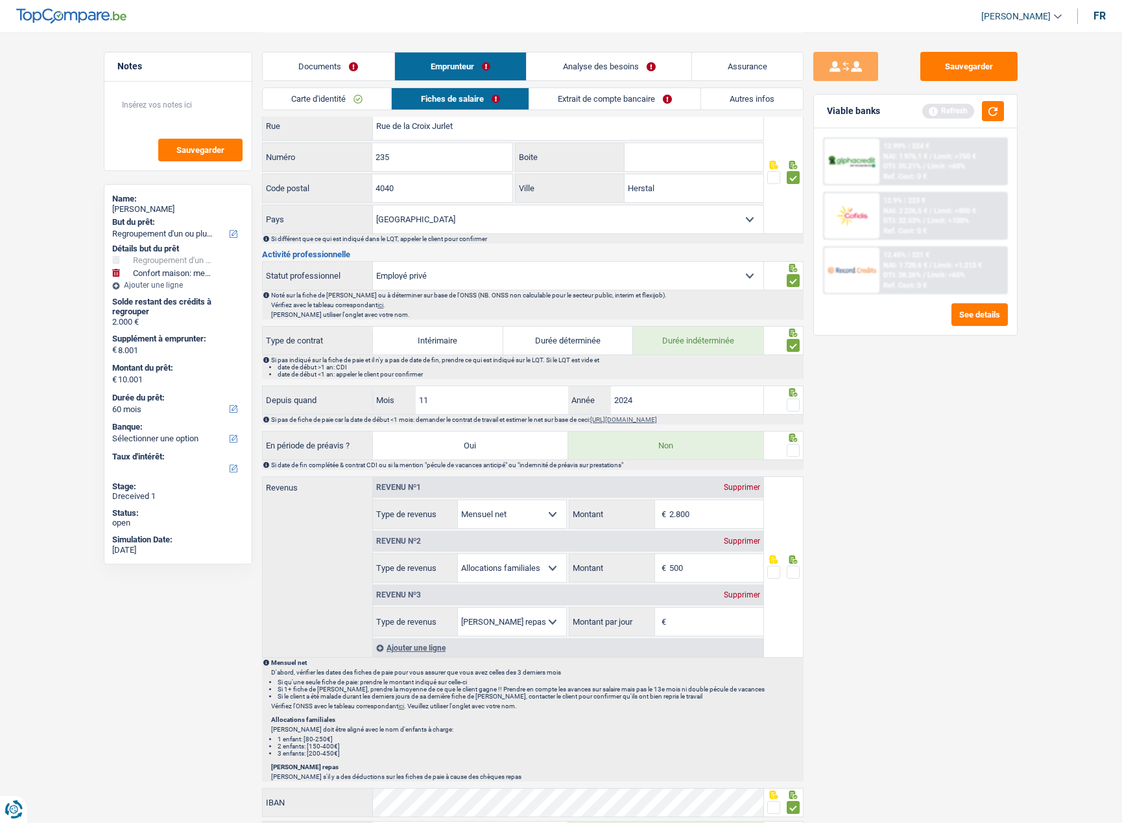
click at [693, 515] on input "2.800" at bounding box center [716, 515] width 94 height 28
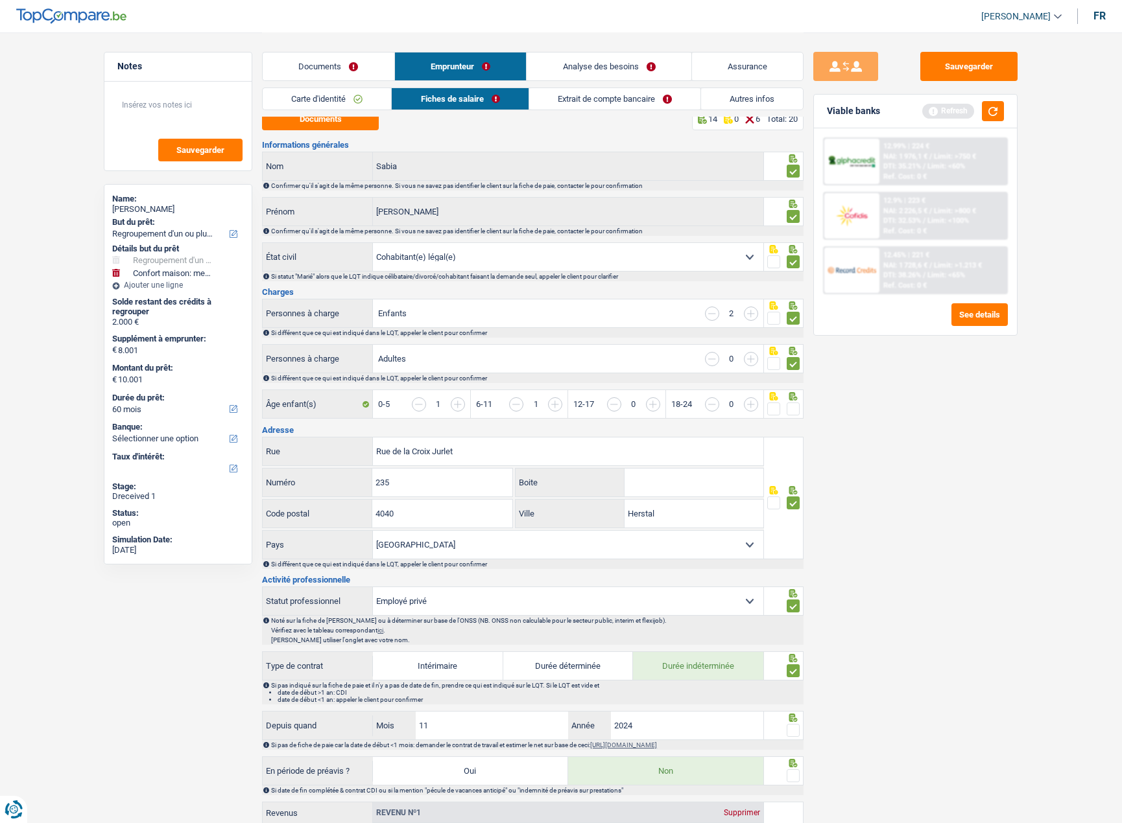
scroll to position [0, 0]
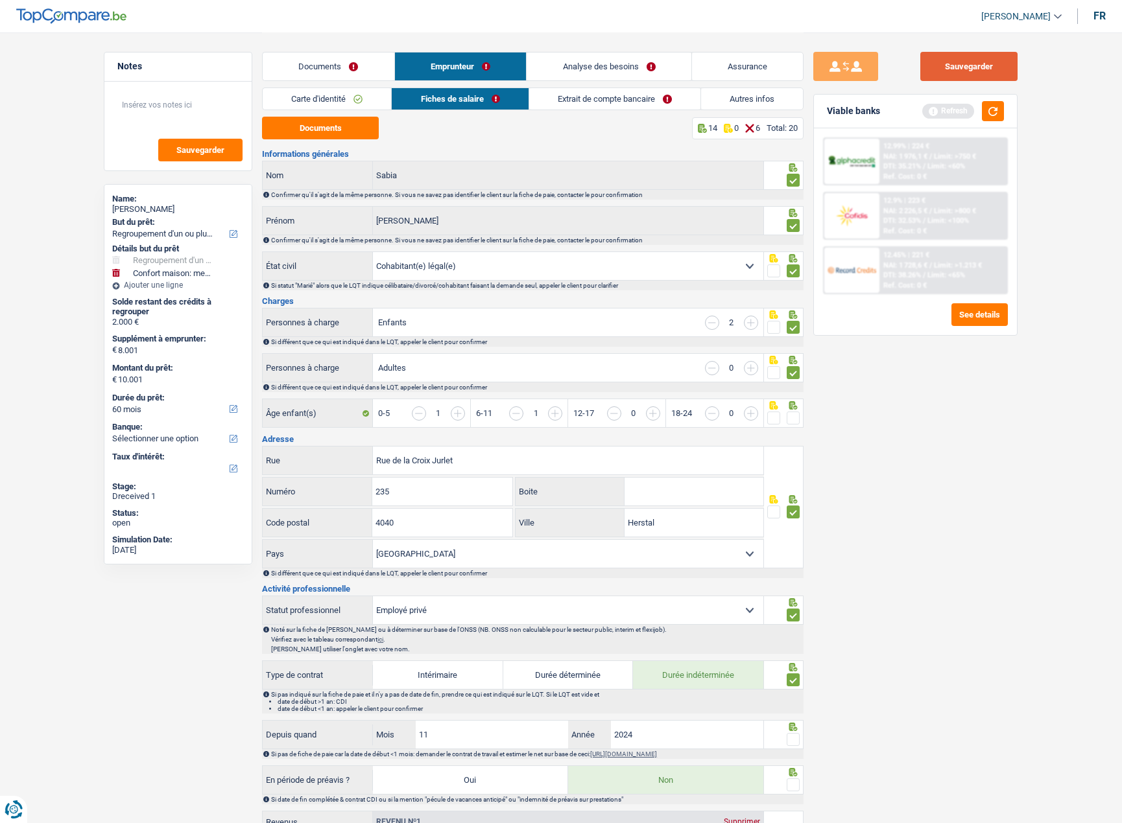
click at [951, 71] on button "Sauvegarder" at bounding box center [968, 66] width 97 height 29
click at [565, 94] on link "Extrait de compte bancaire" at bounding box center [614, 98] width 171 height 21
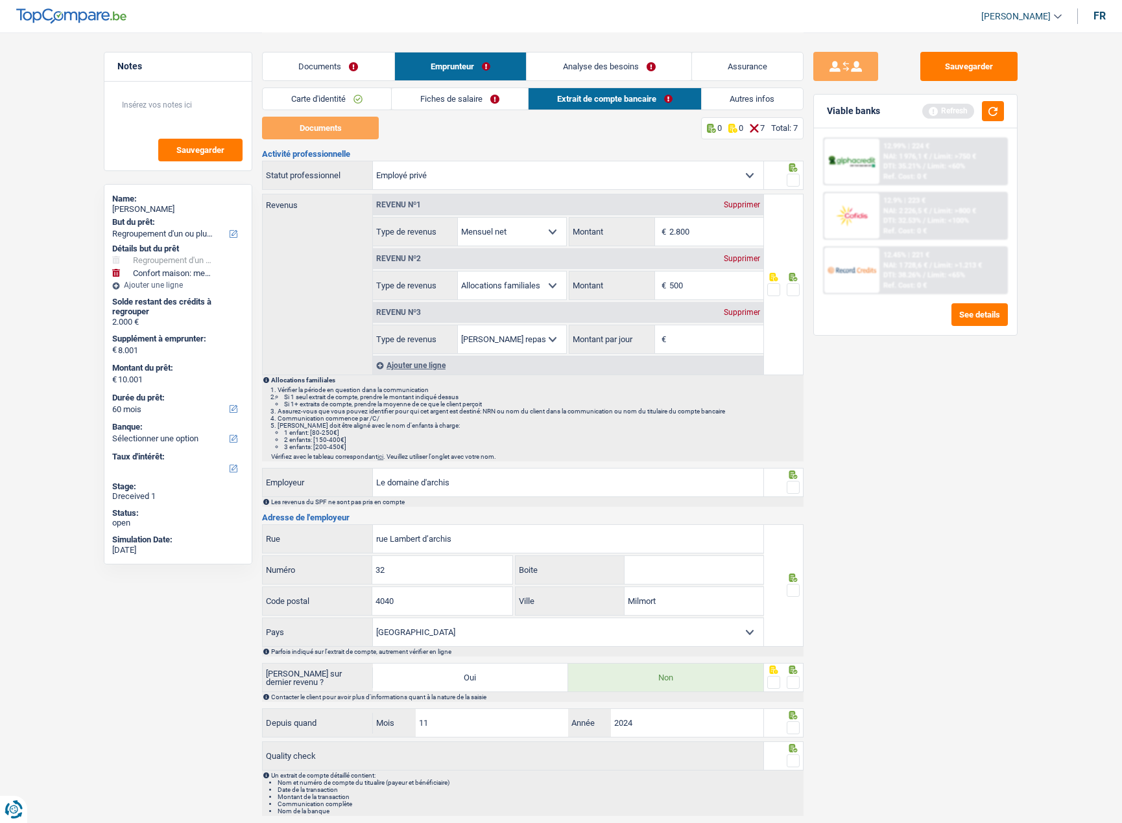
click at [602, 67] on link "Analyse des besoins" at bounding box center [608, 67] width 165 height 28
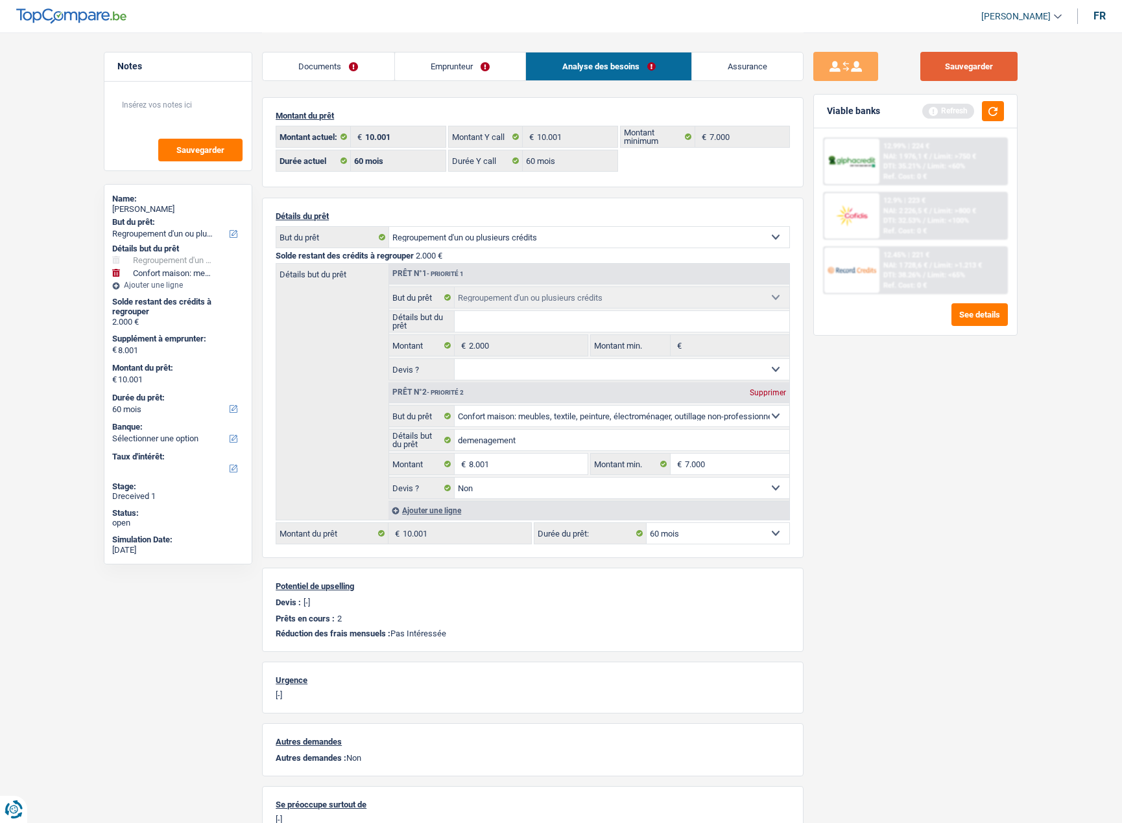
drag, startPoint x: 958, startPoint y: 60, endPoint x: 934, endPoint y: 54, distance: 24.7
click at [959, 60] on button "Sauvegarder" at bounding box center [968, 66] width 97 height 29
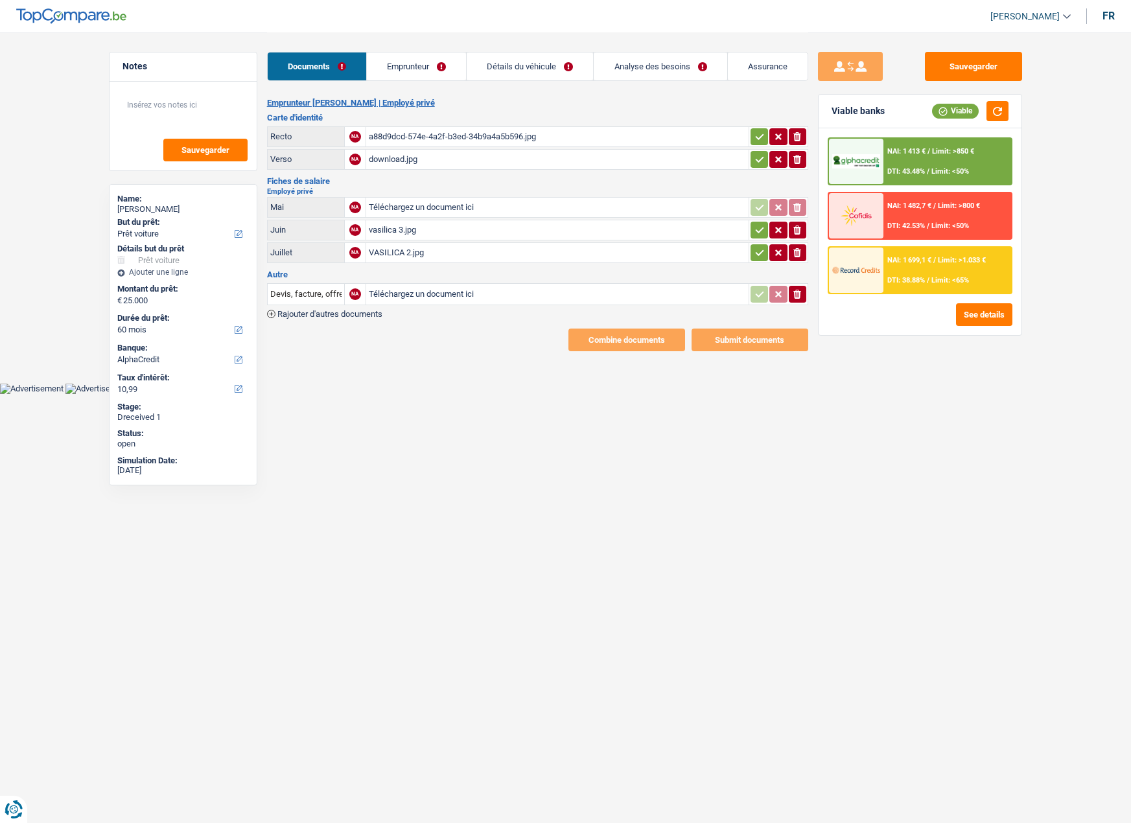
select select "car"
select select "60"
select select "alphacredit"
click at [394, 138] on div "a88d9dcd-574e-4a2f-b3ed-34b9a4a5b596.jpg" at bounding box center [557, 136] width 377 height 19
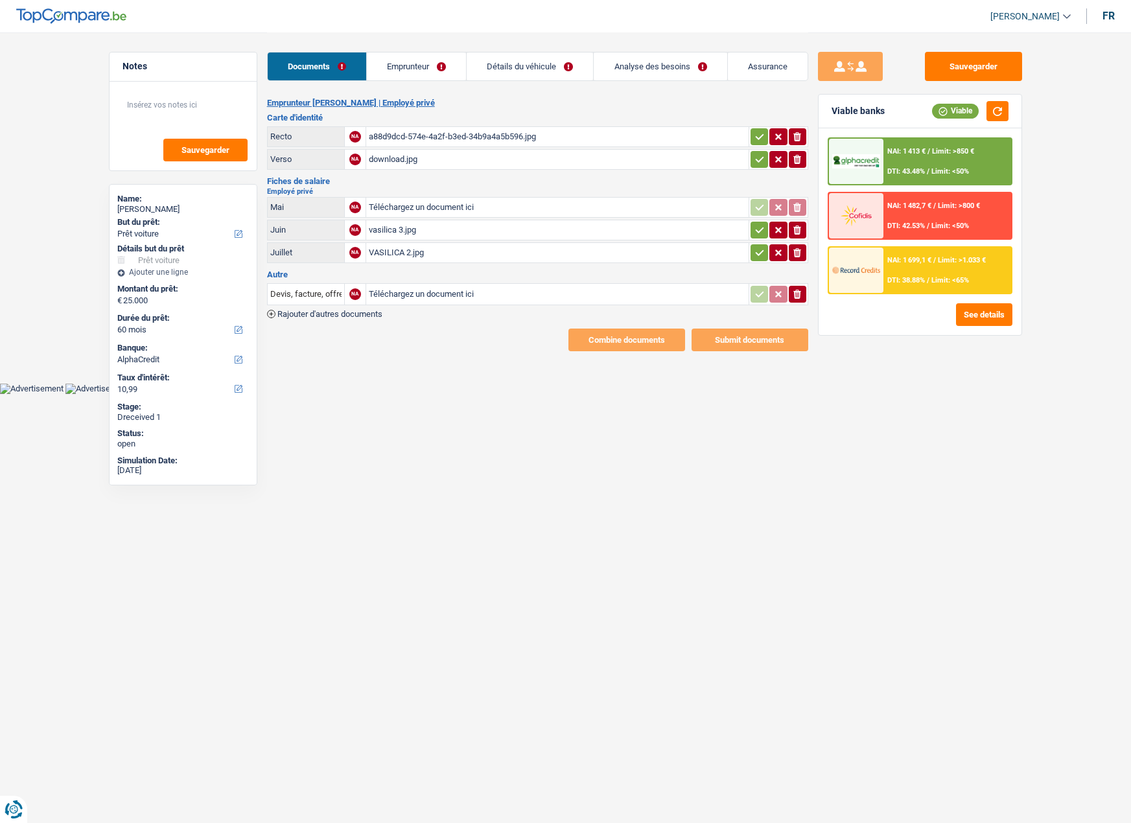
click at [401, 160] on div "download.jpg" at bounding box center [557, 159] width 377 height 19
click at [404, 207] on input "Téléchargez un document ici" at bounding box center [557, 207] width 377 height 19
type input "C:\fakepath\fs 05.jpg"
click at [399, 230] on div "vasilica 3.jpg" at bounding box center [557, 229] width 377 height 19
click at [762, 253] on icon "button" at bounding box center [760, 252] width 10 height 13
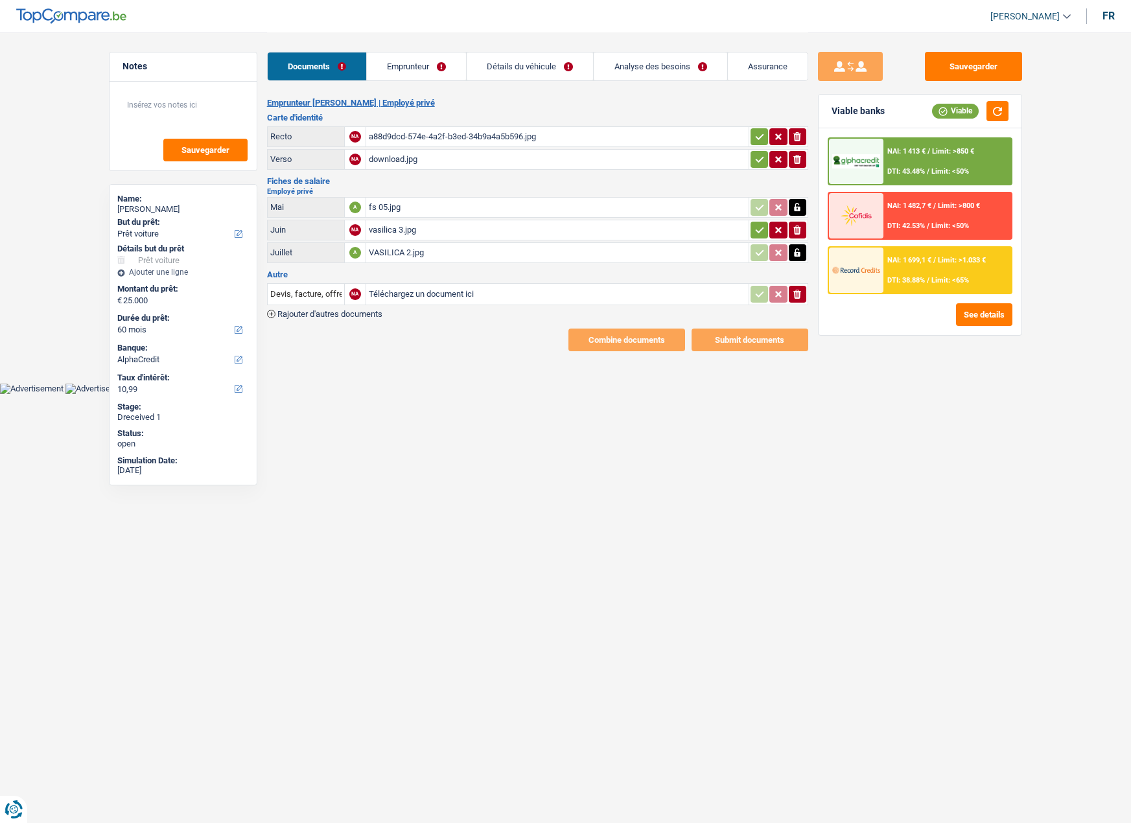
click at [761, 231] on icon "button" at bounding box center [760, 230] width 10 height 13
click at [761, 155] on icon "button" at bounding box center [760, 159] width 10 height 13
click at [759, 140] on icon "button" at bounding box center [760, 136] width 10 height 13
click at [942, 62] on button "Sauvegarder" at bounding box center [973, 66] width 97 height 29
click at [399, 72] on link "Emprunteur" at bounding box center [417, 67] width 99 height 28
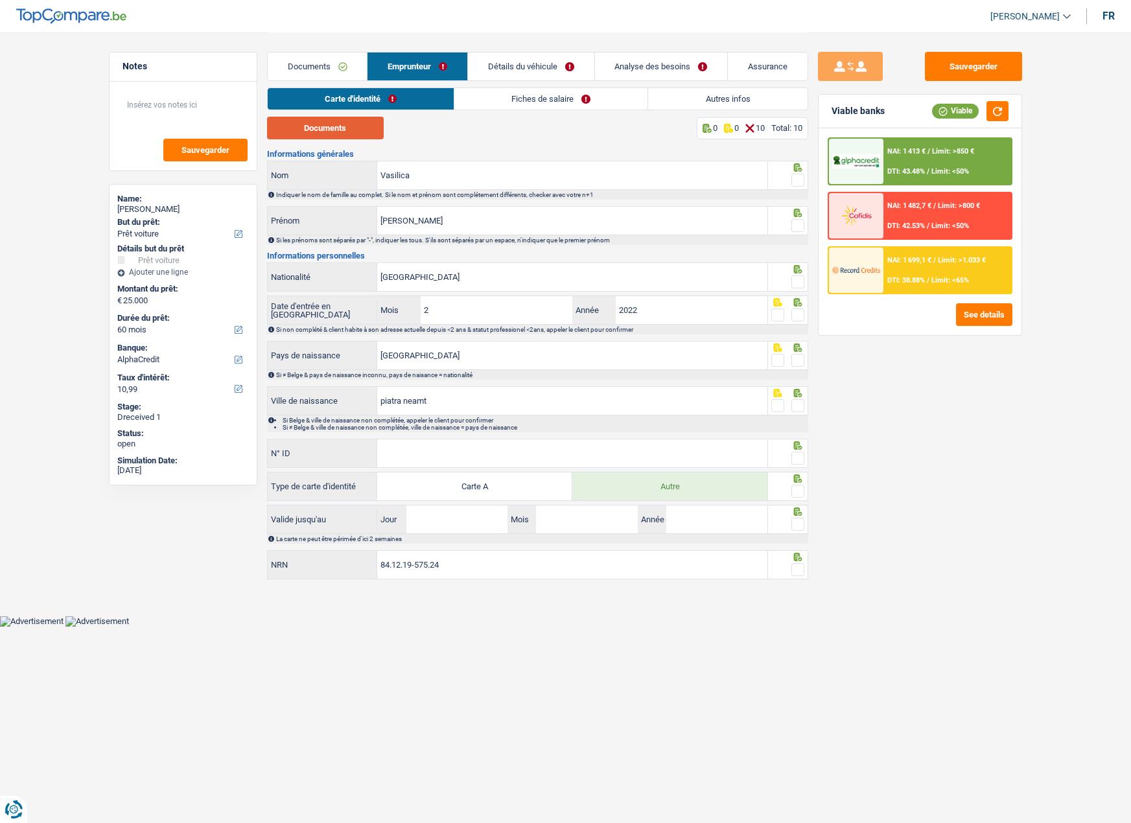
click at [333, 131] on button "Documents" at bounding box center [325, 128] width 117 height 23
drag, startPoint x: 452, startPoint y: 396, endPoint x: 451, endPoint y: 411, distance: 14.9
click at [453, 396] on input "piatra neamt" at bounding box center [572, 401] width 390 height 28
click at [442, 453] on input "N° ID" at bounding box center [572, 454] width 390 height 28
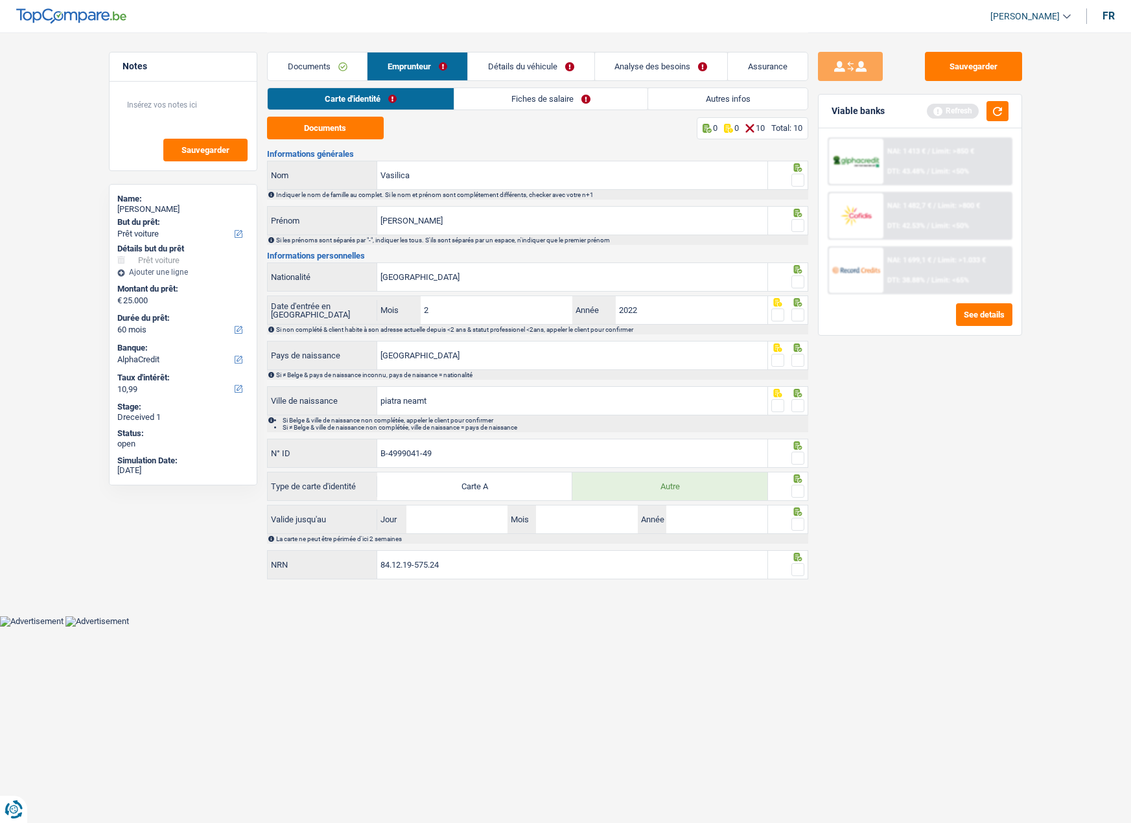
type input "B-4999041-49"
click at [472, 517] on input "Jour" at bounding box center [457, 520] width 101 height 28
type input "16"
type input "06"
type input "2027"
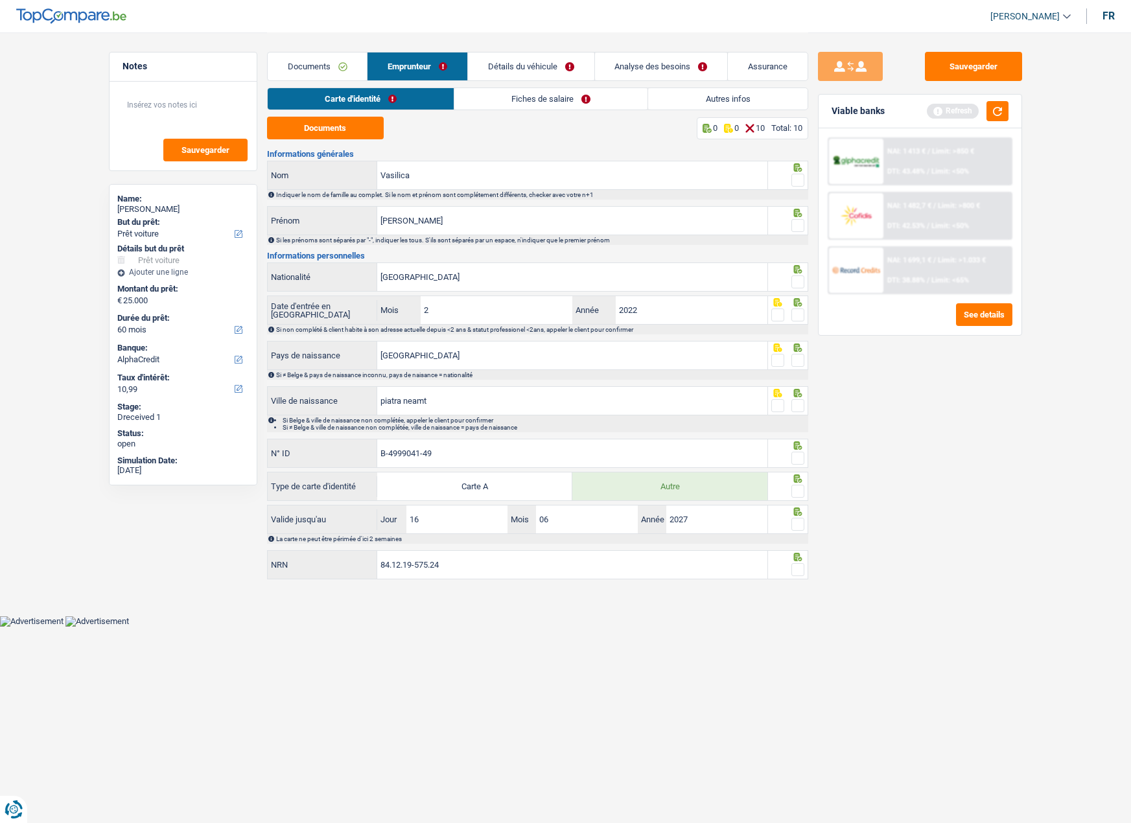
click at [803, 519] on span at bounding box center [798, 524] width 13 height 13
click at [0, 0] on input "radio" at bounding box center [0, 0] width 0 height 0
click at [803, 567] on span at bounding box center [798, 569] width 13 height 13
click at [0, 0] on input "radio" at bounding box center [0, 0] width 0 height 0
click at [995, 64] on button "Sauvegarder" at bounding box center [973, 66] width 97 height 29
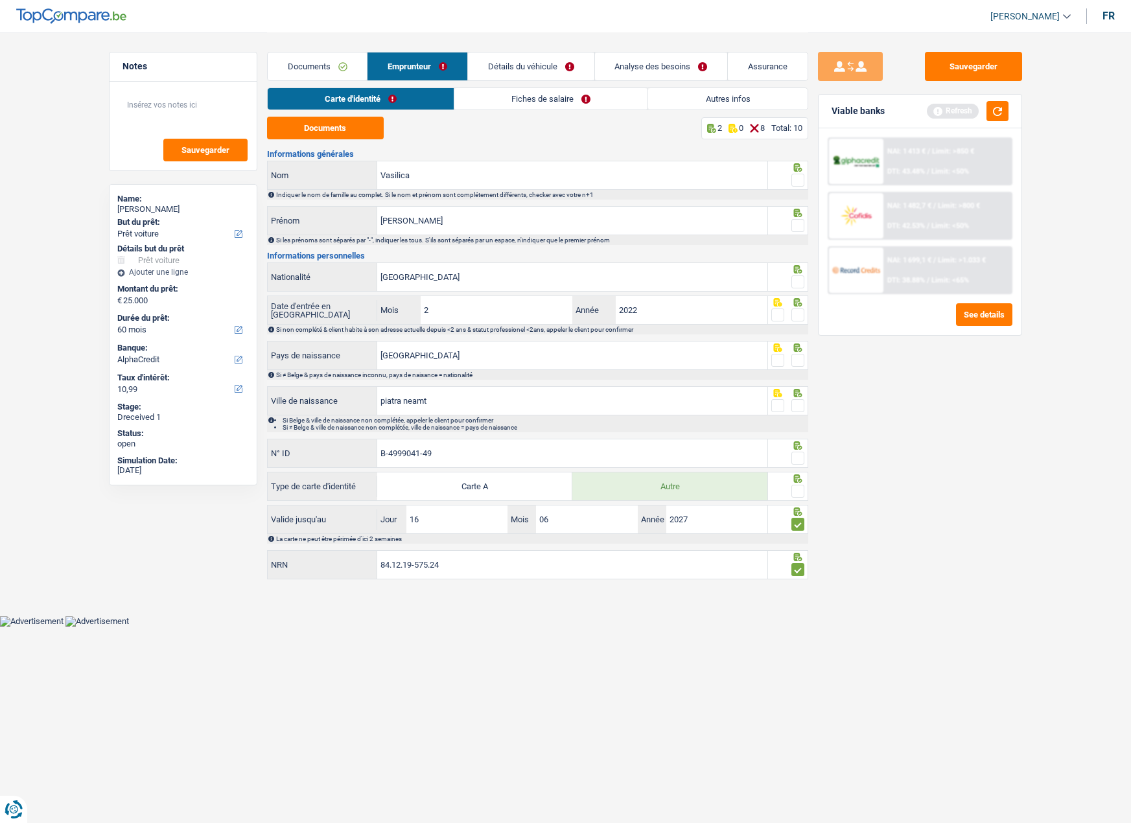
click at [800, 177] on span at bounding box center [798, 180] width 13 height 13
click at [0, 0] on input "radio" at bounding box center [0, 0] width 0 height 0
click at [799, 219] on span at bounding box center [798, 225] width 13 height 13
click at [0, 0] on input "radio" at bounding box center [0, 0] width 0 height 0
click at [799, 358] on span at bounding box center [798, 360] width 13 height 13
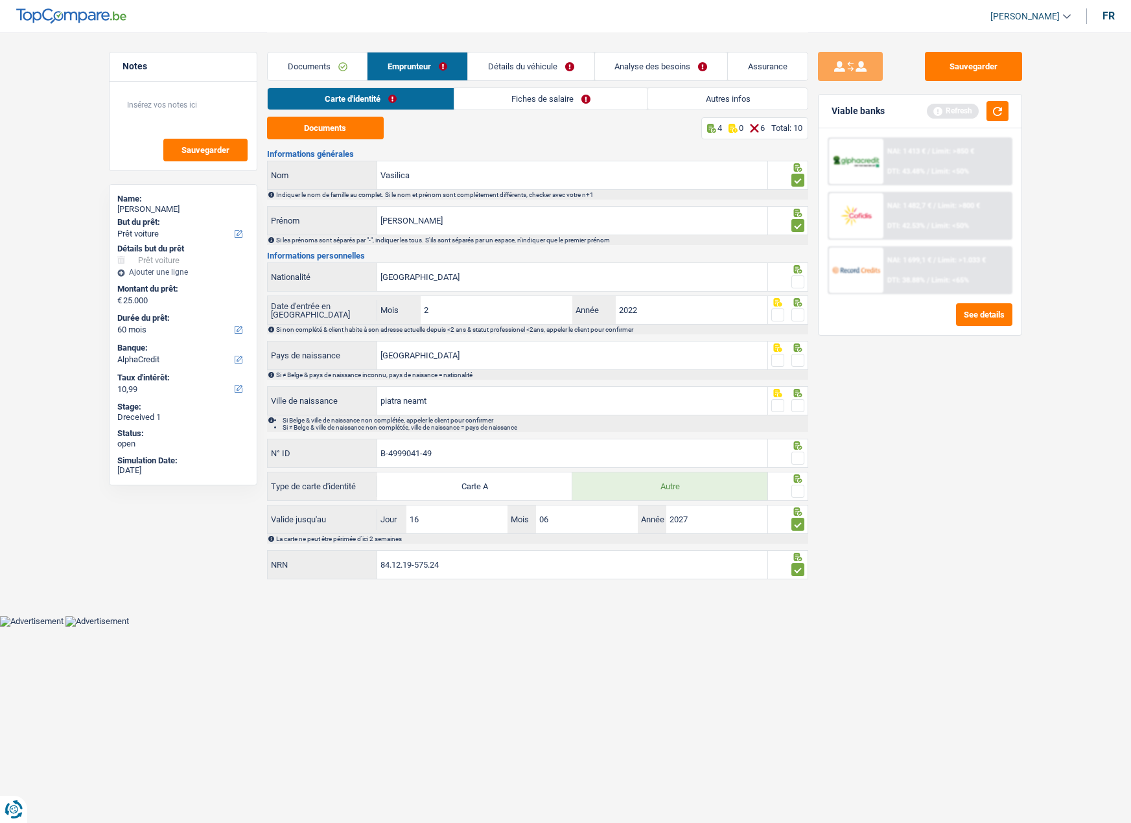
click at [0, 0] on input "radio" at bounding box center [0, 0] width 0 height 0
drag, startPoint x: 794, startPoint y: 313, endPoint x: 799, endPoint y: 296, distance: 17.5
click at [796, 313] on span at bounding box center [798, 315] width 13 height 13
click at [0, 0] on input "radio" at bounding box center [0, 0] width 0 height 0
click at [799, 277] on span at bounding box center [798, 282] width 13 height 13
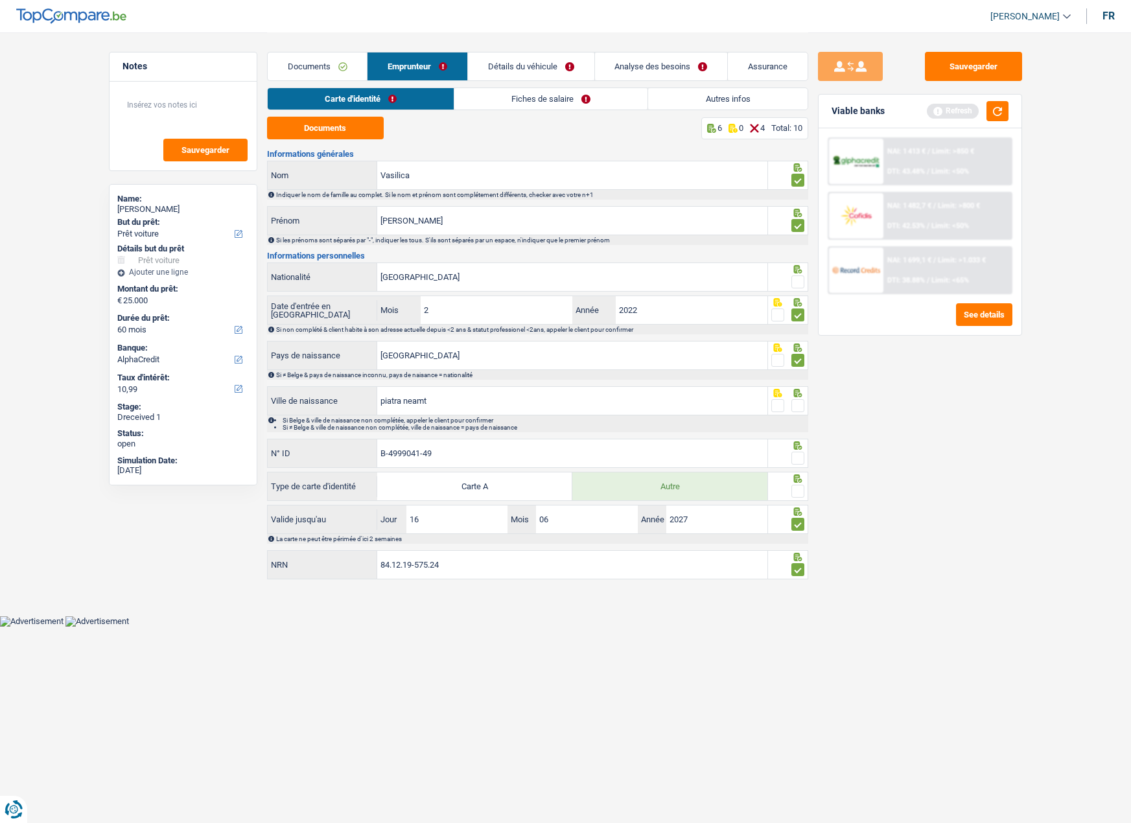
click at [0, 0] on input "radio" at bounding box center [0, 0] width 0 height 0
click at [801, 448] on icon at bounding box center [798, 446] width 13 height 8
drag, startPoint x: 801, startPoint y: 453, endPoint x: 801, endPoint y: 461, distance: 8.5
click at [801, 453] on span at bounding box center [798, 458] width 13 height 13
click at [0, 0] on input "radio" at bounding box center [0, 0] width 0 height 0
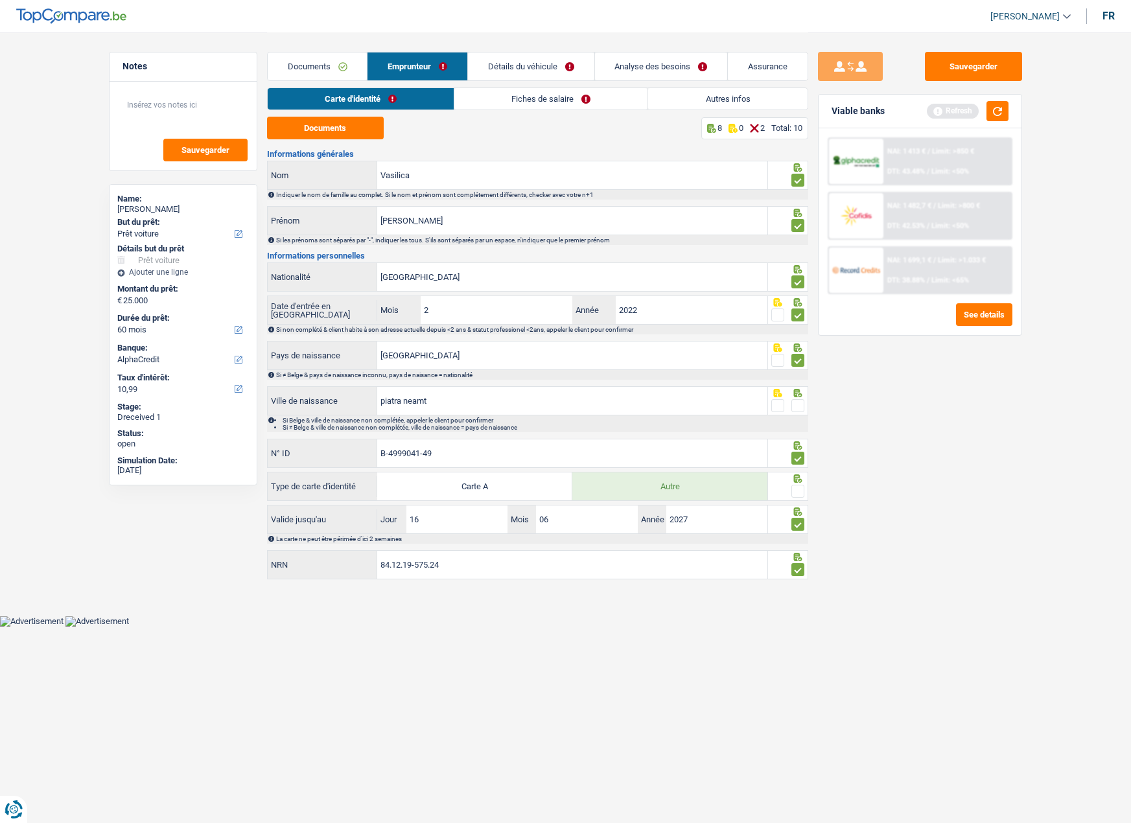
click at [804, 488] on span at bounding box center [798, 491] width 13 height 13
click at [0, 0] on input "radio" at bounding box center [0, 0] width 0 height 0
click at [488, 95] on link "Fiches de salaire" at bounding box center [551, 98] width 193 height 21
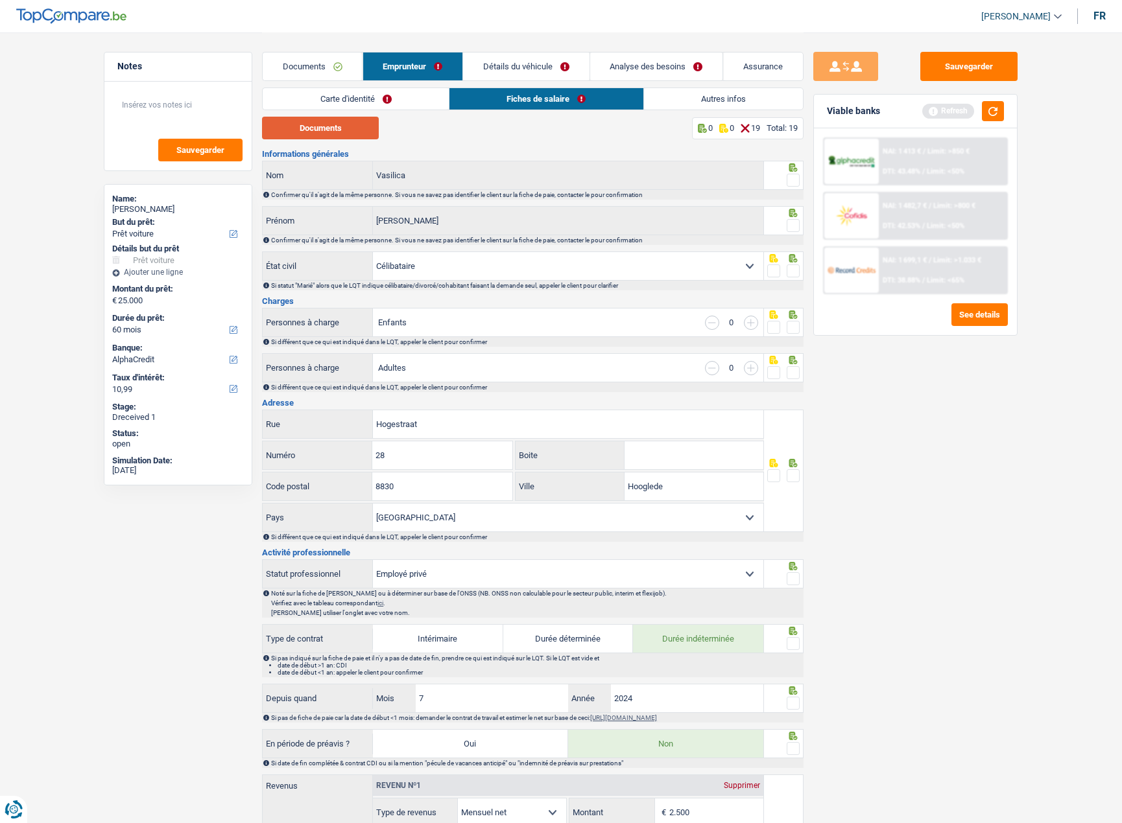
click at [309, 130] on button "Documents" at bounding box center [320, 128] width 117 height 23
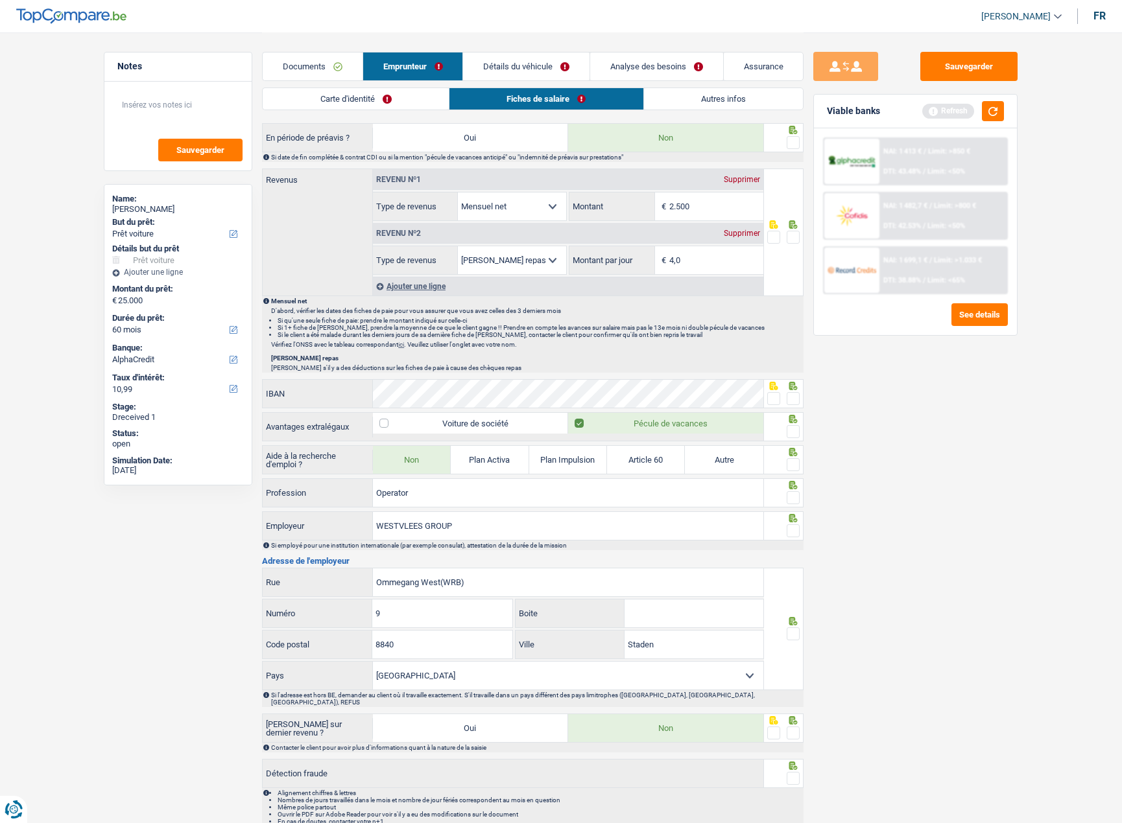
scroll to position [648, 0]
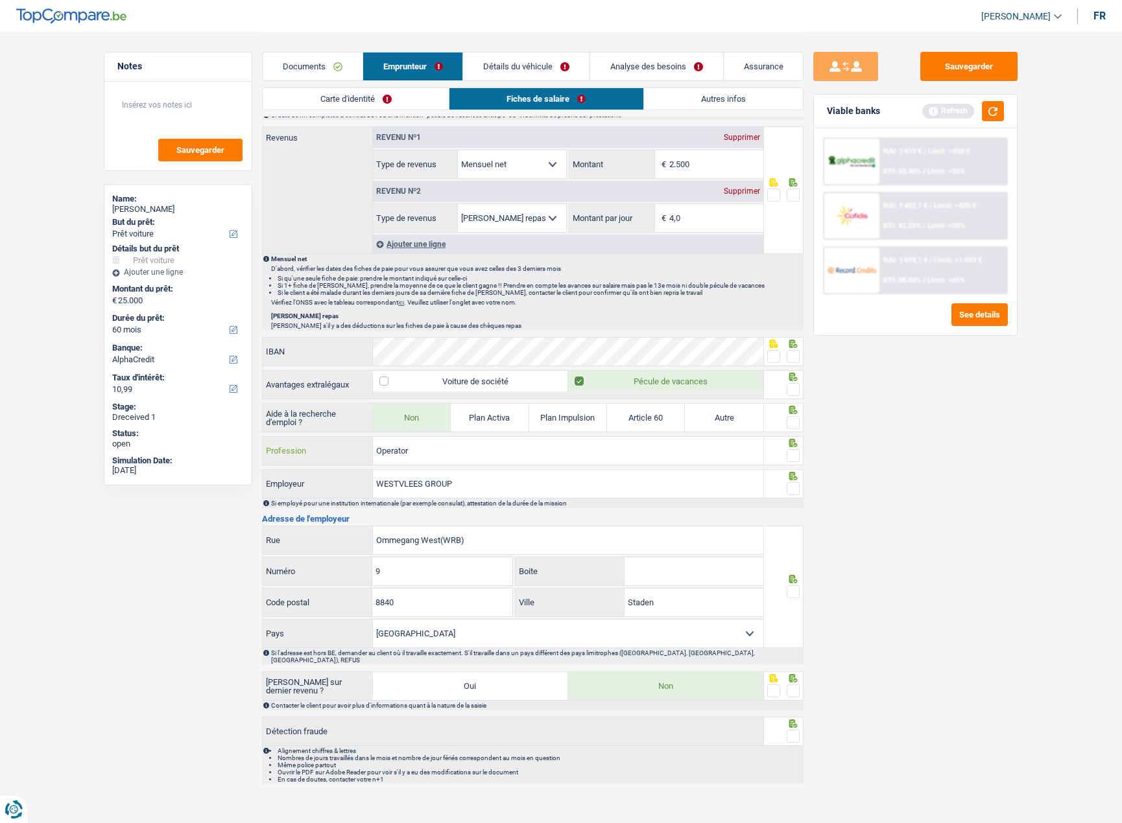
click at [435, 455] on input "Operator" at bounding box center [568, 451] width 390 height 28
click at [436, 455] on input "Operator" at bounding box center [568, 451] width 390 height 28
click at [427, 488] on input "WESTVLEES GROUP" at bounding box center [568, 484] width 390 height 28
click at [458, 487] on input "WESTVLEES GROUP" at bounding box center [568, 484] width 390 height 28
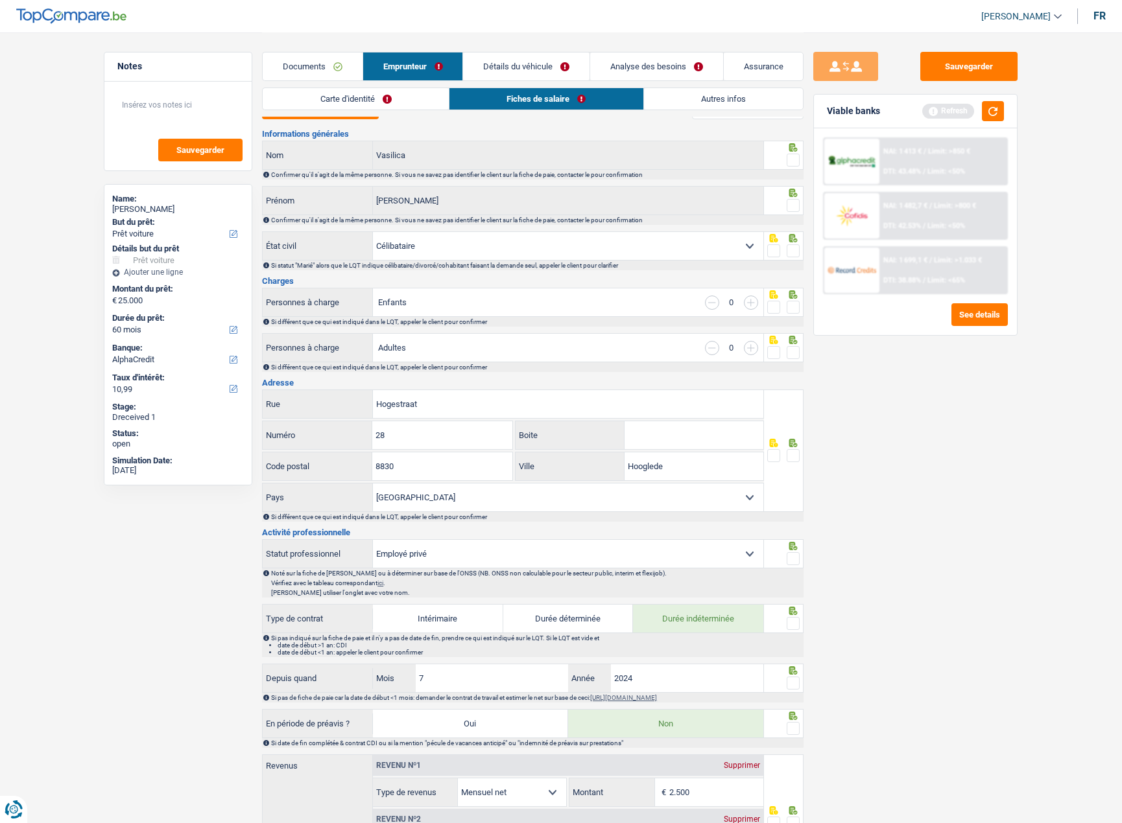
scroll to position [0, 0]
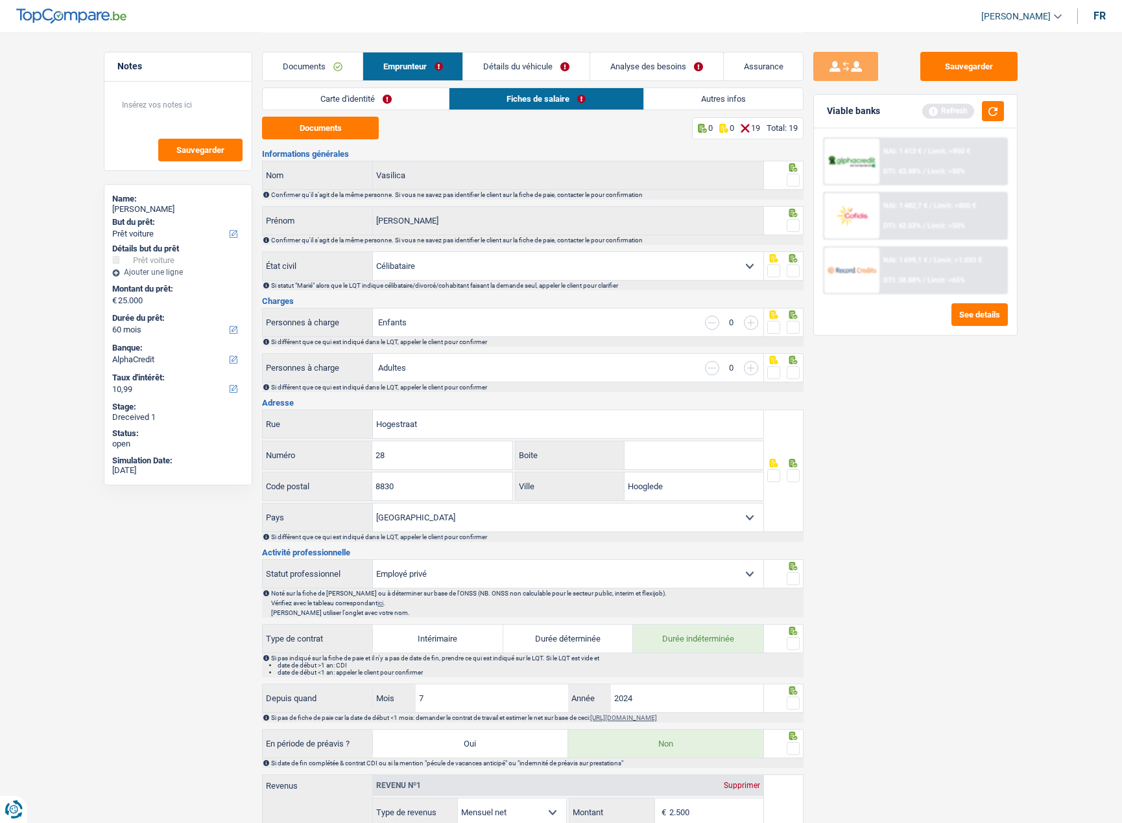
type input "WESTVLEE"
click at [792, 178] on span at bounding box center [792, 180] width 13 height 13
click at [0, 0] on input "radio" at bounding box center [0, 0] width 0 height 0
click at [792, 228] on span at bounding box center [792, 225] width 13 height 13
click at [0, 0] on input "radio" at bounding box center [0, 0] width 0 height 0
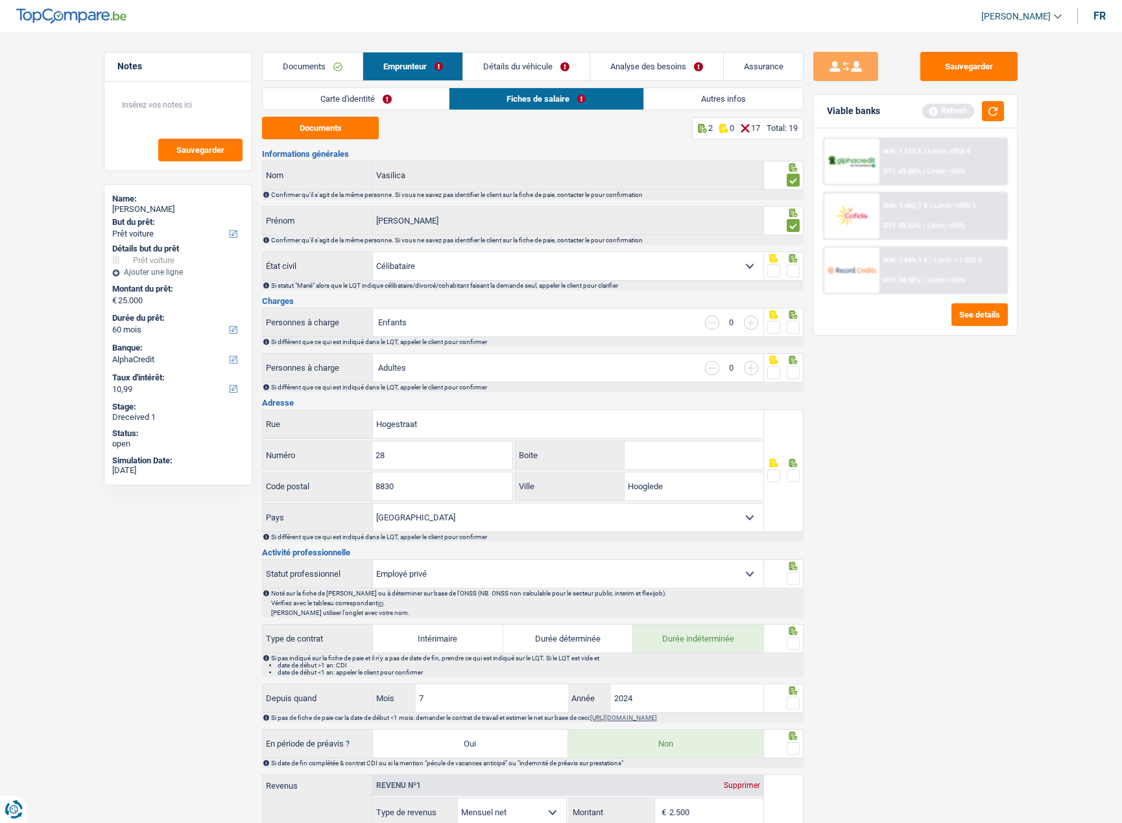
click at [796, 268] on span at bounding box center [792, 271] width 13 height 13
click at [0, 0] on input "radio" at bounding box center [0, 0] width 0 height 0
click at [798, 324] on span at bounding box center [792, 327] width 13 height 13
click at [0, 0] on input "radio" at bounding box center [0, 0] width 0 height 0
click at [795, 373] on span at bounding box center [792, 372] width 13 height 13
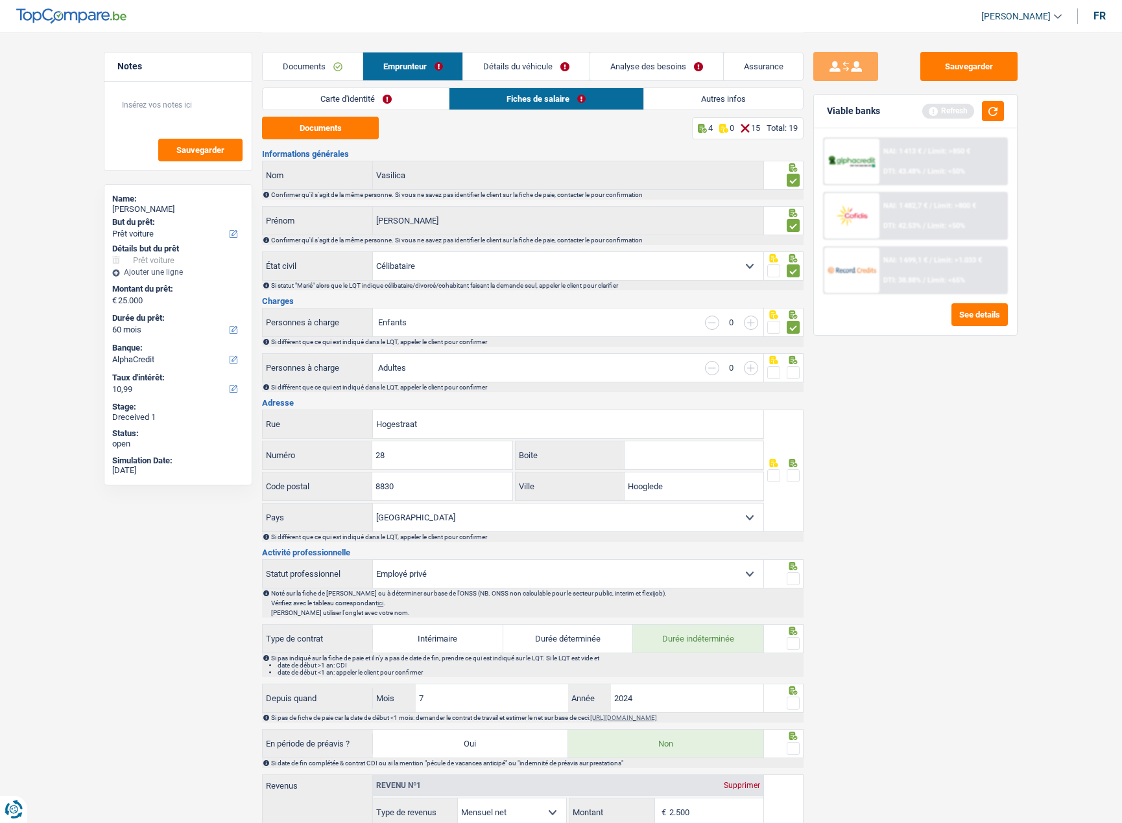
click at [0, 0] on input "radio" at bounding box center [0, 0] width 0 height 0
click at [789, 479] on span at bounding box center [792, 475] width 13 height 13
click at [0, 0] on input "radio" at bounding box center [0, 0] width 0 height 0
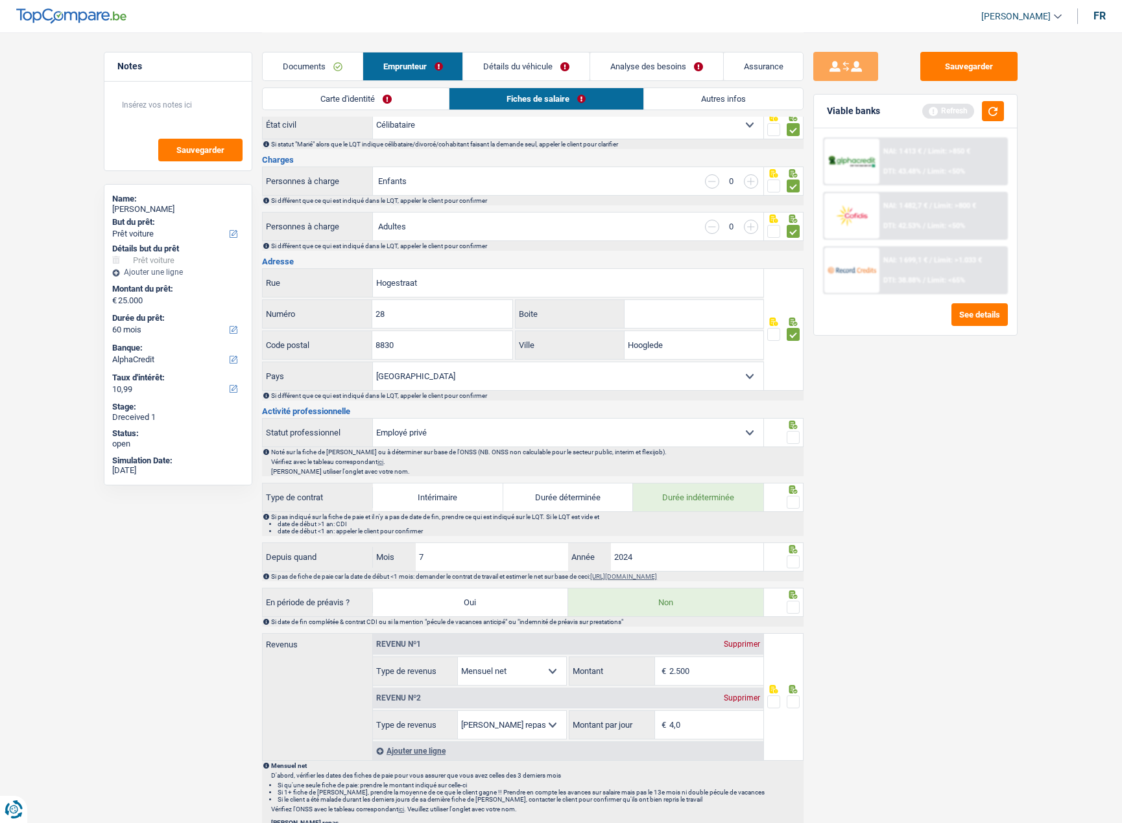
scroll to position [195, 0]
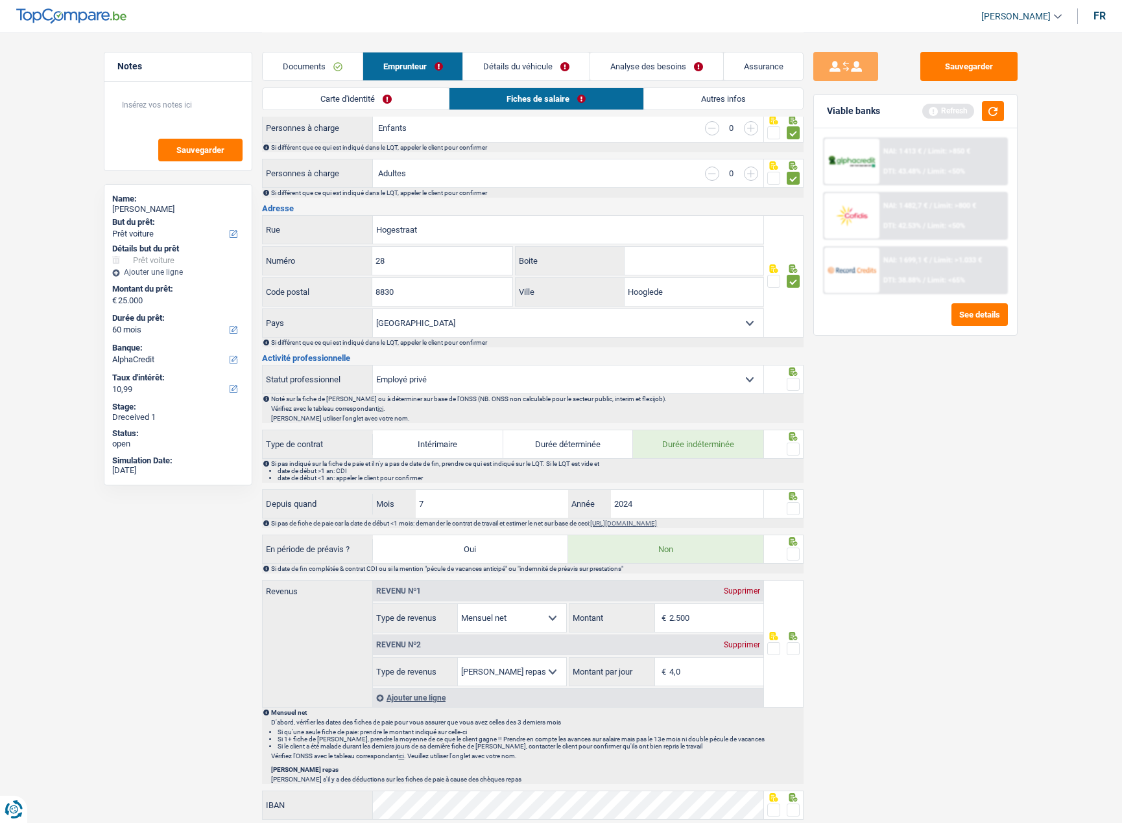
click at [755, 379] on select "Ouvrier Employé privé Employé public Invalide Indépendant Pensionné Chômeur Mut…" at bounding box center [568, 380] width 390 height 28
select select "worker"
click at [373, 366] on select "Ouvrier Employé privé Employé public Invalide Indépendant Pensionné Chômeur Mut…" at bounding box center [568, 380] width 390 height 28
radio input "false"
checkbox input "false"
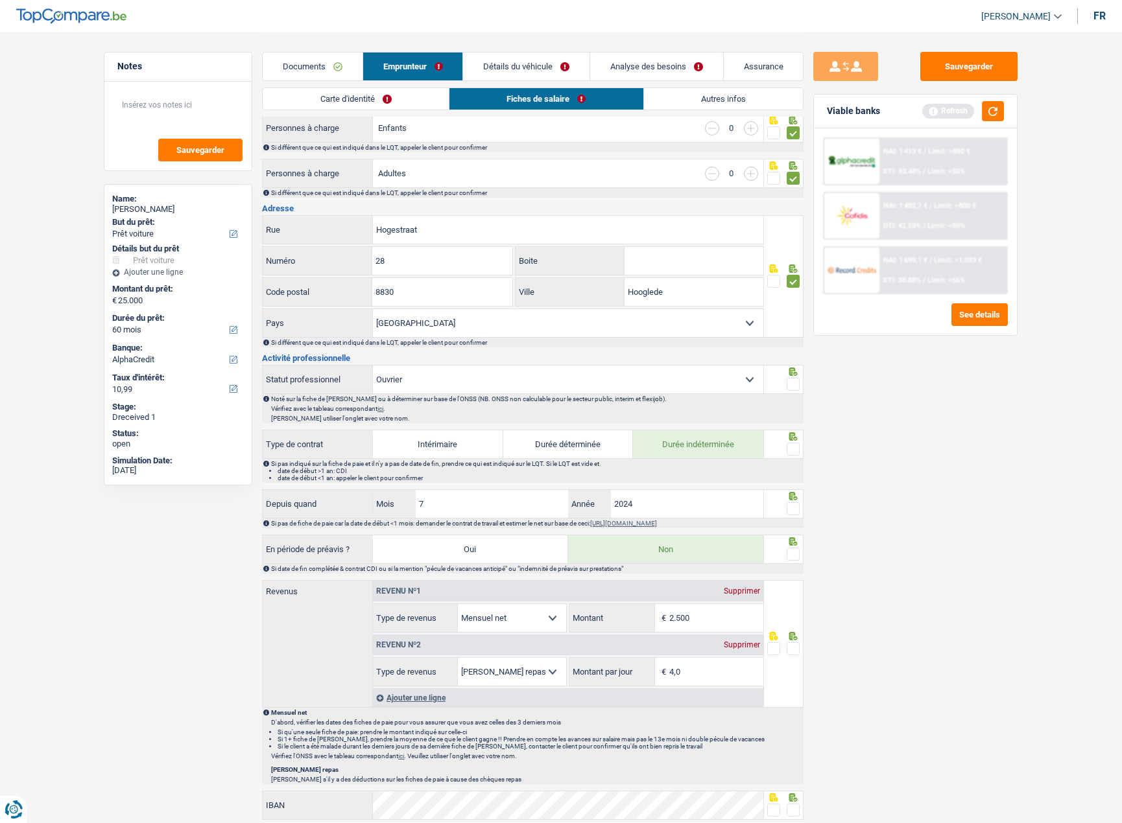
radio input "false"
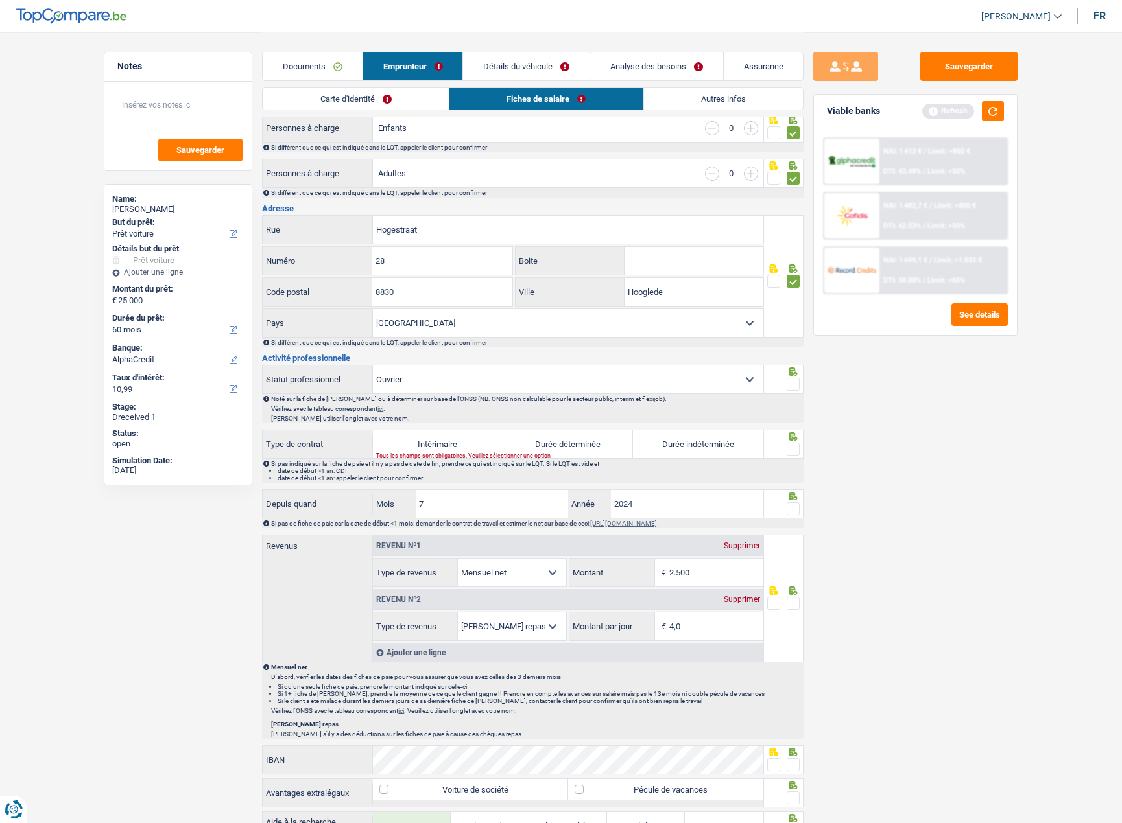
click at [795, 383] on span at bounding box center [792, 384] width 13 height 13
click at [0, 0] on input "radio" at bounding box center [0, 0] width 0 height 0
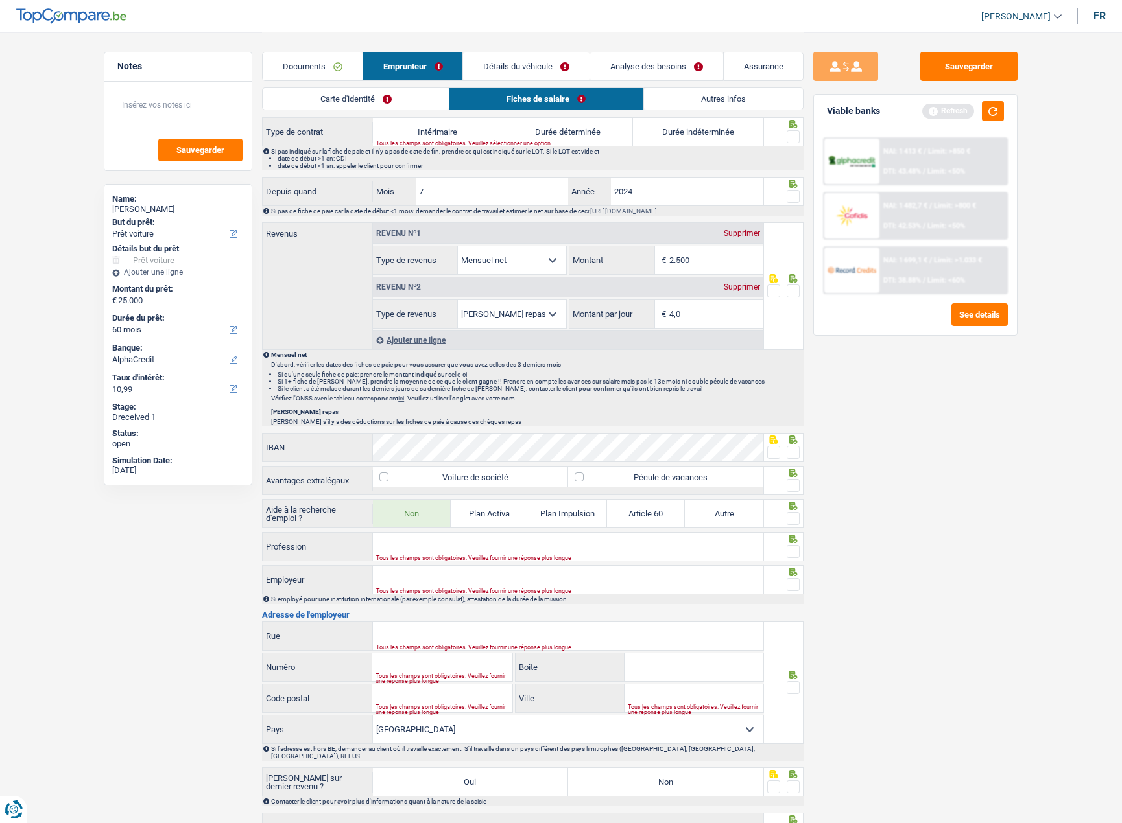
scroll to position [519, 0]
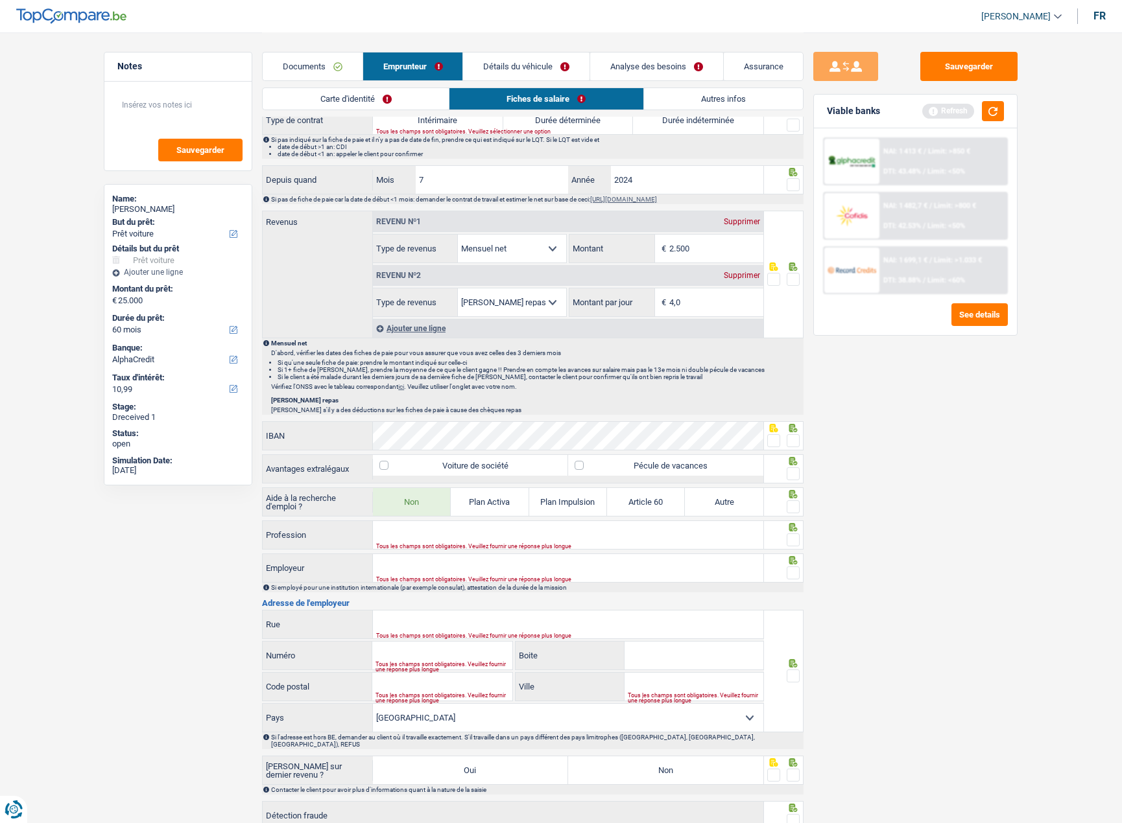
click at [793, 443] on span at bounding box center [792, 440] width 13 height 13
click at [0, 0] on input "radio" at bounding box center [0, 0] width 0 height 0
click at [788, 473] on span at bounding box center [792, 473] width 13 height 13
click at [0, 0] on input "radio" at bounding box center [0, 0] width 0 height 0
click at [707, 537] on input "Profession" at bounding box center [568, 535] width 390 height 28
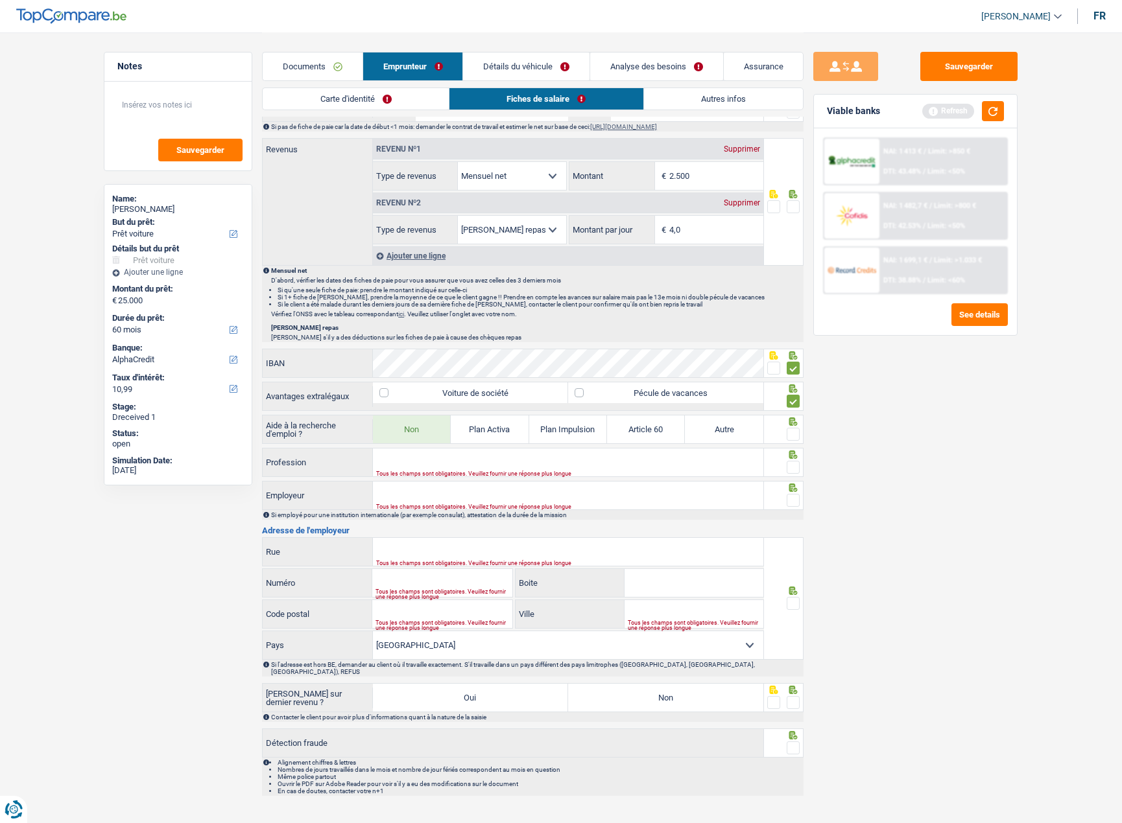
scroll to position [606, 0]
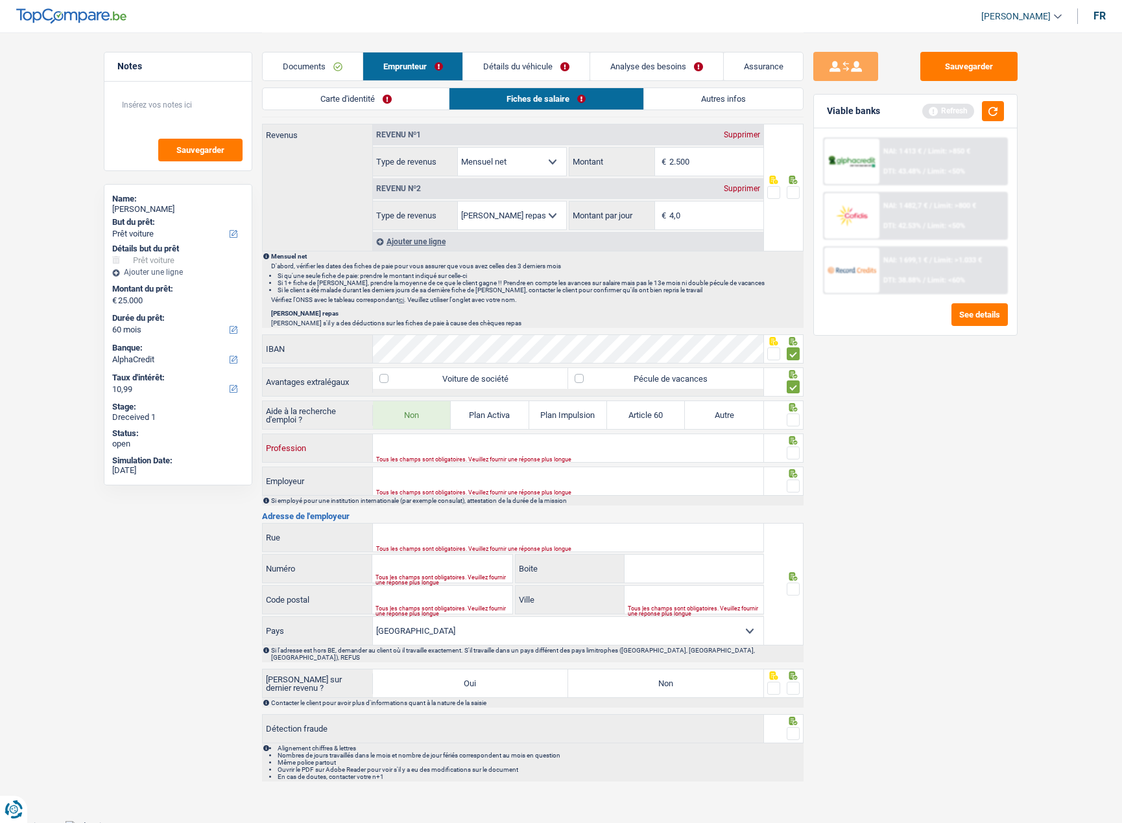
click at [469, 442] on input "Profession" at bounding box center [568, 448] width 390 height 28
type input "ouvrier"
click at [391, 532] on input "Rue" at bounding box center [568, 538] width 390 height 28
paste input "WESTVLEES"
type input "WESTVLEES"
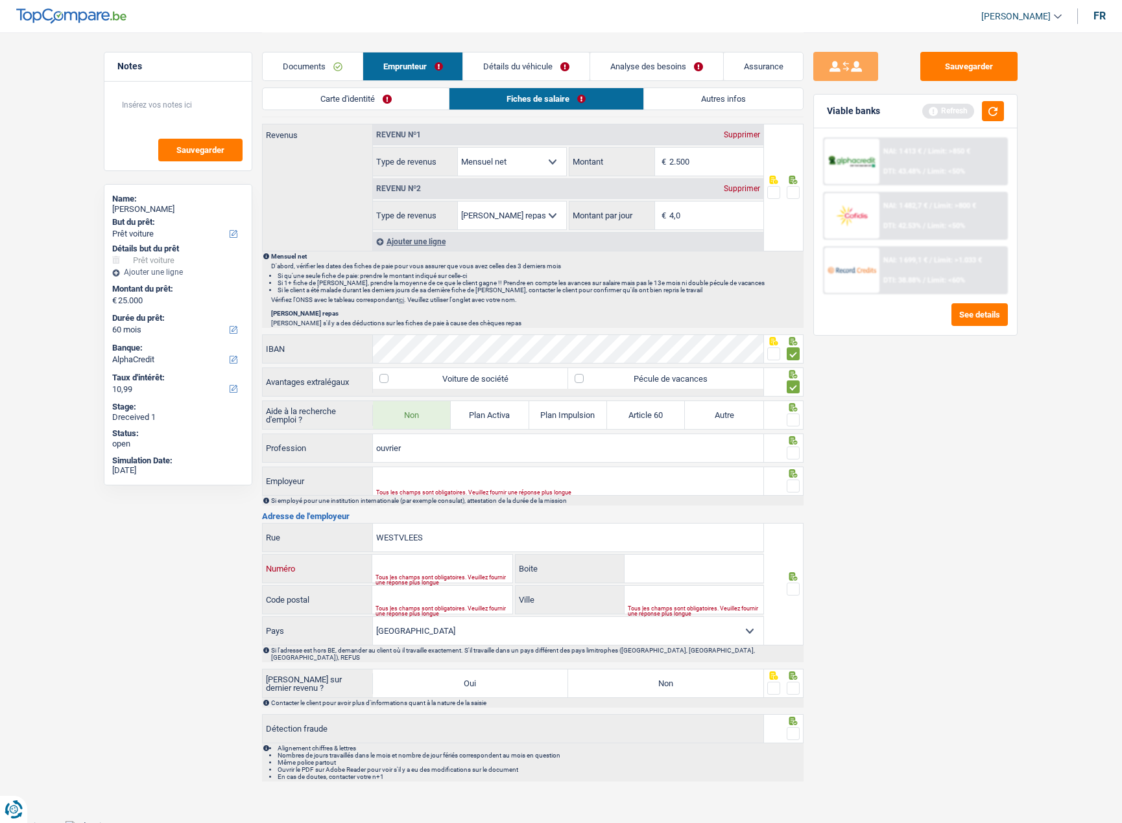
click at [448, 565] on input "Numéro" at bounding box center [441, 569] width 139 height 28
click at [451, 475] on input "Employeur" at bounding box center [568, 481] width 390 height 28
paste input "WESTVLEES"
type input "WESTVLEES"
click at [399, 534] on input "WESTVLEES" at bounding box center [568, 538] width 390 height 28
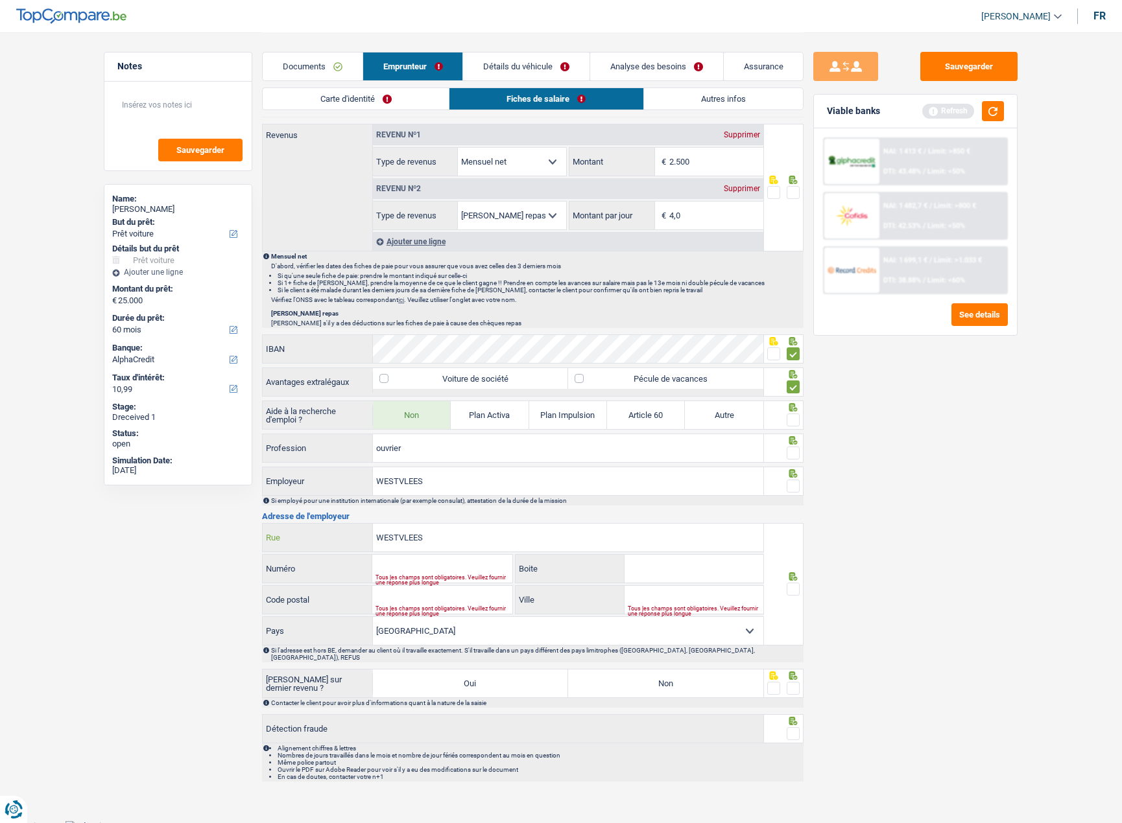
click at [399, 534] on input "WESTVLEES" at bounding box center [568, 538] width 390 height 28
paste input "OMMEGANG WEST"
type input "OMMEGANG WEST"
type input "9"
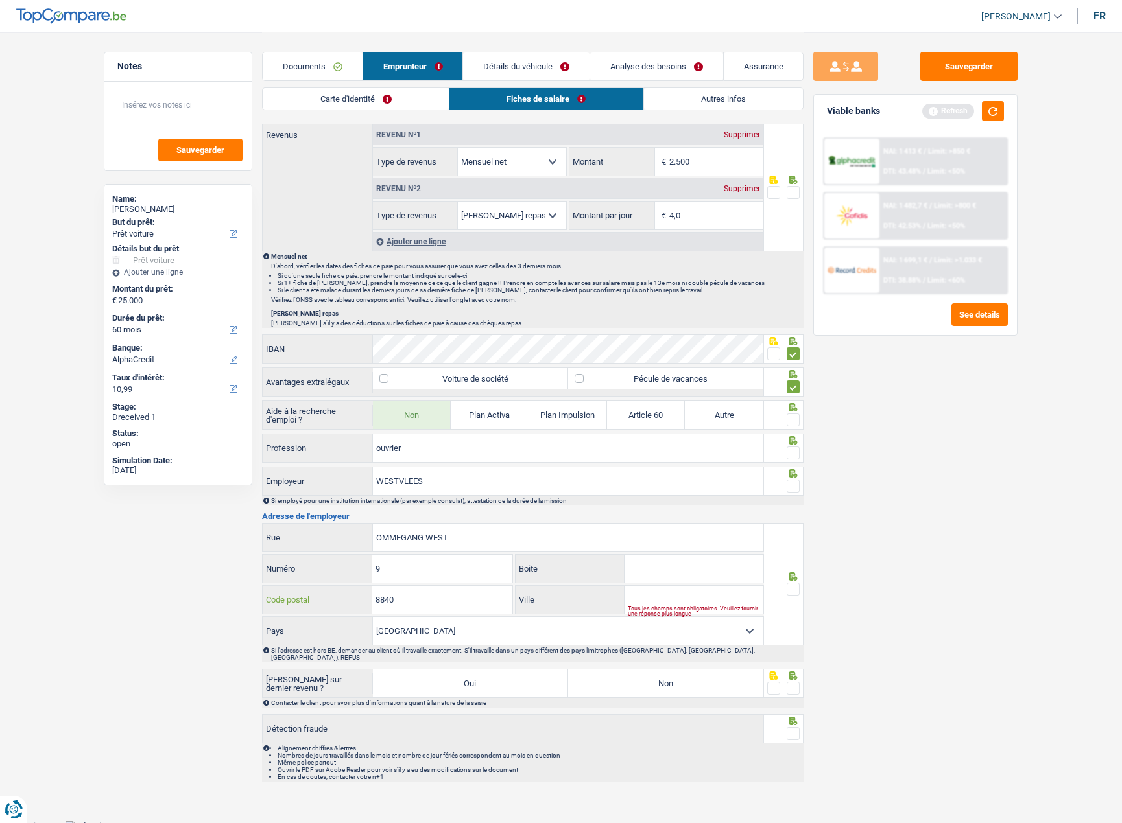
type input "8840"
click at [644, 602] on input "Ville" at bounding box center [693, 600] width 139 height 28
paste input "Westrozebeke"
type input "Westrozebeke"
click at [795, 591] on span at bounding box center [792, 589] width 13 height 13
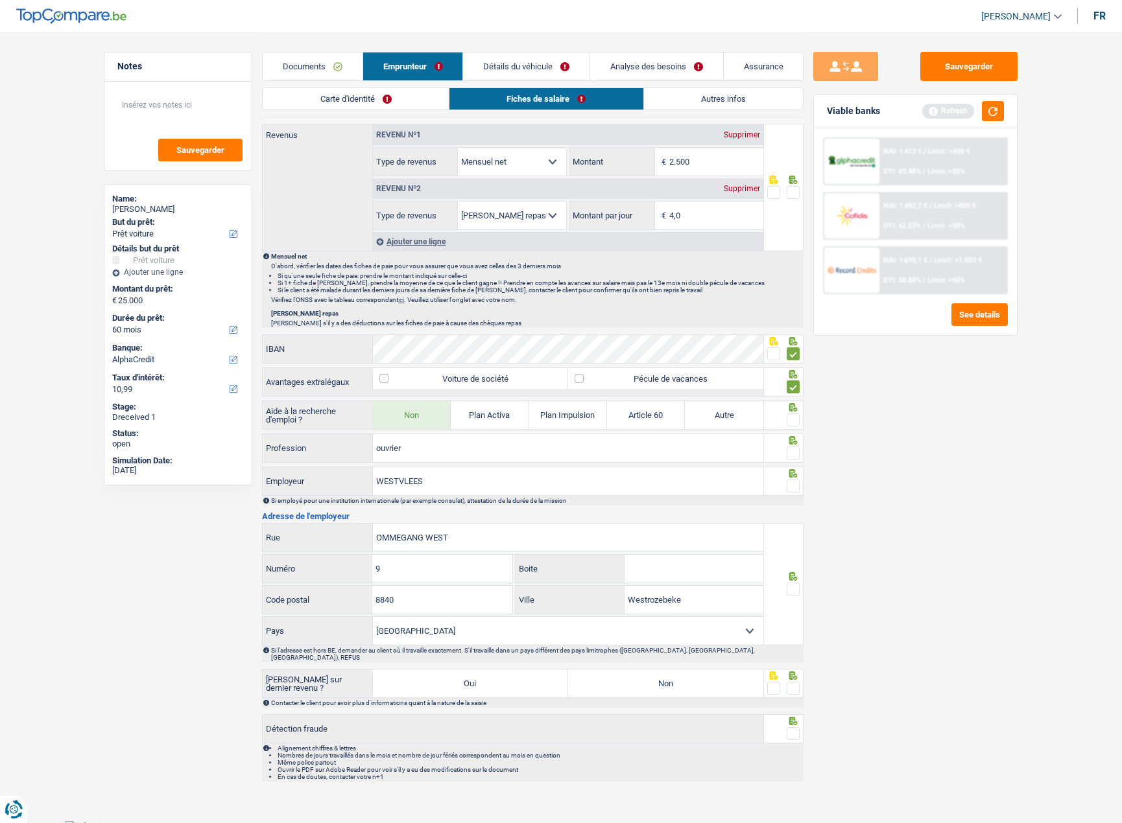
click at [0, 0] on input "radio" at bounding box center [0, 0] width 0 height 0
click at [793, 477] on icon at bounding box center [792, 473] width 13 height 8
click at [793, 452] on span at bounding box center [792, 453] width 13 height 13
click at [0, 0] on input "radio" at bounding box center [0, 0] width 0 height 0
click at [789, 488] on span at bounding box center [792, 486] width 13 height 13
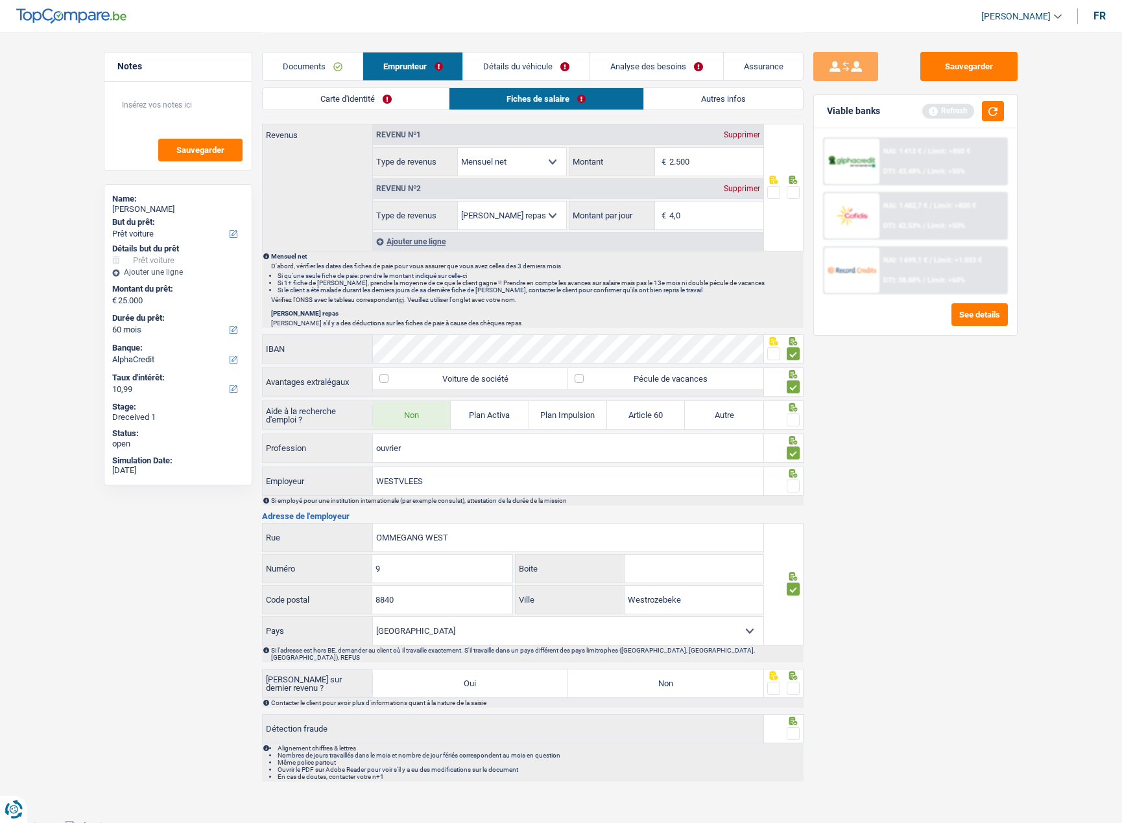
click at [0, 0] on input "radio" at bounding box center [0, 0] width 0 height 0
click at [789, 417] on span at bounding box center [792, 420] width 13 height 13
click at [0, 0] on input "radio" at bounding box center [0, 0] width 0 height 0
click at [608, 679] on label "Non" at bounding box center [665, 684] width 195 height 28
click at [608, 679] on input "Non" at bounding box center [665, 684] width 195 height 28
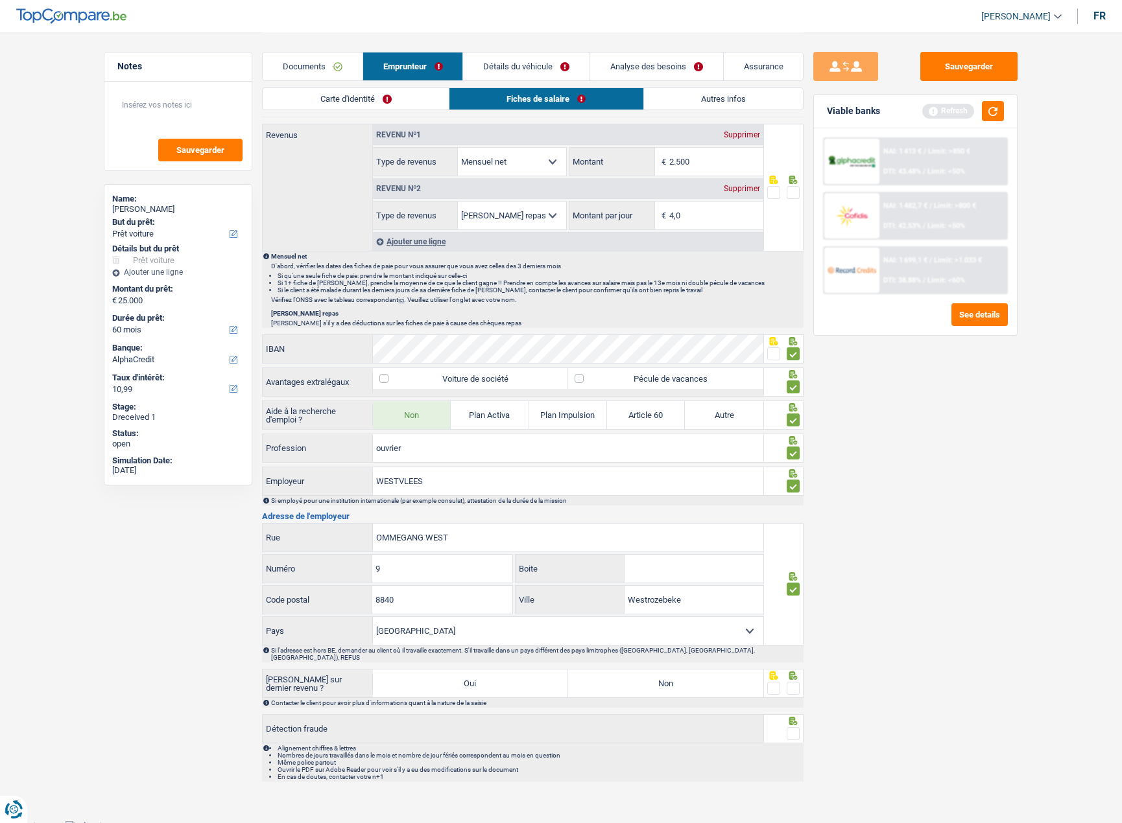
radio input "true"
click at [794, 682] on span at bounding box center [792, 688] width 13 height 13
click at [0, 0] on input "radio" at bounding box center [0, 0] width 0 height 0
click at [794, 727] on span at bounding box center [792, 733] width 13 height 13
click at [0, 0] on input "radio" at bounding box center [0, 0] width 0 height 0
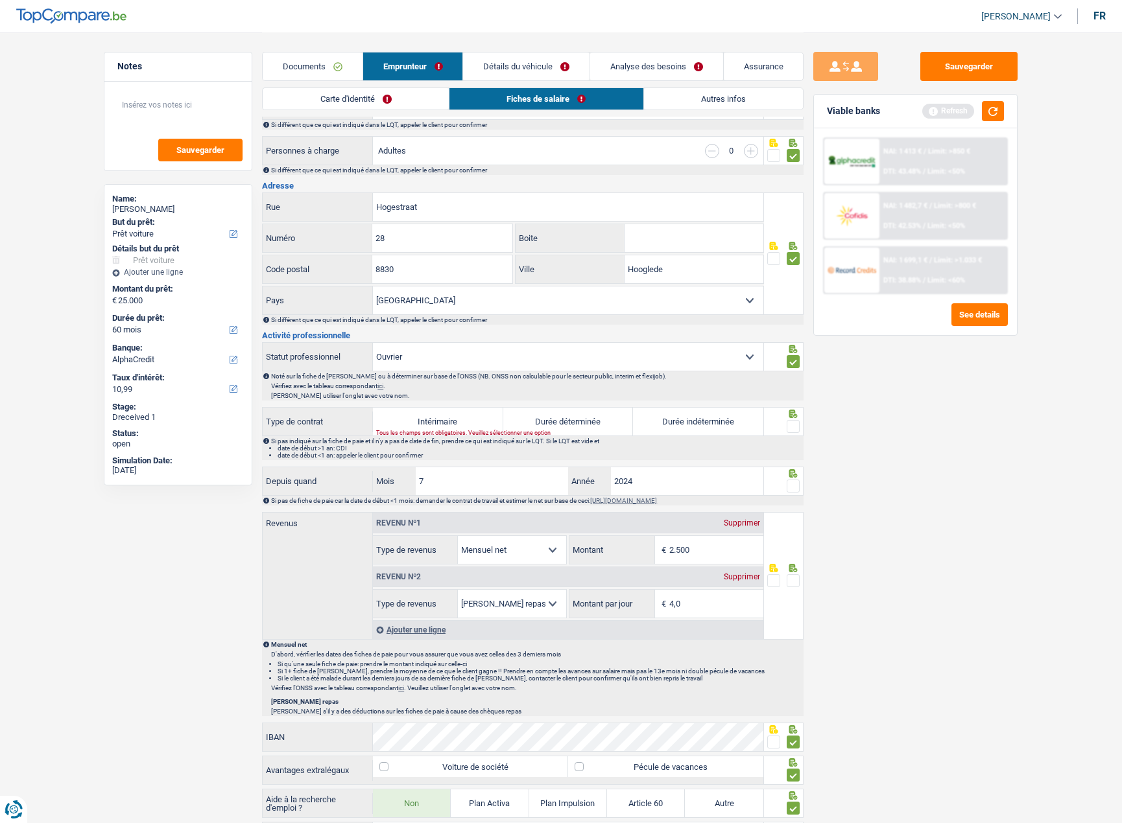
scroll to position [217, 0]
click at [702, 544] on input "2.500" at bounding box center [716, 551] width 94 height 28
click at [703, 544] on input "2.500" at bounding box center [716, 551] width 94 height 28
click at [711, 554] on input "2.500" at bounding box center [716, 551] width 94 height 28
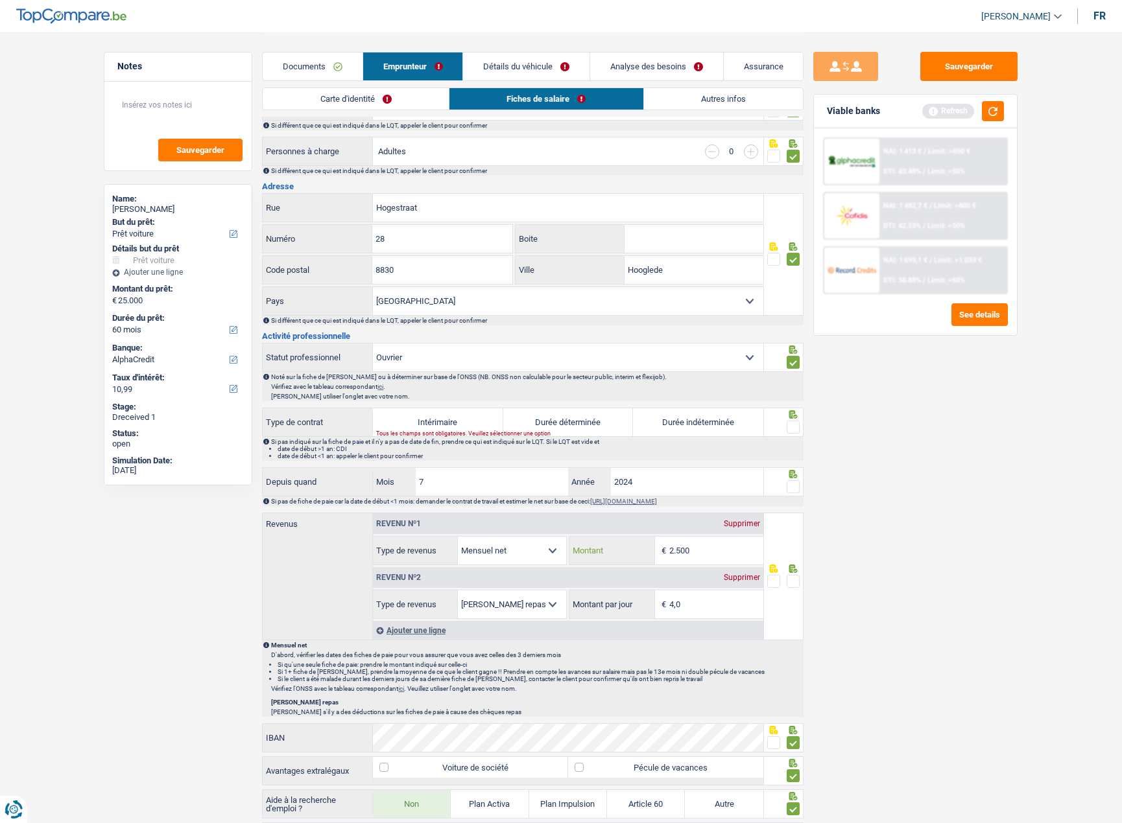
click at [725, 544] on input "2.500" at bounding box center [716, 551] width 94 height 28
type input "2.630"
click at [791, 577] on span at bounding box center [792, 581] width 13 height 13
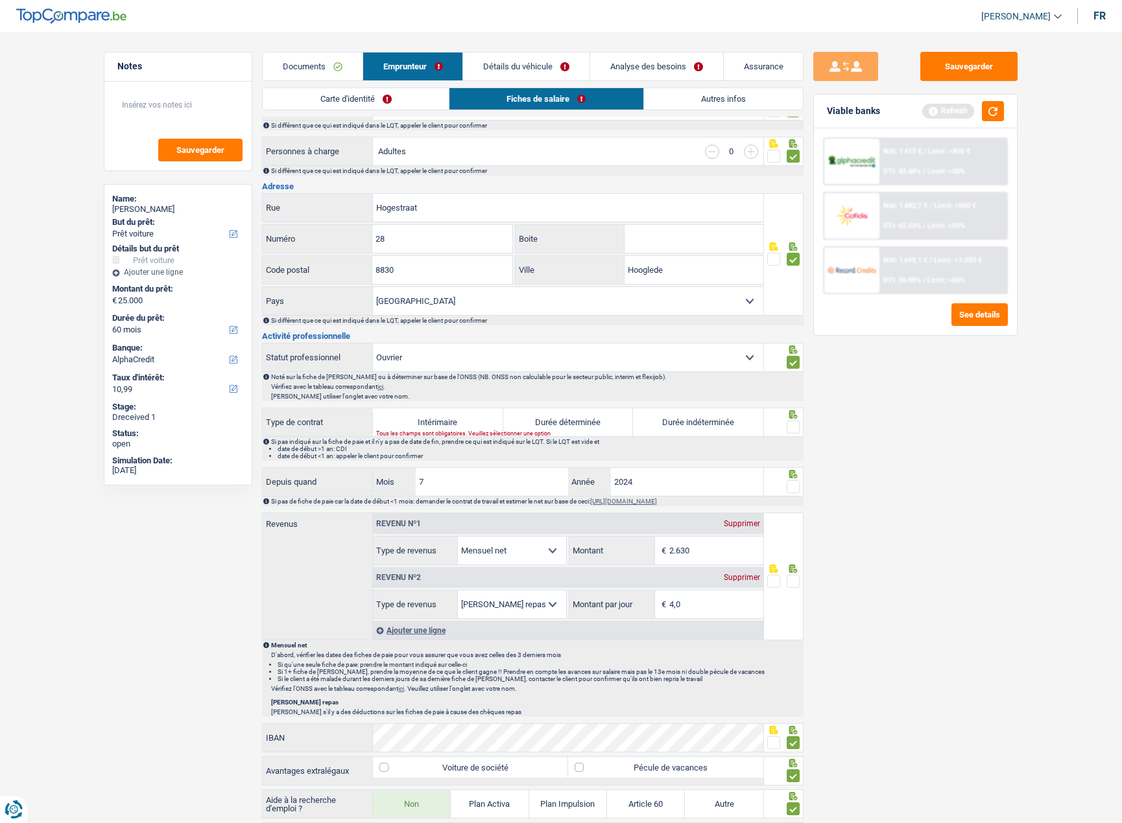
click at [0, 0] on input "radio" at bounding box center [0, 0] width 0 height 0
click at [956, 67] on button "Sauvegarder" at bounding box center [968, 66] width 97 height 29
click at [939, 72] on button "Sauvegarder" at bounding box center [968, 66] width 97 height 29
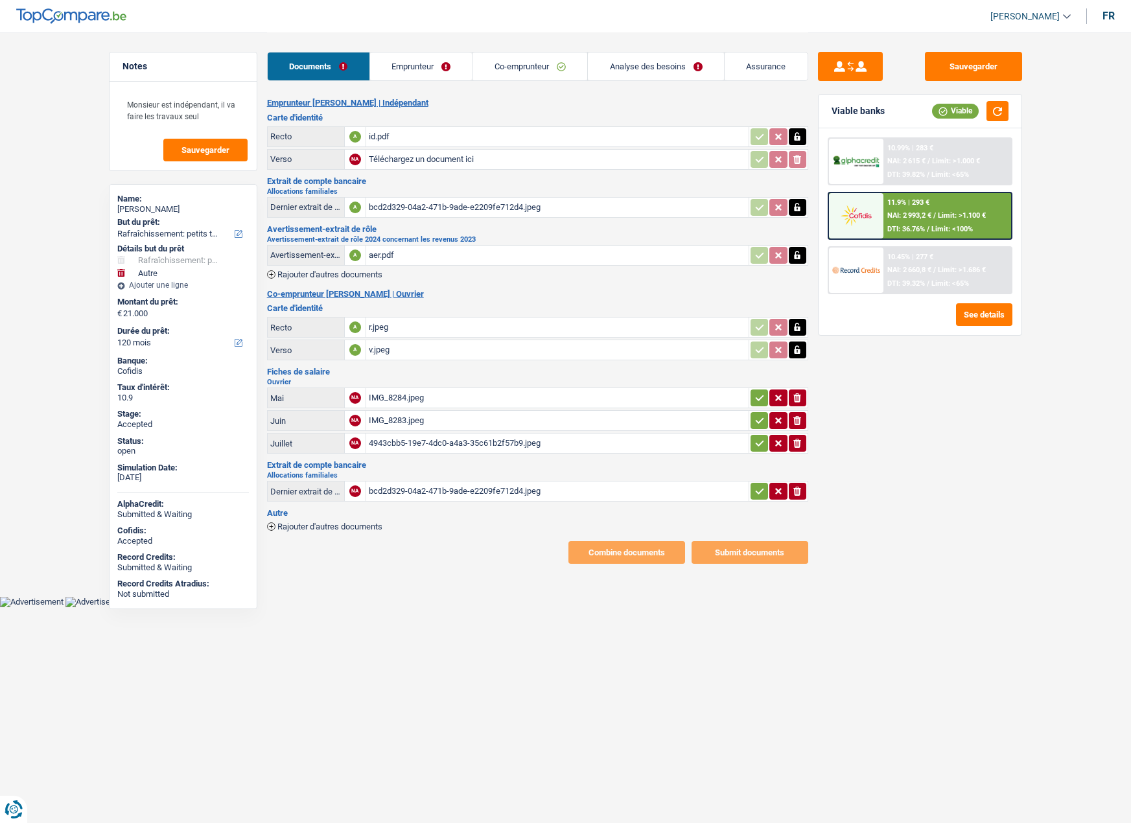
select select "houseOrGarden"
select select "other"
select select "120"
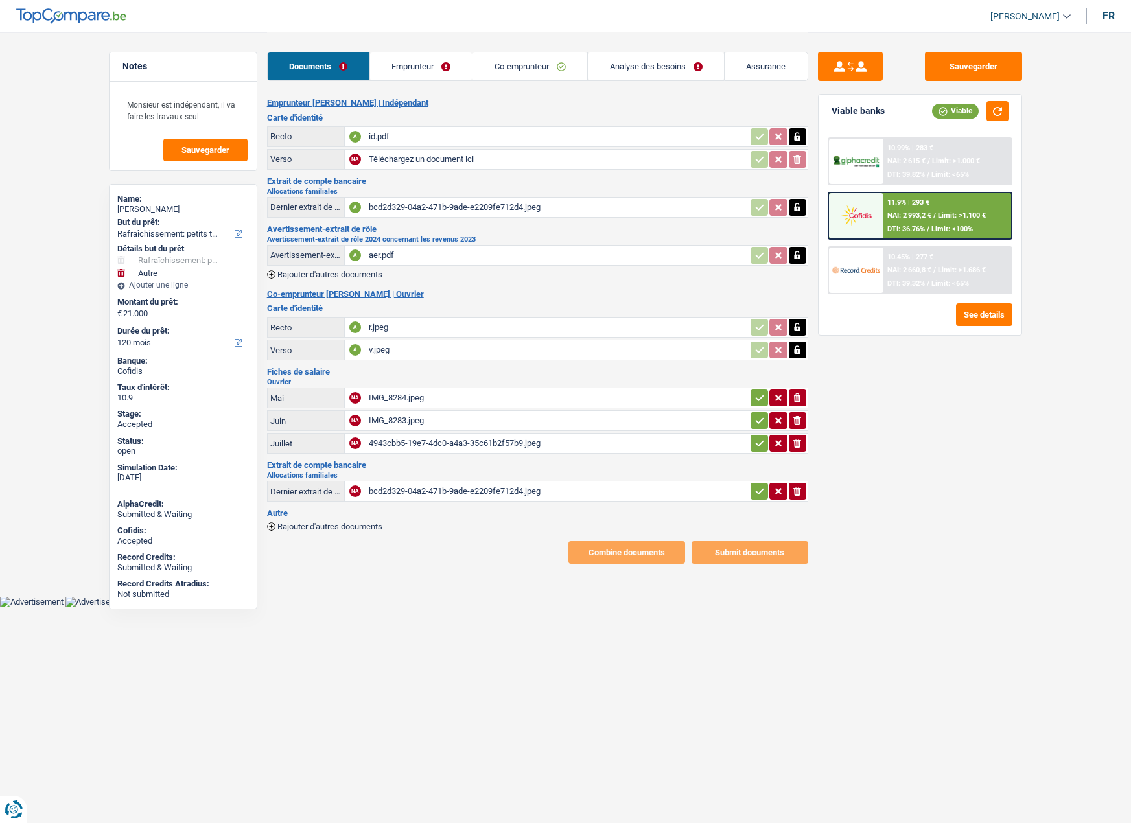
select select "120"
select select "houseOrGarden"
select select "false"
select select "other"
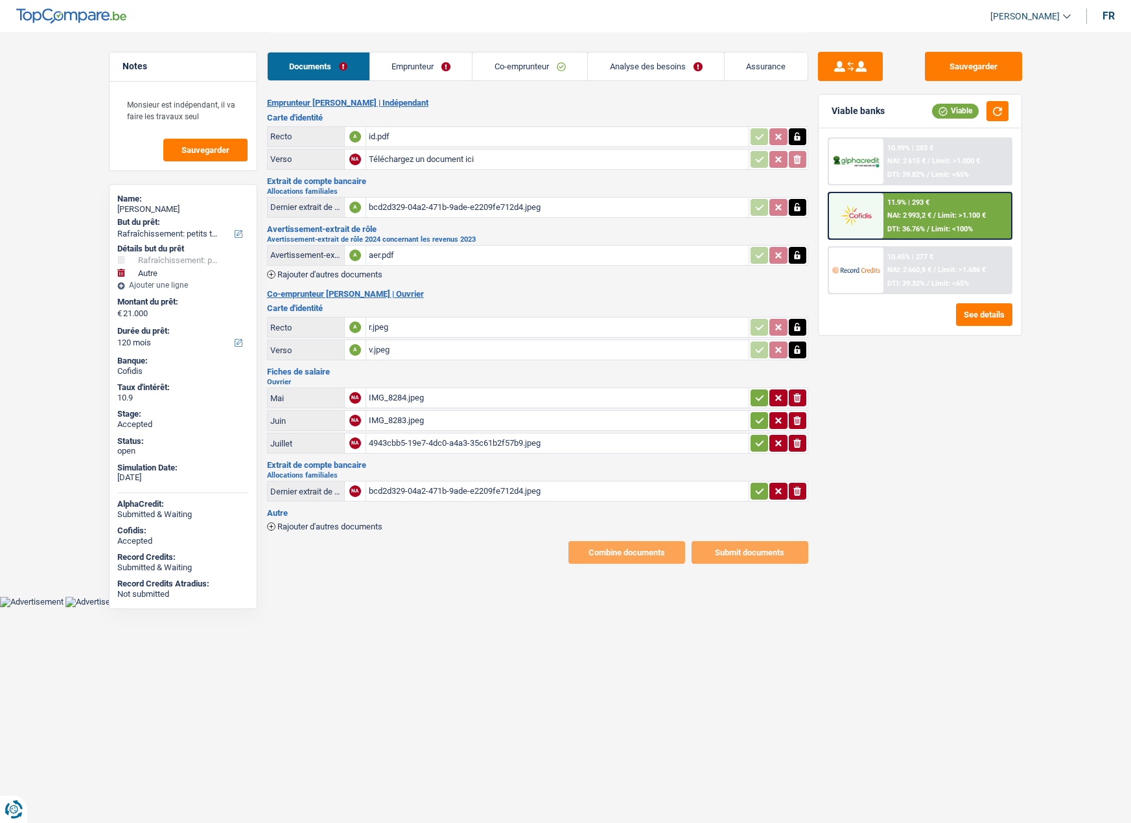
select select "120"
click at [636, 62] on link "Analyse des besoins" at bounding box center [656, 67] width 136 height 28
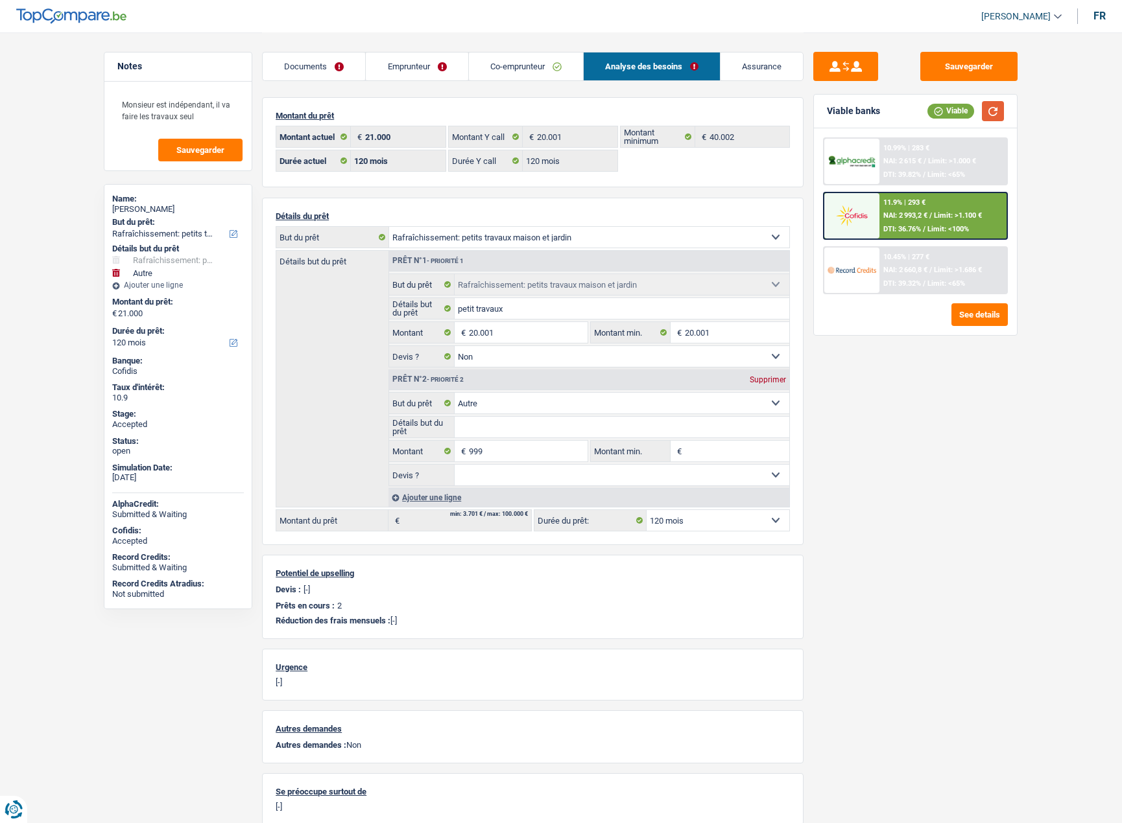
click at [986, 113] on button "button" at bounding box center [993, 111] width 22 height 20
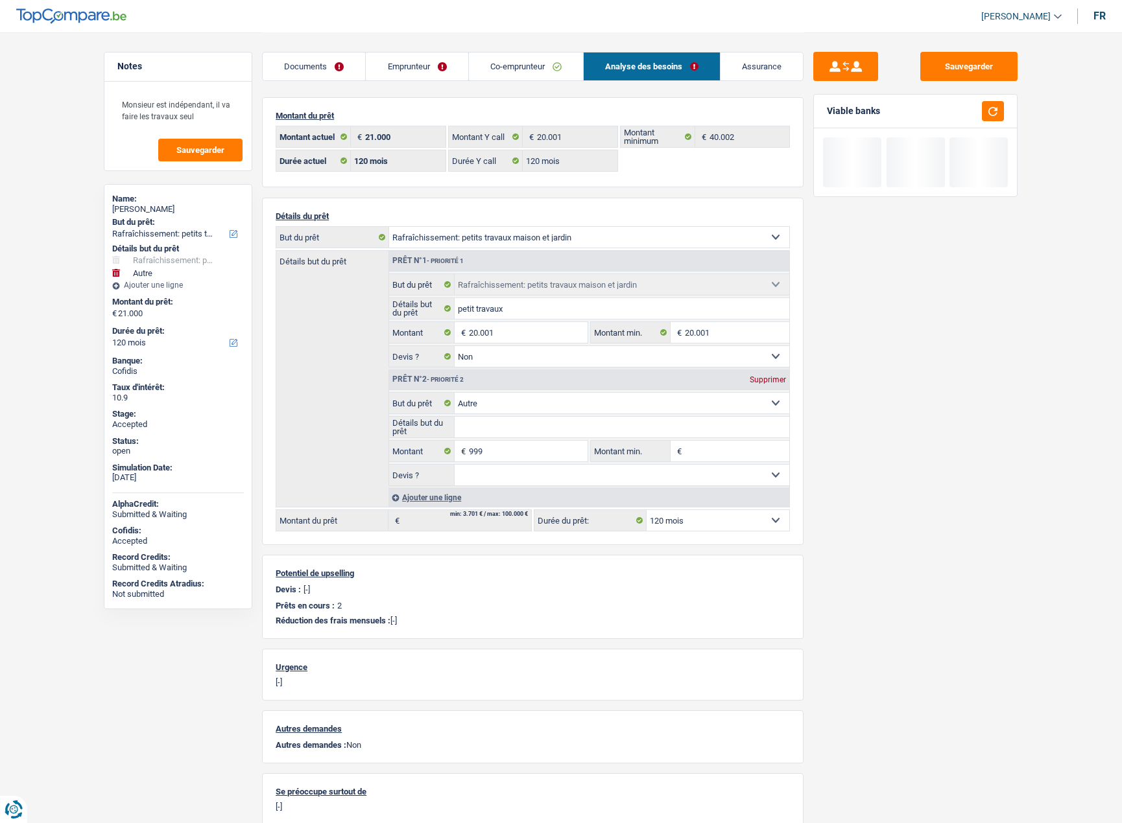
click at [740, 67] on link "Assurance" at bounding box center [761, 67] width 82 height 28
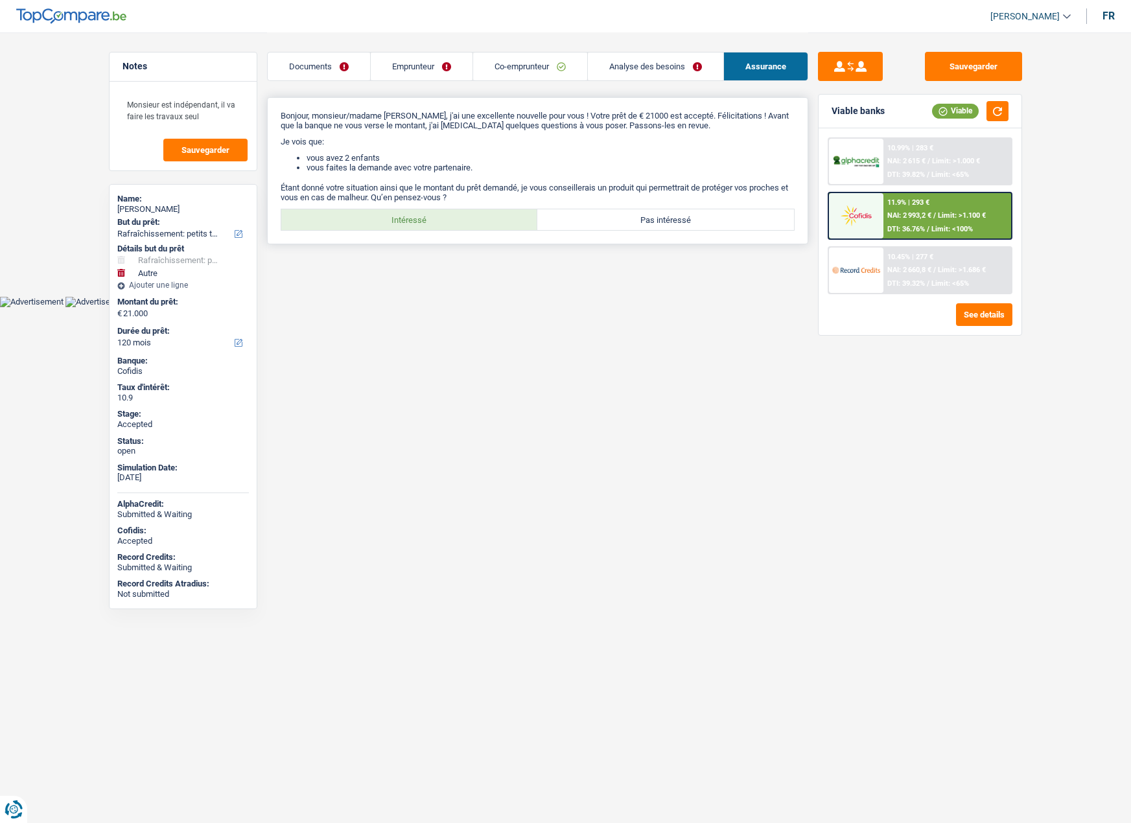
click at [473, 217] on label "Intéressé" at bounding box center [409, 219] width 257 height 21
click at [473, 217] on input "Intéressé" at bounding box center [409, 219] width 257 height 21
radio input "true"
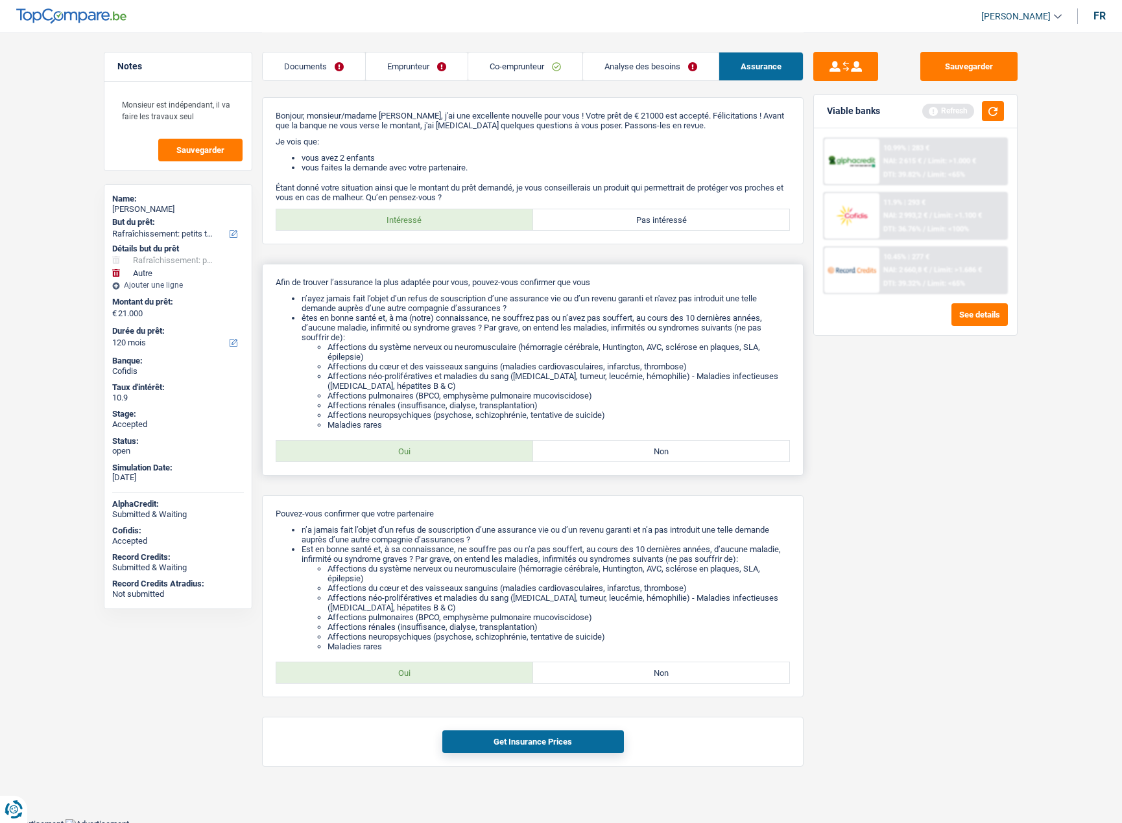
click at [449, 449] on label "Oui" at bounding box center [404, 451] width 257 height 21
click at [449, 449] on input "Oui" at bounding box center [404, 451] width 257 height 21
radio input "true"
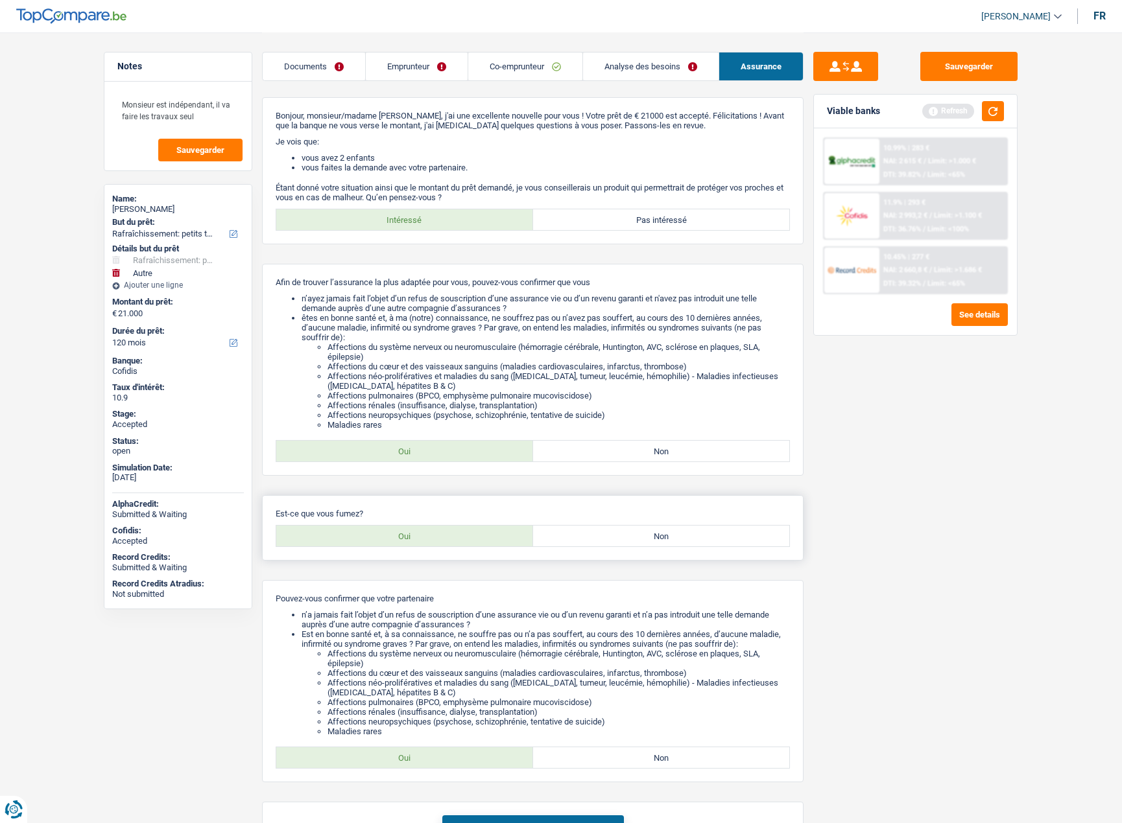
click at [422, 541] on label "Oui" at bounding box center [404, 536] width 257 height 21
click at [422, 541] on input "Oui" at bounding box center [404, 536] width 257 height 21
radio input "true"
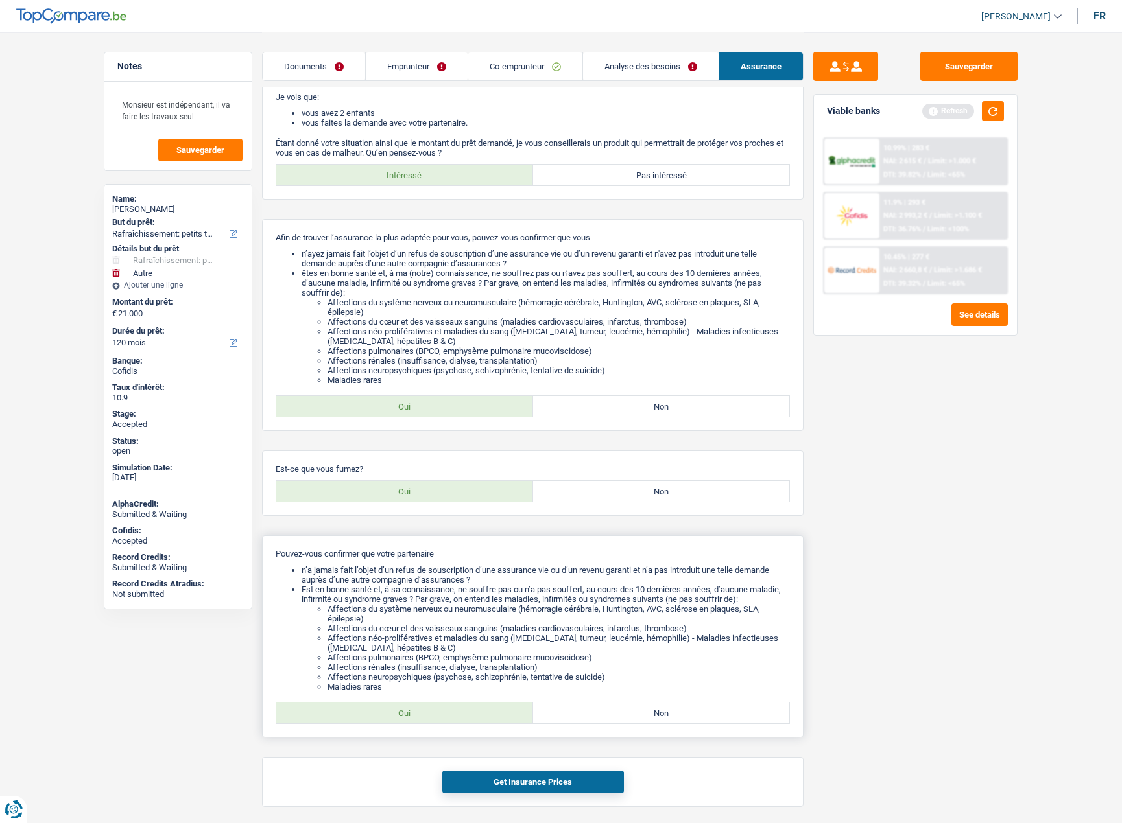
scroll to position [90, 0]
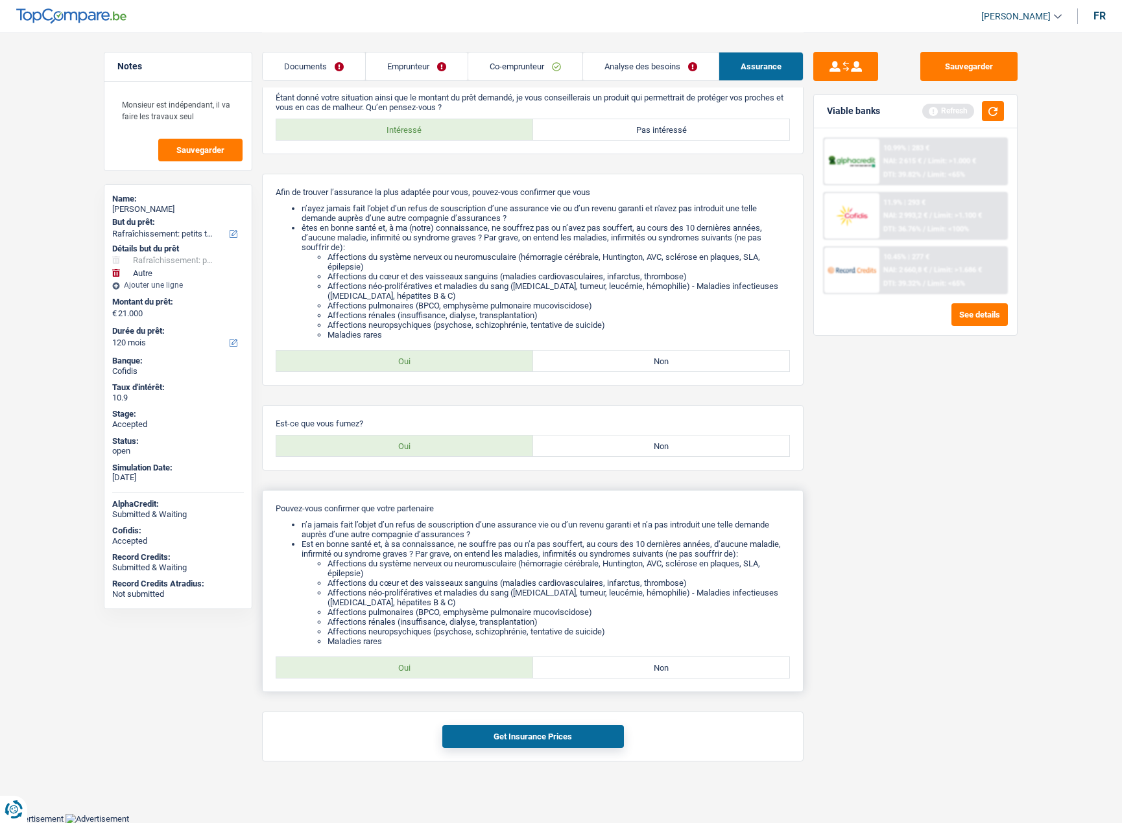
click at [434, 671] on label "Oui" at bounding box center [404, 667] width 257 height 21
click at [434, 671] on input "Oui" at bounding box center [404, 667] width 257 height 21
radio input "true"
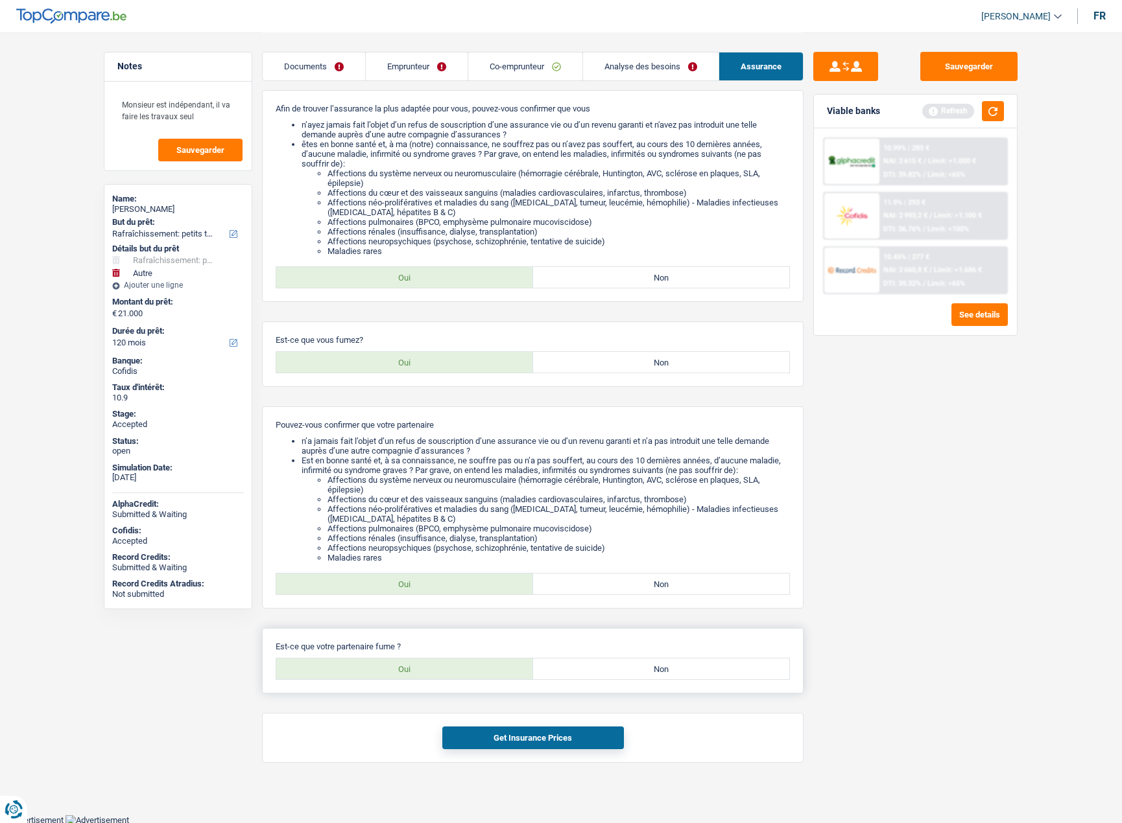
scroll to position [175, 0]
click at [434, 672] on label "Oui" at bounding box center [404, 667] width 257 height 21
click at [434, 672] on input "Oui" at bounding box center [404, 667] width 257 height 21
radio input "true"
click at [519, 739] on button "Get Insurance Prices" at bounding box center [533, 737] width 182 height 23
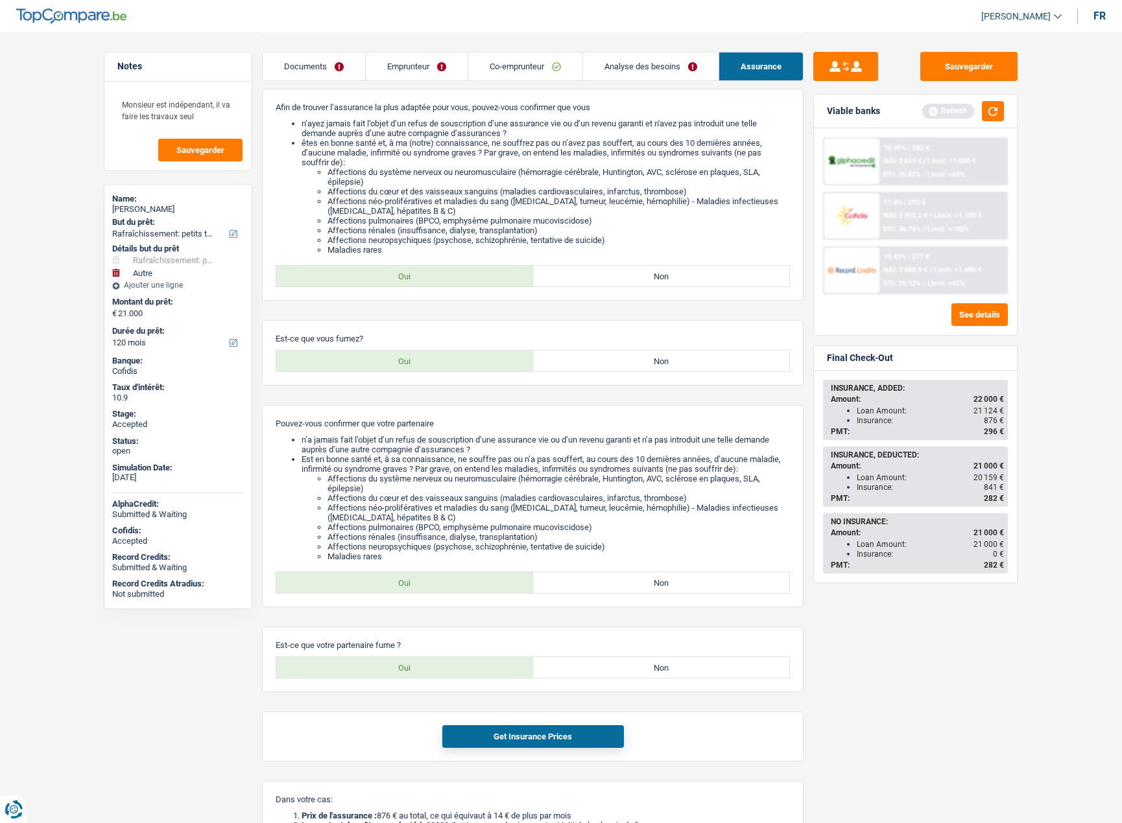
drag, startPoint x: 981, startPoint y: 501, endPoint x: 999, endPoint y: 498, distance: 17.8
click at [999, 498] on div "PMT: 282 €" at bounding box center [917, 498] width 173 height 9
click at [1010, 435] on div "INSURANCE, ADDED: Amount: 22 000 € Loan Amount: 21 124 € Insurance: 876 € PMT: …" at bounding box center [915, 477] width 203 height 212
click at [1020, 430] on div "Sauvegarder Viable banks Refresh 10.99% | 283 € NAI: 2 615 € / Limit: >1.000 € …" at bounding box center [915, 427] width 224 height 751
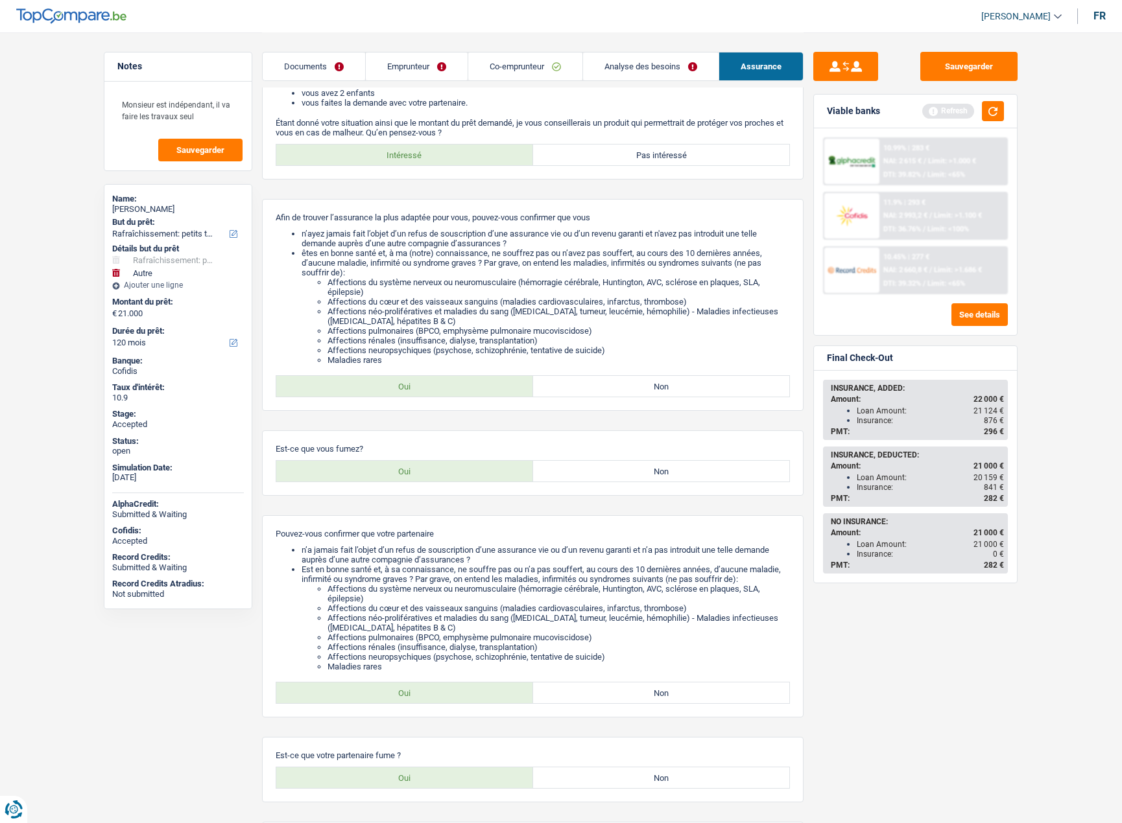
scroll to position [324, 0]
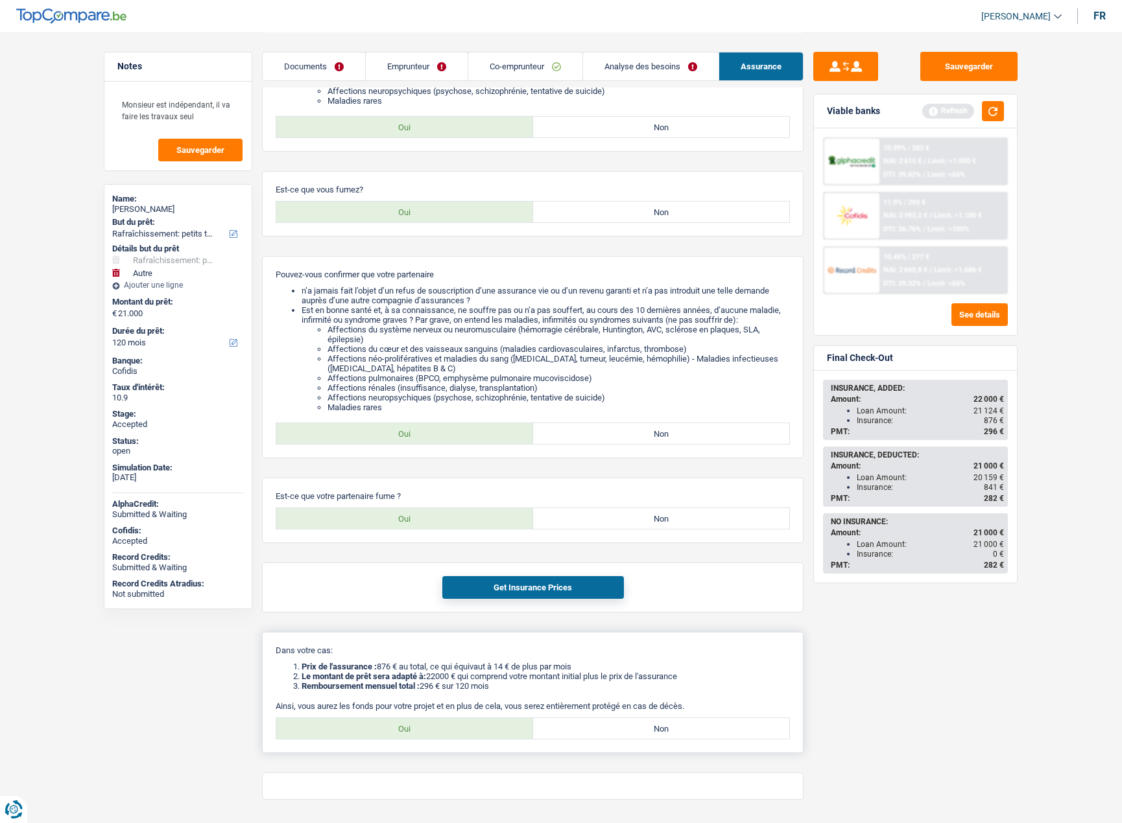
click at [435, 726] on label "Oui" at bounding box center [404, 728] width 257 height 21
click at [435, 726] on input "Oui" at bounding box center [404, 728] width 257 height 21
radio input "true"
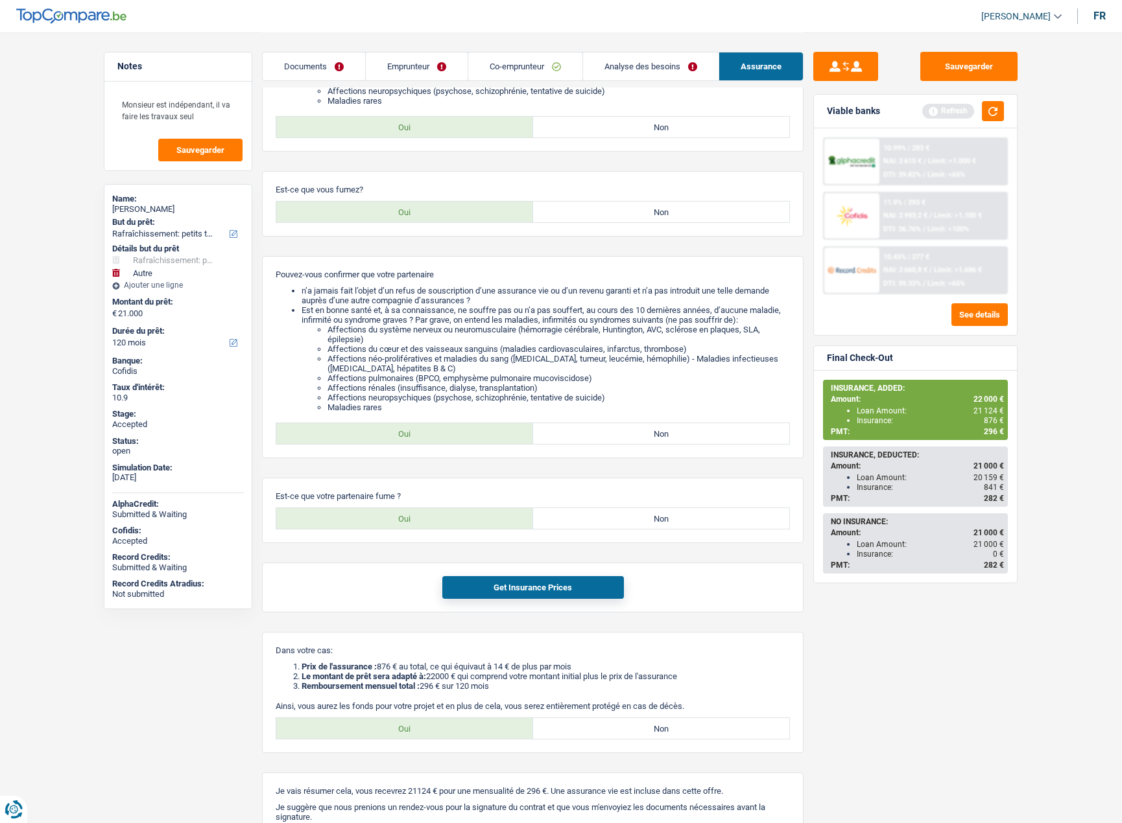
click at [403, 66] on link "Emprunteur" at bounding box center [417, 67] width 102 height 28
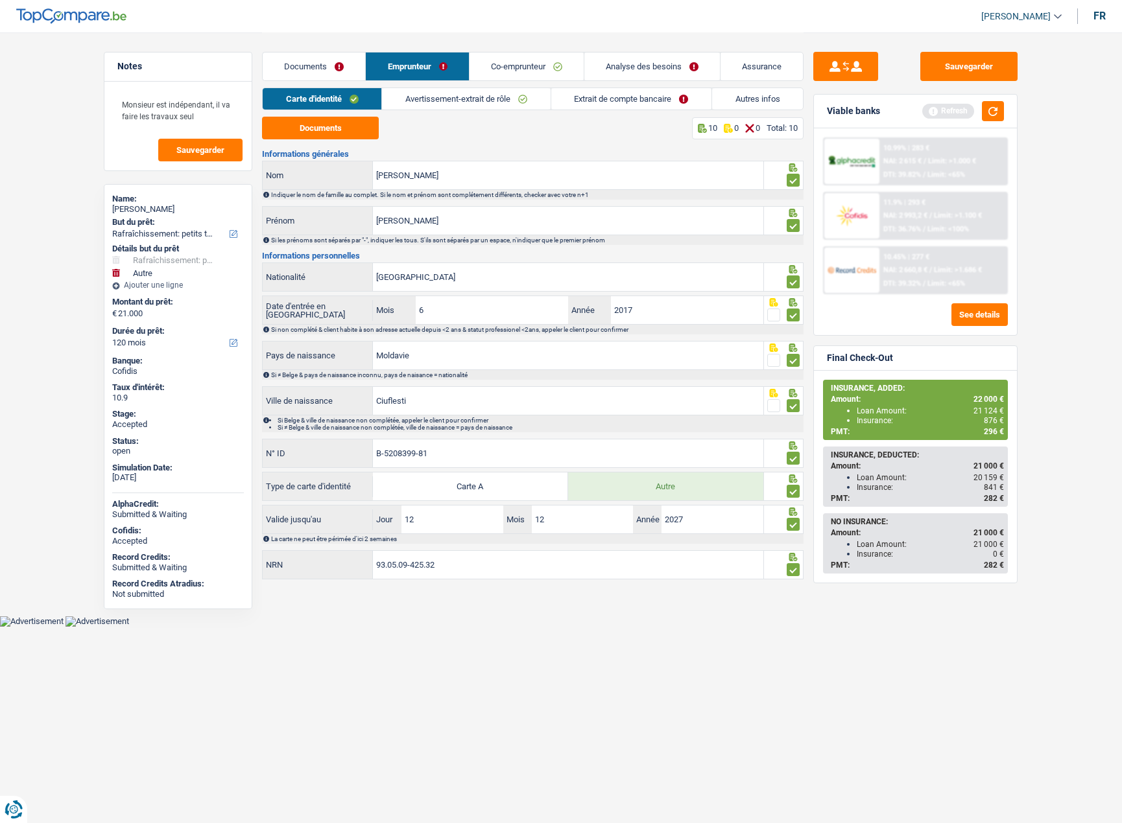
scroll to position [0, 0]
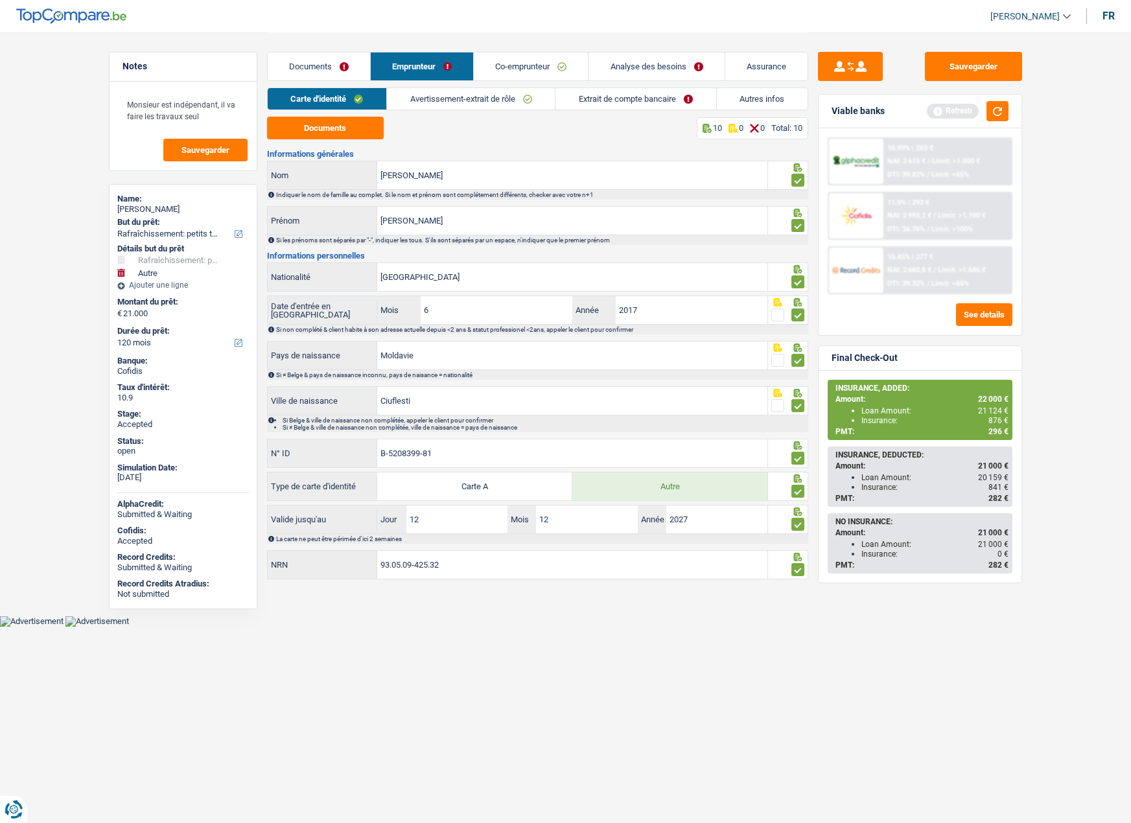
click at [621, 67] on link "Analyse des besoins" at bounding box center [657, 67] width 136 height 28
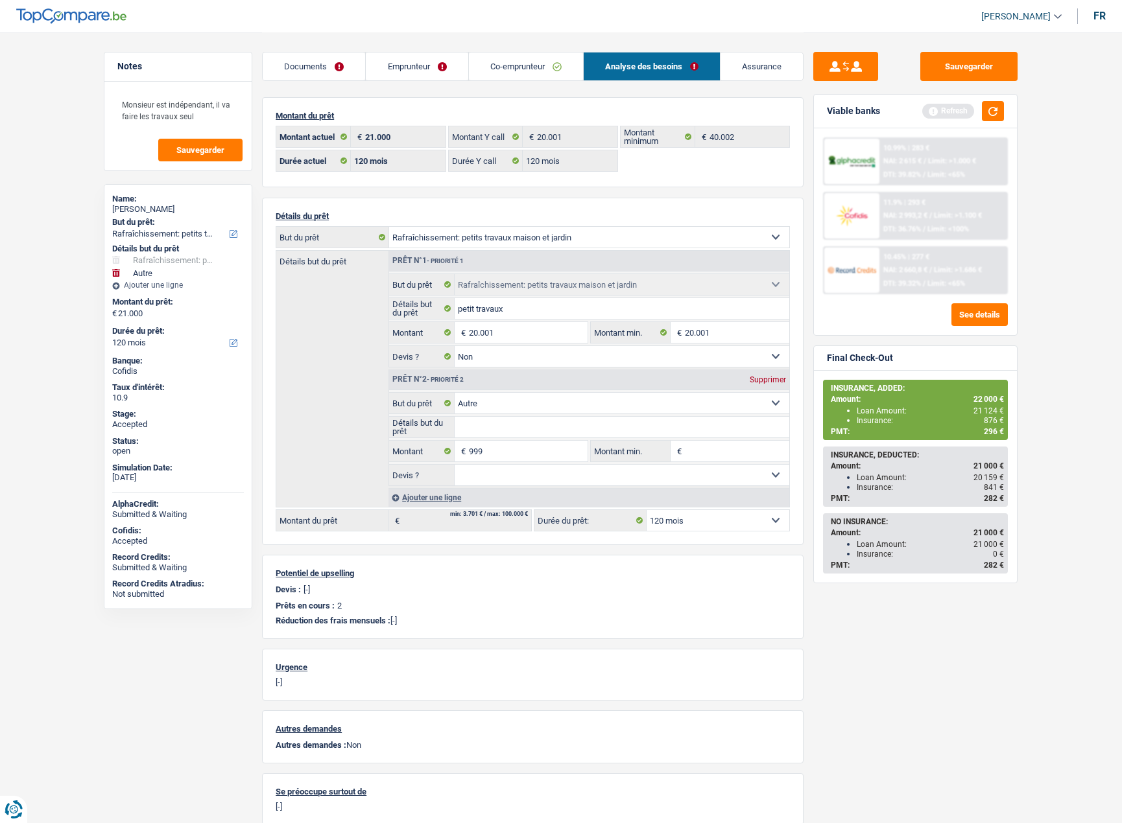
click at [677, 520] on select "12 mois 18 mois 24 mois 30 mois 36 mois 42 mois 48 mois 60 mois 72 mois 84 mois…" at bounding box center [717, 520] width 143 height 21
select select "60"
click at [646, 510] on select "12 mois 18 mois 24 mois 30 mois 36 mois 42 mois 48 mois 60 mois 72 mois 84 mois…" at bounding box center [717, 520] width 143 height 21
select select "60"
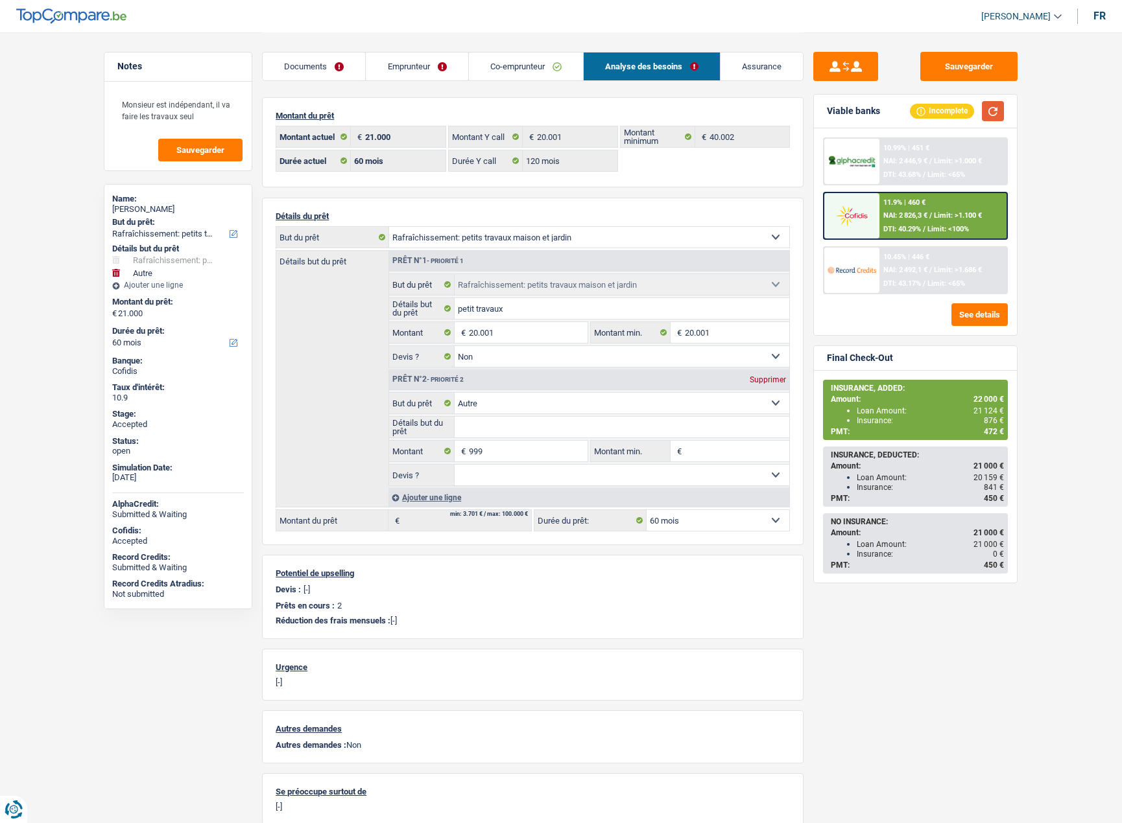
click at [999, 115] on button "button" at bounding box center [993, 111] width 22 height 20
click at [860, 218] on img at bounding box center [851, 216] width 48 height 24
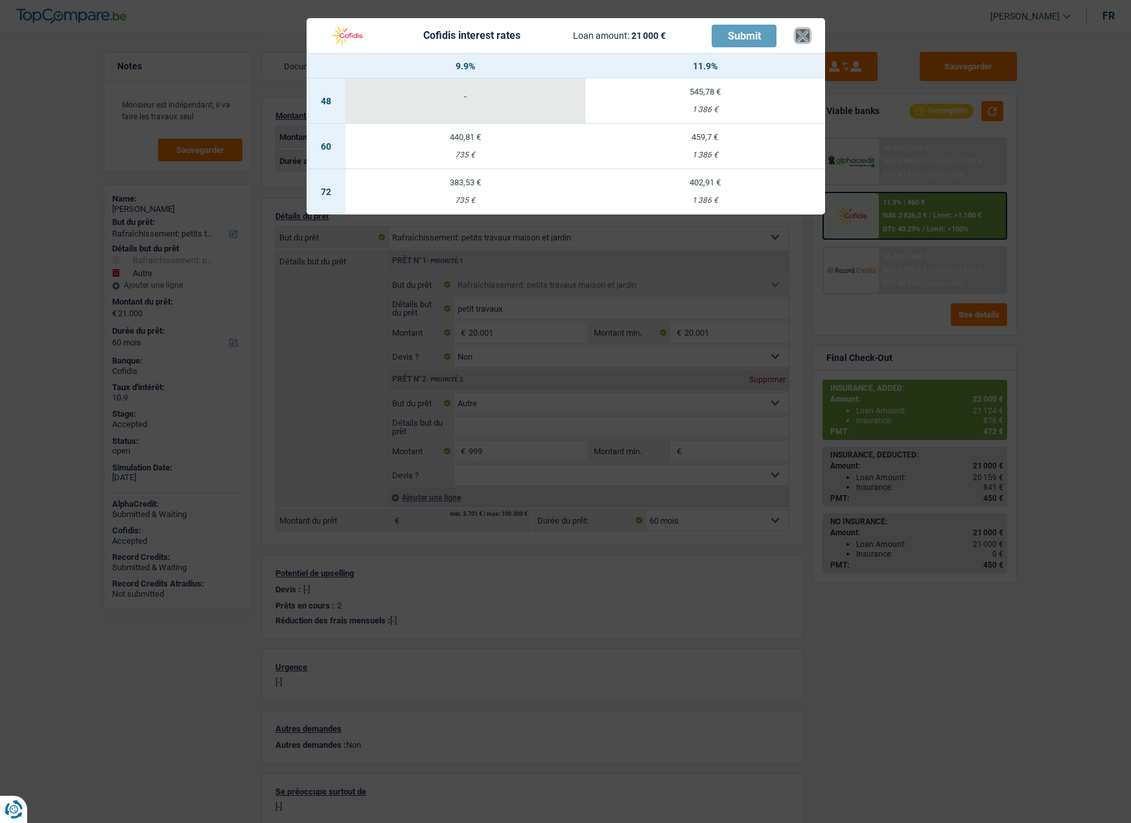
click at [809, 40] on button "×" at bounding box center [803, 35] width 14 height 13
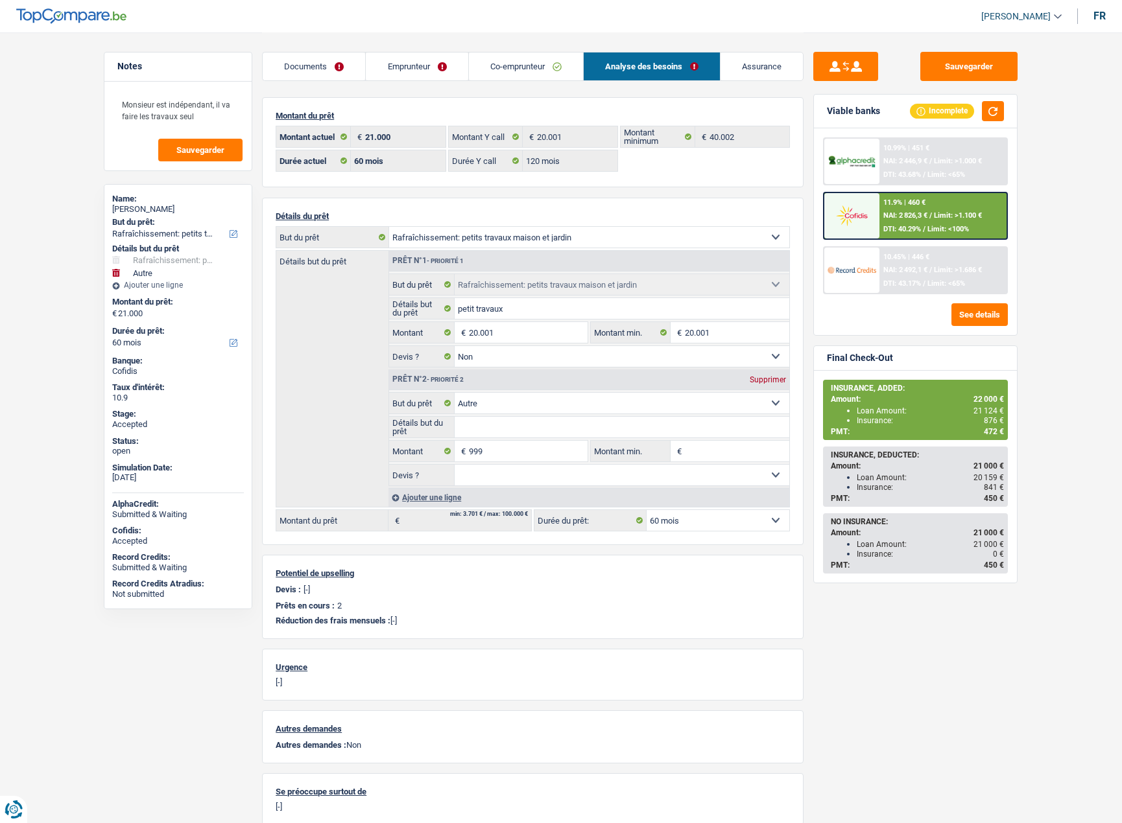
click at [755, 65] on link "Assurance" at bounding box center [761, 67] width 82 height 28
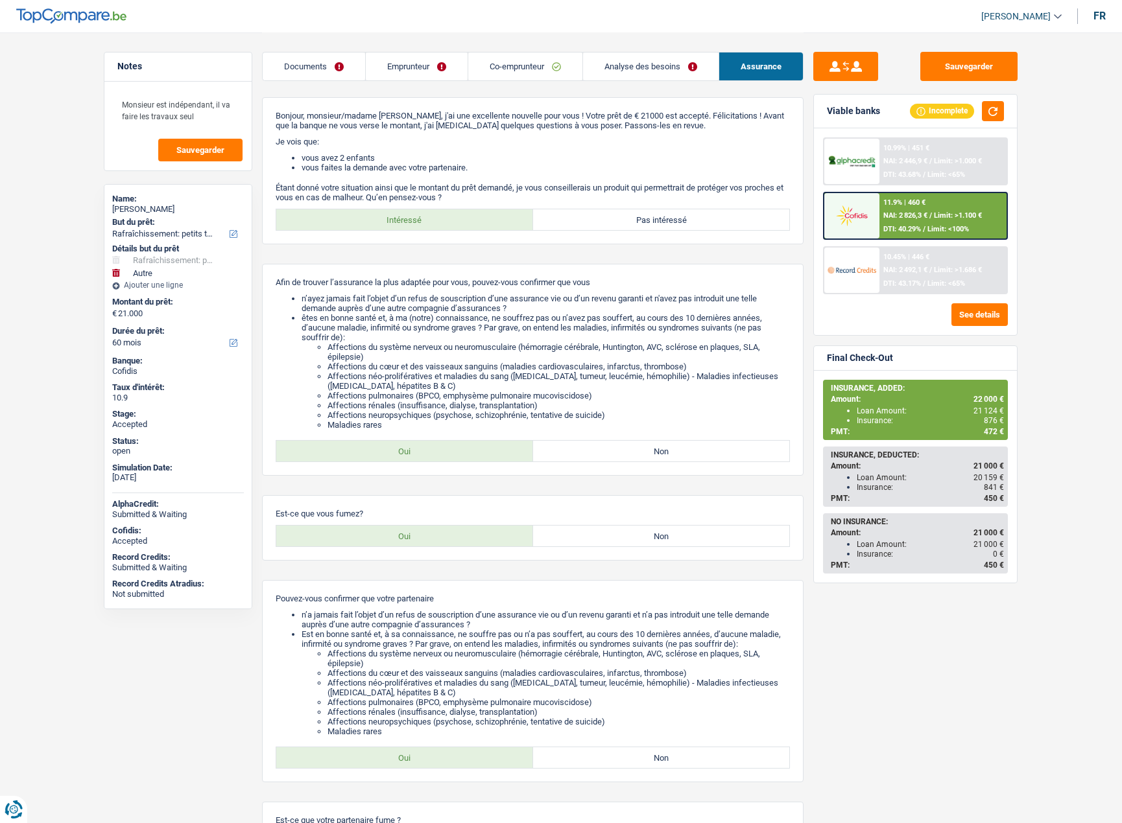
click at [917, 468] on div "Amount: 21 000 €" at bounding box center [917, 466] width 173 height 9
drag, startPoint x: 869, startPoint y: 484, endPoint x: 991, endPoint y: 481, distance: 121.3
click at [991, 481] on ul "Loan Amount: 20 159 € Insurance: 841 €" at bounding box center [917, 482] width 173 height 19
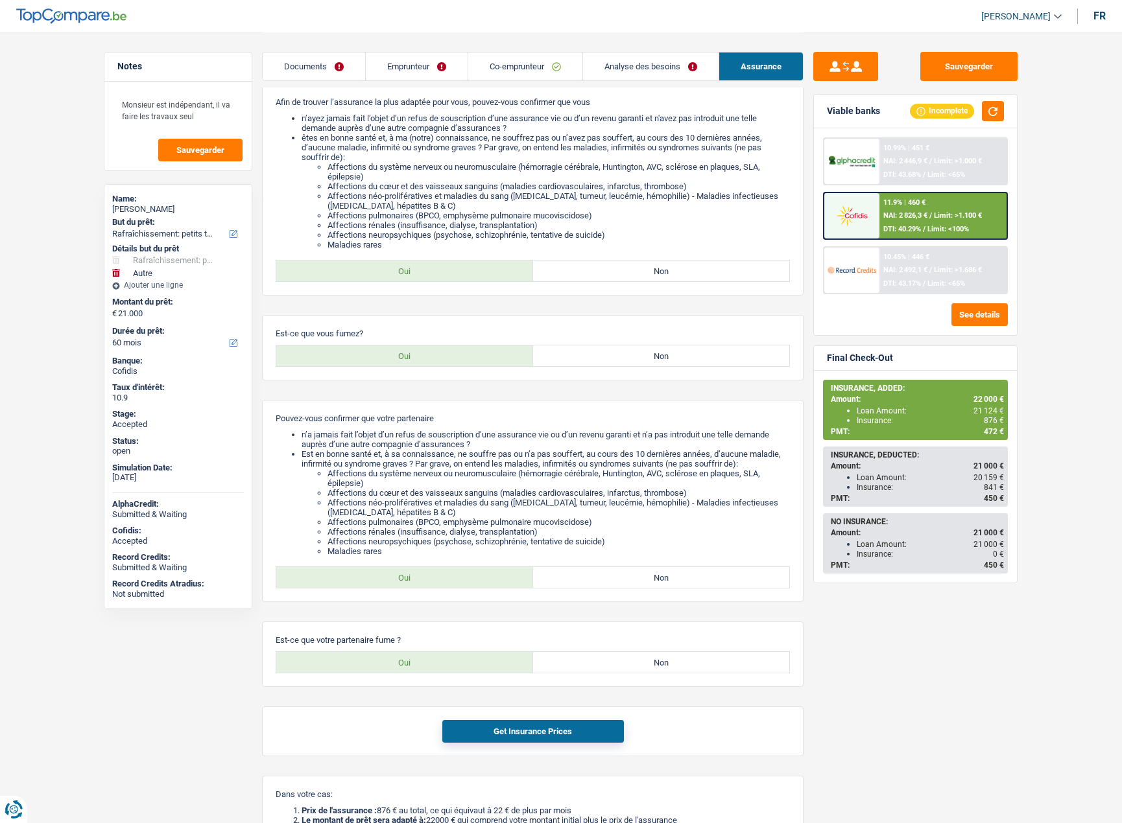
scroll to position [259, 0]
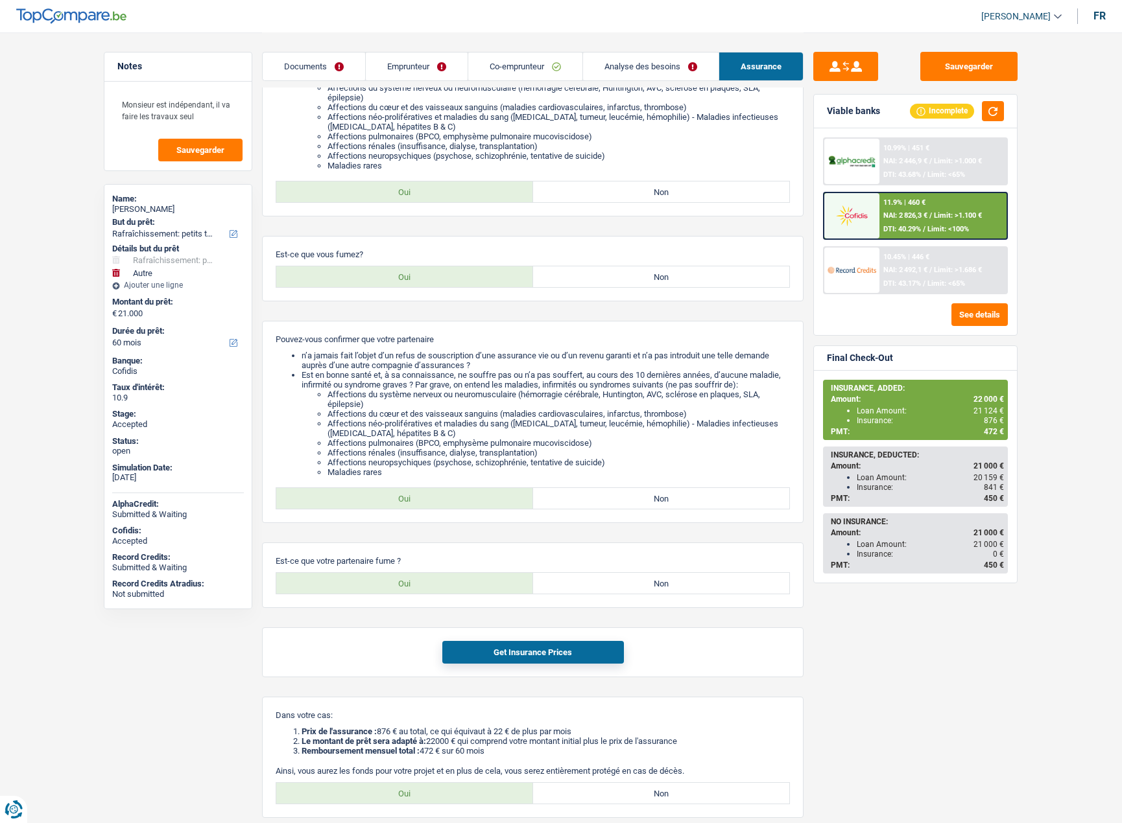
click at [903, 206] on div "11.9% | 460 €" at bounding box center [904, 202] width 42 height 8
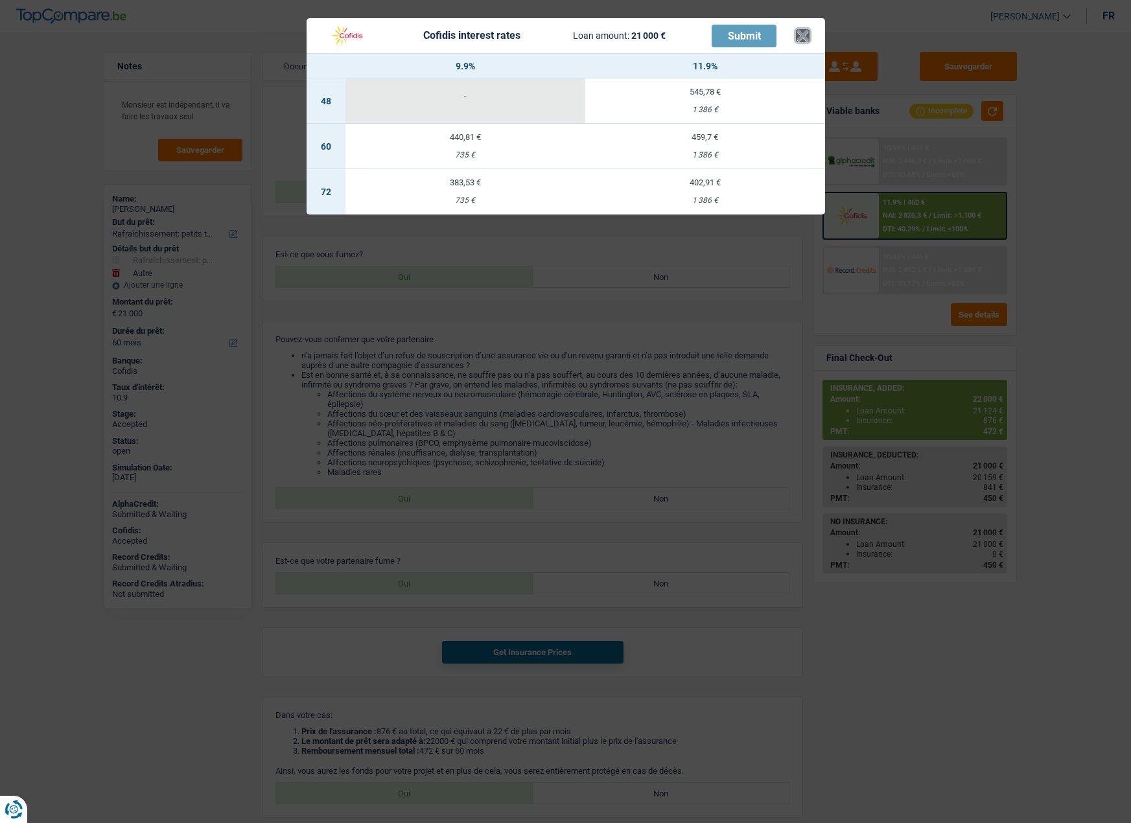
click at [805, 40] on button "×" at bounding box center [803, 35] width 14 height 13
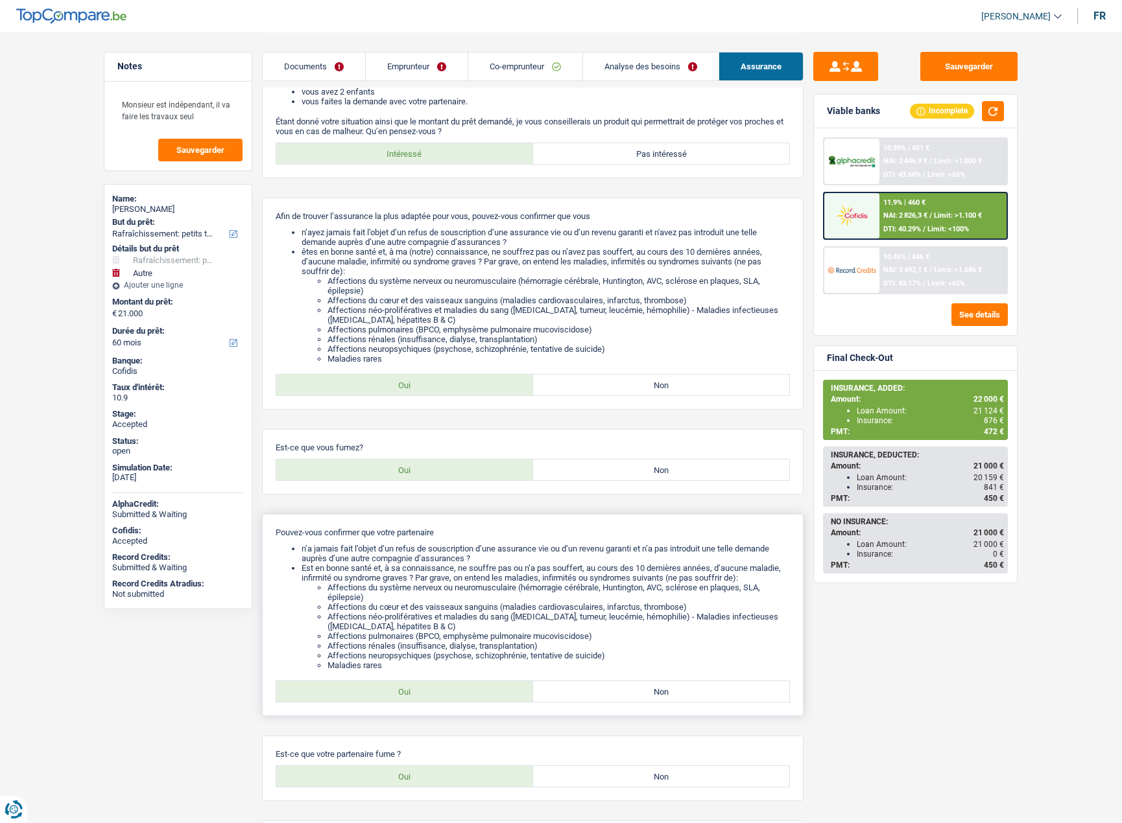
scroll to position [0, 0]
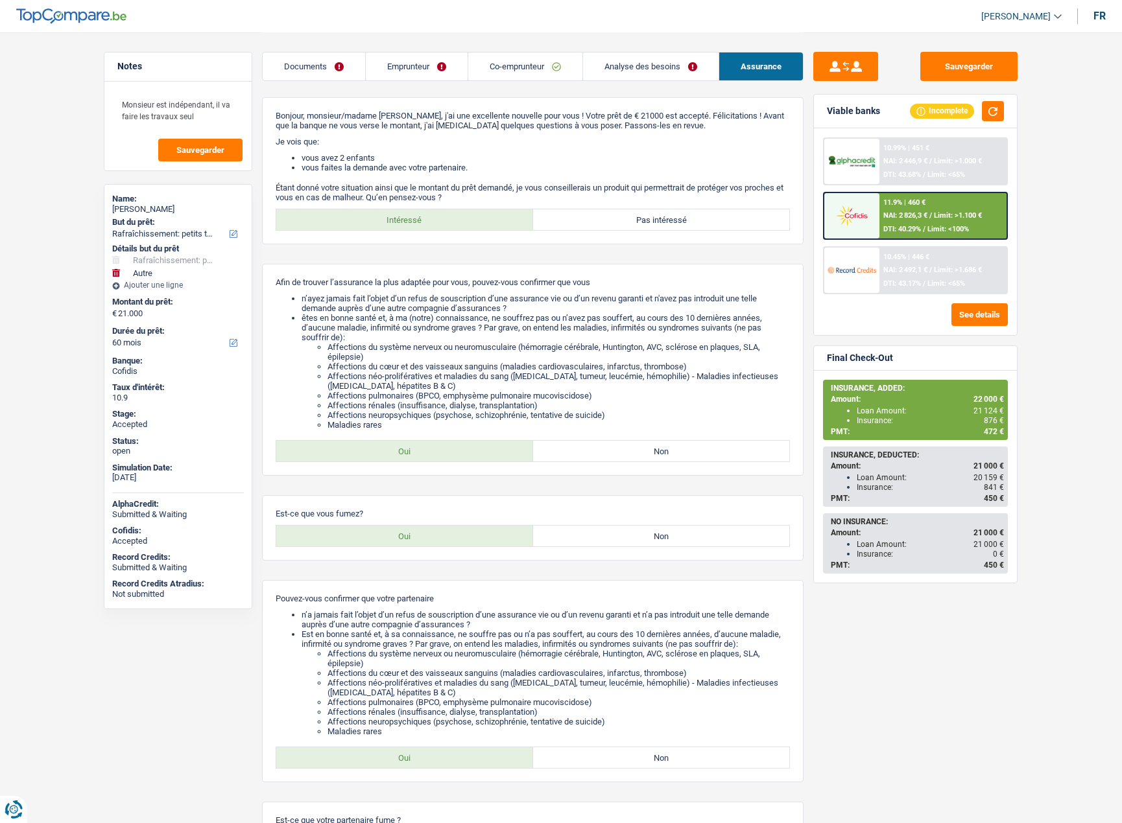
click at [922, 486] on div "Insurance: 841 €" at bounding box center [930, 487] width 147 height 9
drag, startPoint x: 977, startPoint y: 475, endPoint x: 997, endPoint y: 474, distance: 20.1
click at [997, 474] on span "20 159 €" at bounding box center [988, 477] width 30 height 9
click at [983, 487] on div "Insurance: 841 €" at bounding box center [930, 487] width 147 height 9
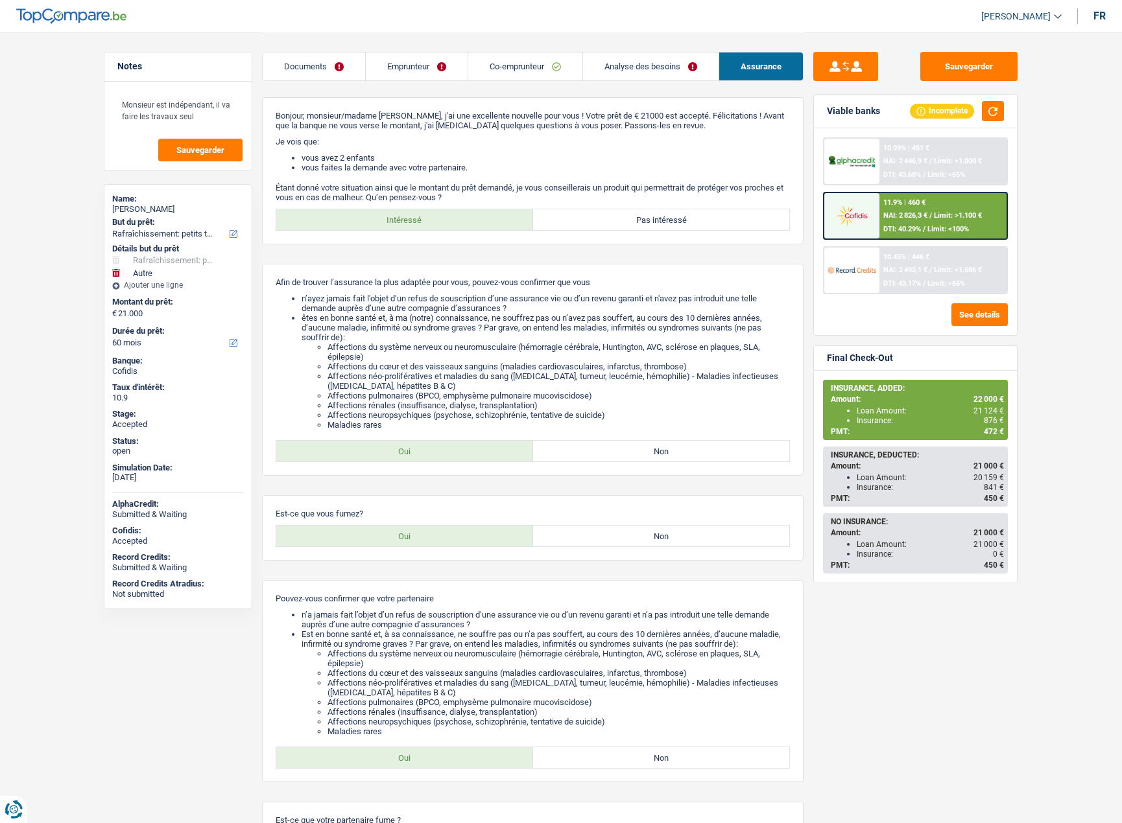
click at [983, 487] on div "Insurance: 841 €" at bounding box center [930, 487] width 147 height 9
drag, startPoint x: 984, startPoint y: 482, endPoint x: 1003, endPoint y: 480, distance: 19.5
click at [1003, 480] on span "20 159 €" at bounding box center [988, 477] width 30 height 9
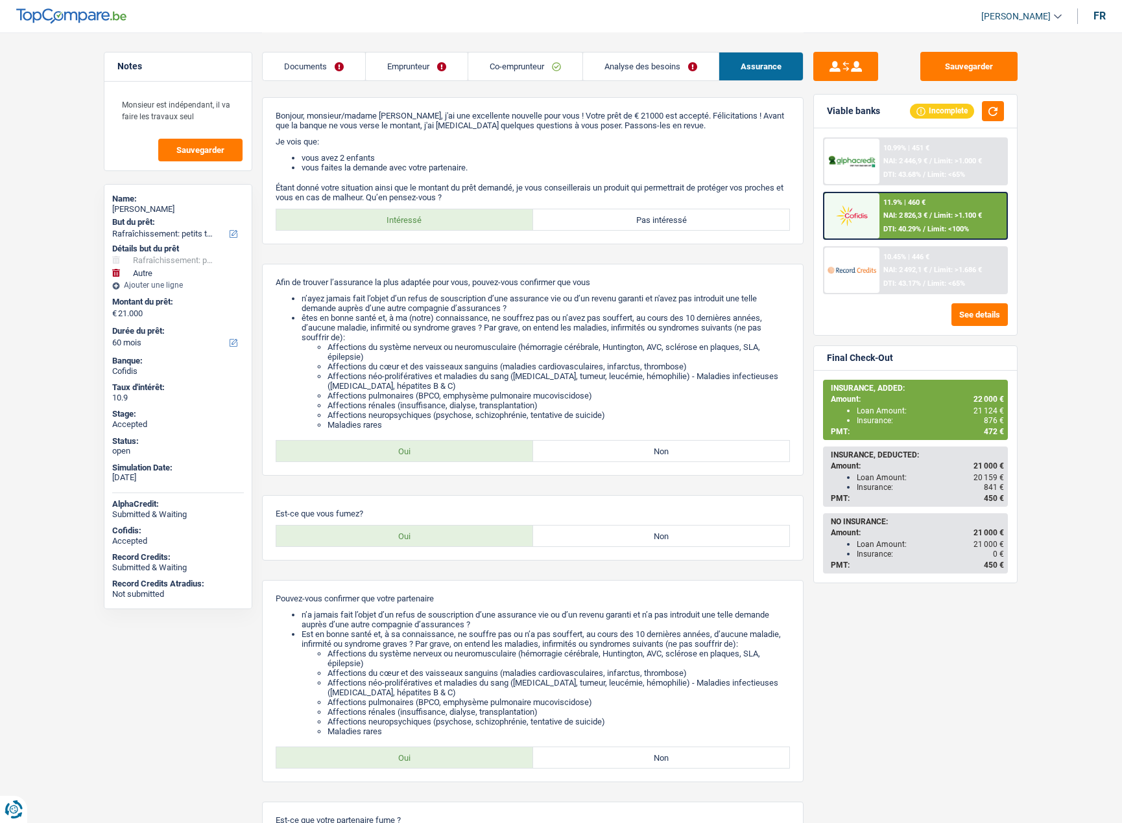
click at [986, 491] on span "841 €" at bounding box center [994, 487] width 20 height 9
drag, startPoint x: 864, startPoint y: 485, endPoint x: 916, endPoint y: 482, distance: 51.9
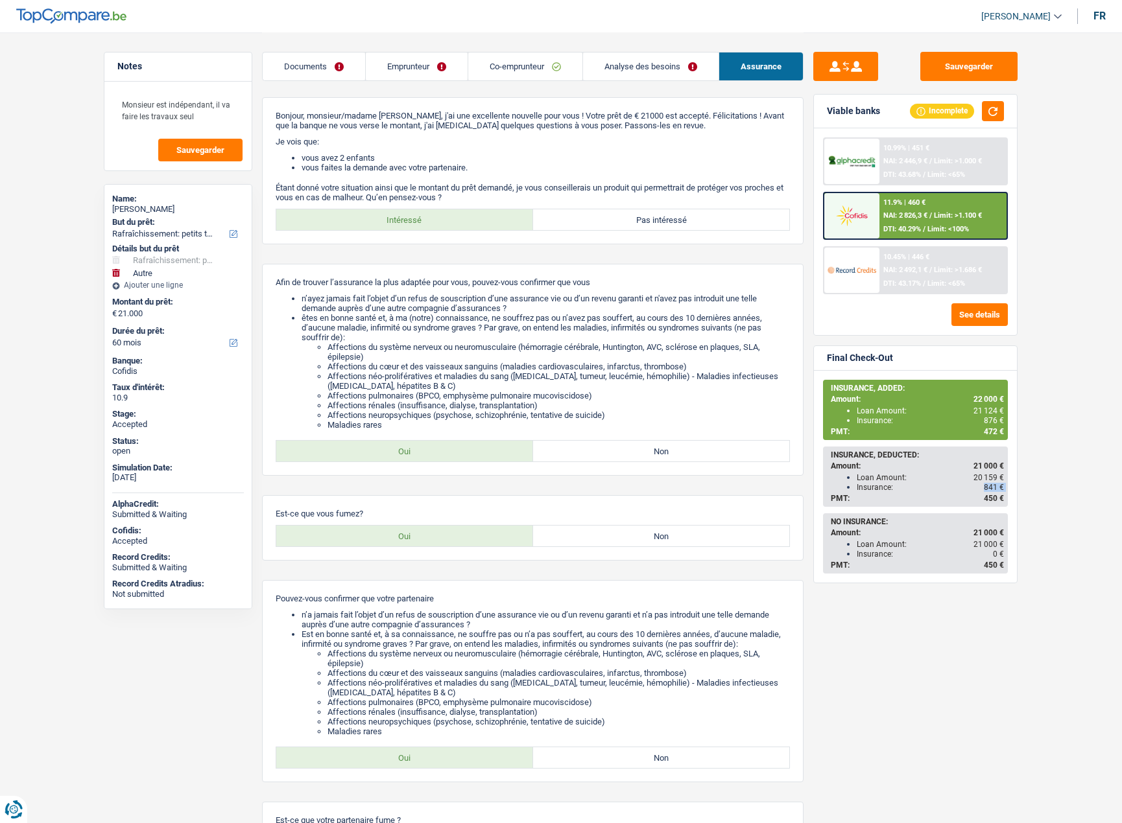
click at [916, 483] on div "Insurance: 841 €" at bounding box center [930, 487] width 147 height 9
click at [991, 488] on span "841 €" at bounding box center [994, 487] width 20 height 9
click at [918, 487] on div "Insurance: 841 €" at bounding box center [930, 487] width 147 height 9
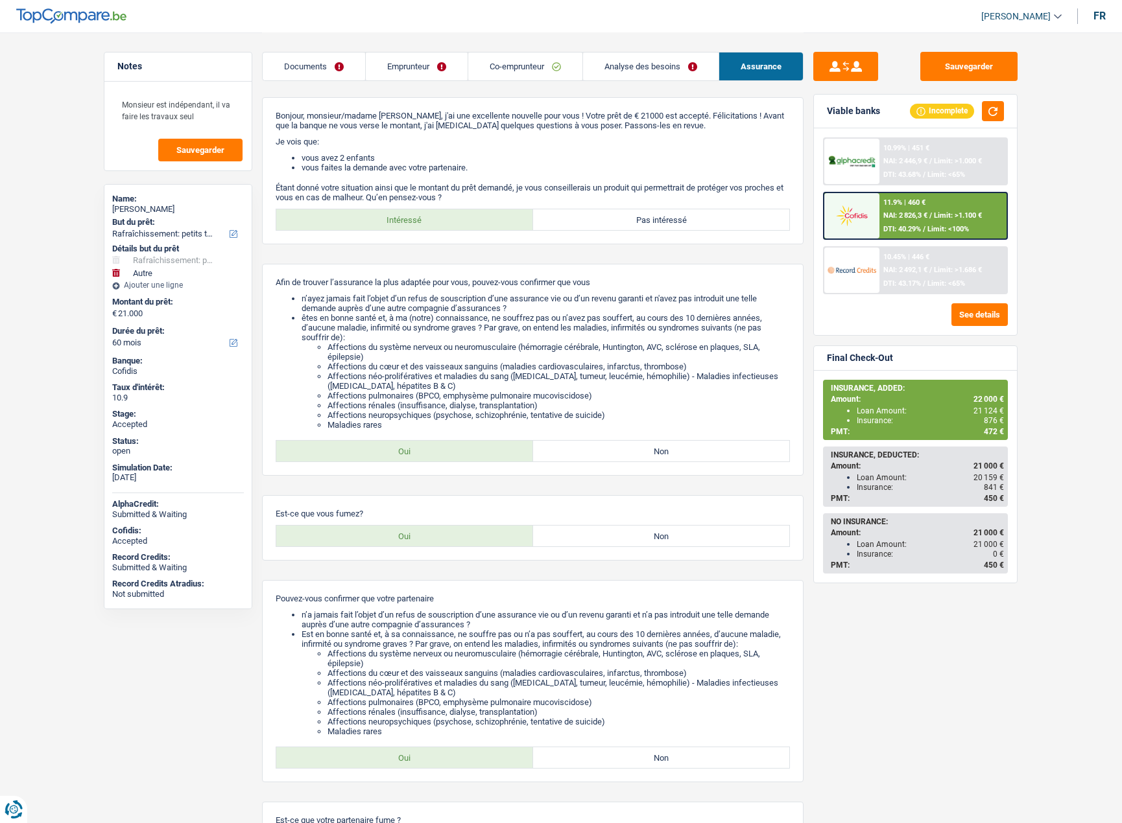
click at [927, 217] on span "NAI: 2 826,3 €" at bounding box center [905, 215] width 44 height 8
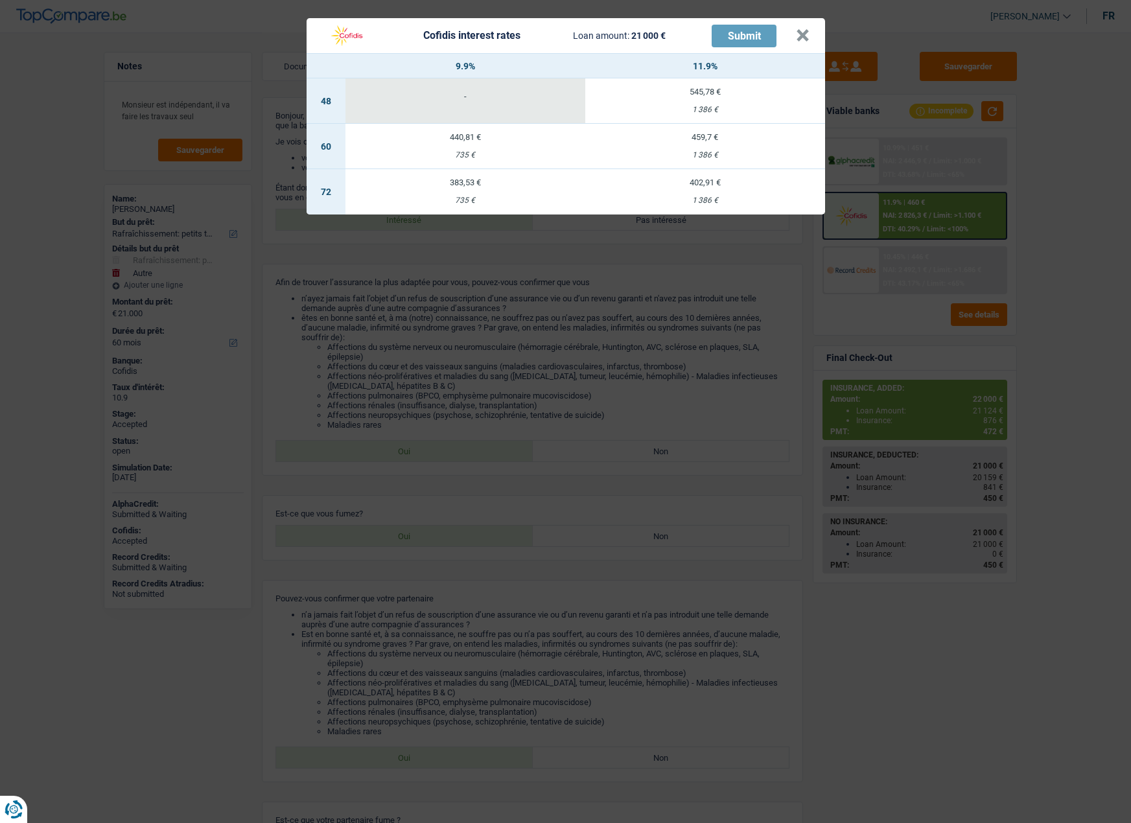
click at [811, 34] on header "Cofidis interest rates Loan amount: 21 000 € Submit ×" at bounding box center [566, 35] width 519 height 35
click at [805, 38] on button "×" at bounding box center [803, 35] width 14 height 13
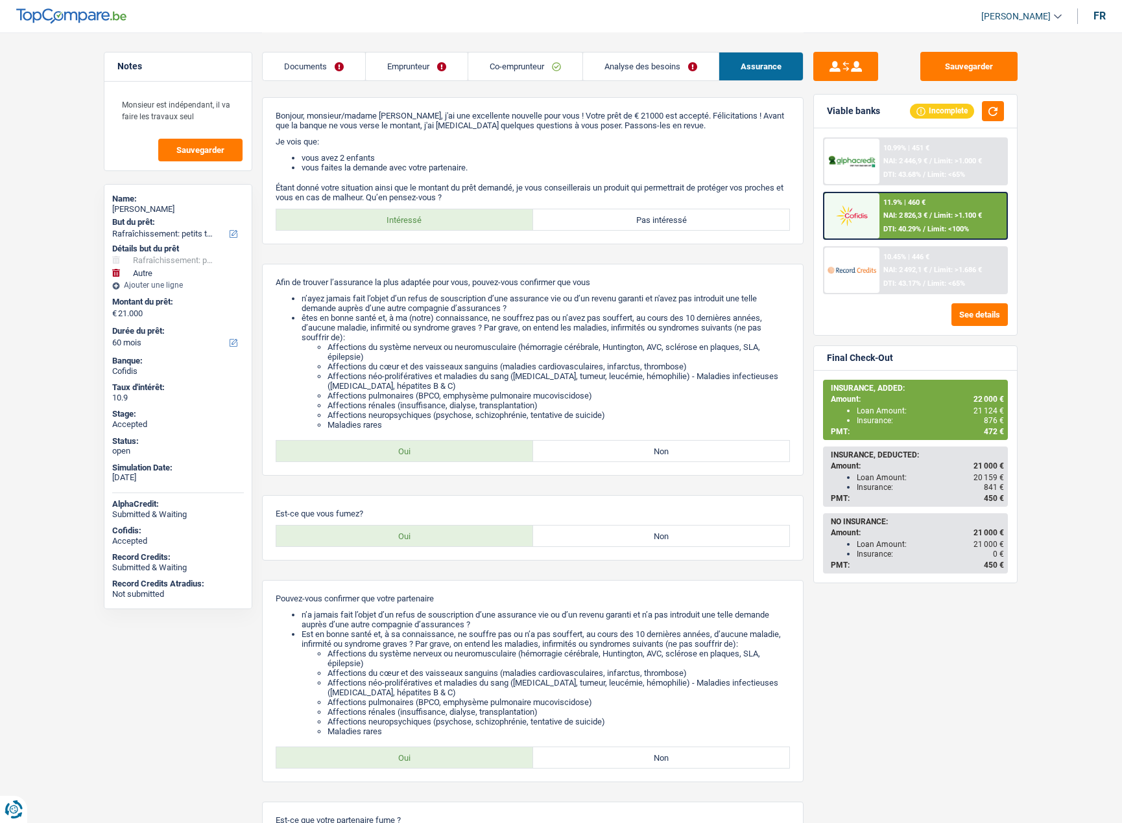
drag, startPoint x: 867, startPoint y: 479, endPoint x: 995, endPoint y: 497, distance: 129.1
click at [995, 497] on div "INSURANCE, DEDUCTED: Amount: 21 000 € Loan Amount: 20 159 € Insurance: 841 € PM…" at bounding box center [915, 477] width 182 height 58
click at [670, 62] on link "Analyse des besoins" at bounding box center [651, 67] width 136 height 28
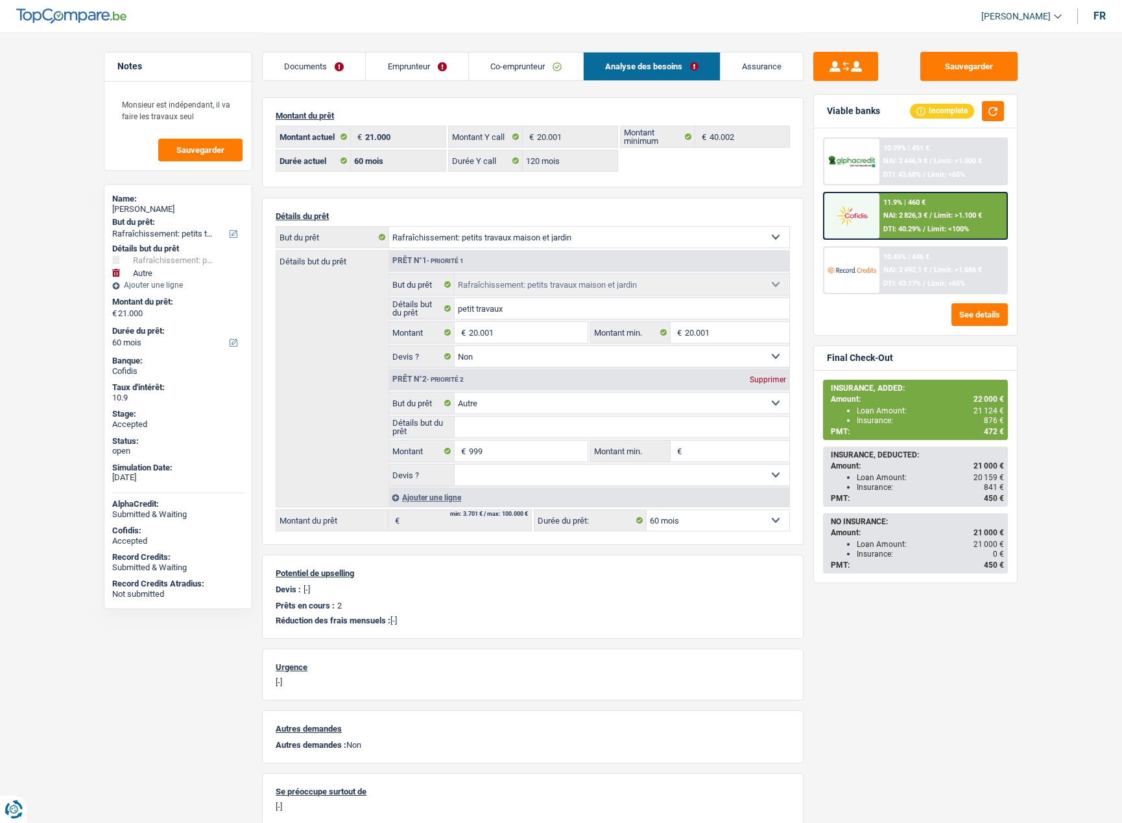
click at [906, 220] on div "11.9% | 460 € NAI: 2 826,3 € / Limit: >1.100 € DTI: 40.29% / Limit: <100%" at bounding box center [943, 215] width 128 height 45
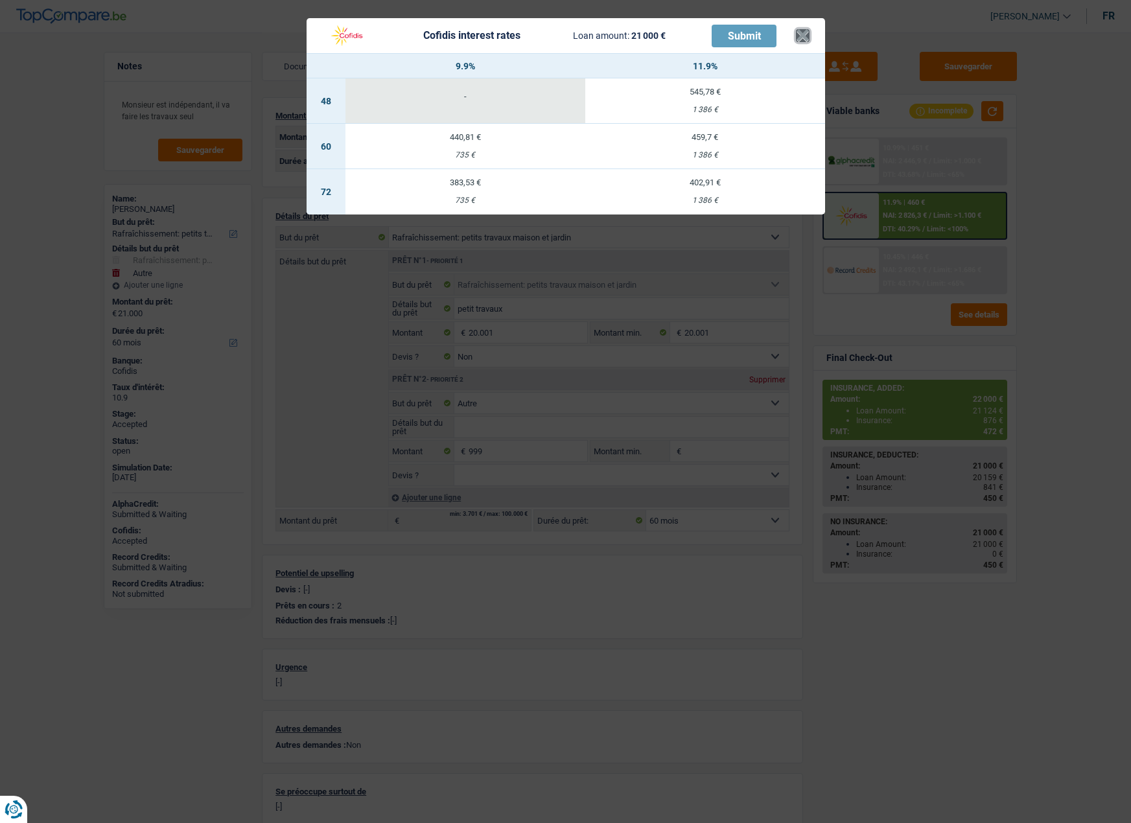
click at [805, 34] on button "×" at bounding box center [803, 35] width 14 height 13
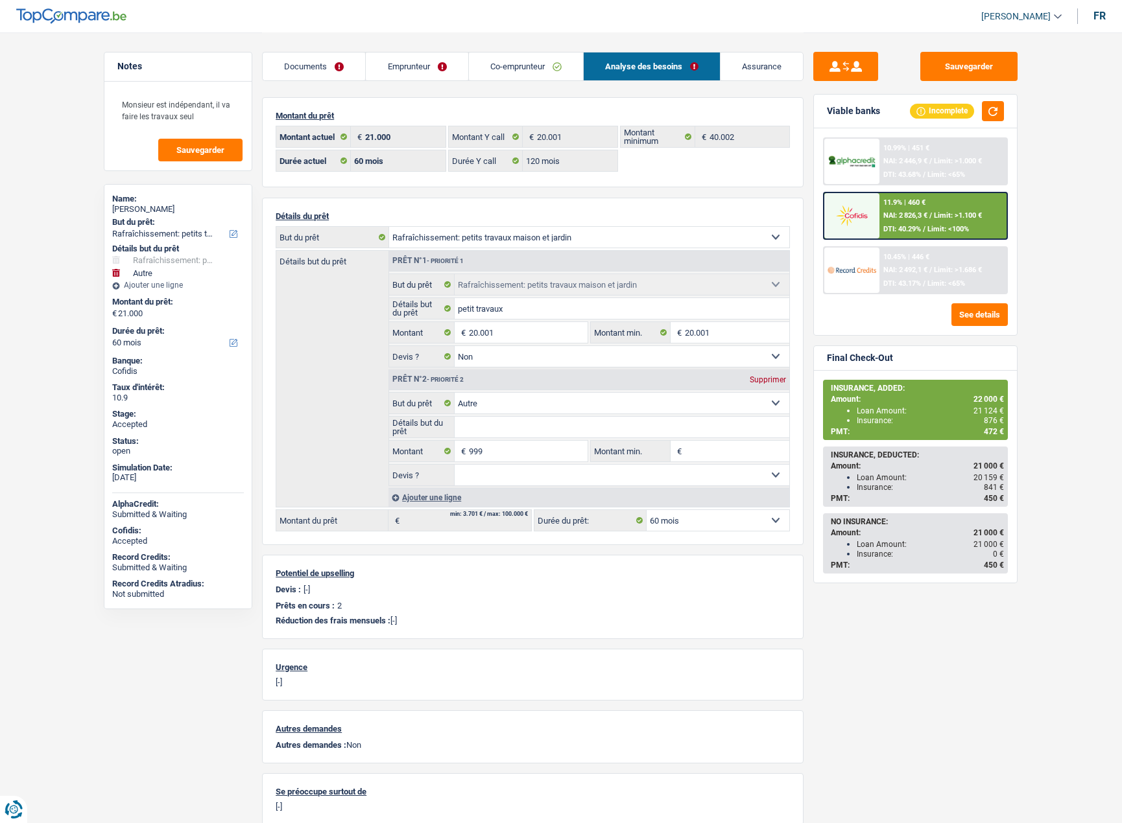
click at [747, 64] on link "Assurance" at bounding box center [761, 67] width 82 height 28
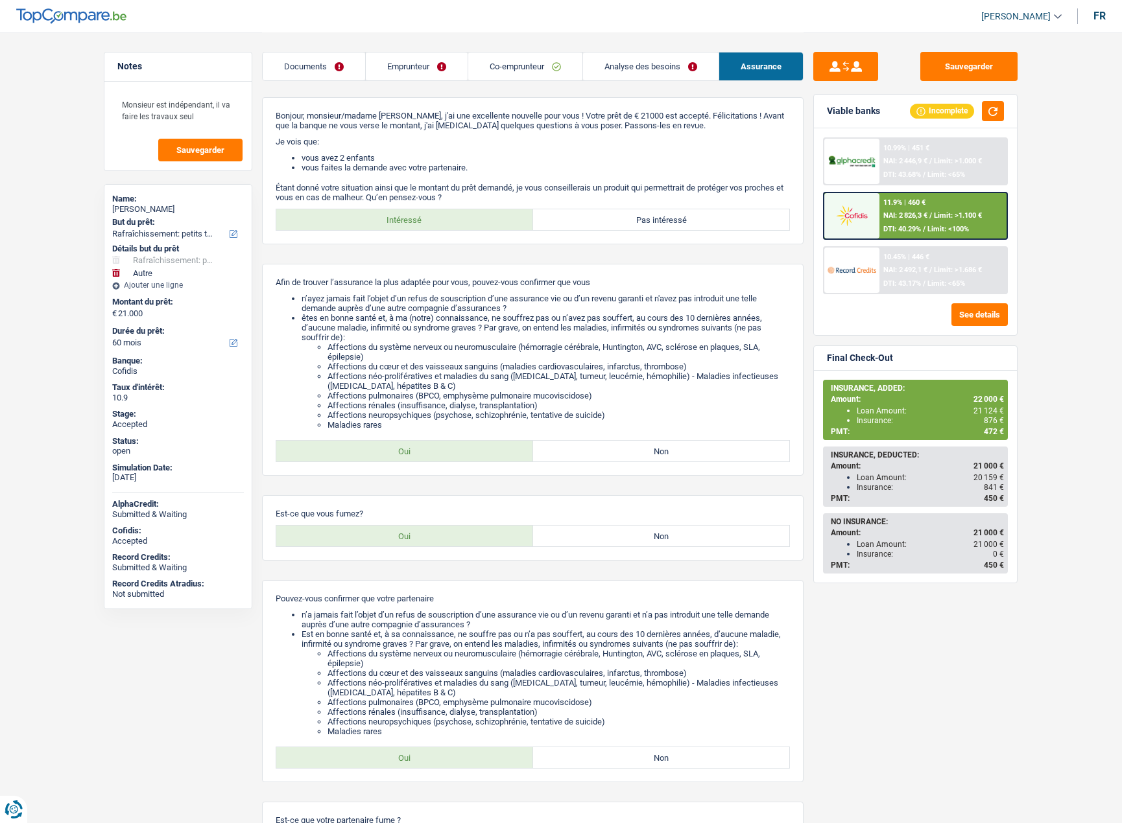
click at [906, 213] on span "NAI: 2 826,3 €" at bounding box center [905, 215] width 44 height 8
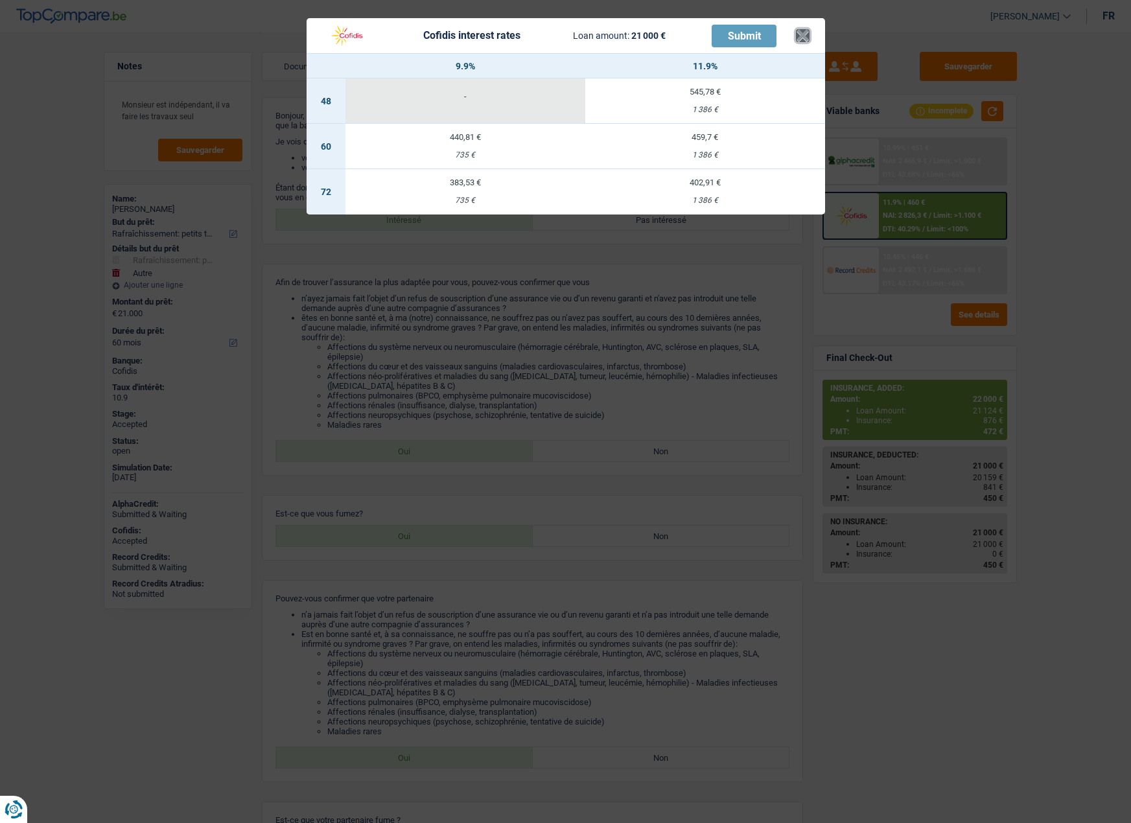
click at [799, 30] on button "×" at bounding box center [803, 35] width 14 height 13
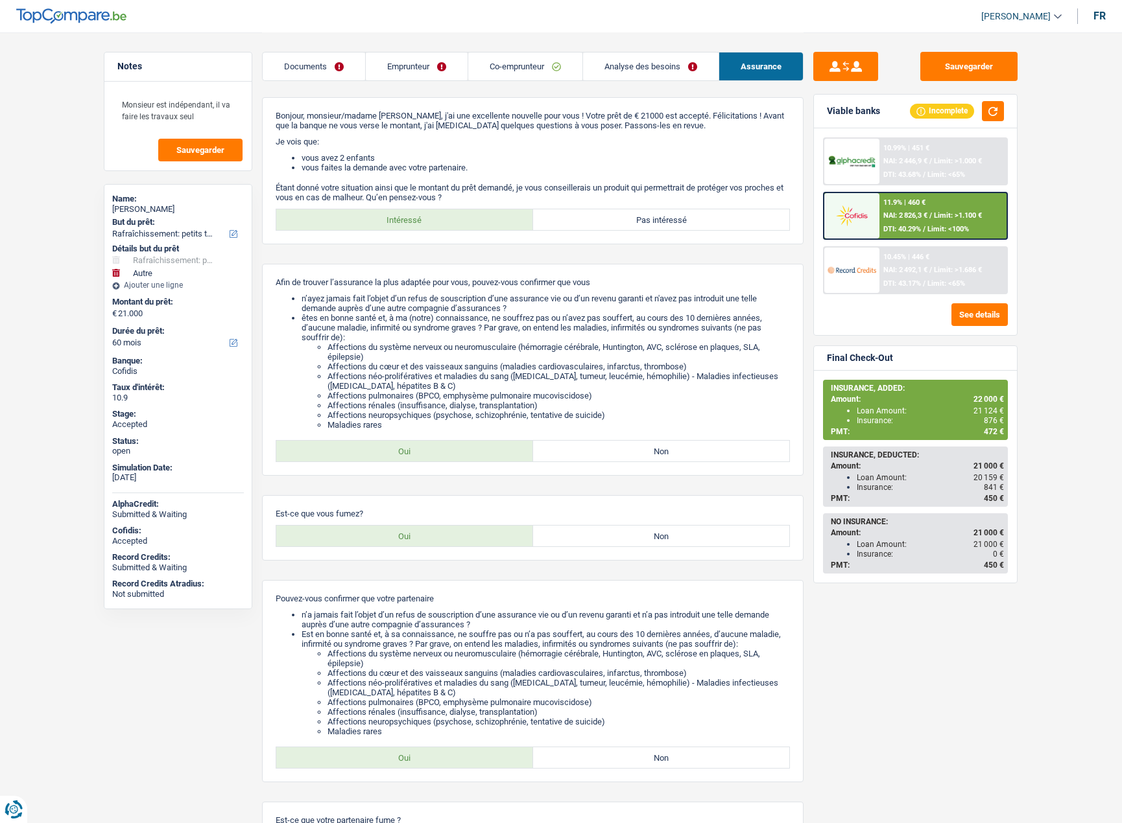
click at [683, 67] on link "Analyse des besoins" at bounding box center [651, 67] width 136 height 28
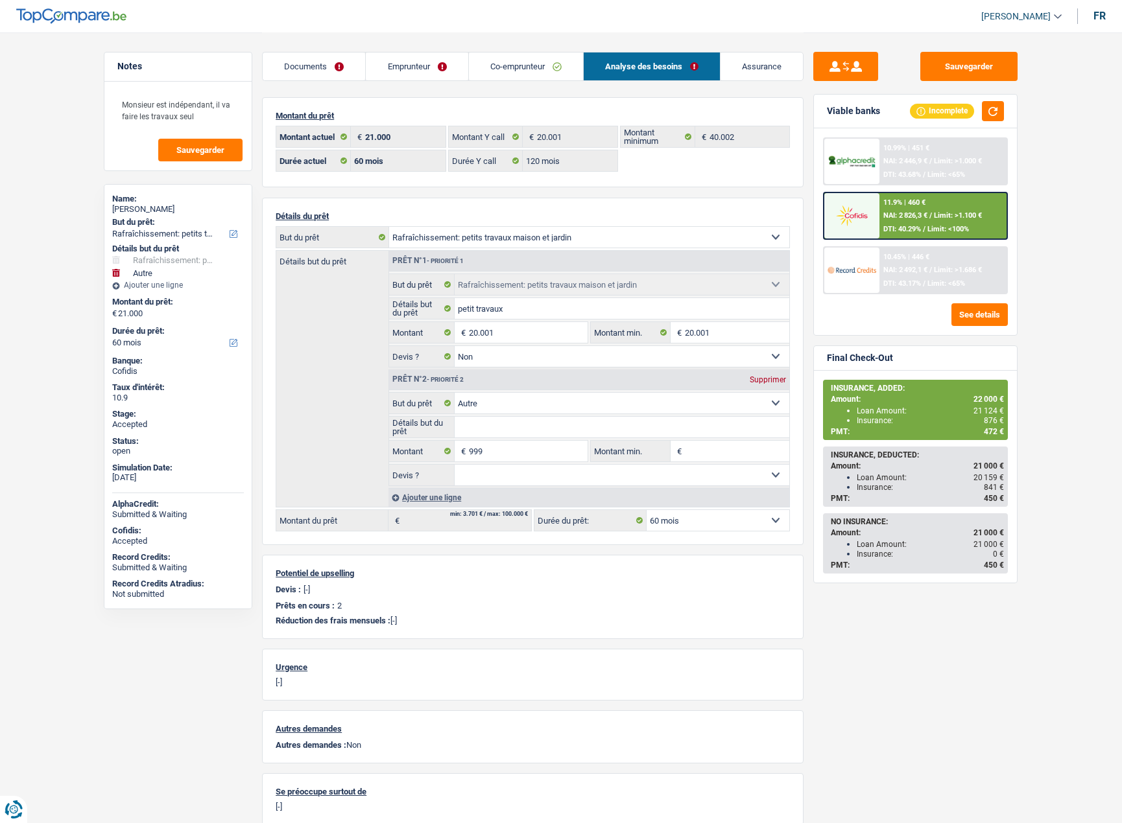
click at [940, 218] on span "Limit: >1.100 €" at bounding box center [958, 215] width 48 height 8
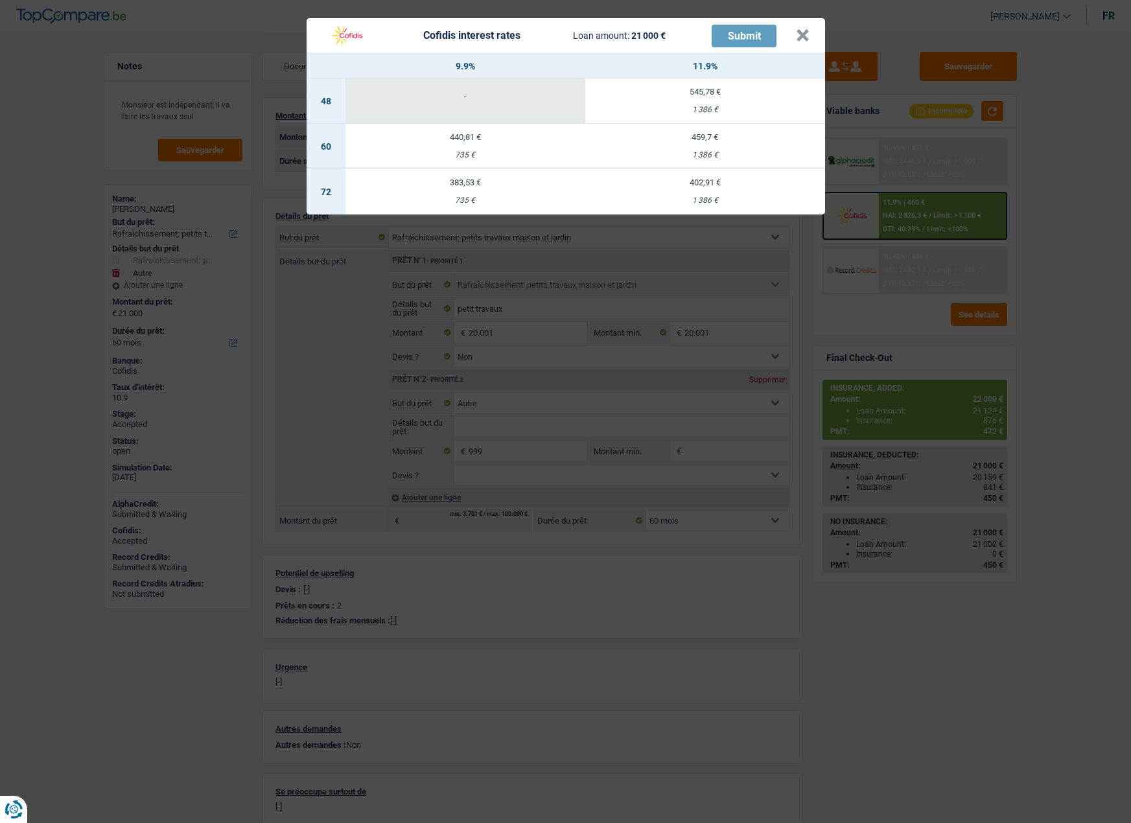
click at [459, 143] on td "440,81 € 735 €" at bounding box center [466, 146] width 240 height 45
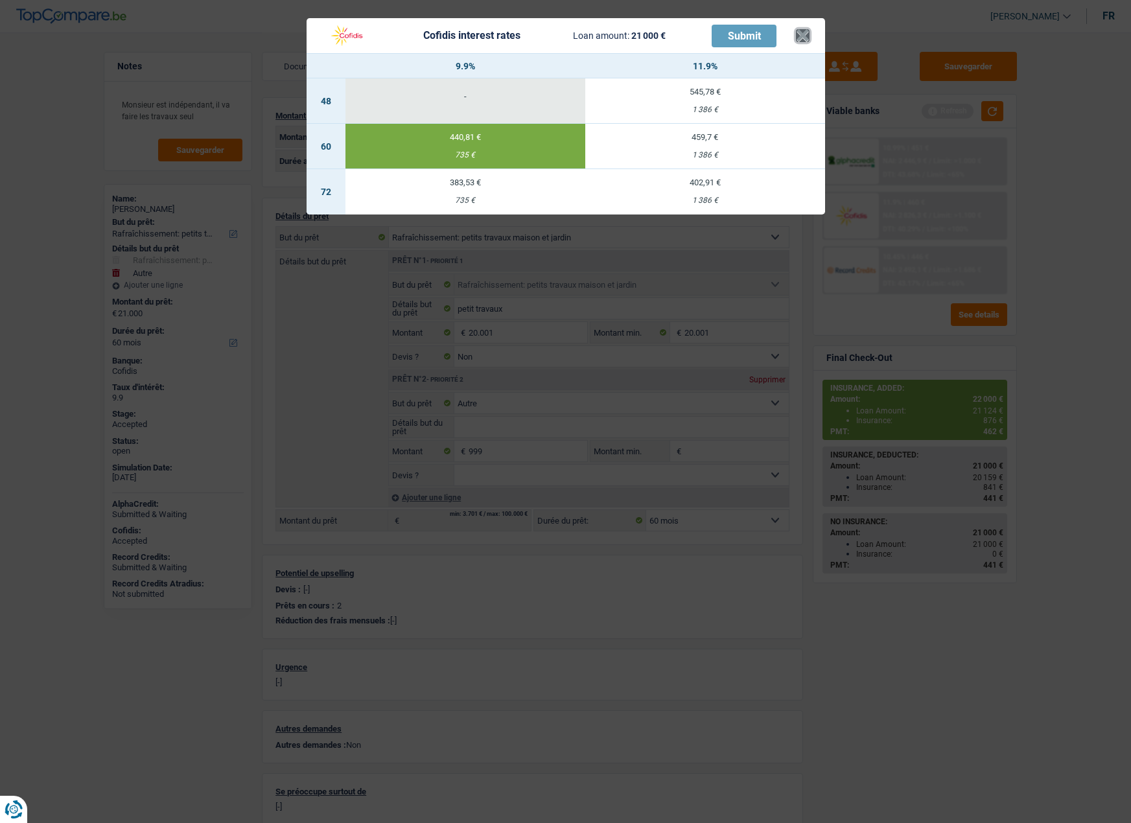
click at [808, 34] on button "×" at bounding box center [803, 35] width 14 height 13
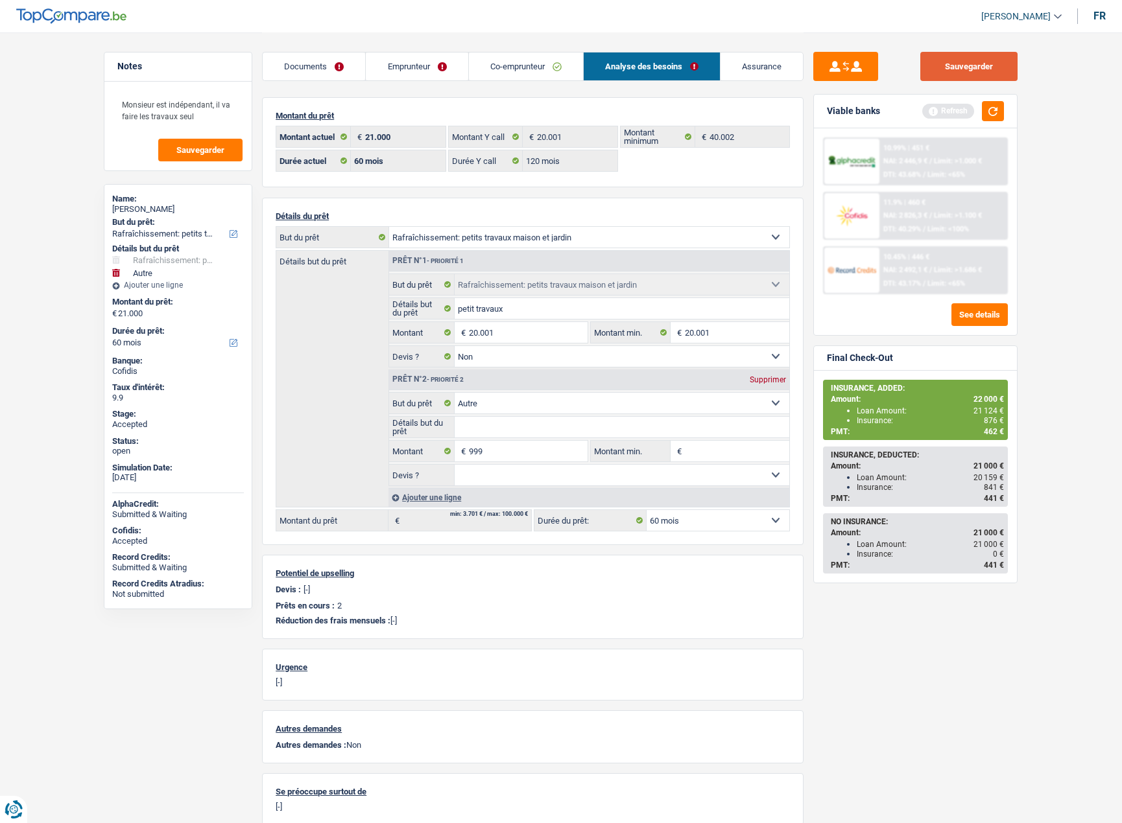
click at [956, 54] on button "Sauvegarder" at bounding box center [968, 66] width 97 height 29
drag, startPoint x: 975, startPoint y: 501, endPoint x: 1001, endPoint y: 499, distance: 26.0
click at [1001, 499] on div "PMT: 441 €" at bounding box center [917, 498] width 173 height 9
click at [665, 520] on select "12 mois 18 mois 24 mois 30 mois 36 mois 42 mois 48 mois 60 mois 72 mois 84 mois…" at bounding box center [717, 520] width 143 height 21
click at [934, 680] on div "Sauvegarder Viable banks Refresh 10.99% | 451 € NAI: 2 446,9 € / Limit: >1.000 …" at bounding box center [915, 427] width 224 height 751
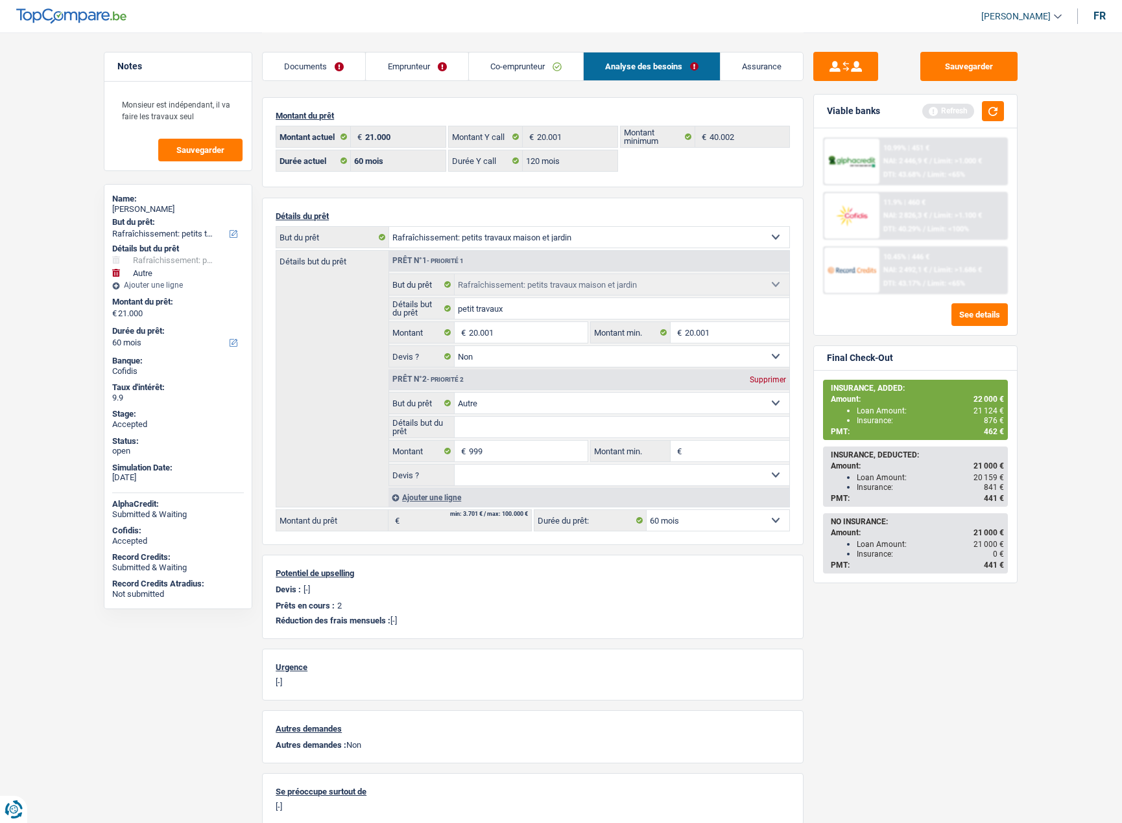
click at [770, 519] on select "12 mois 18 mois 24 mois 30 mois 36 mois 42 mois 48 mois 60 mois 72 mois 84 mois…" at bounding box center [717, 520] width 143 height 21
click at [846, 628] on div "Sauvegarder Viable banks Refresh 10.99% | 451 € NAI: 2 446,9 € / Limit: >1.000 …" at bounding box center [915, 427] width 224 height 751
drag, startPoint x: 877, startPoint y: 483, endPoint x: 943, endPoint y: 488, distance: 66.3
click at [943, 488] on div "Insurance: 841 €" at bounding box center [930, 487] width 147 height 9
click at [947, 488] on div "Insurance: 841 €" at bounding box center [930, 487] width 147 height 9
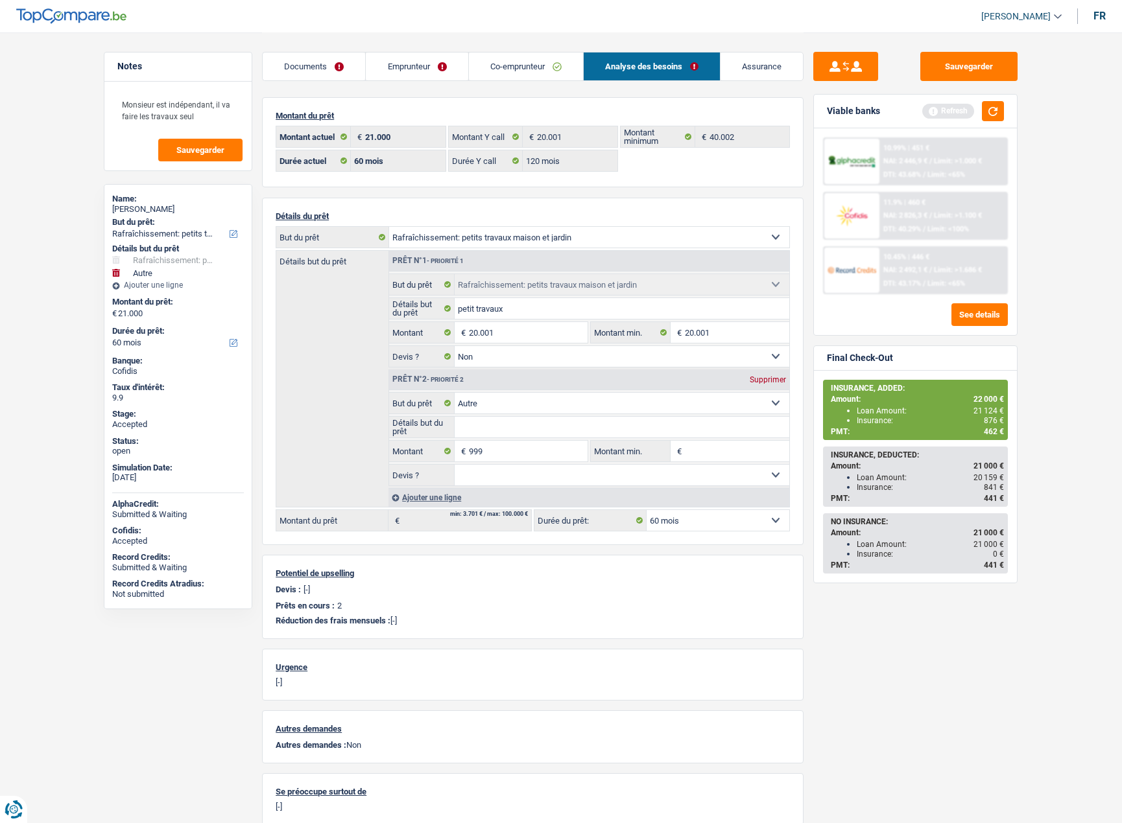
drag, startPoint x: 860, startPoint y: 476, endPoint x: 1007, endPoint y: 503, distance: 149.0
click at [1007, 503] on div "INSURANCE, DEDUCTED: Amount: 21 000 € Loan Amount: 20 159 € Insurance: 841 € PM…" at bounding box center [915, 477] width 185 height 60
click at [149, 200] on div "Name:" at bounding box center [178, 199] width 132 height 10
click at [147, 206] on div "DUMITRU BORODIN" at bounding box center [178, 209] width 132 height 10
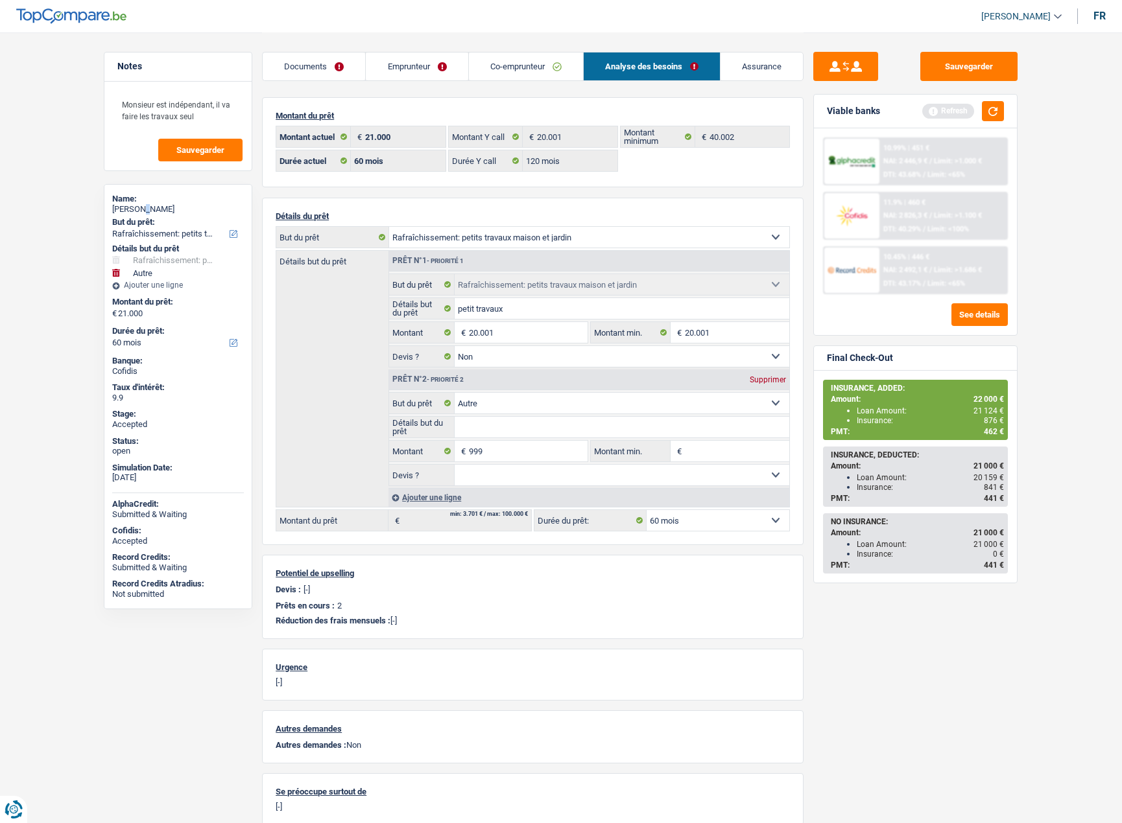
click at [147, 206] on div "DUMITRU BORODIN" at bounding box center [178, 209] width 132 height 10
copy div "DUMITRU BORODIN"
click at [418, 67] on link "Emprunteur" at bounding box center [417, 67] width 102 height 28
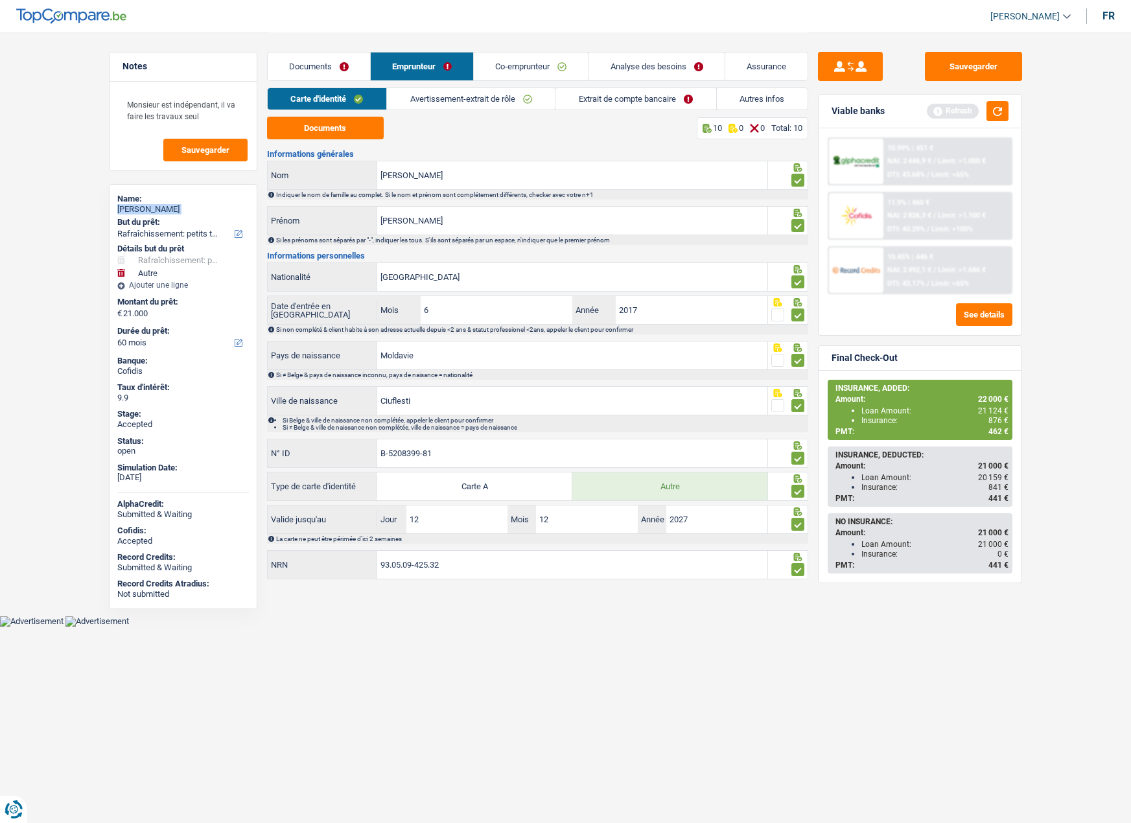
click at [749, 98] on link "Autres infos" at bounding box center [762, 98] width 91 height 21
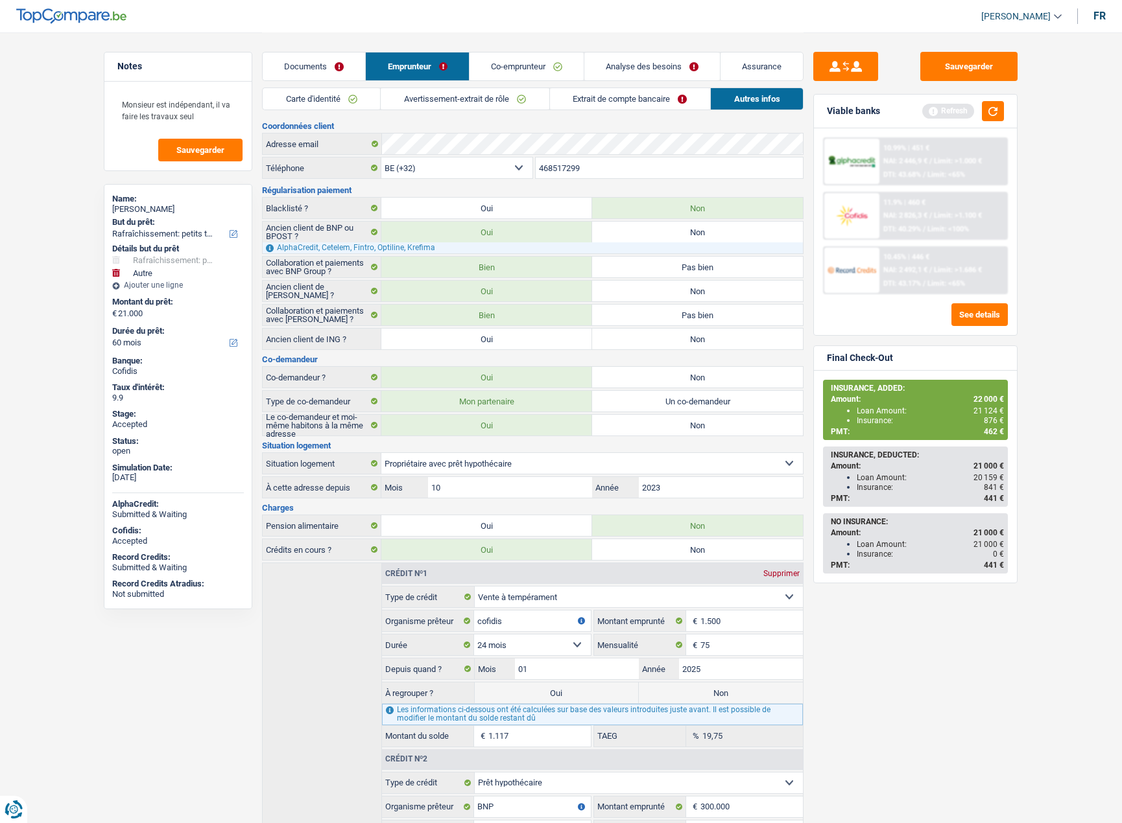
click at [585, 169] on input "468517299" at bounding box center [670, 168] width 268 height 21
click at [863, 476] on div "Loan Amount: 20 159 €" at bounding box center [930, 477] width 147 height 9
drag, startPoint x: 857, startPoint y: 484, endPoint x: 906, endPoint y: 486, distance: 49.3
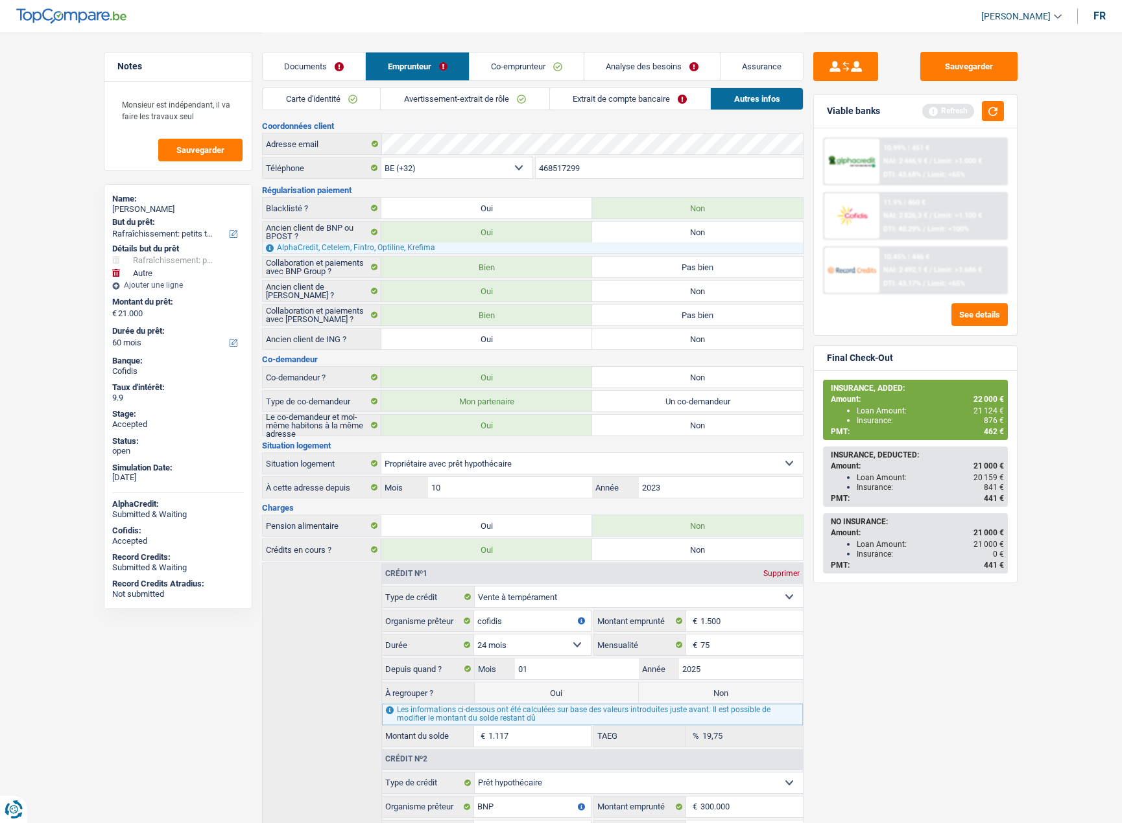
click at [906, 486] on div "Insurance: 841 €" at bounding box center [930, 487] width 147 height 9
click at [843, 459] on div "INSURANCE, DEDUCTED:" at bounding box center [917, 455] width 173 height 9
drag, startPoint x: 831, startPoint y: 457, endPoint x: 1002, endPoint y: 510, distance: 179.0
click at [1002, 510] on div "INSURANCE, ADDED: Amount: 22 000 € Loan Amount: 21 124 € Insurance: 876 € PMT: …" at bounding box center [915, 477] width 185 height 194
copy div "INSURANCE, DEDUCTED: Amount: 21 000 € Loan Amount: 20 159 € Insurance: 841 € PM…"
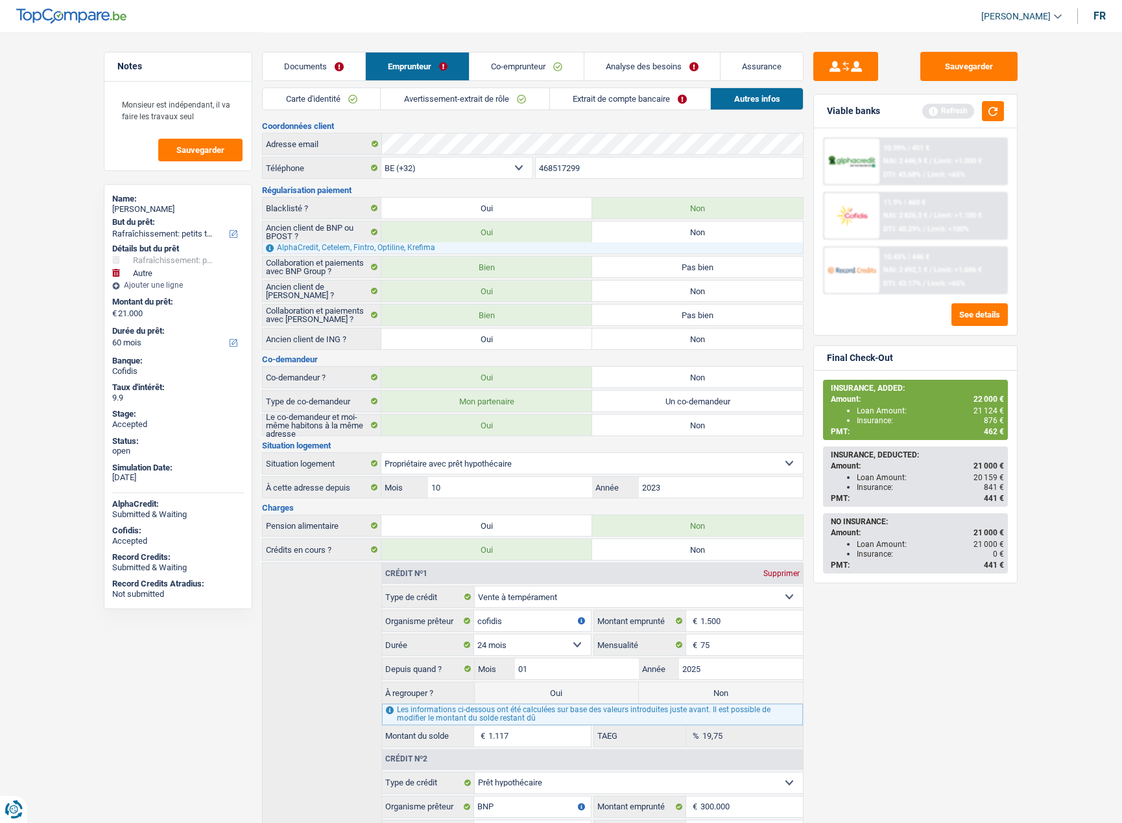
click at [431, 102] on link "Avertissement-extrait de rôle" at bounding box center [465, 98] width 168 height 21
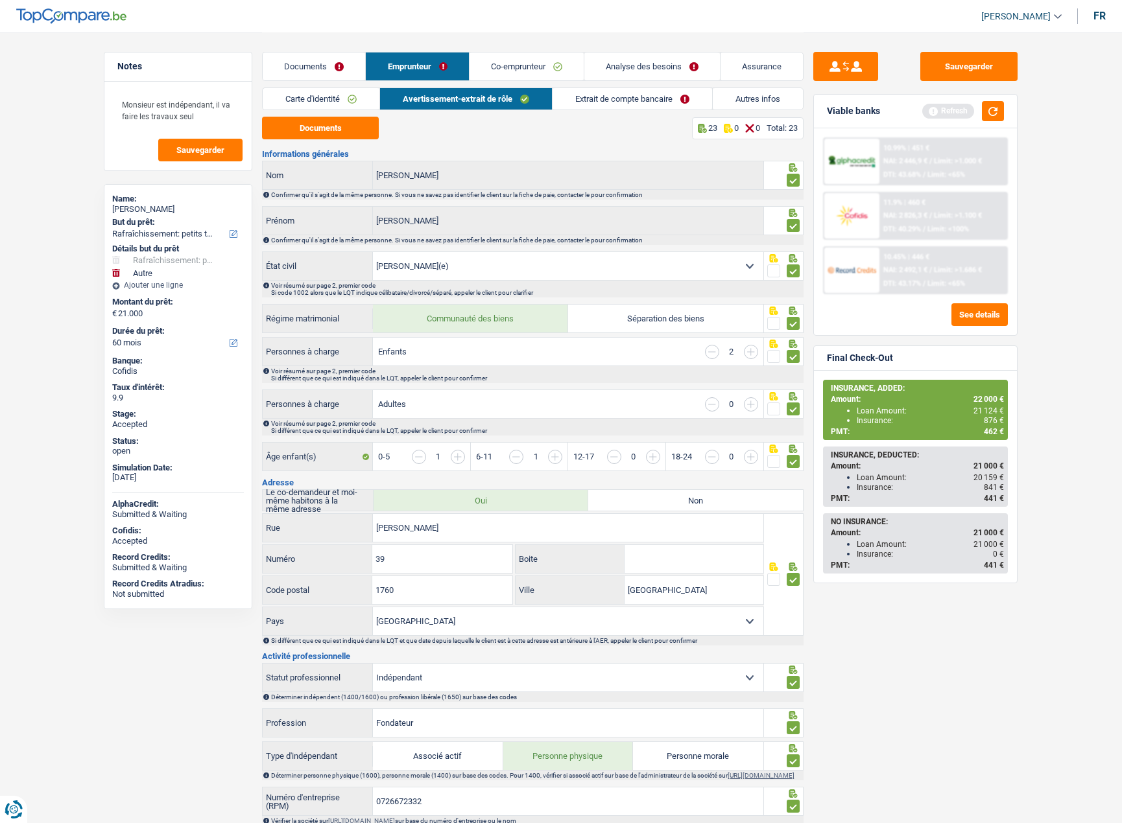
click at [314, 66] on link "Documents" at bounding box center [314, 67] width 102 height 28
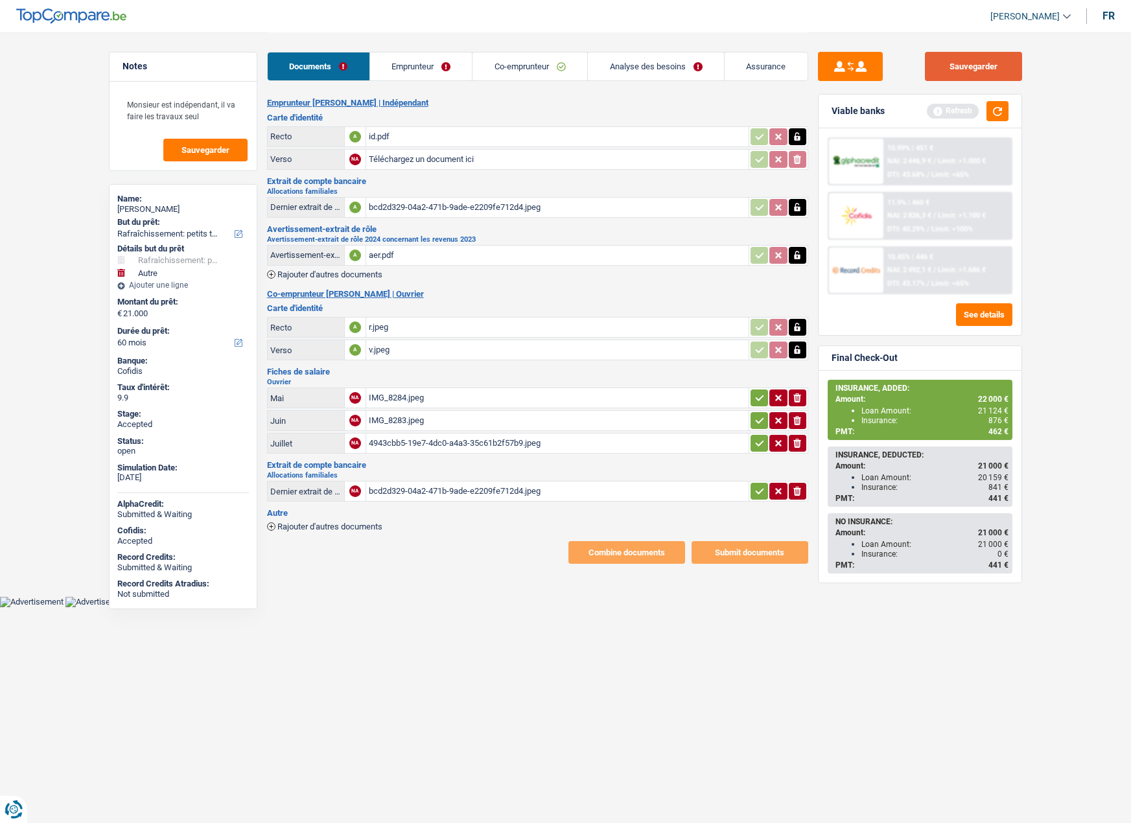
click at [976, 67] on button "Sauvegarder" at bounding box center [973, 66] width 97 height 29
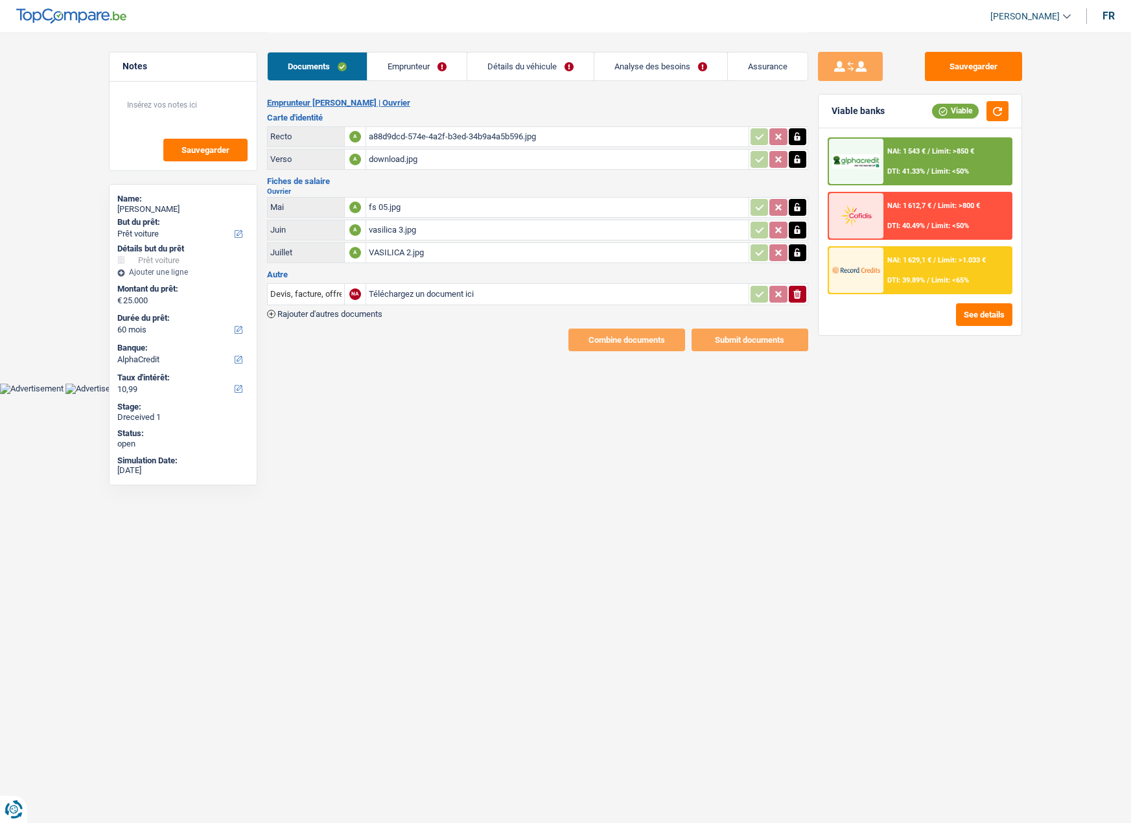
select select "car"
select select "60"
select select "alphacredit"
click at [393, 71] on link "Emprunteur" at bounding box center [417, 67] width 99 height 28
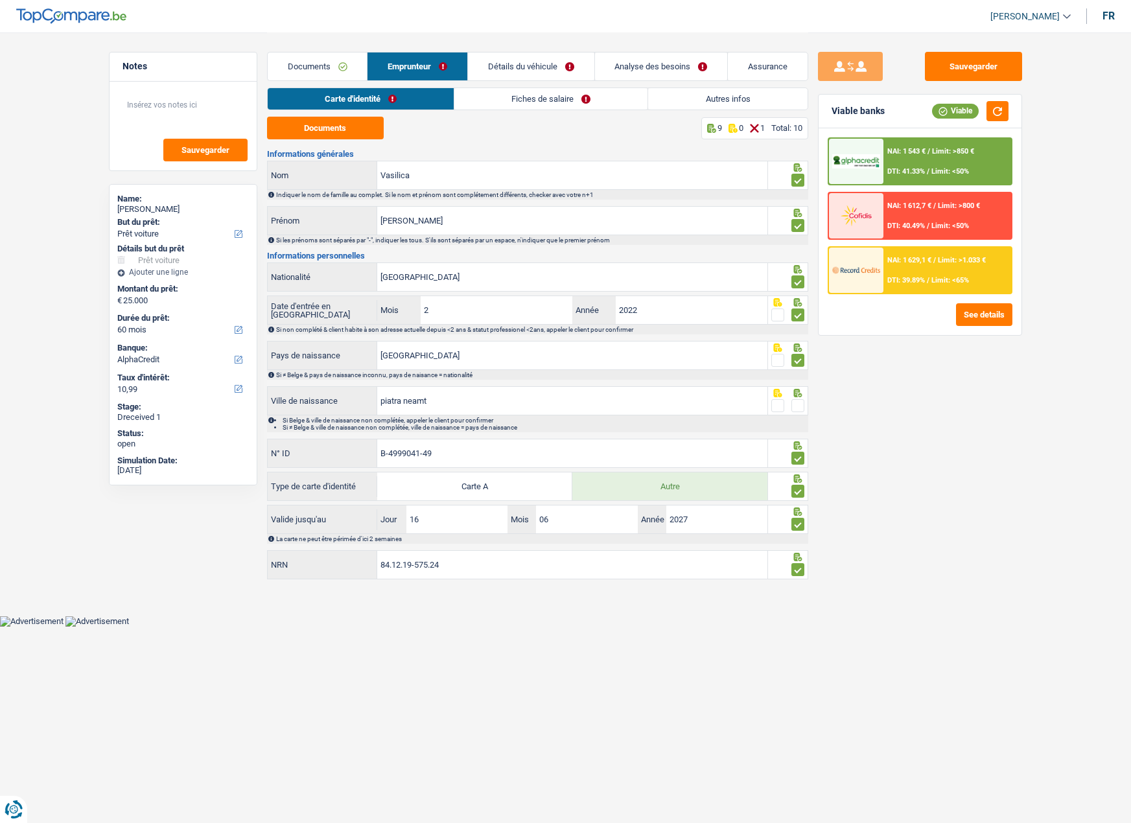
click at [497, 96] on link "Fiches de salaire" at bounding box center [551, 98] width 193 height 21
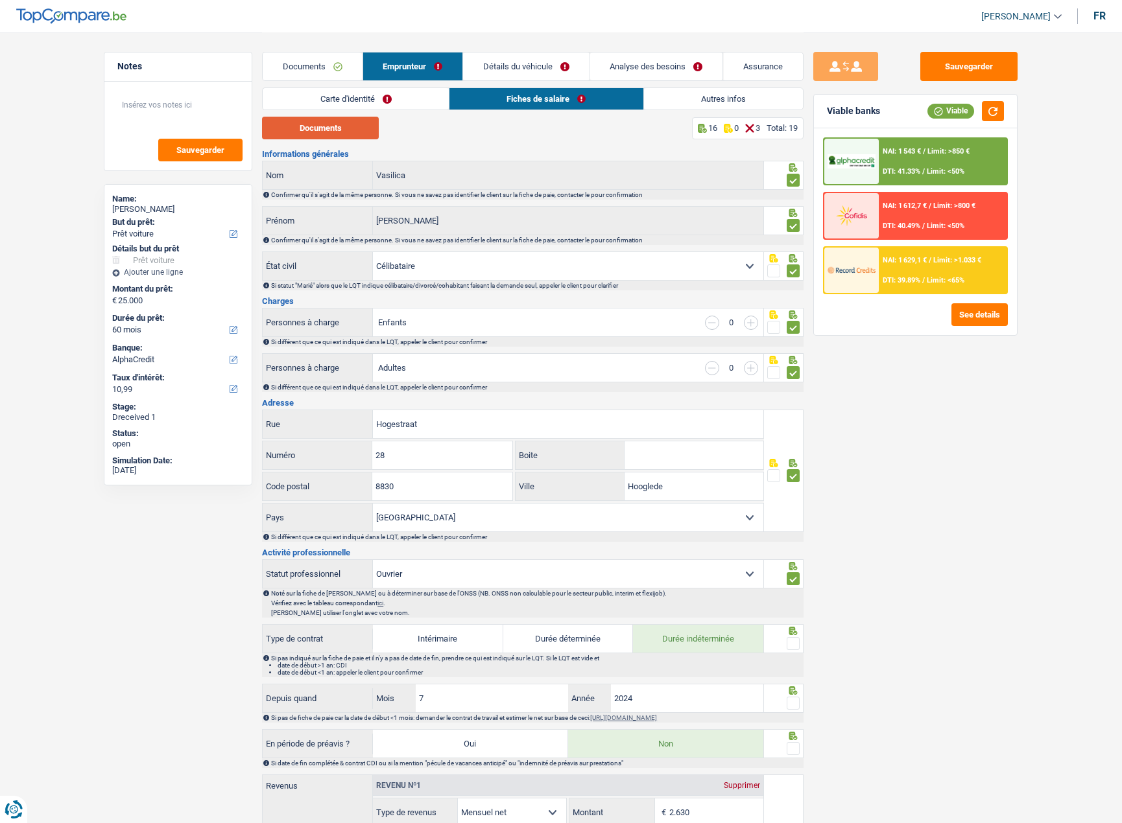
click at [344, 126] on button "Documents" at bounding box center [320, 128] width 117 height 23
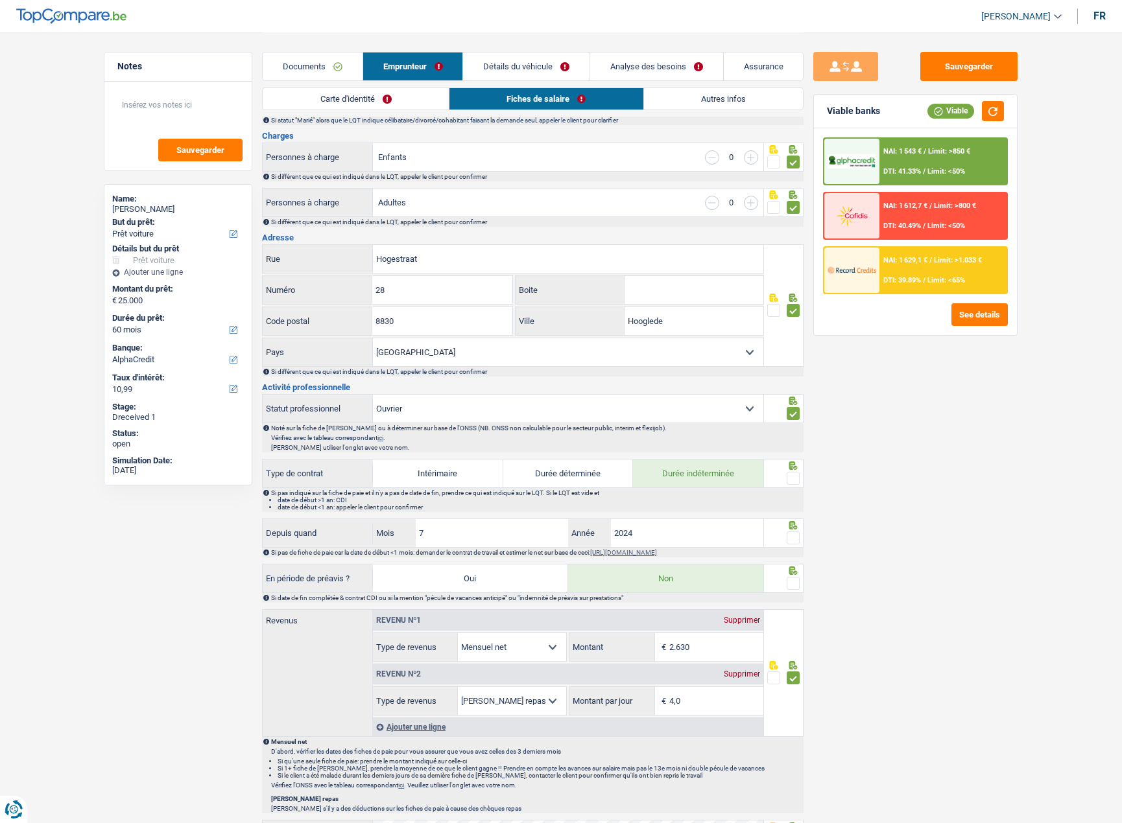
scroll to position [197, 0]
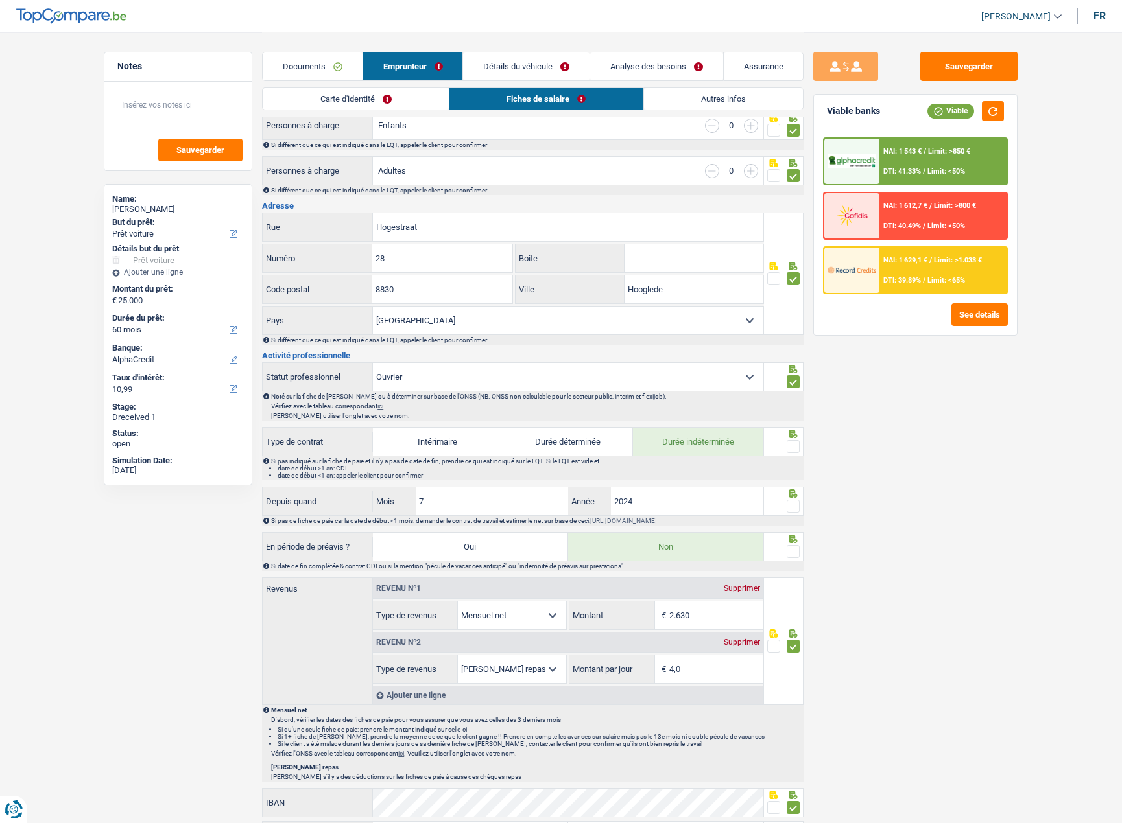
click at [794, 549] on span at bounding box center [792, 551] width 13 height 13
click at [0, 0] on input "radio" at bounding box center [0, 0] width 0 height 0
click at [796, 508] on span at bounding box center [792, 506] width 13 height 13
click at [0, 0] on input "radio" at bounding box center [0, 0] width 0 height 0
click at [795, 448] on span at bounding box center [792, 446] width 13 height 13
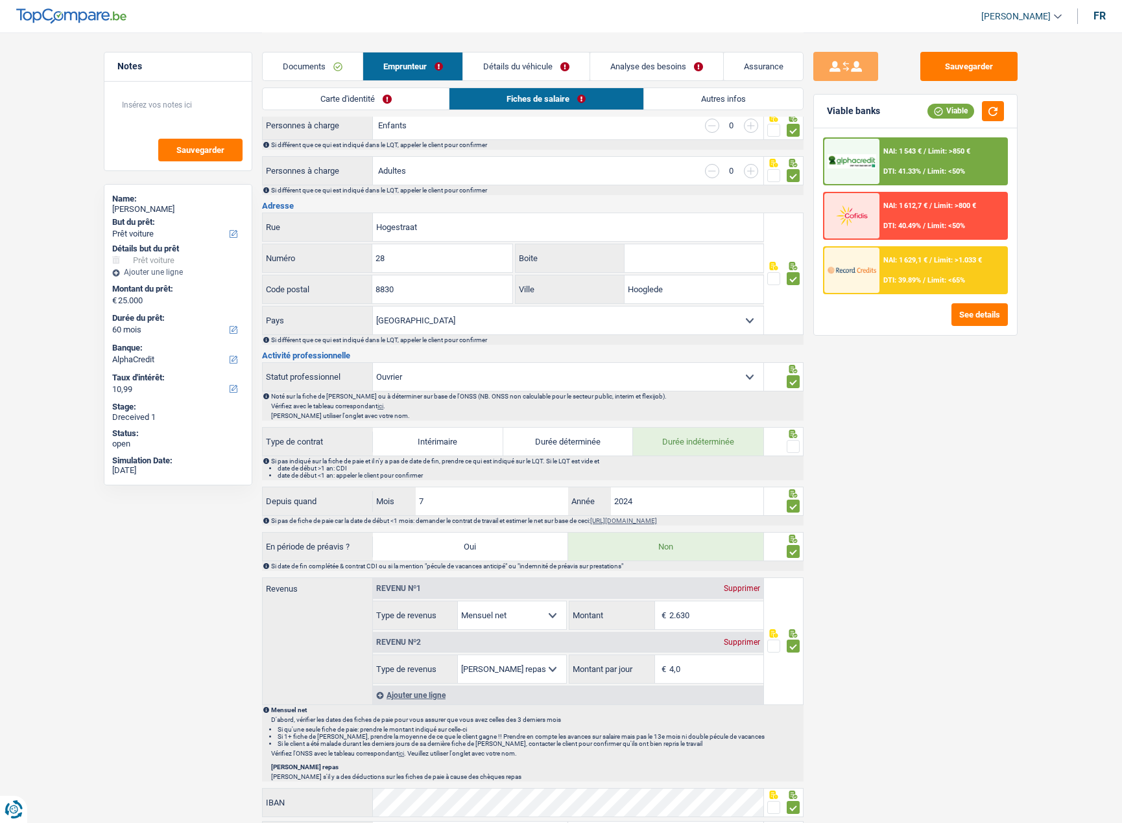
click at [0, 0] on input "radio" at bounding box center [0, 0] width 0 height 0
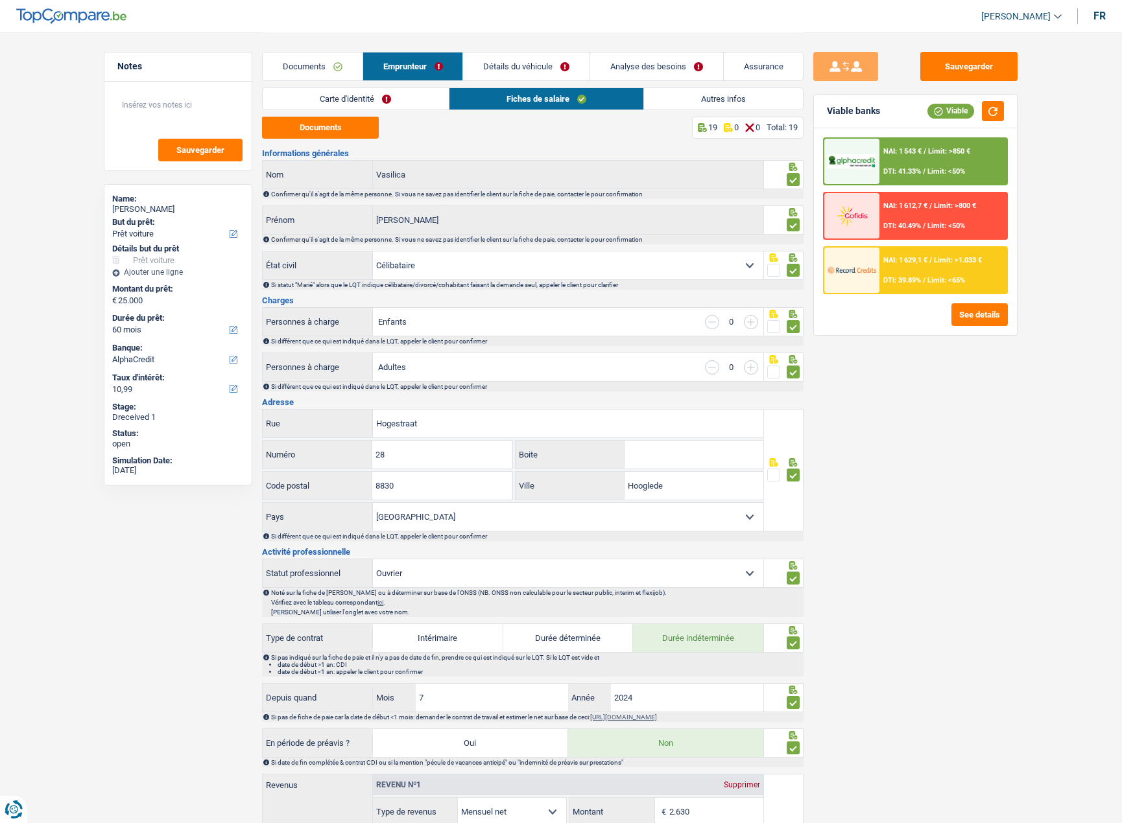
scroll to position [0, 0]
click at [380, 103] on link "Carte d'identité" at bounding box center [355, 98] width 185 height 21
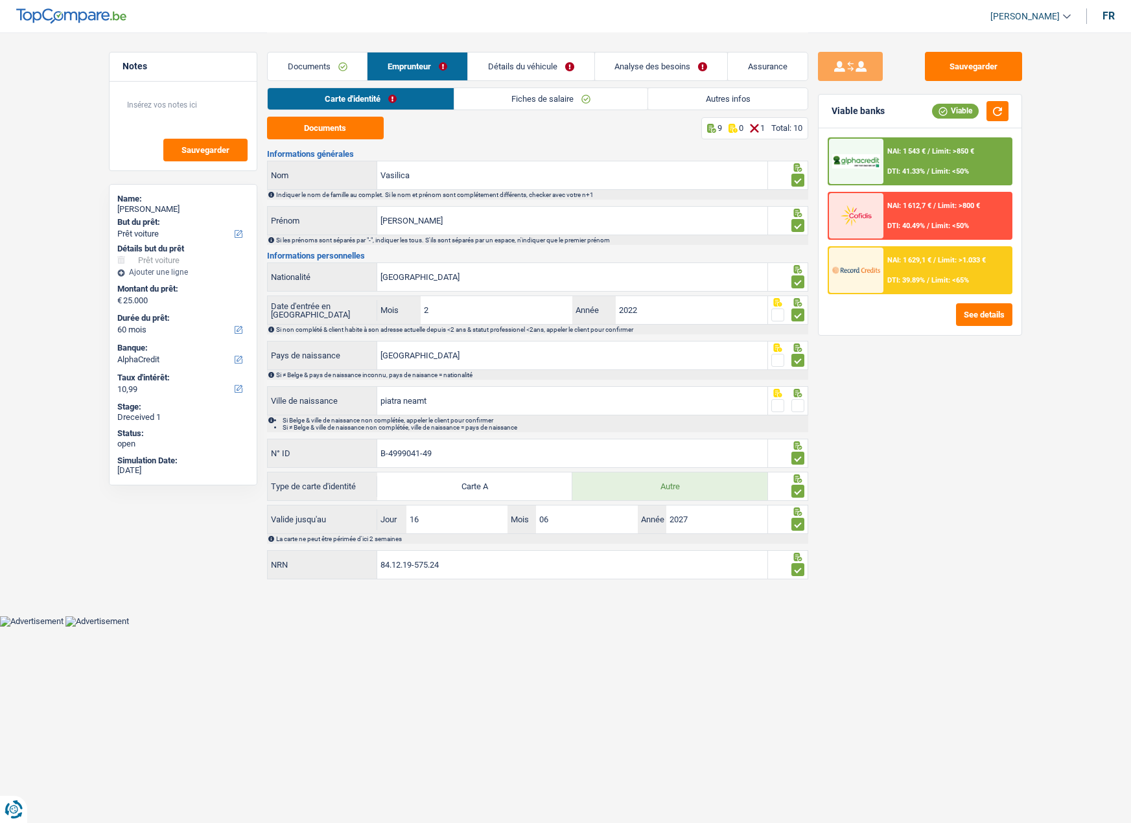
click at [503, 66] on link "Détails du véhicule" at bounding box center [531, 67] width 126 height 28
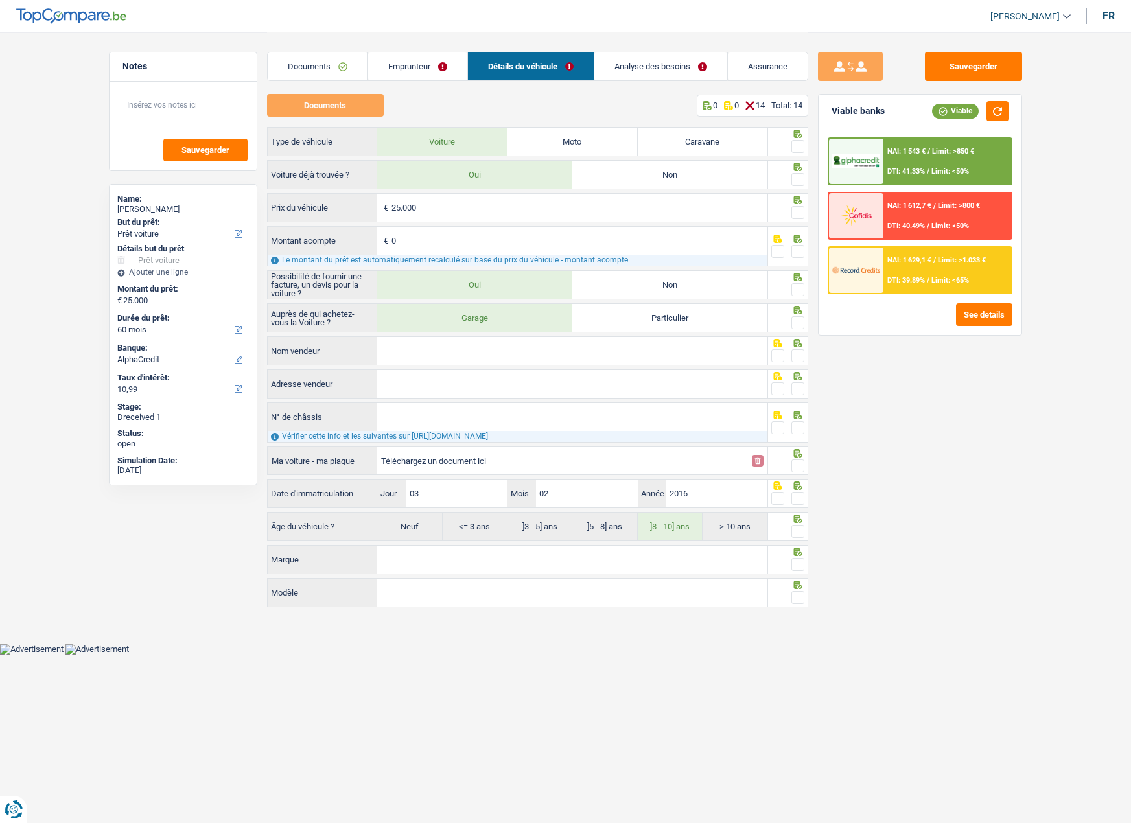
click at [324, 118] on div "Documents 0 0 14 Total: 14 Type de véhicule Voiture Moto Caravane Voiture déjà …" at bounding box center [537, 351] width 541 height 515
click at [626, 56] on link "Analyse des besoins" at bounding box center [661, 67] width 133 height 28
